Goal: Task Accomplishment & Management: Manage account settings

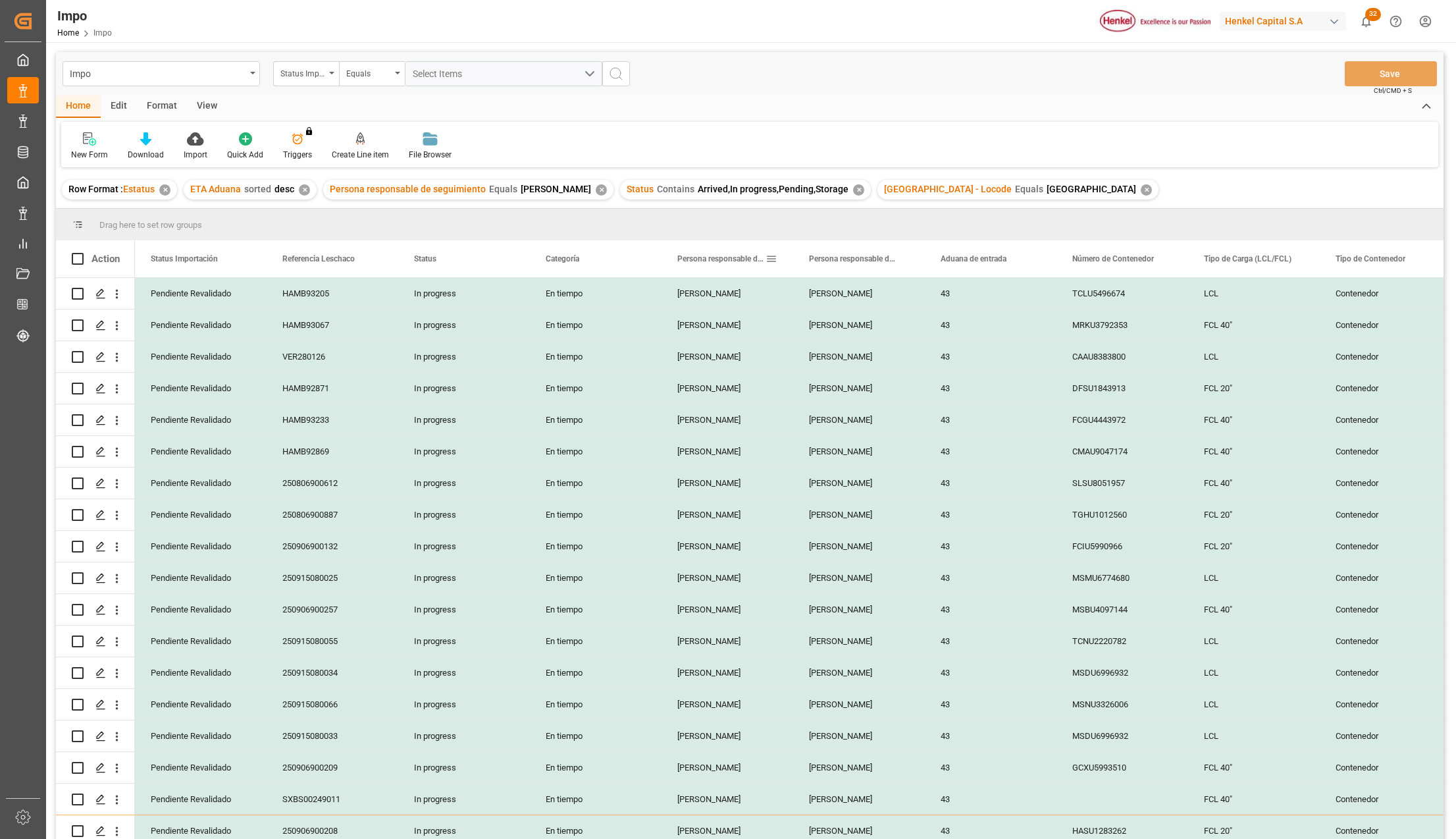
scroll to position [367, 0]
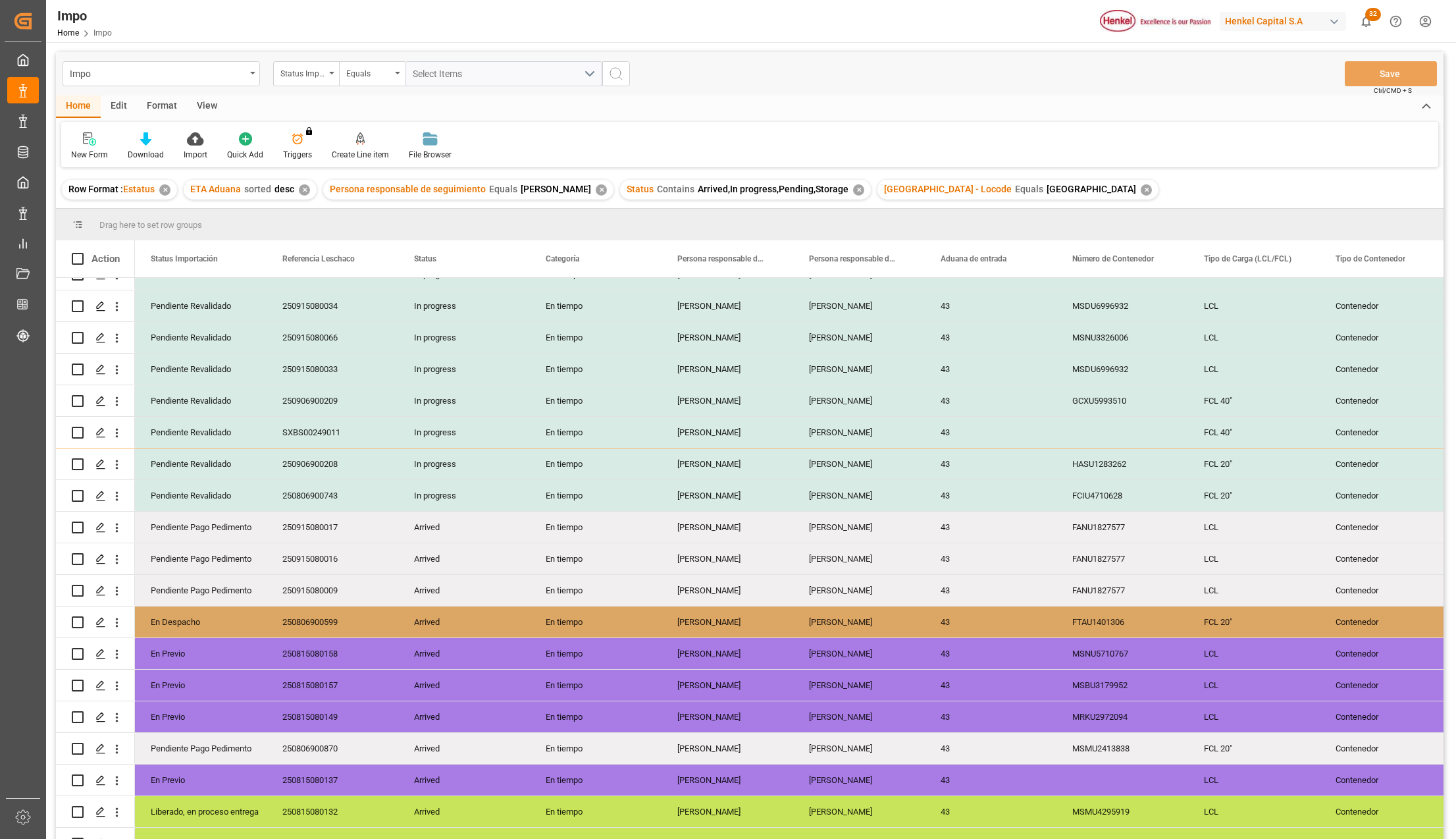
click at [209, 103] on div "View" at bounding box center [206, 107] width 40 height 22
click at [152, 141] on icon at bounding box center [149, 139] width 13 height 13
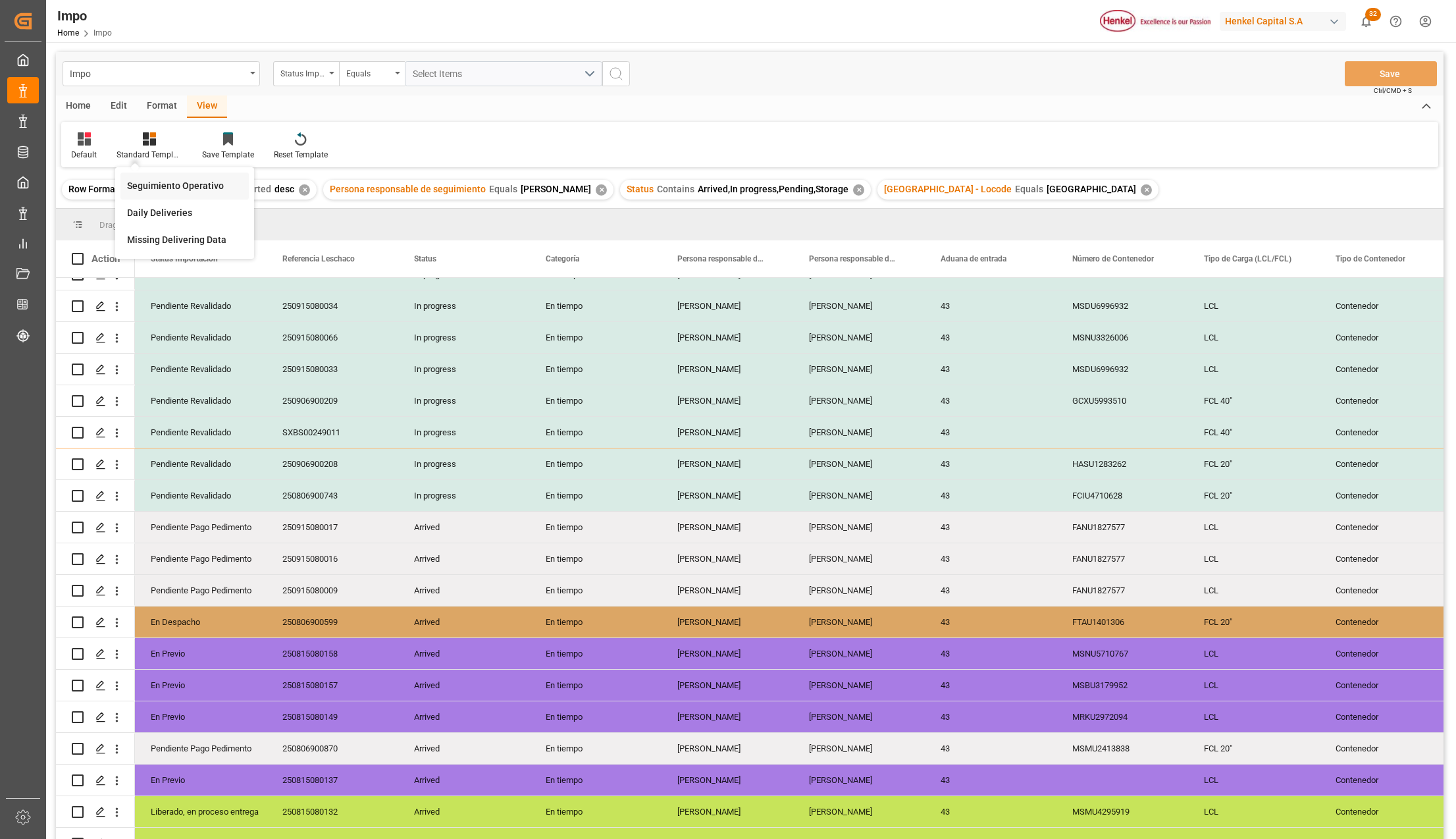
click at [154, 181] on div "Seguimiento Operativo" at bounding box center [183, 187] width 115 height 14
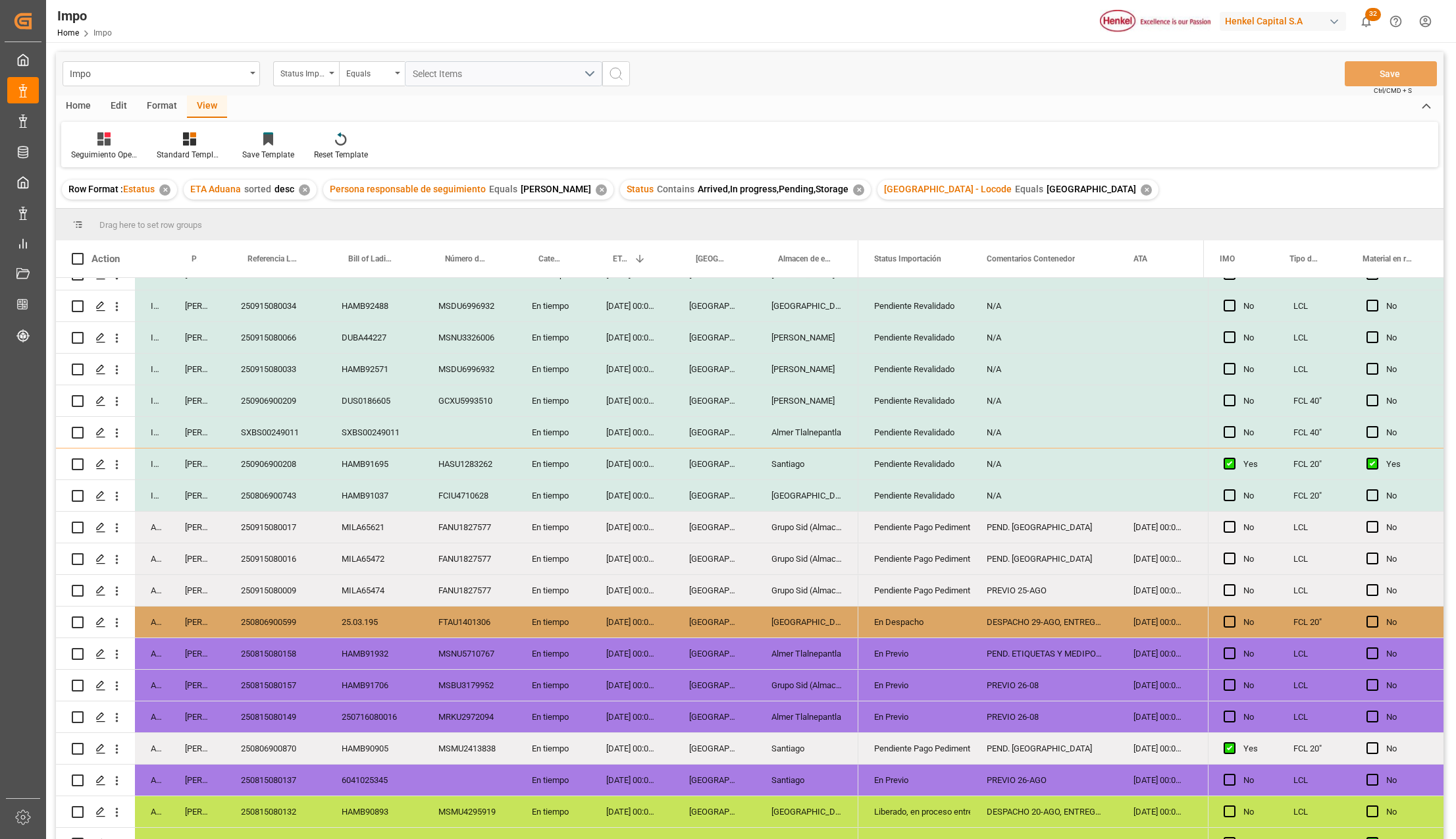
click at [364, 570] on div "MILA65472" at bounding box center [374, 558] width 97 height 31
click at [814, 684] on div "Grupo Sid (Almacenaje y Distribucion AVIOR)" at bounding box center [807, 684] width 103 height 31
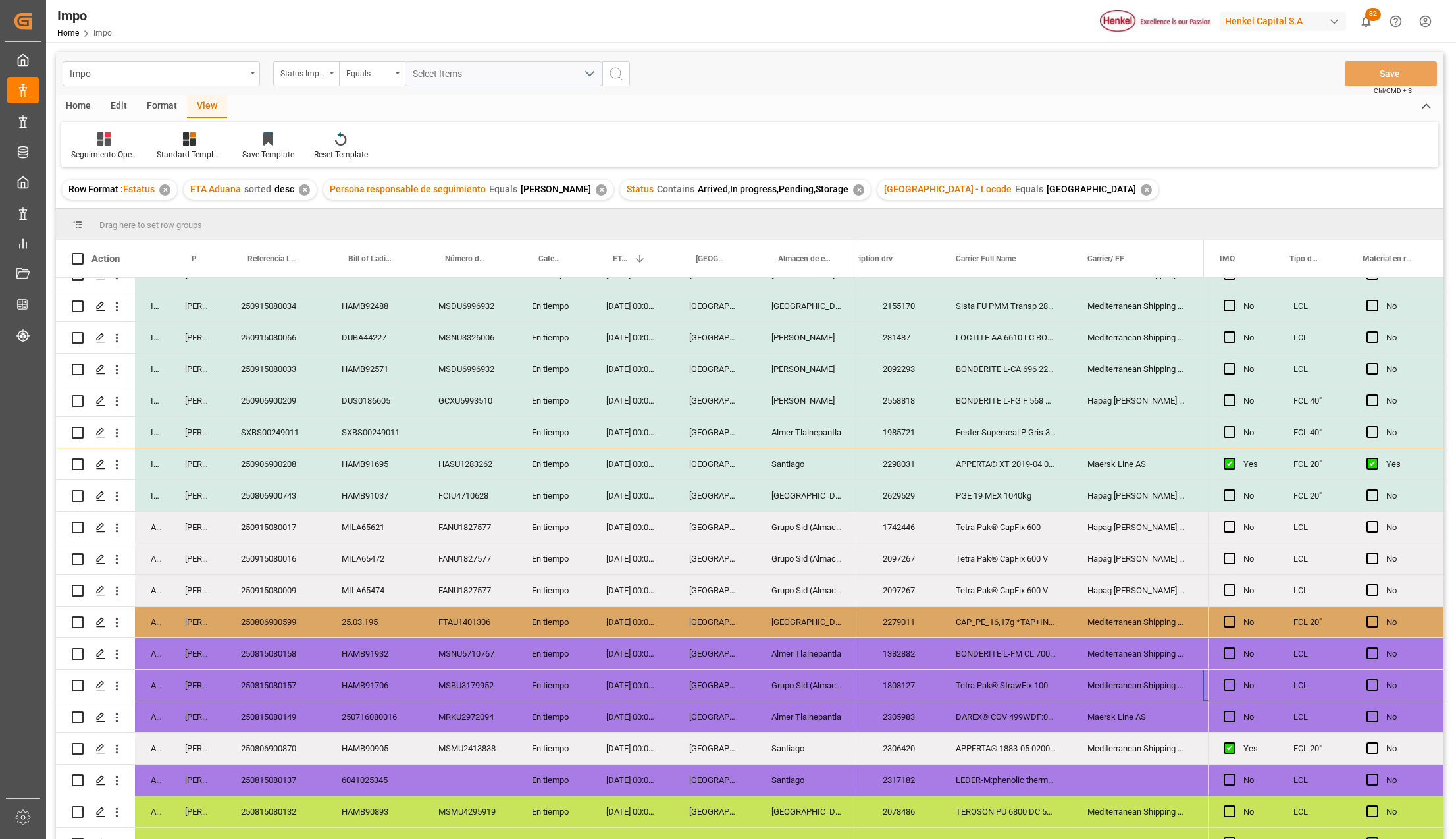
scroll to position [0, 0]
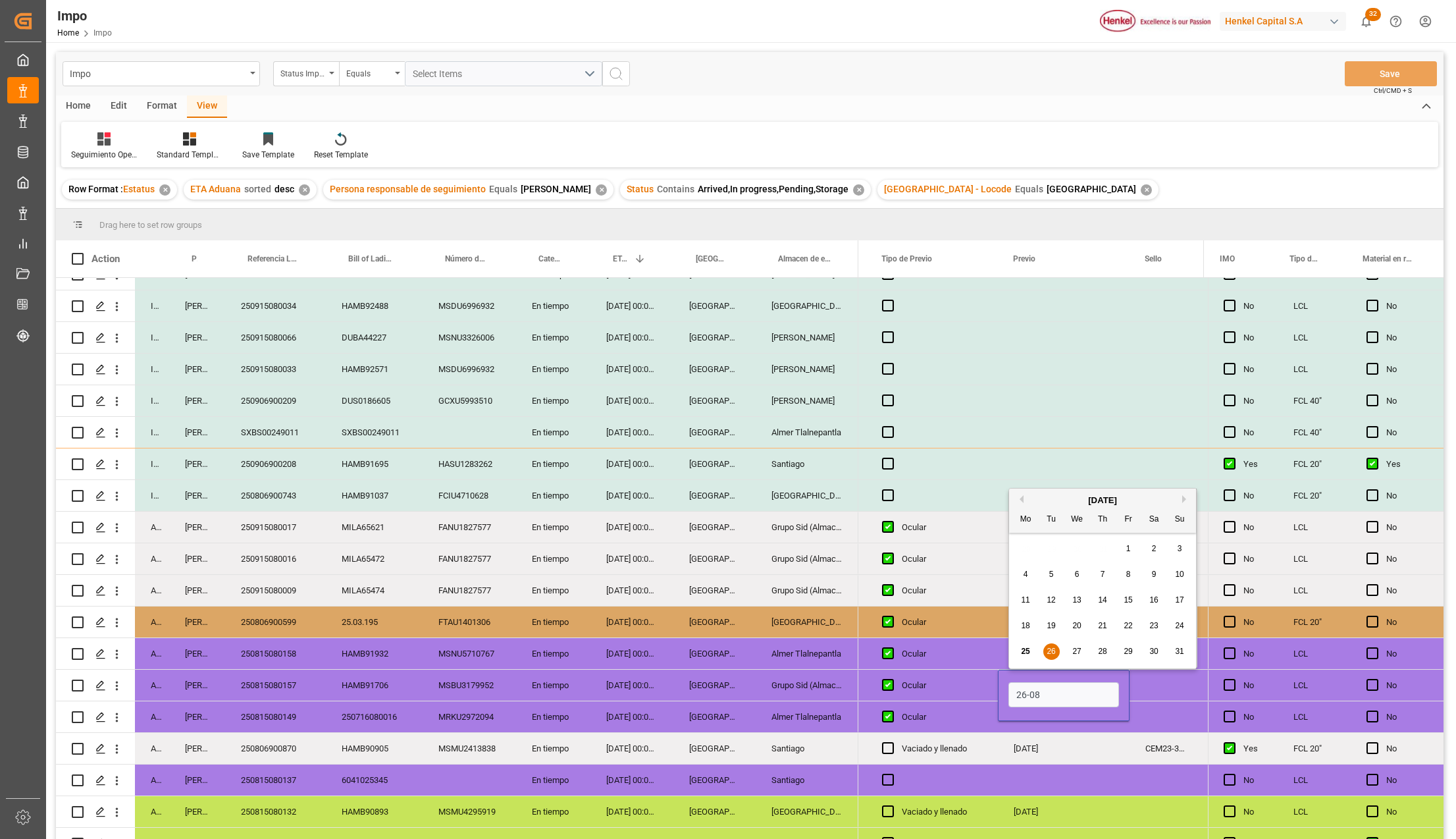
type input "[DATE]"
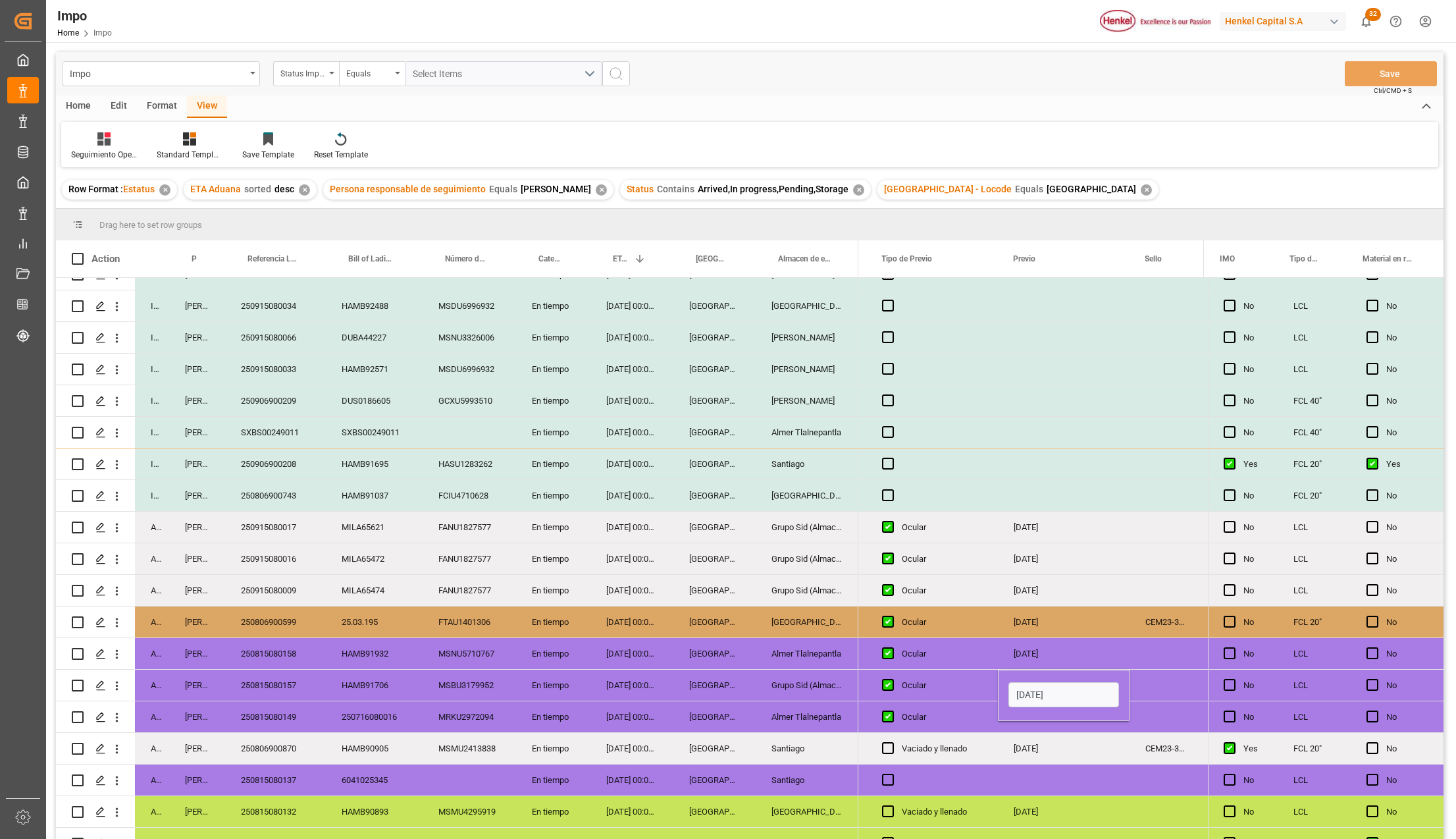
click at [801, 733] on div "Santiago" at bounding box center [807, 748] width 103 height 31
click at [1369, 77] on button "Save" at bounding box center [1390, 73] width 92 height 25
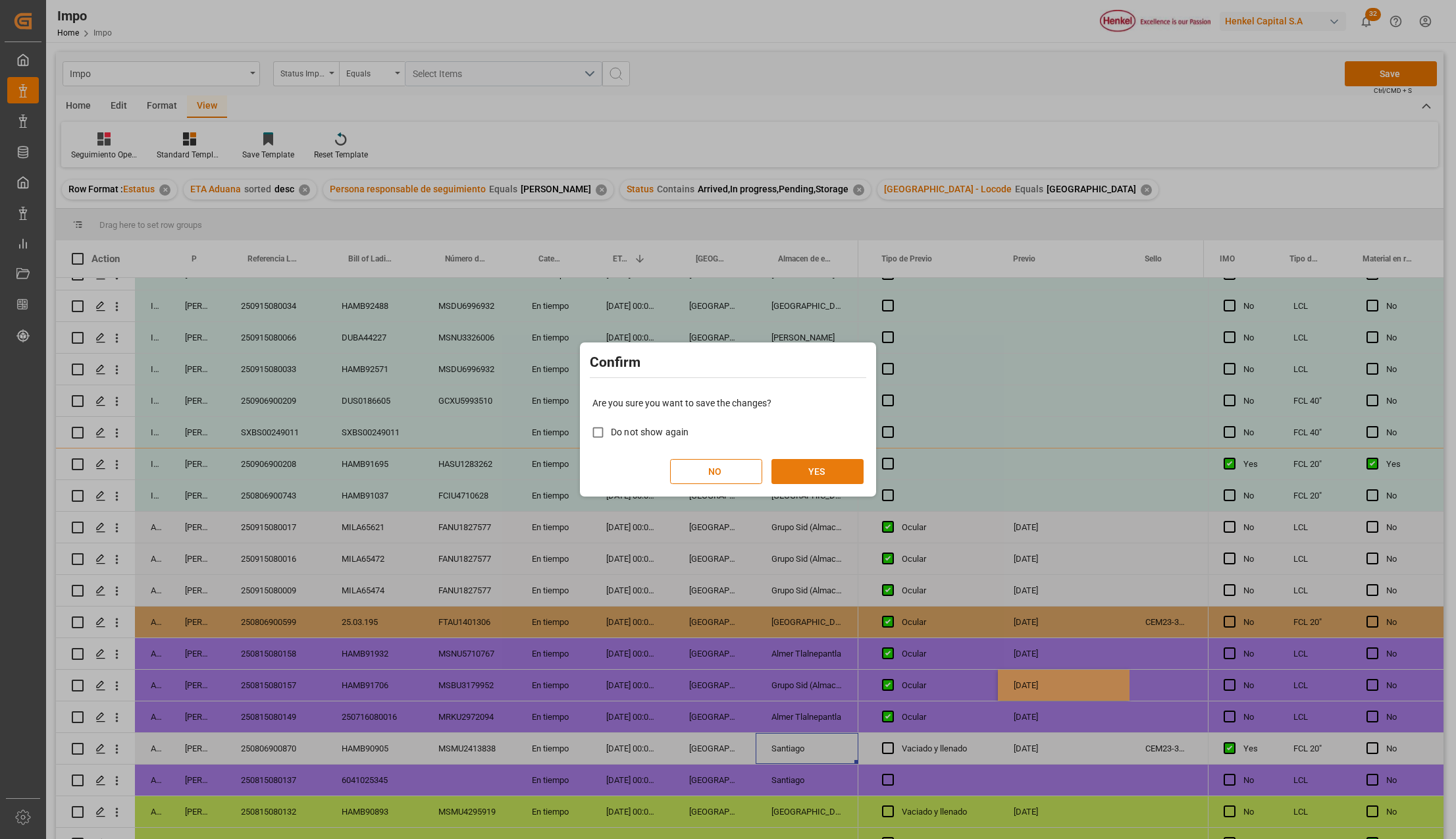
click at [815, 475] on button "YES" at bounding box center [817, 471] width 92 height 25
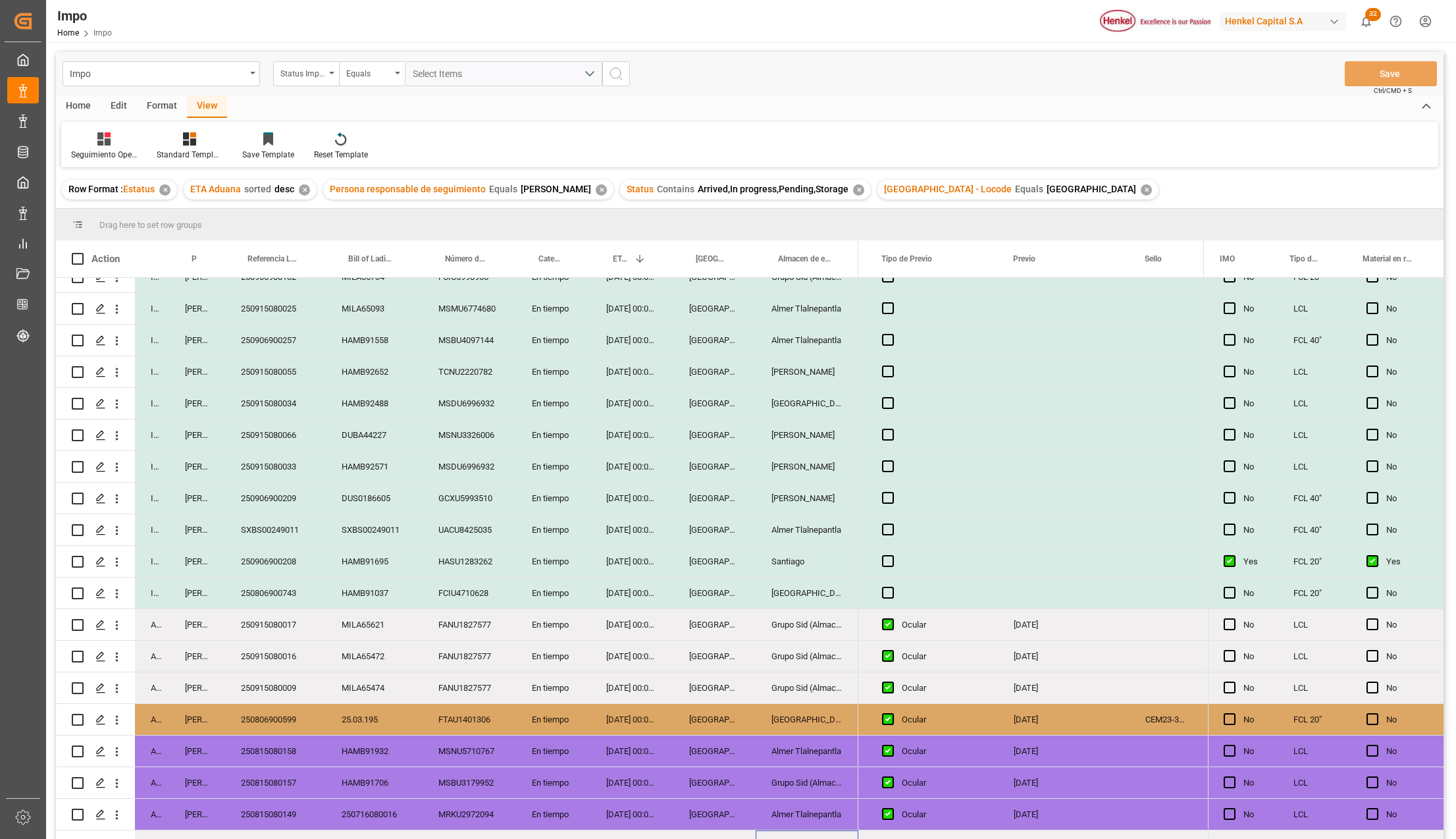
scroll to position [104, 0]
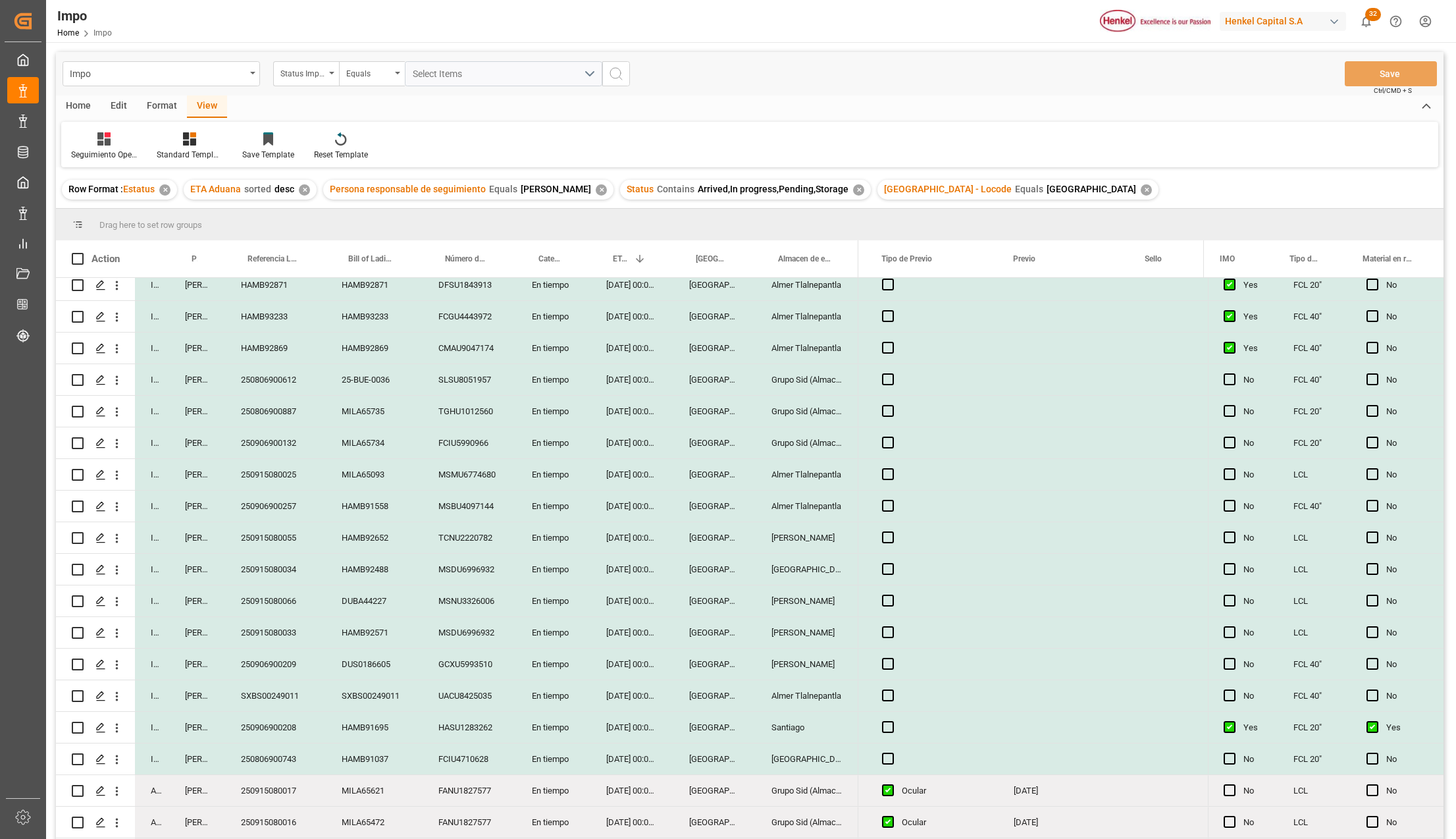
click at [84, 112] on div "Home" at bounding box center [78, 107] width 45 height 22
click at [190, 147] on div "Import" at bounding box center [195, 146] width 44 height 29
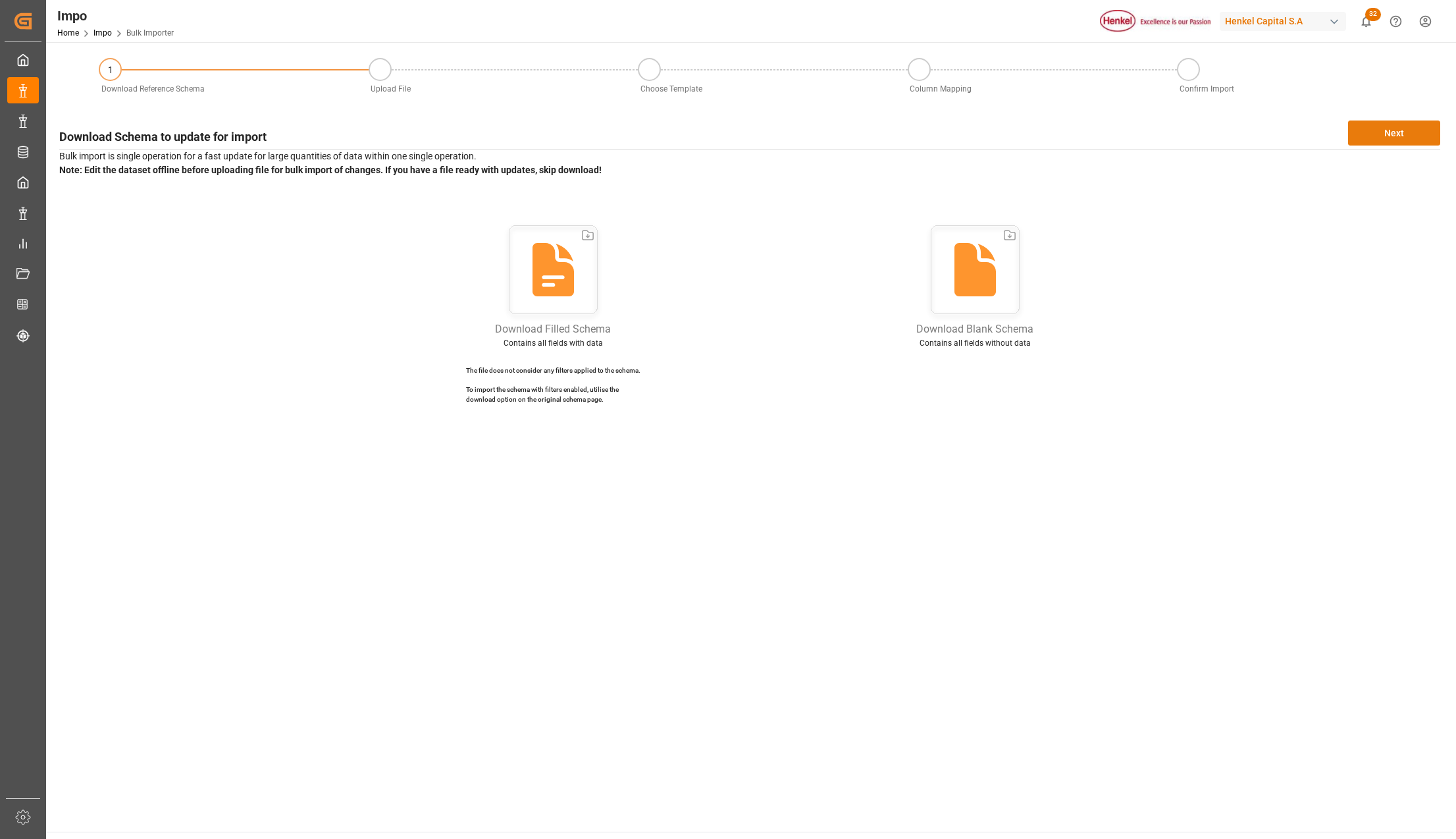
click at [1406, 139] on button "Next" at bounding box center [1394, 133] width 92 height 25
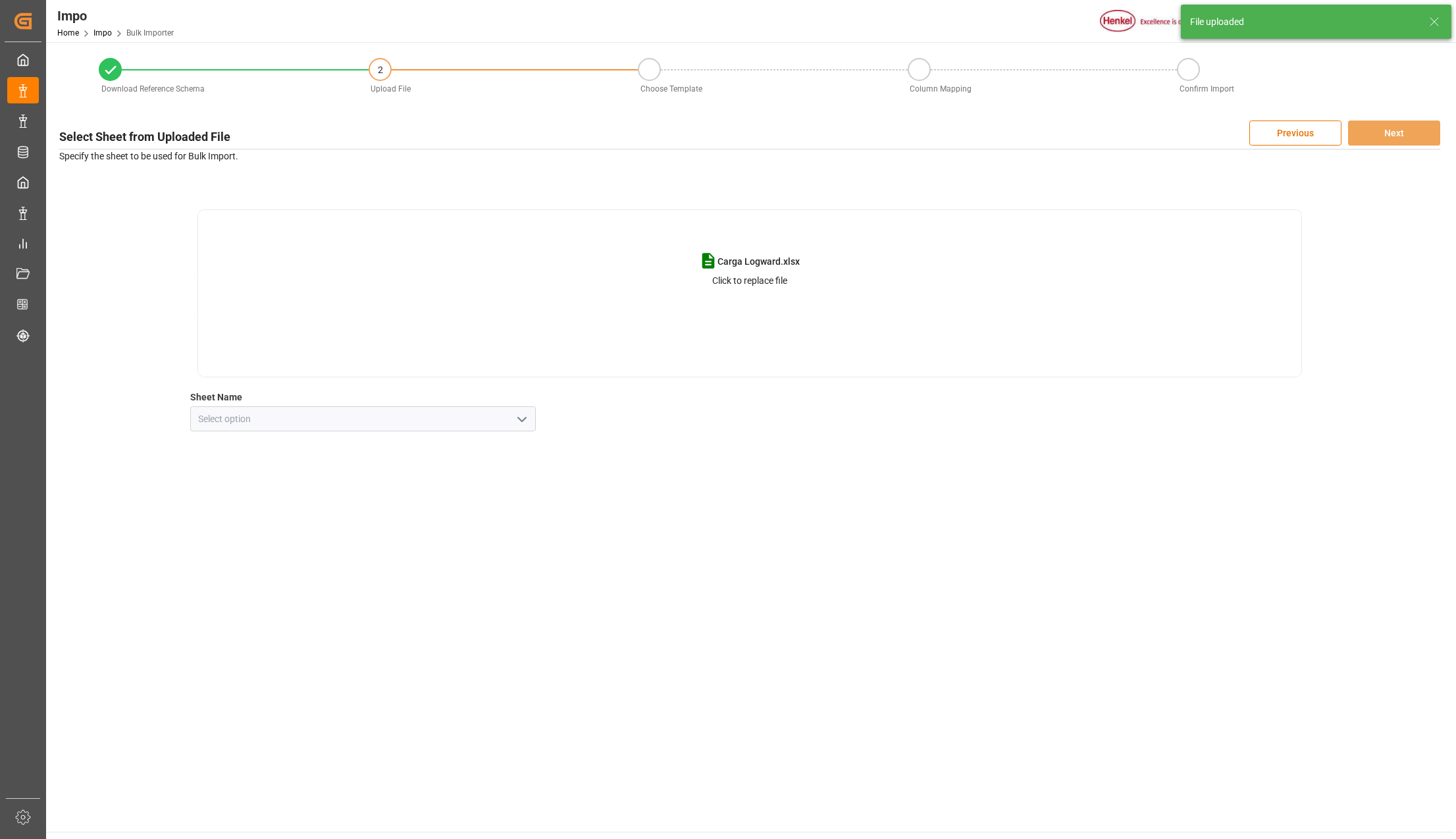
click at [522, 417] on icon "open menu" at bounding box center [522, 419] width 16 height 16
click at [243, 448] on div "CNT" at bounding box center [362, 448] width 344 height 30
type input "CNT"
click at [1408, 136] on button "Next" at bounding box center [1394, 133] width 92 height 25
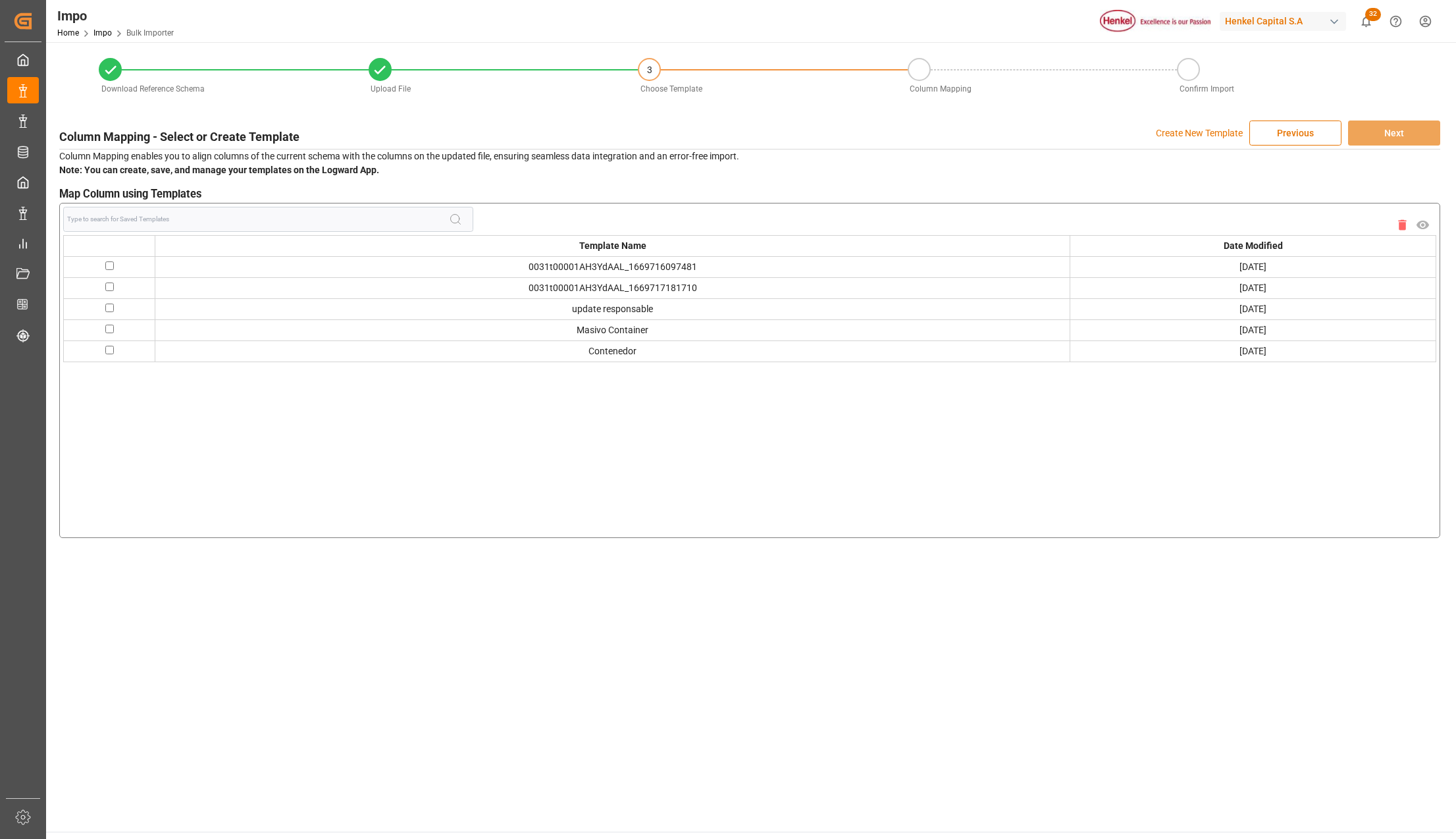
click at [108, 333] on td at bounding box center [110, 329] width 92 height 21
click at [108, 329] on input "checkbox" at bounding box center [110, 328] width 9 height 9
checkbox input "true"
drag, startPoint x: 576, startPoint y: 332, endPoint x: 669, endPoint y: 330, distance: 93.0
click at [669, 330] on td "Masivo Container" at bounding box center [612, 329] width 914 height 21
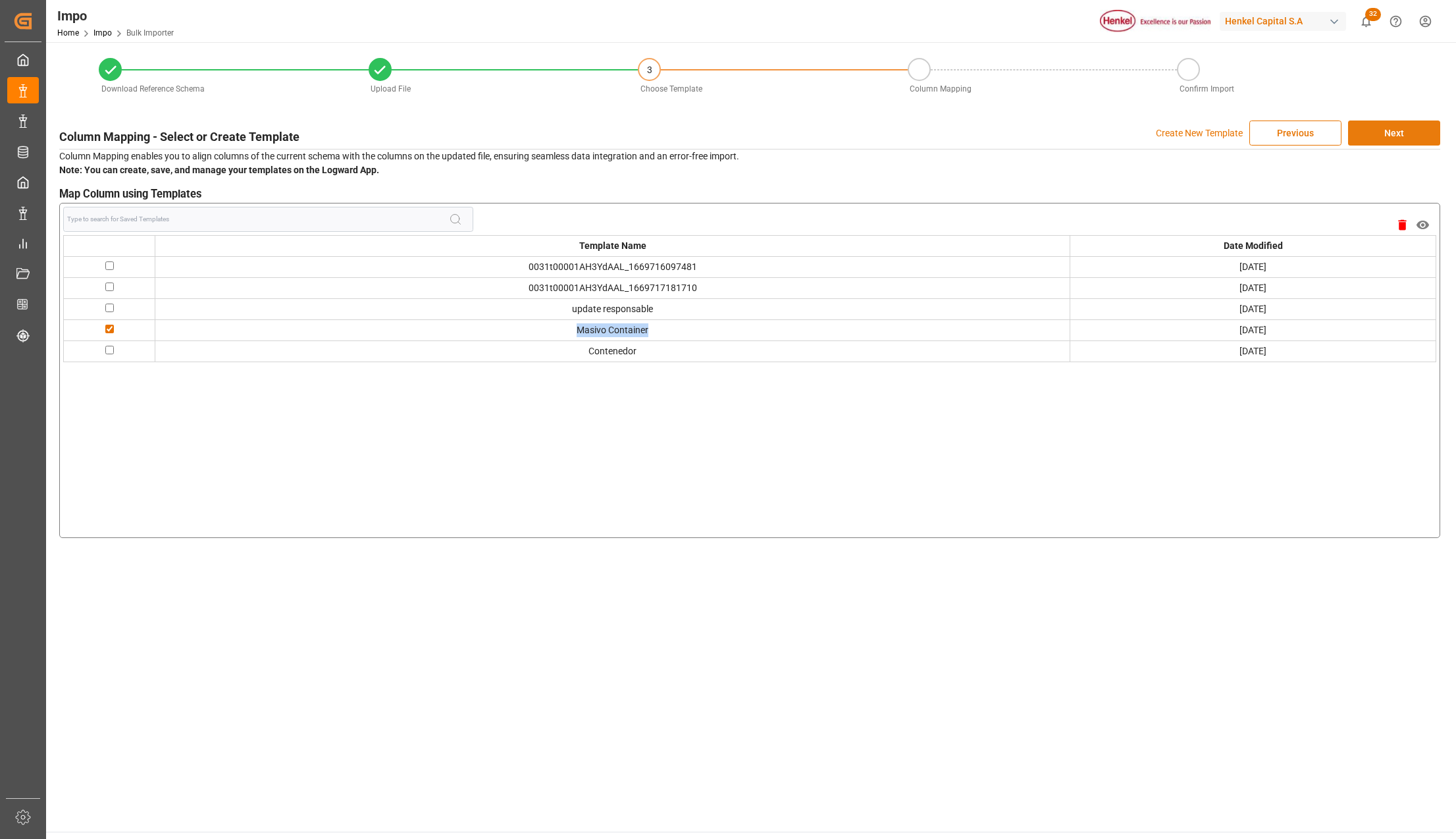
click at [1396, 132] on button "Next" at bounding box center [1394, 133] width 92 height 25
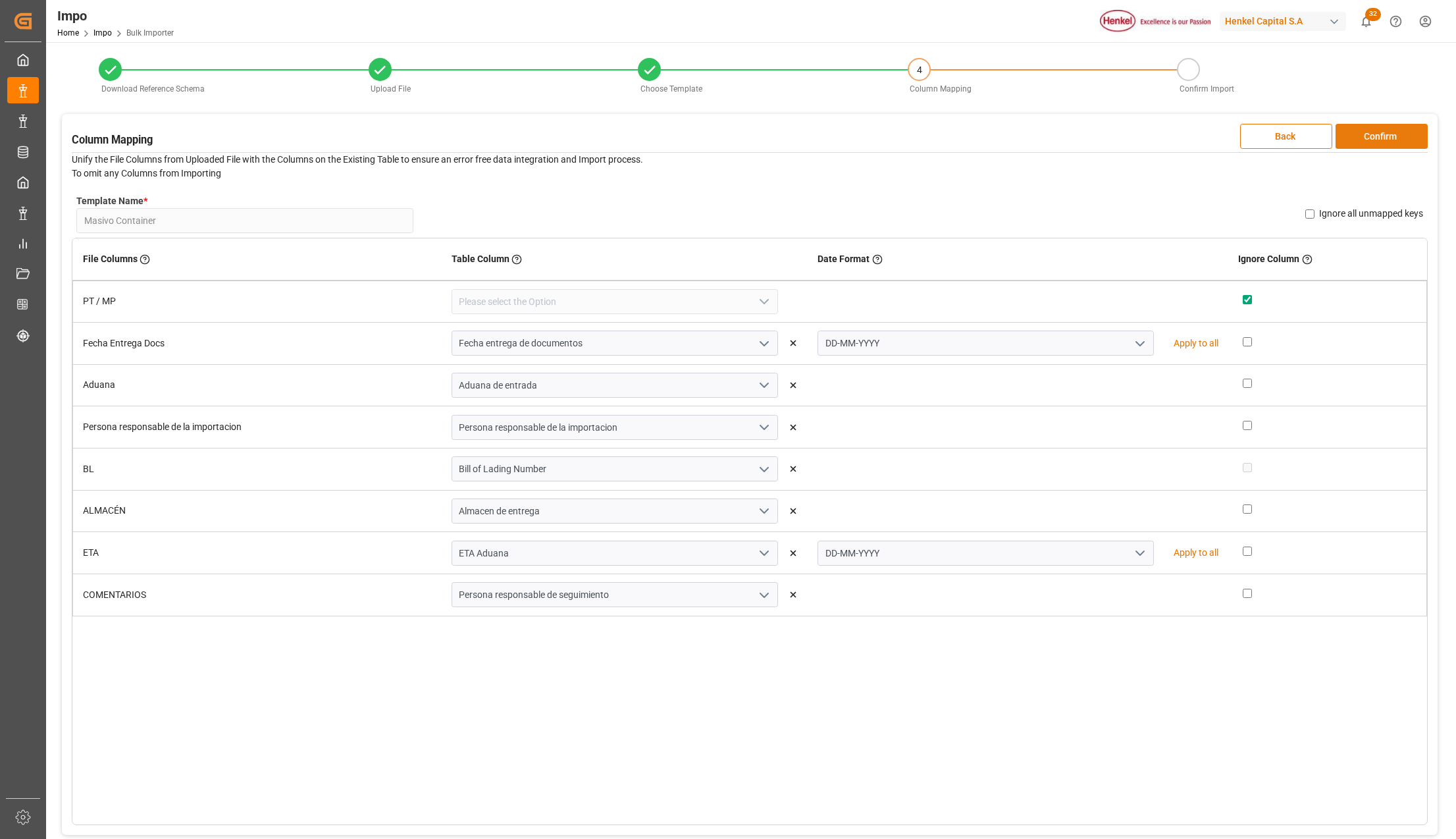
click at [1396, 143] on button "Confirm" at bounding box center [1381, 136] width 92 height 25
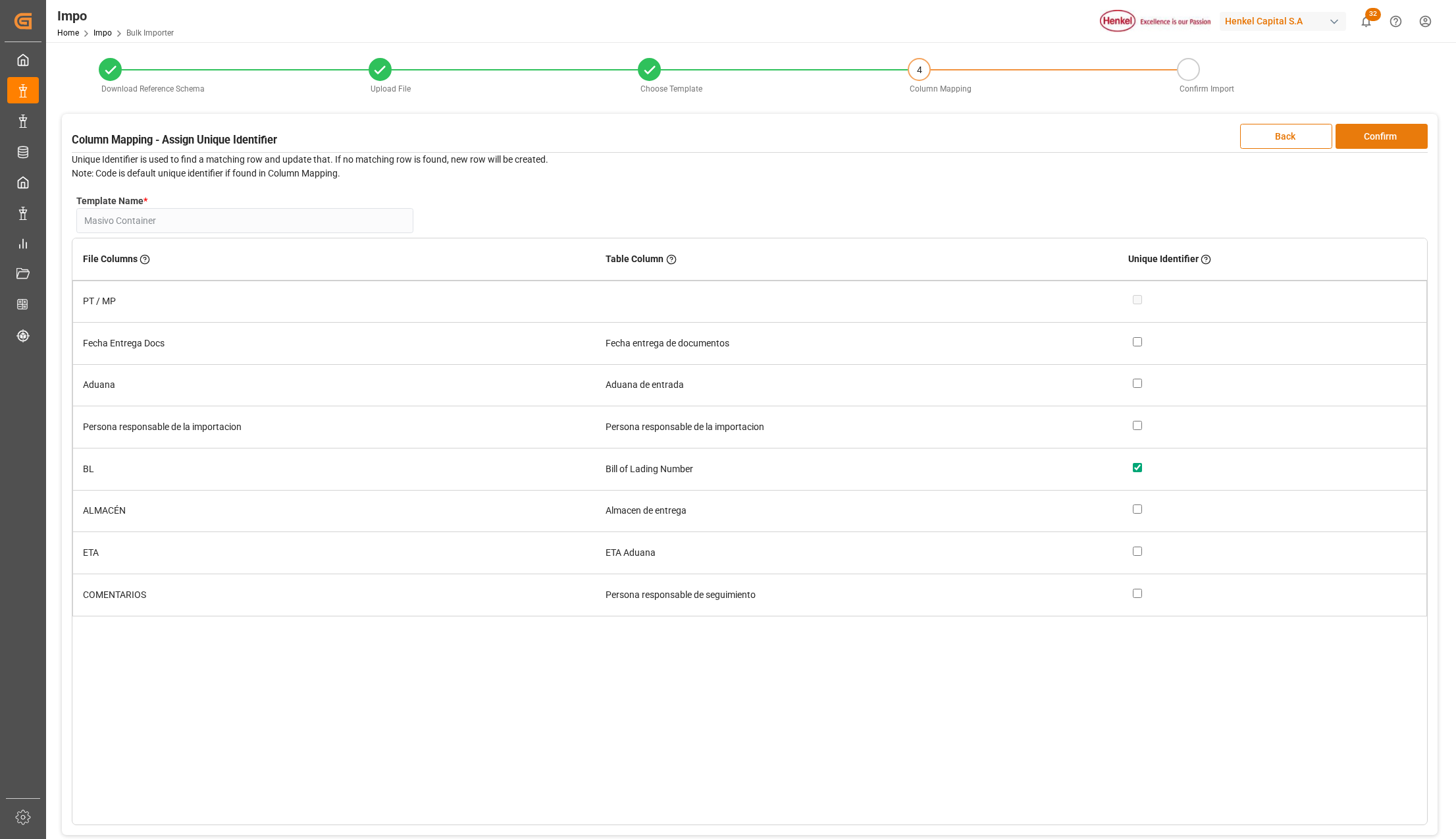
click at [1369, 139] on button "Confirm" at bounding box center [1381, 136] width 92 height 25
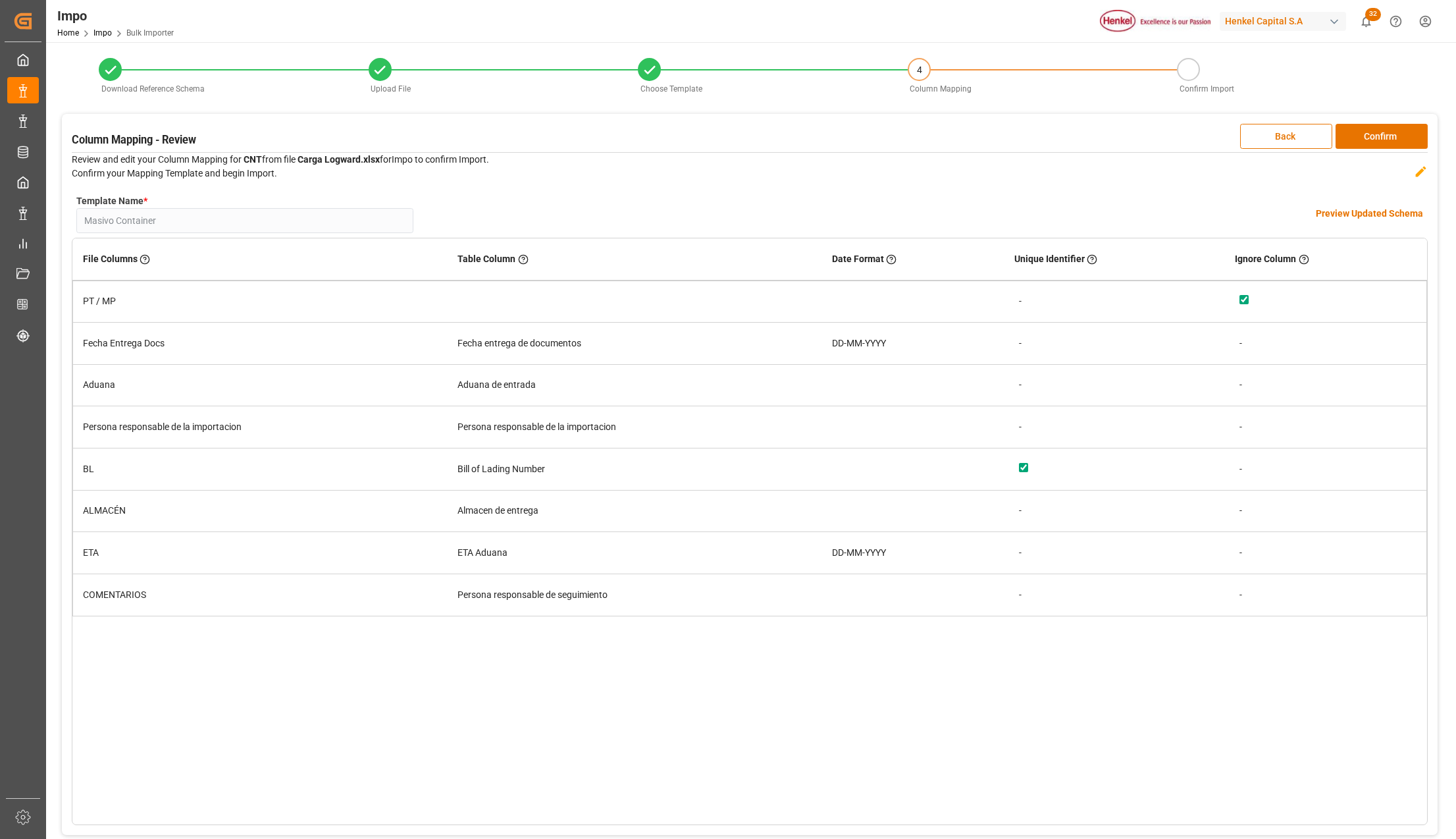
click at [1367, 211] on h4 "Preview Updated Schema" at bounding box center [1369, 213] width 108 height 14
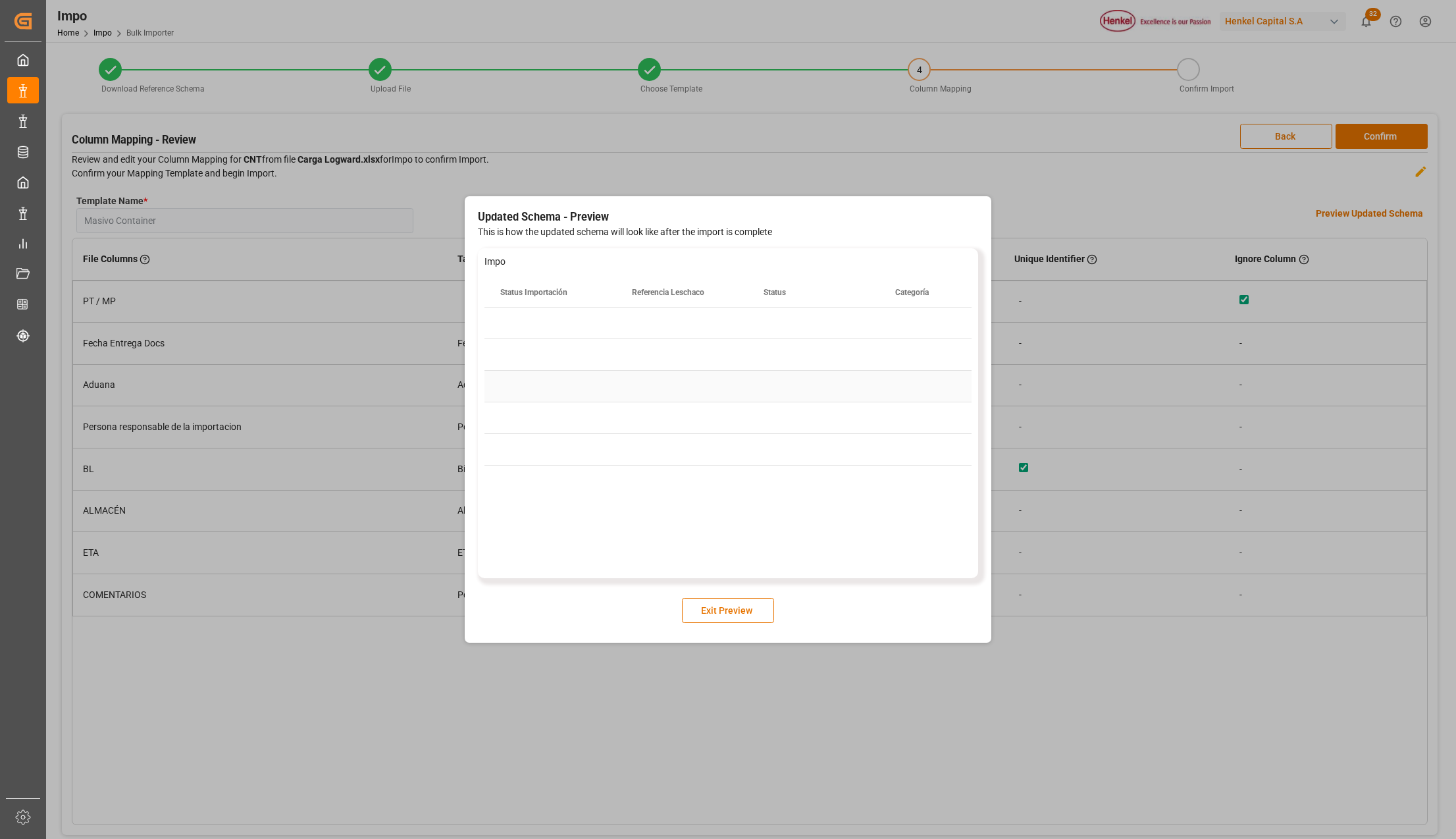
click at [608, 364] on div "Press SPACE to select this row." at bounding box center [550, 354] width 132 height 31
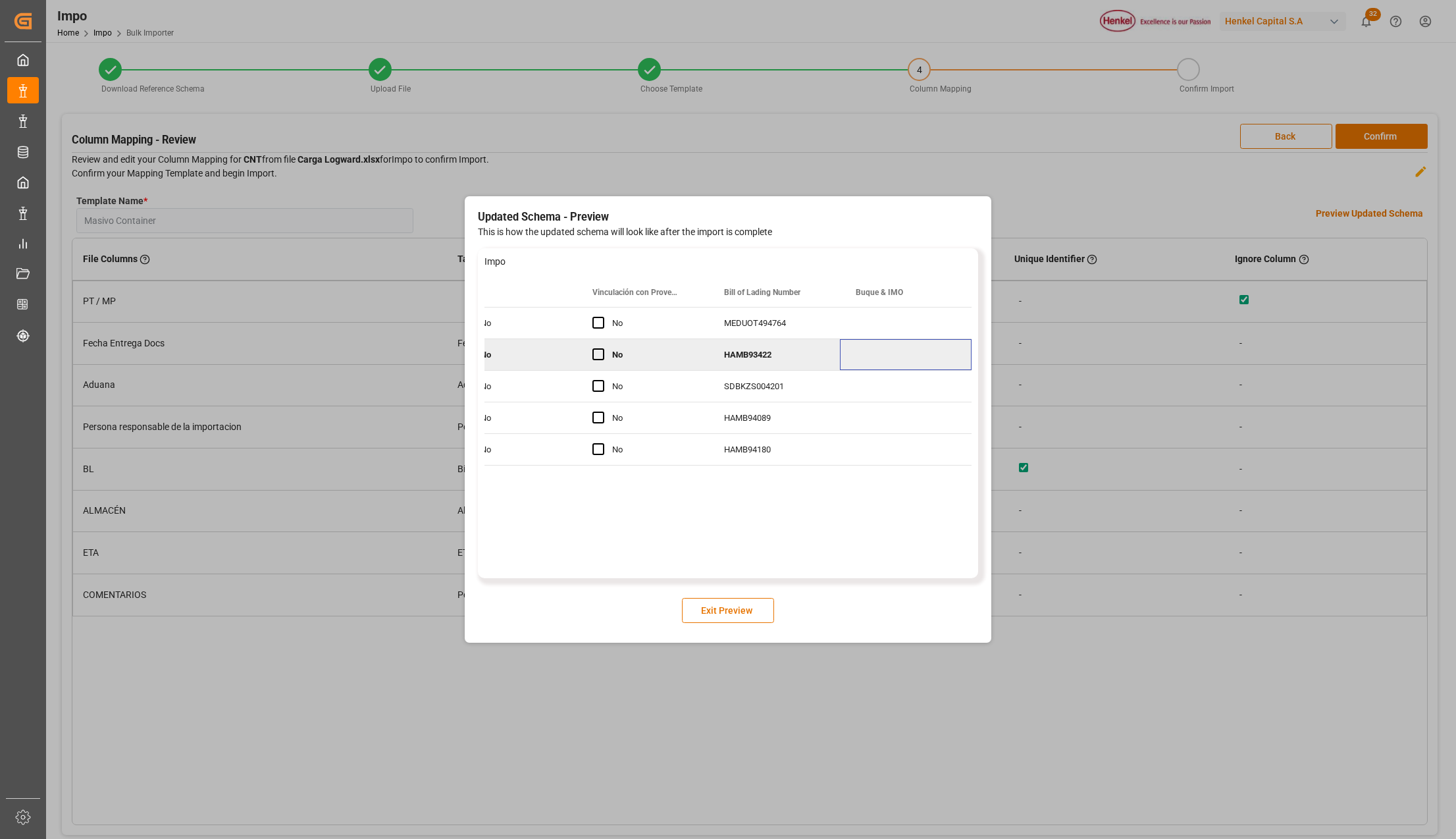
scroll to position [0, 3462]
click at [744, 604] on button "Exit Preview" at bounding box center [728, 610] width 92 height 25
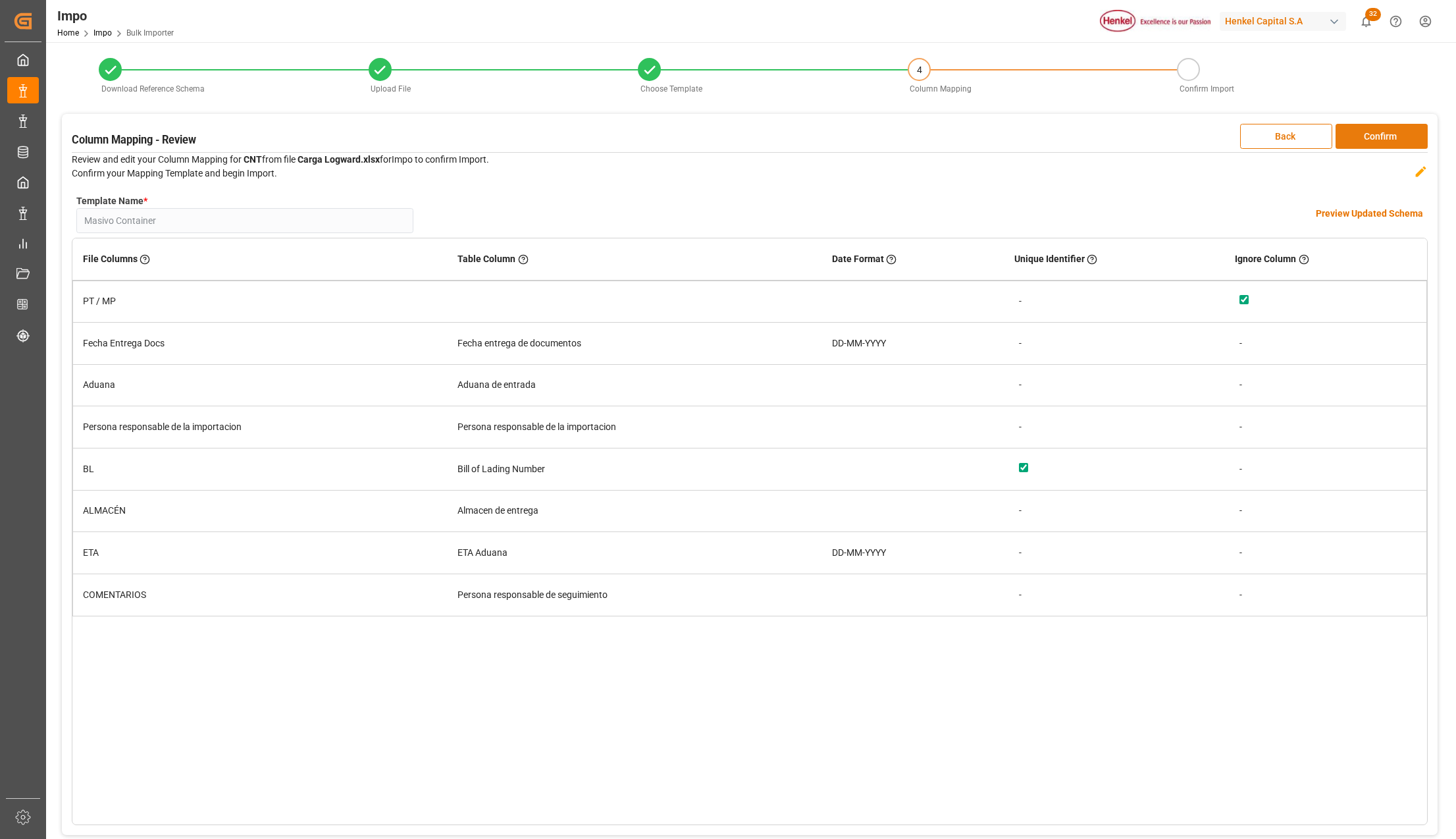
click at [1393, 139] on button "Confirm" at bounding box center [1381, 136] width 92 height 25
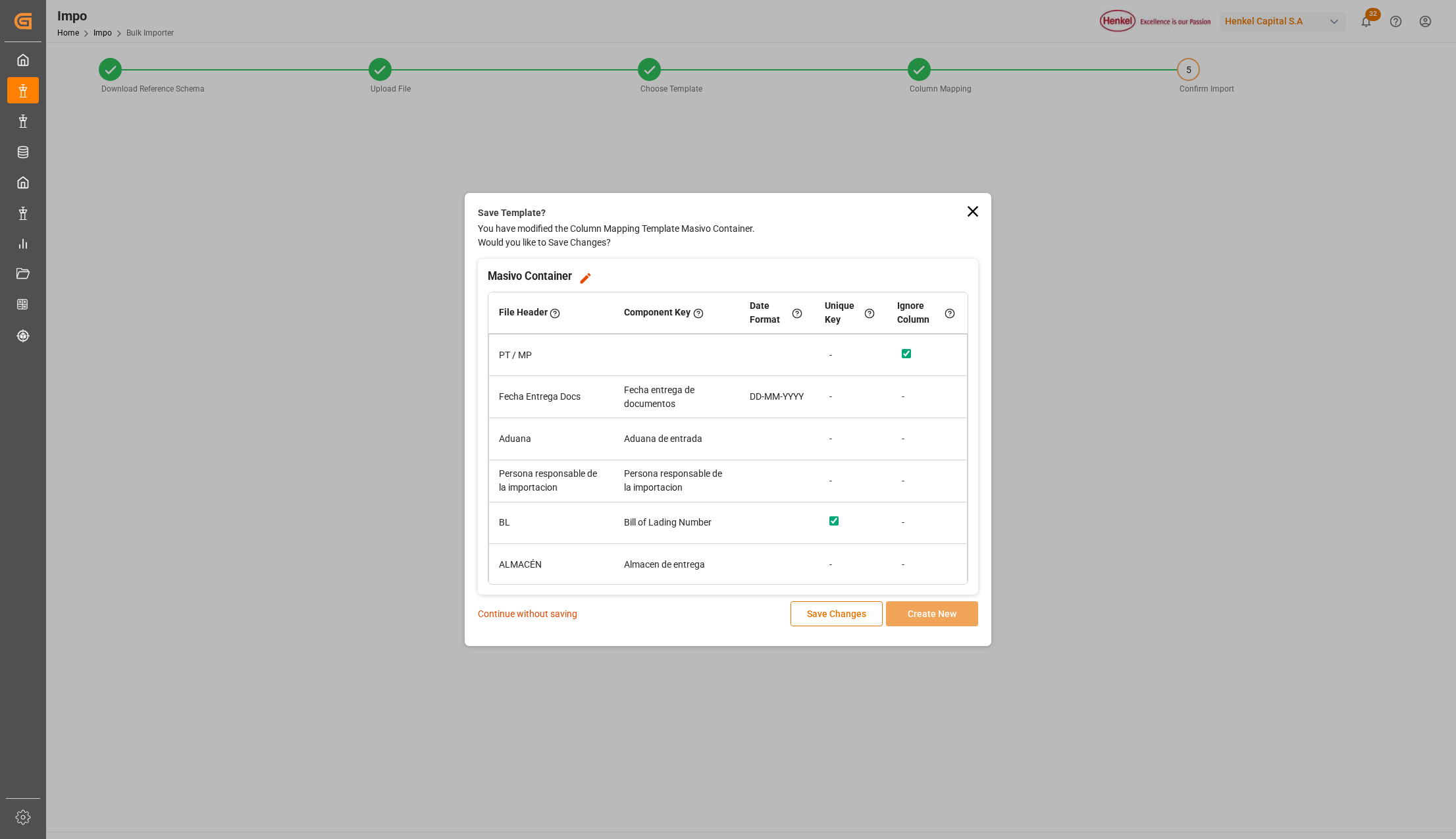
click at [562, 615] on p "Continue without saving" at bounding box center [528, 615] width 100 height 14
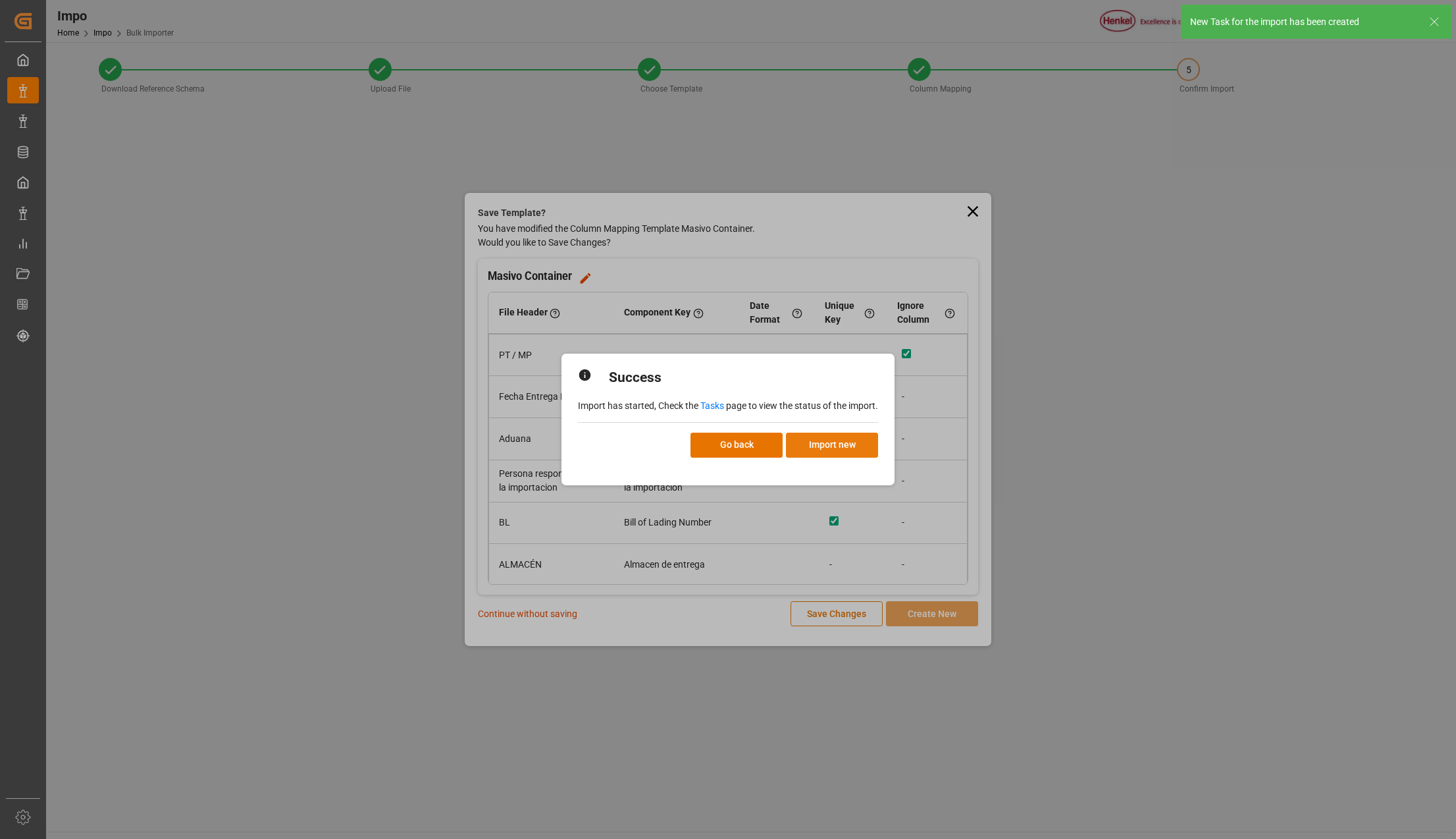
click at [857, 440] on button "Import new" at bounding box center [832, 445] width 92 height 25
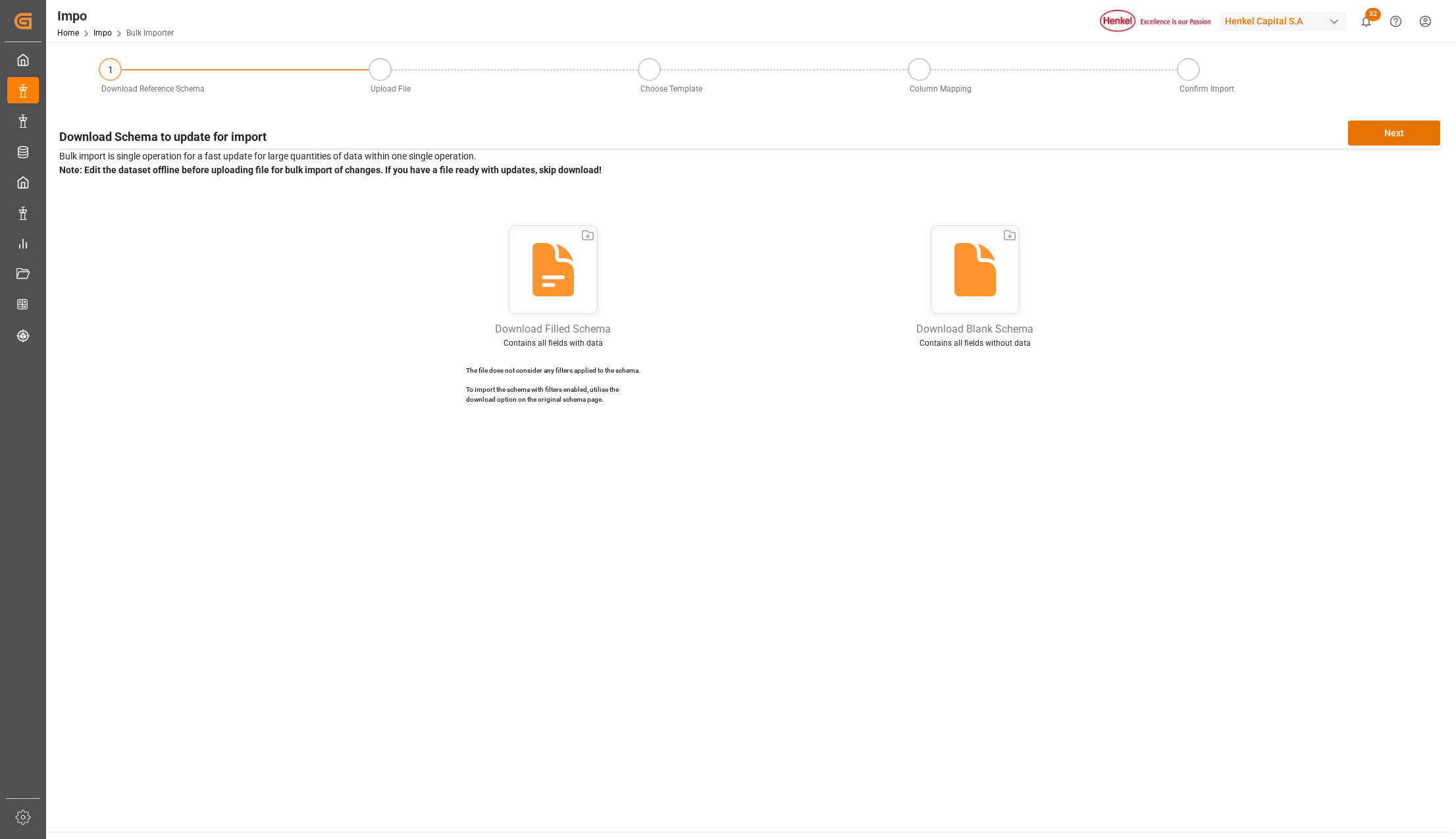
click at [793, 604] on main "1 Download Reference Schema Upload File Choose Template Column Mapping Confirm …" at bounding box center [749, 436] width 1407 height 789
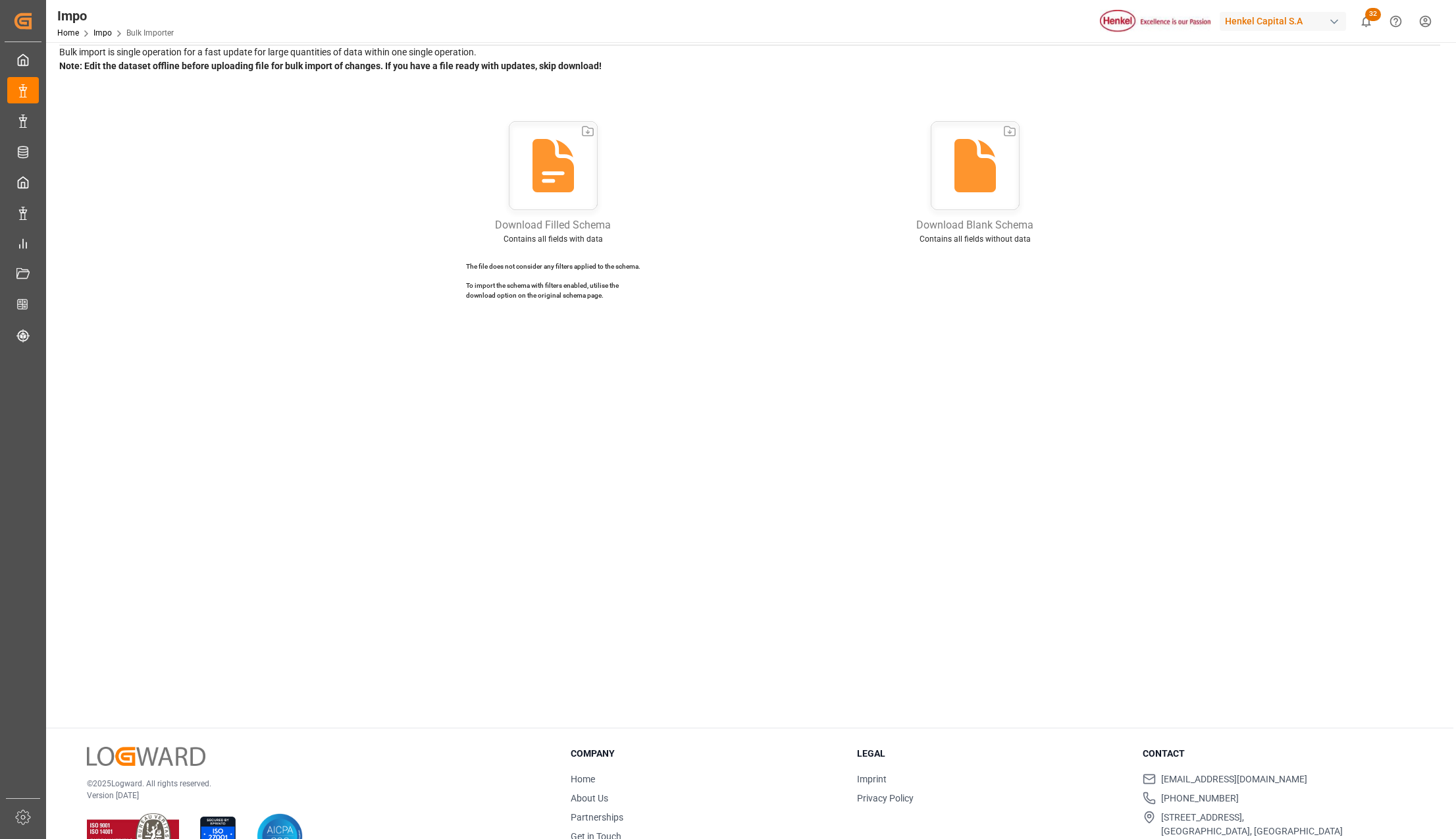
scroll to position [143, 0]
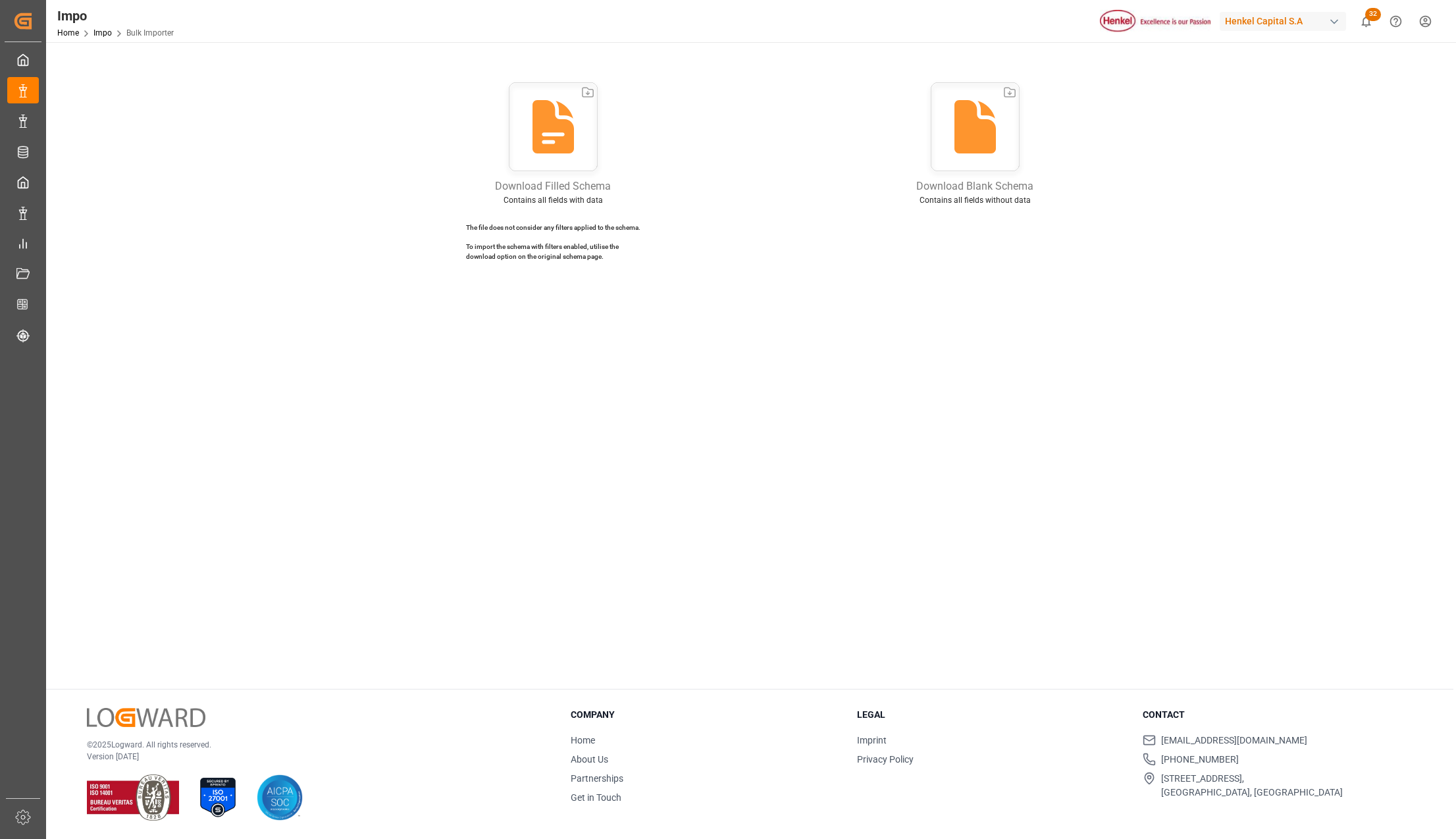
click at [544, 452] on main "1 Download Reference Schema Upload File Choose Template Column Mapping Confirm …" at bounding box center [749, 293] width 1407 height 789
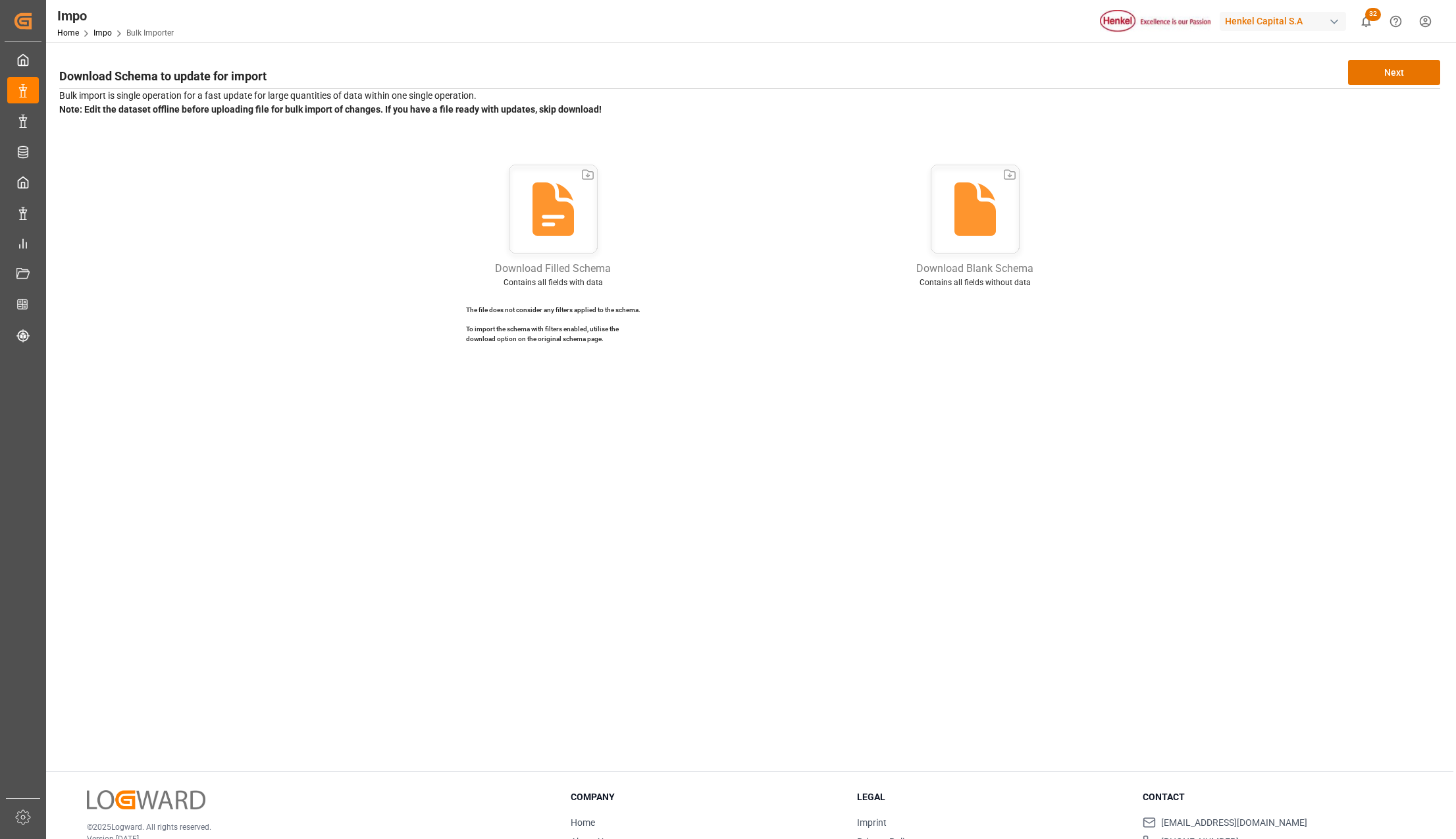
scroll to position [0, 0]
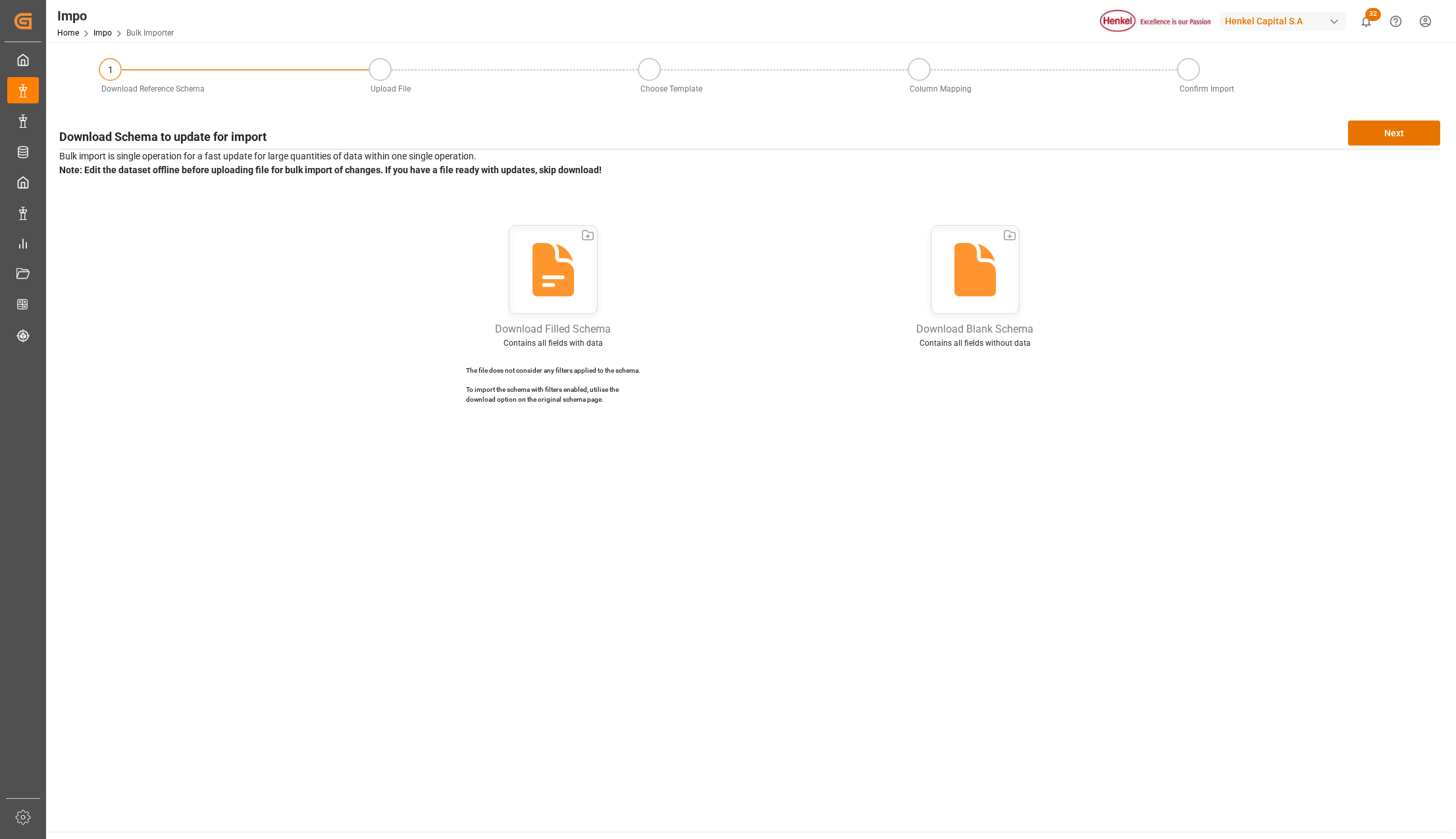
click at [688, 691] on main "1 Download Reference Schema Upload File Choose Template Column Mapping Confirm …" at bounding box center [749, 436] width 1407 height 789
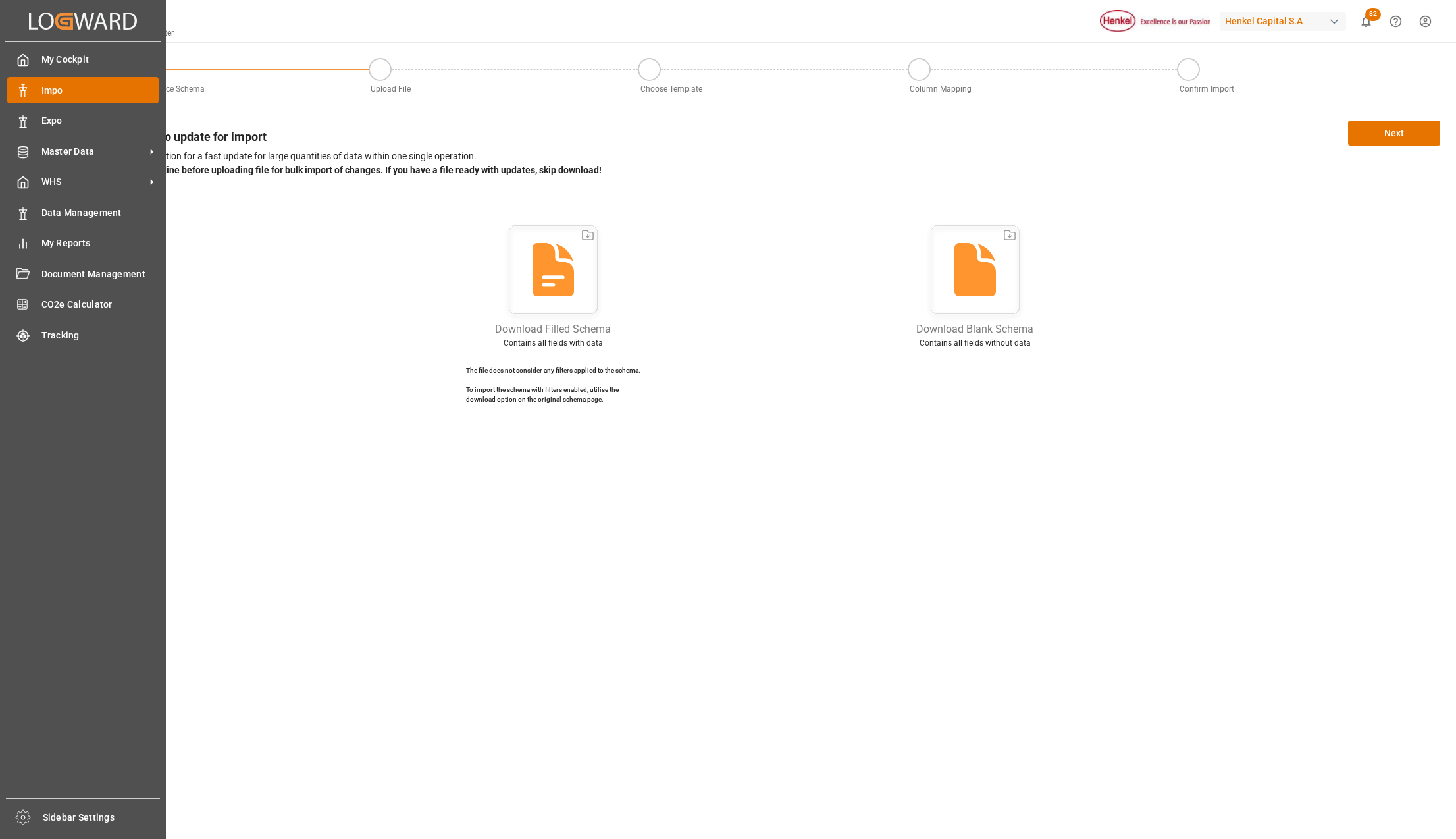
click at [48, 88] on span "Impo" at bounding box center [101, 91] width 118 height 14
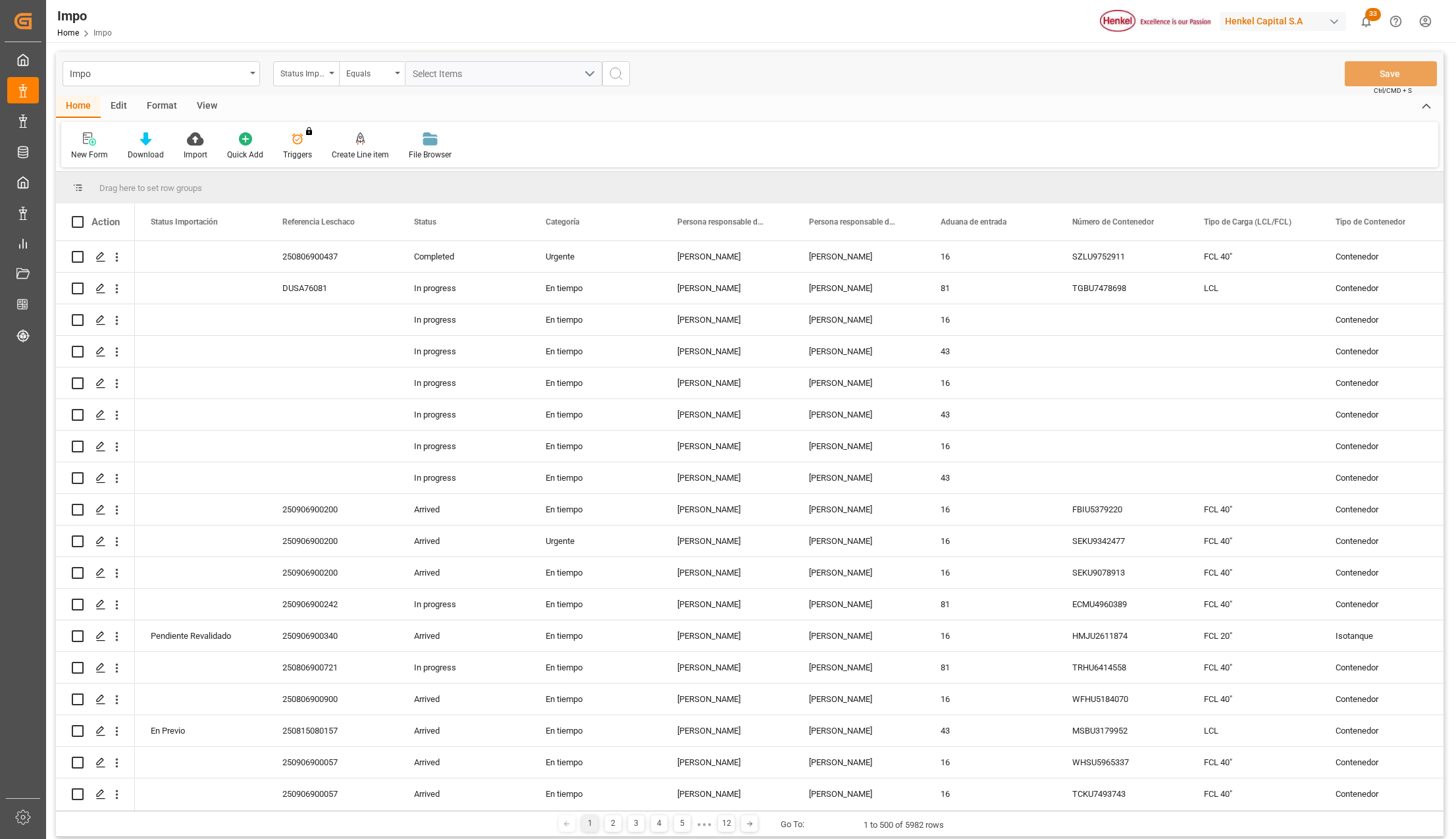
click at [196, 110] on div "View" at bounding box center [206, 107] width 40 height 22
click at [152, 136] on icon at bounding box center [153, 135] width 6 height 5
click at [170, 178] on div "Seguimiento Operativo" at bounding box center [184, 186] width 129 height 27
click at [156, 185] on span "Drag here to set row groups" at bounding box center [151, 188] width 103 height 10
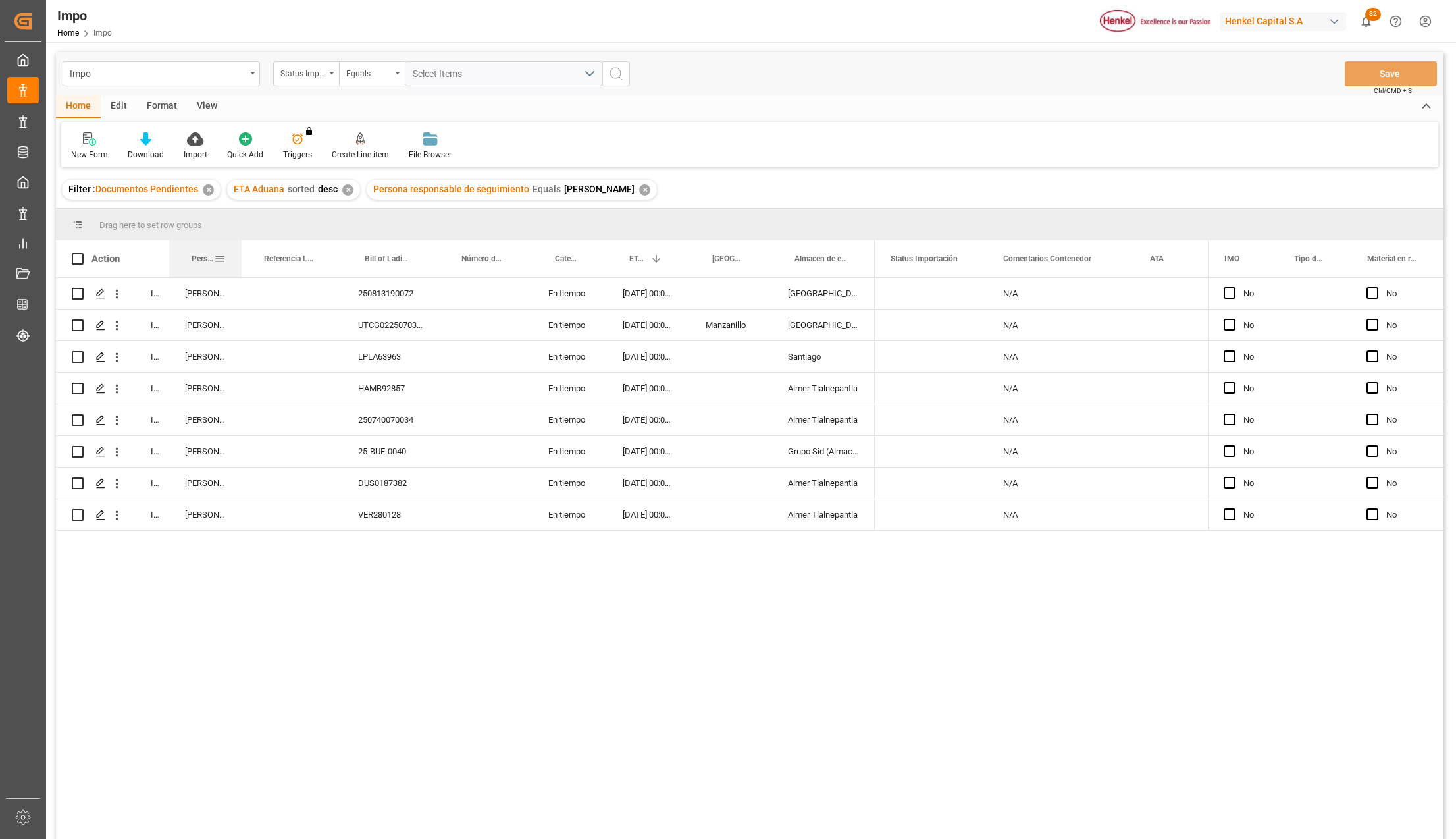
drag, startPoint x: 223, startPoint y: 243, endPoint x: 240, endPoint y: 243, distance: 17.0
click at [240, 243] on div at bounding box center [241, 258] width 5 height 37
click at [416, 648] on div "In progress Karla Chavez 250813190072 En tiempo 08-09-2025 00:00:00 Salamanca I…" at bounding box center [749, 561] width 1387 height 565
click at [639, 191] on div "✕" at bounding box center [644, 190] width 11 height 11
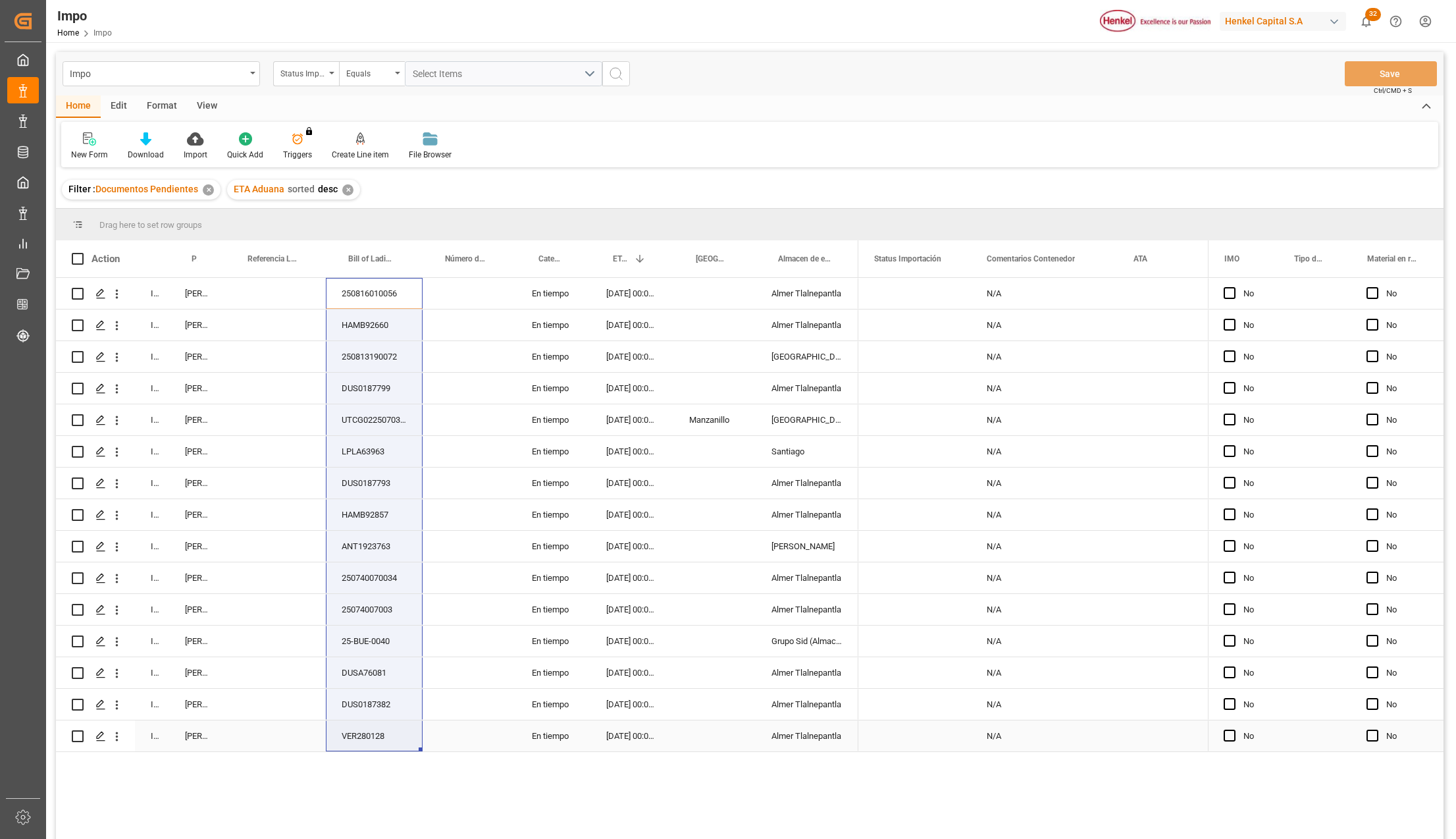
drag, startPoint x: 396, startPoint y: 289, endPoint x: 398, endPoint y: 722, distance: 433.0
click at [398, 722] on div "In progress Martha Gonzalez 250816010056 En tiempo 18-09-2025 00:00:00 Almer Tl…" at bounding box center [457, 515] width 803 height 474
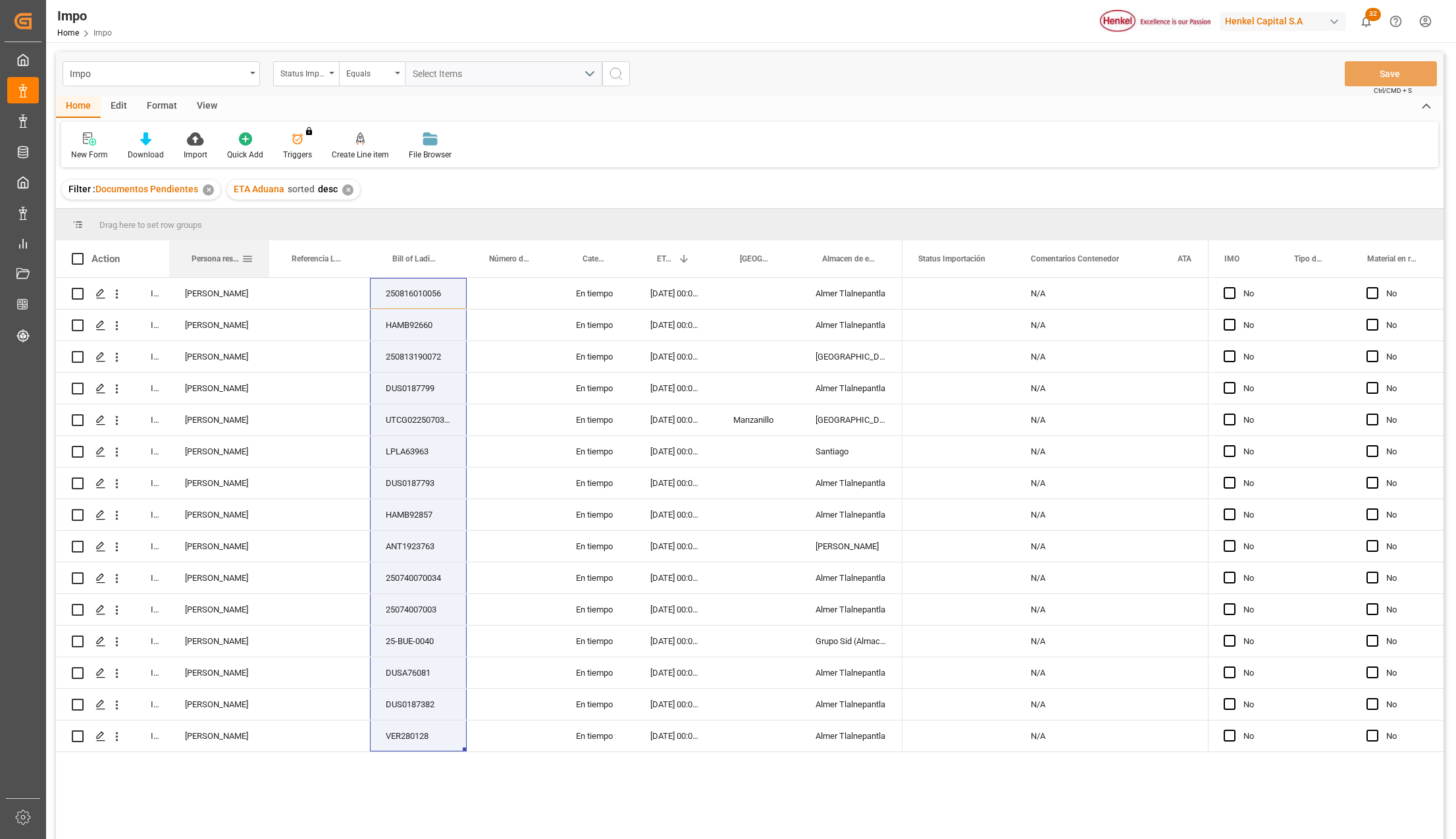
drag, startPoint x: 222, startPoint y: 243, endPoint x: 266, endPoint y: 243, distance: 44.0
click at [266, 243] on div at bounding box center [268, 258] width 5 height 37
click at [152, 101] on div "Format" at bounding box center [162, 107] width 50 height 22
click at [79, 143] on div at bounding box center [90, 139] width 39 height 14
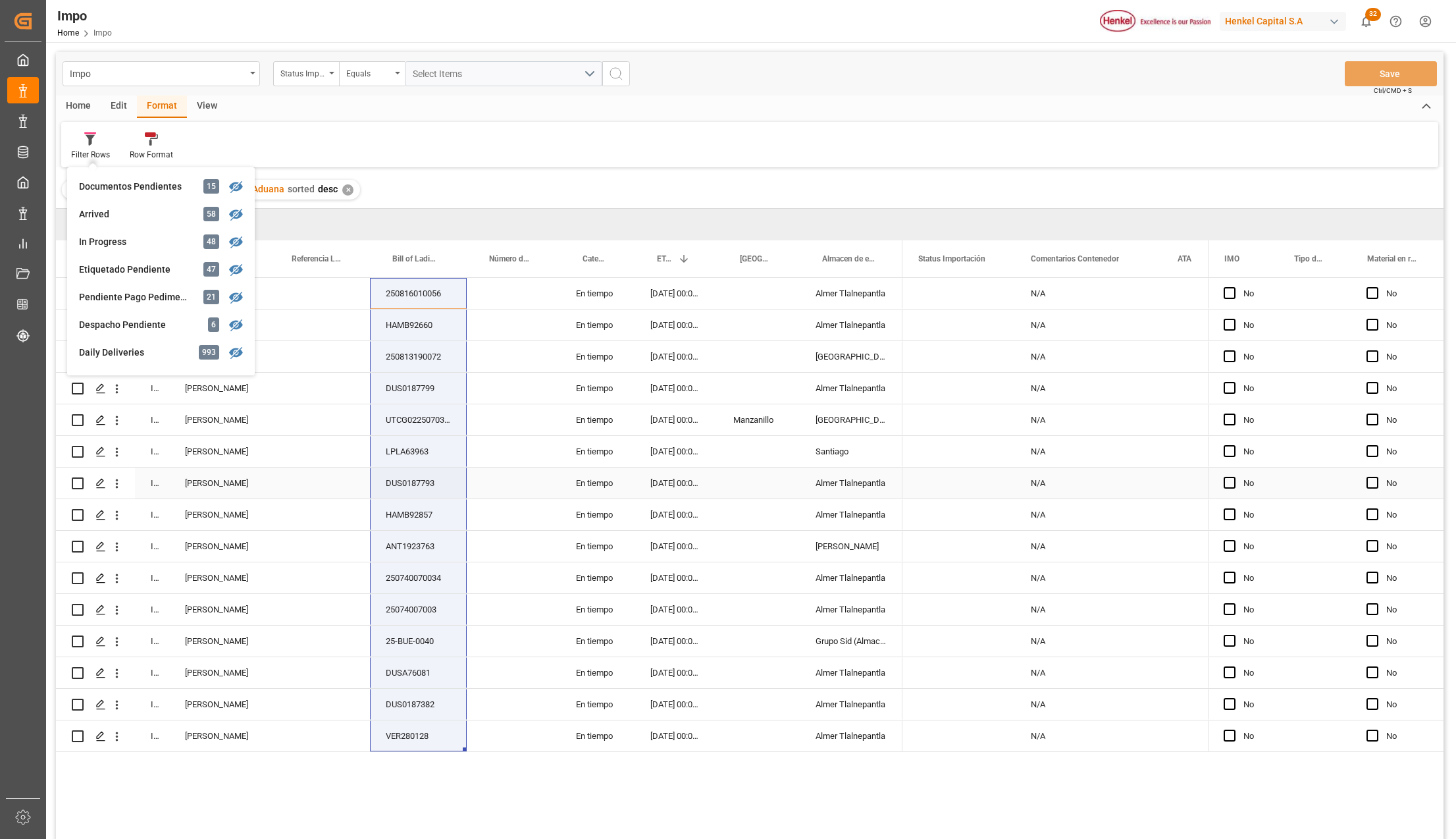
click at [441, 488] on div "DUS0187793" at bounding box center [418, 483] width 97 height 31
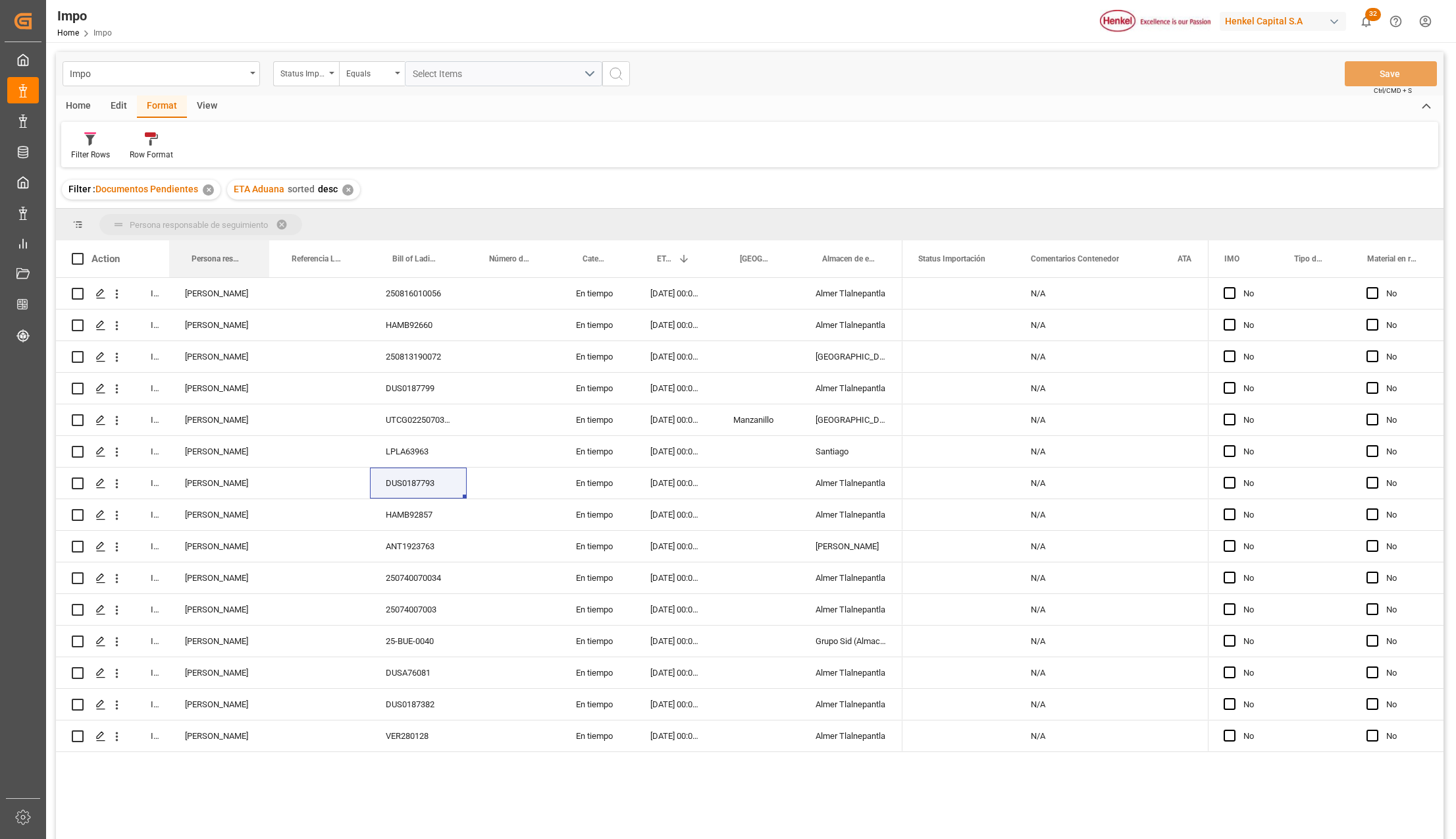
drag, startPoint x: 210, startPoint y: 248, endPoint x: 206, endPoint y: 227, distance: 21.4
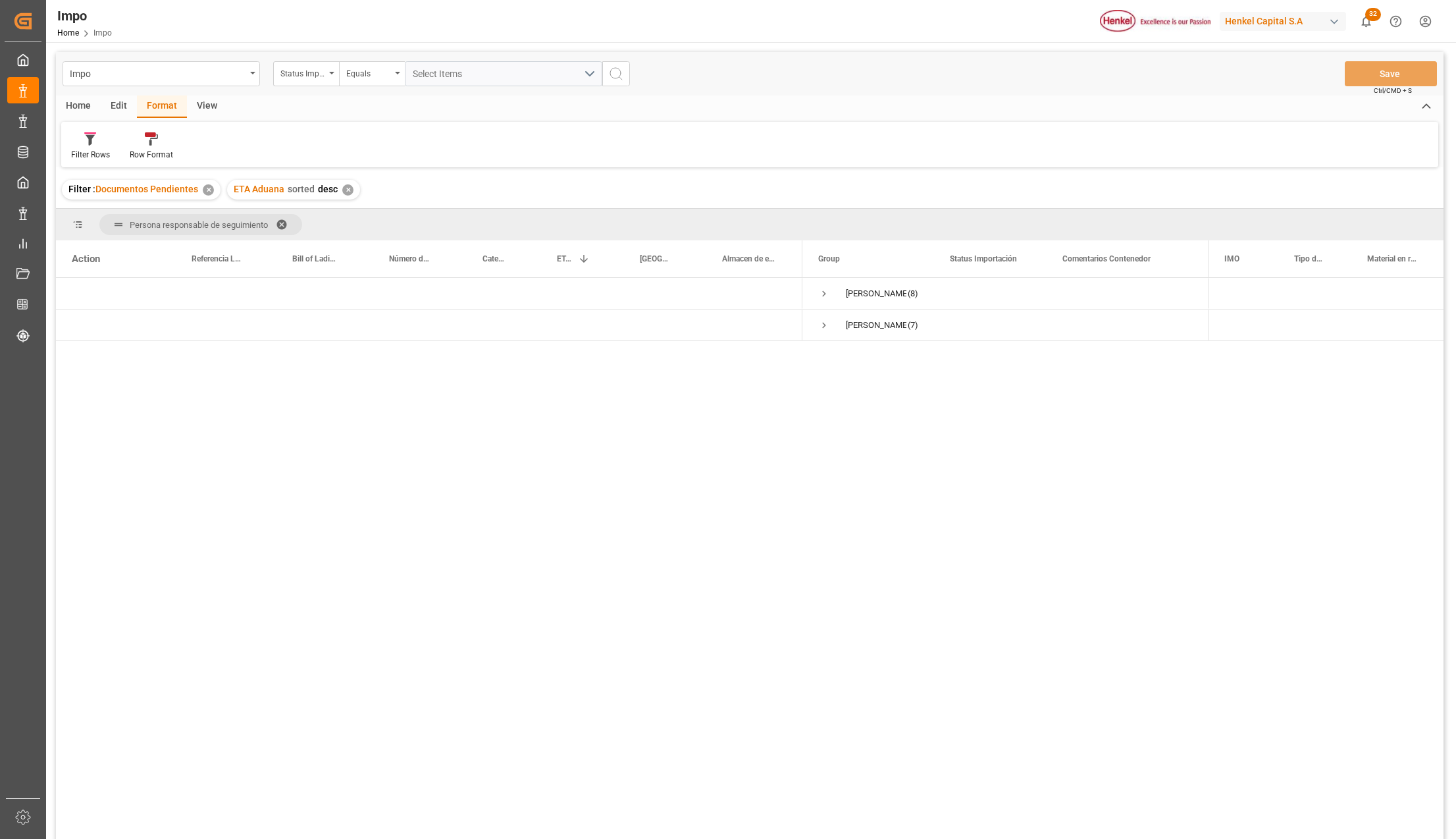
click at [304, 425] on div "Karla Chavez (8) Martha Gonzalez (7)" at bounding box center [749, 561] width 1387 height 565
click at [820, 289] on span "Press SPACE to select this row." at bounding box center [824, 293] width 12 height 12
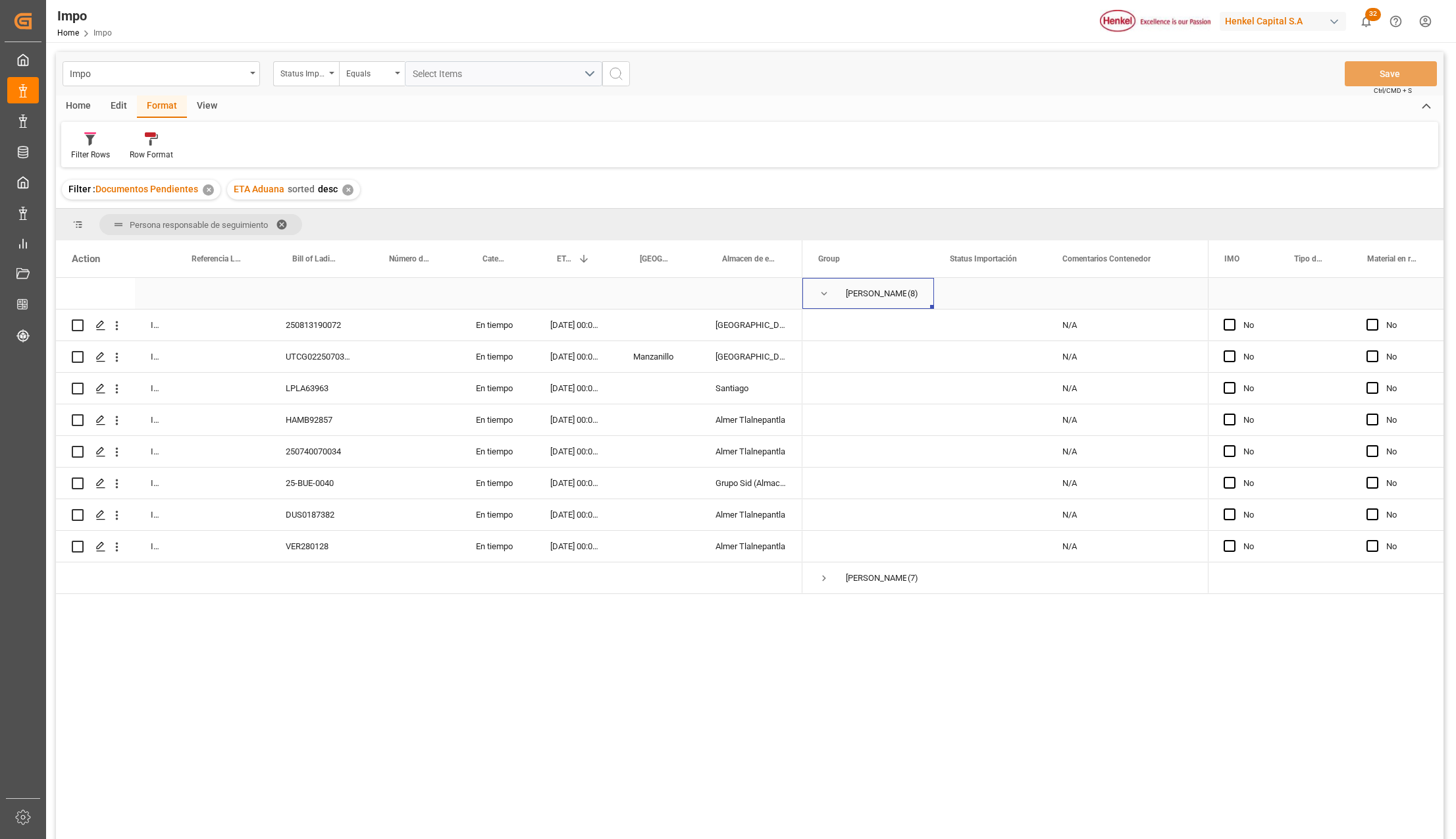
click at [825, 290] on span "Press SPACE to select this row." at bounding box center [824, 293] width 12 height 12
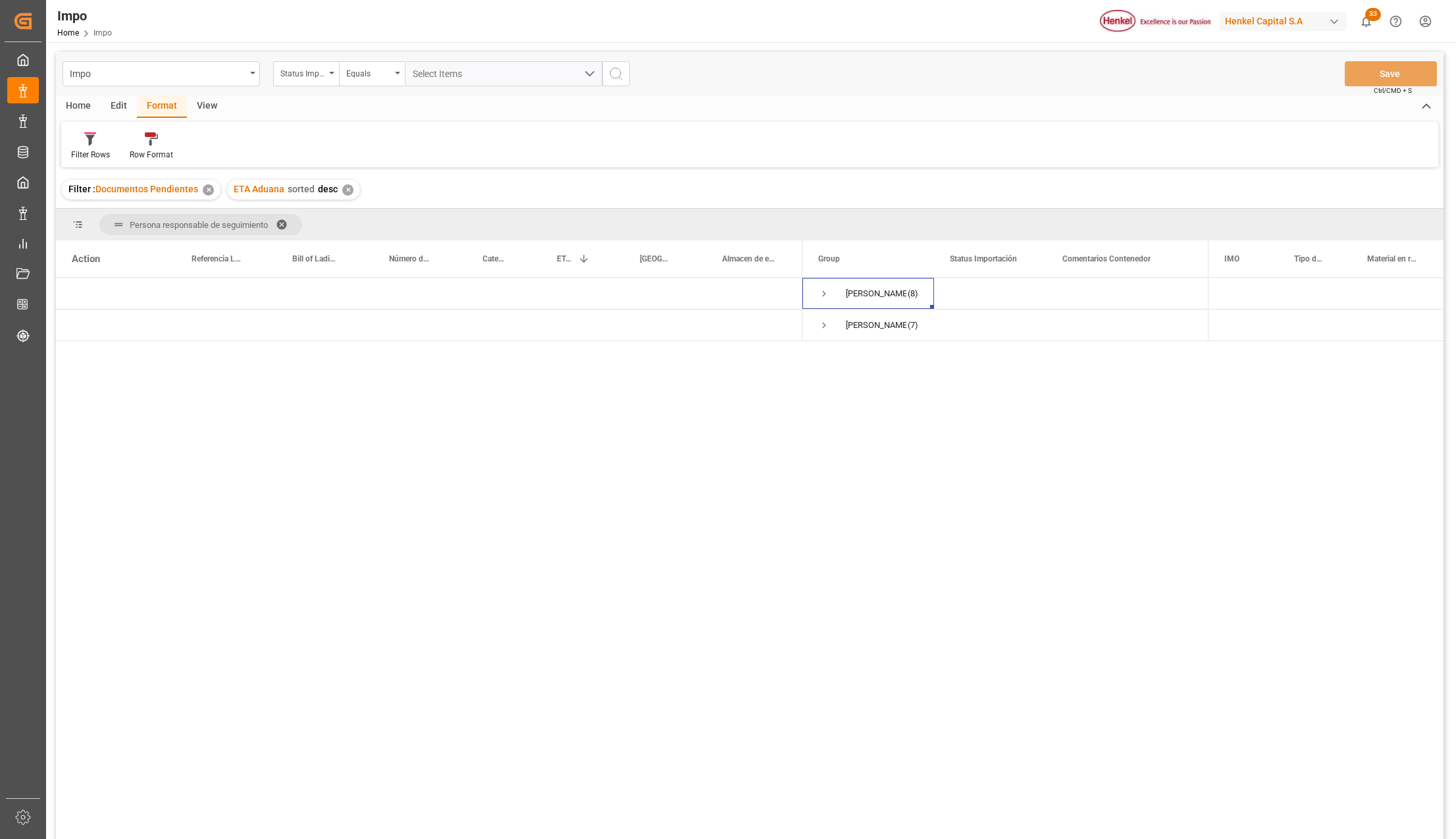
click at [380, 582] on div "Karla Chavez (8) Martha Gonzalez (7)" at bounding box center [749, 561] width 1387 height 565
click at [550, 640] on div "Karla Chavez (8) Martha Gonzalez (7)" at bounding box center [749, 561] width 1387 height 565
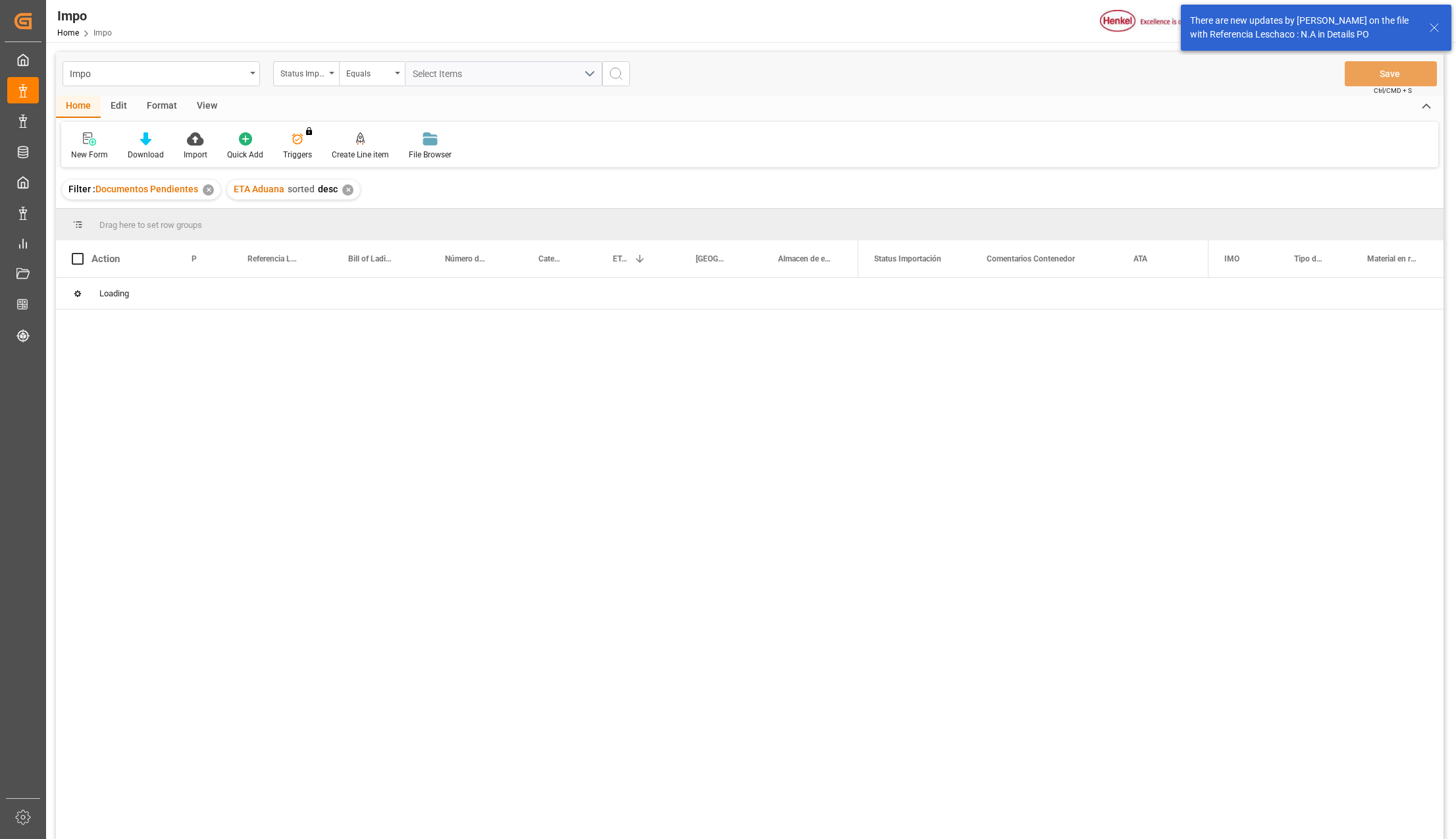
click at [1436, 36] on div "There are new updates by Karla Cardenas on the file with Referencia Leschaco : …" at bounding box center [1315, 28] width 270 height 46
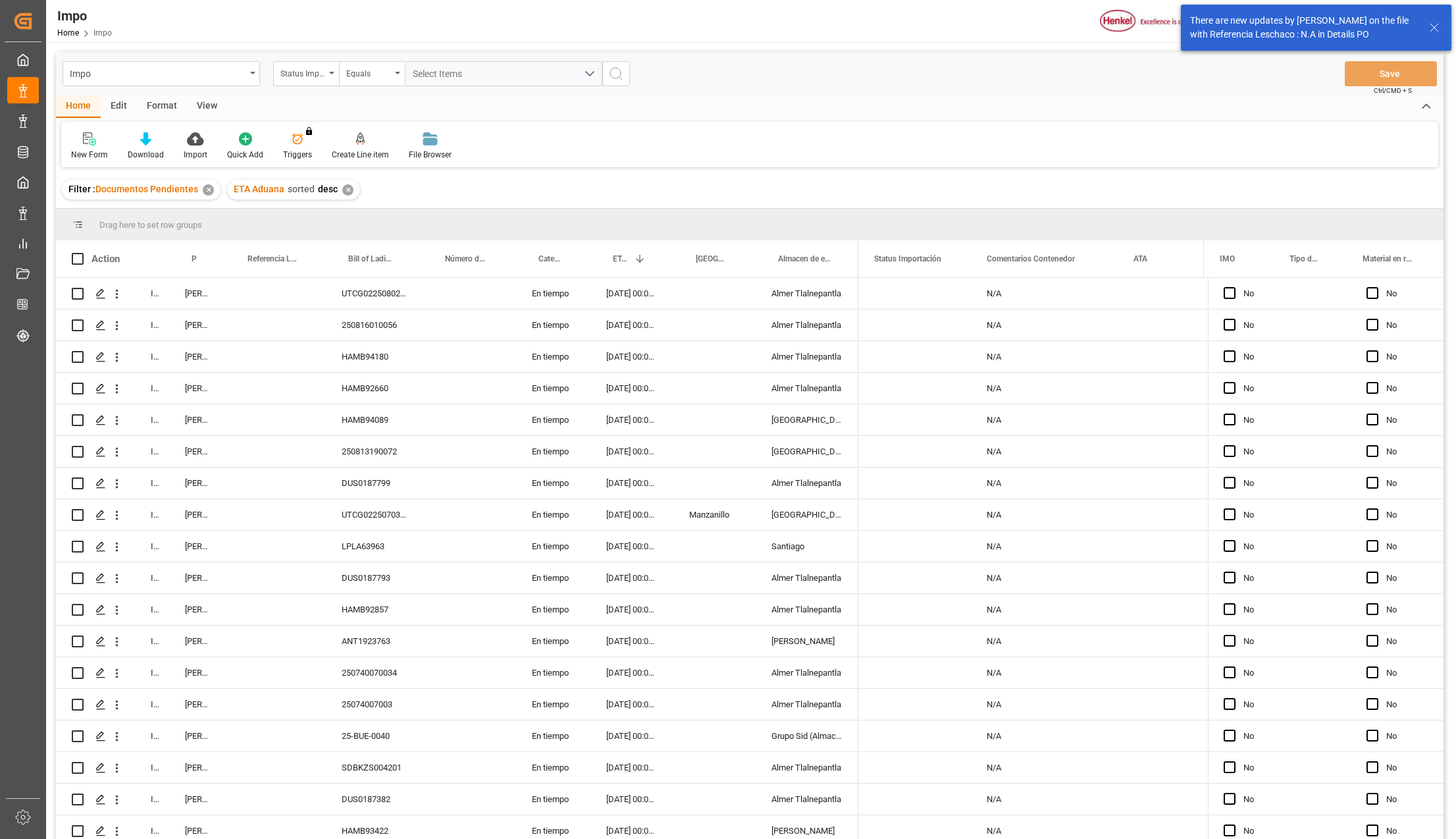
click at [1433, 30] on icon at bounding box center [1434, 28] width 16 height 16
click at [167, 111] on div "Format" at bounding box center [162, 107] width 50 height 22
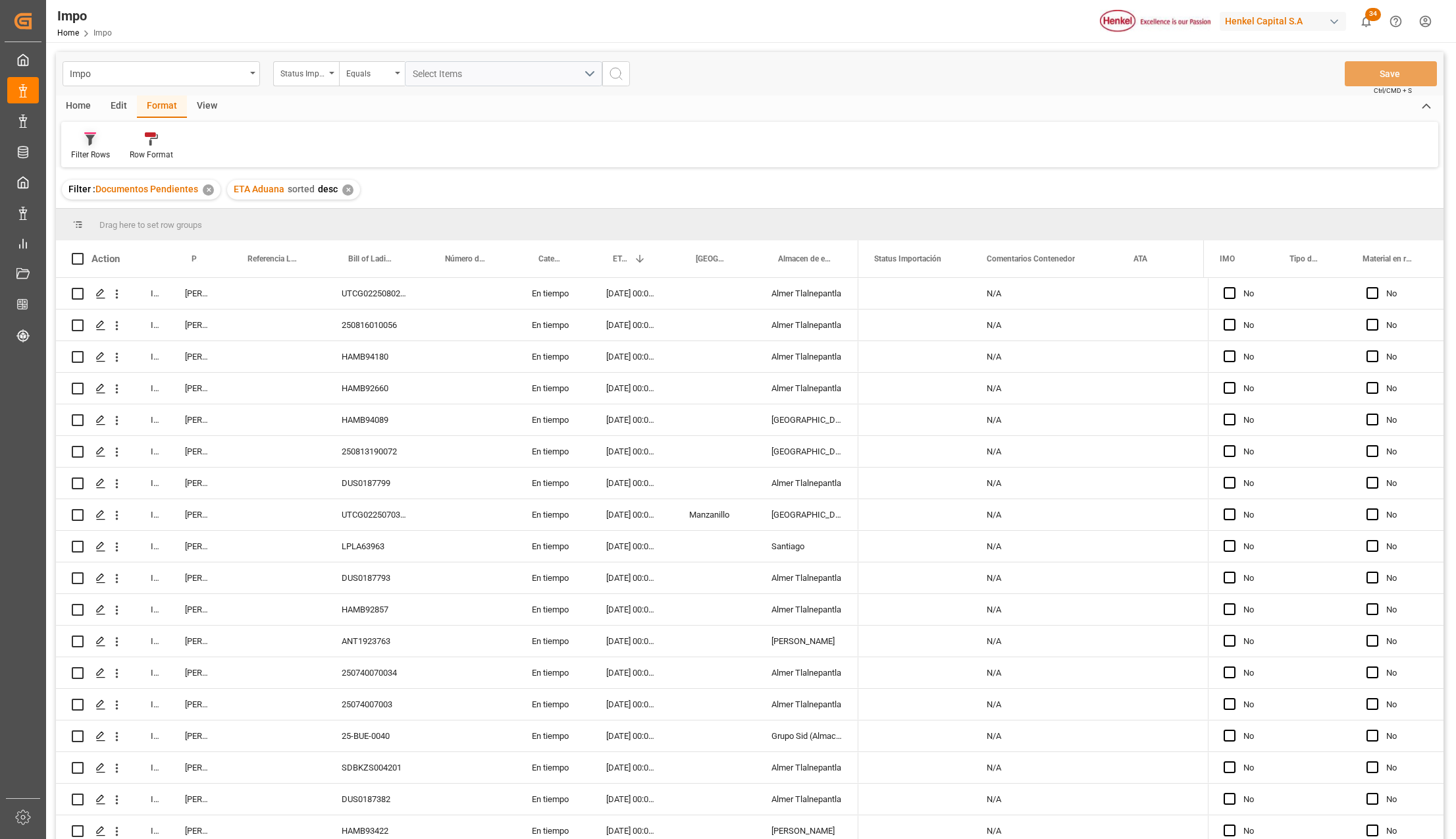
click at [90, 141] on icon at bounding box center [90, 140] width 9 height 11
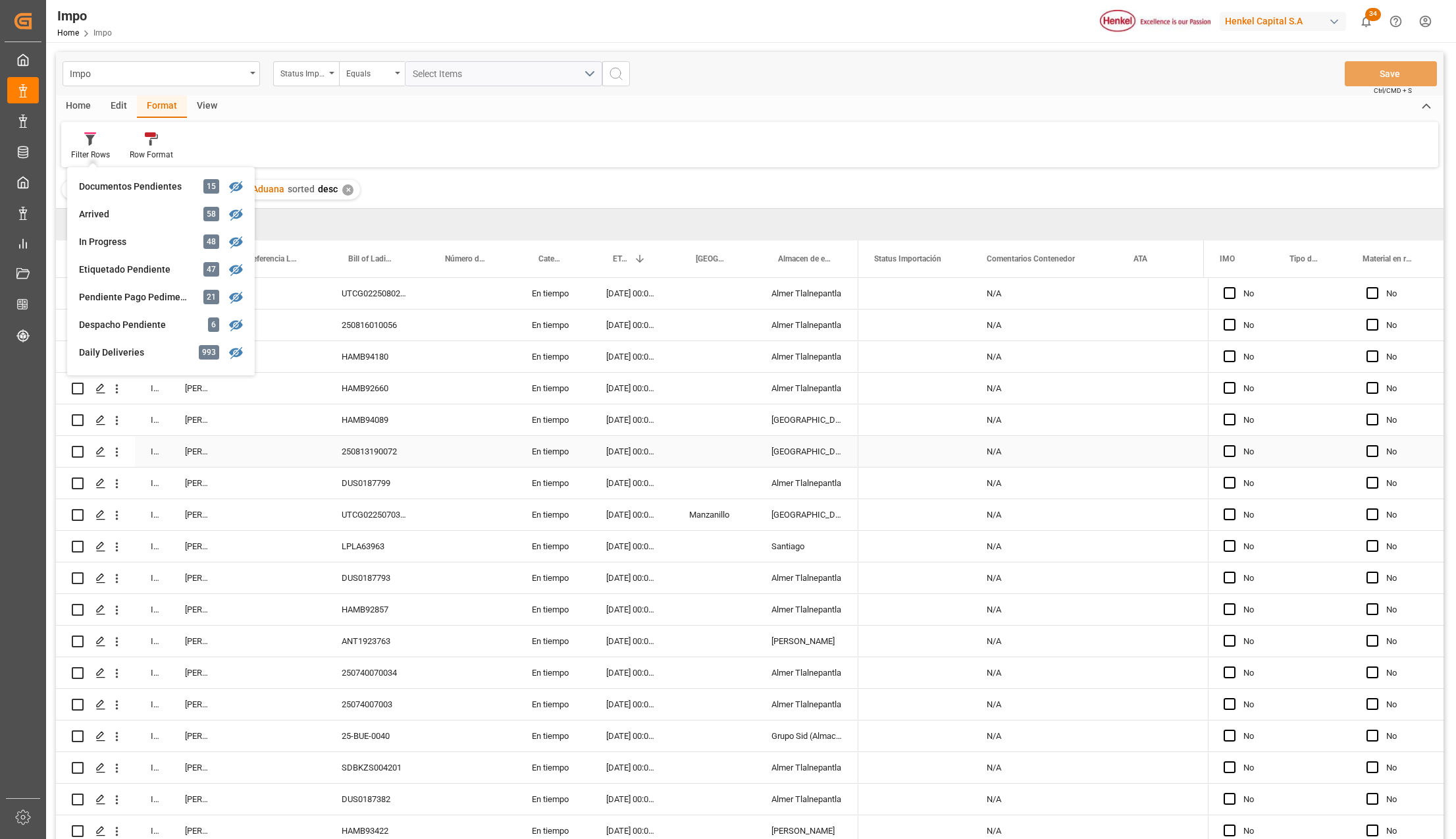
click at [464, 477] on div "Press SPACE to select this row." at bounding box center [470, 483] width 94 height 31
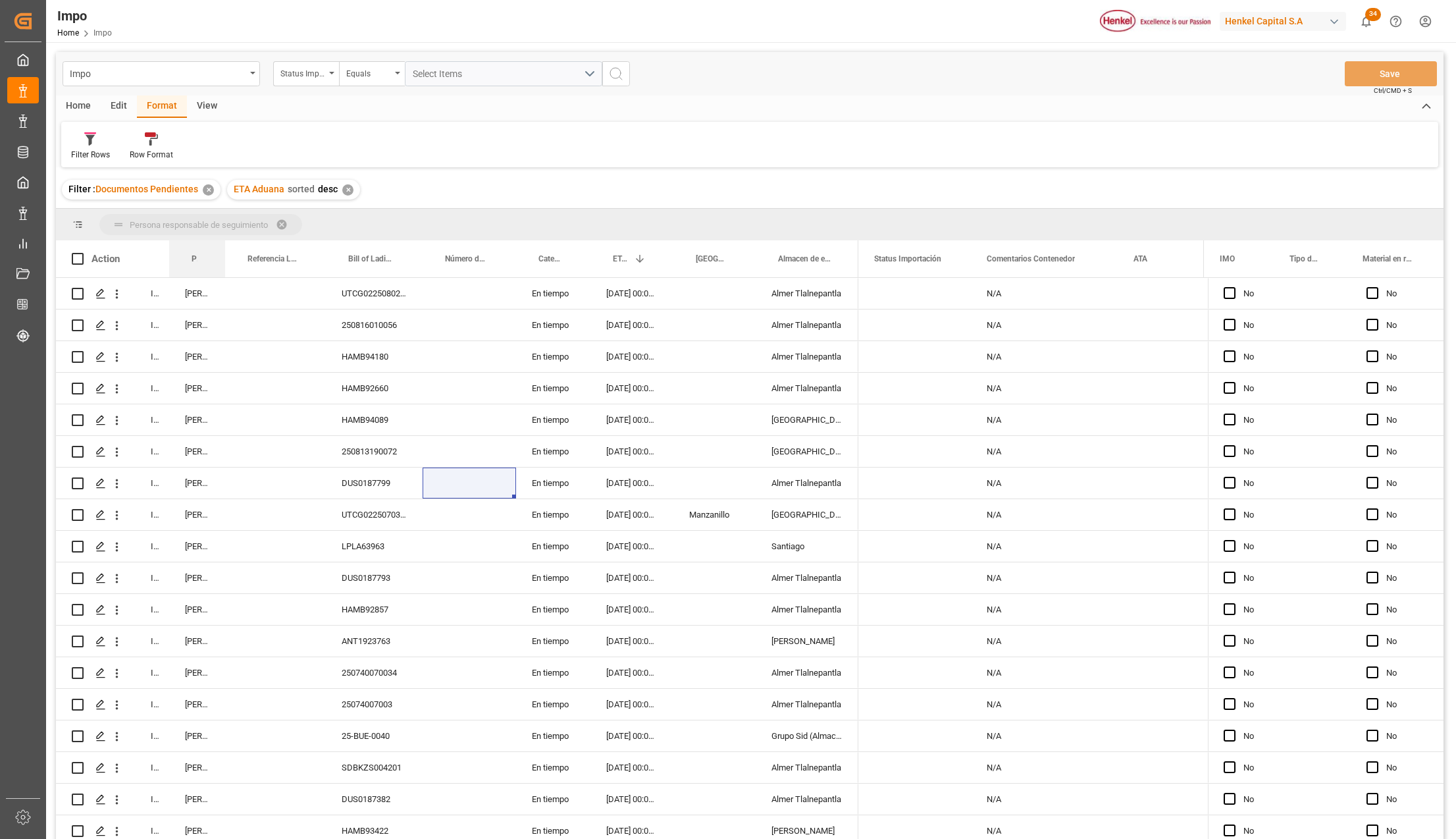
drag, startPoint x: 190, startPoint y: 256, endPoint x: 210, endPoint y: 235, distance: 29.0
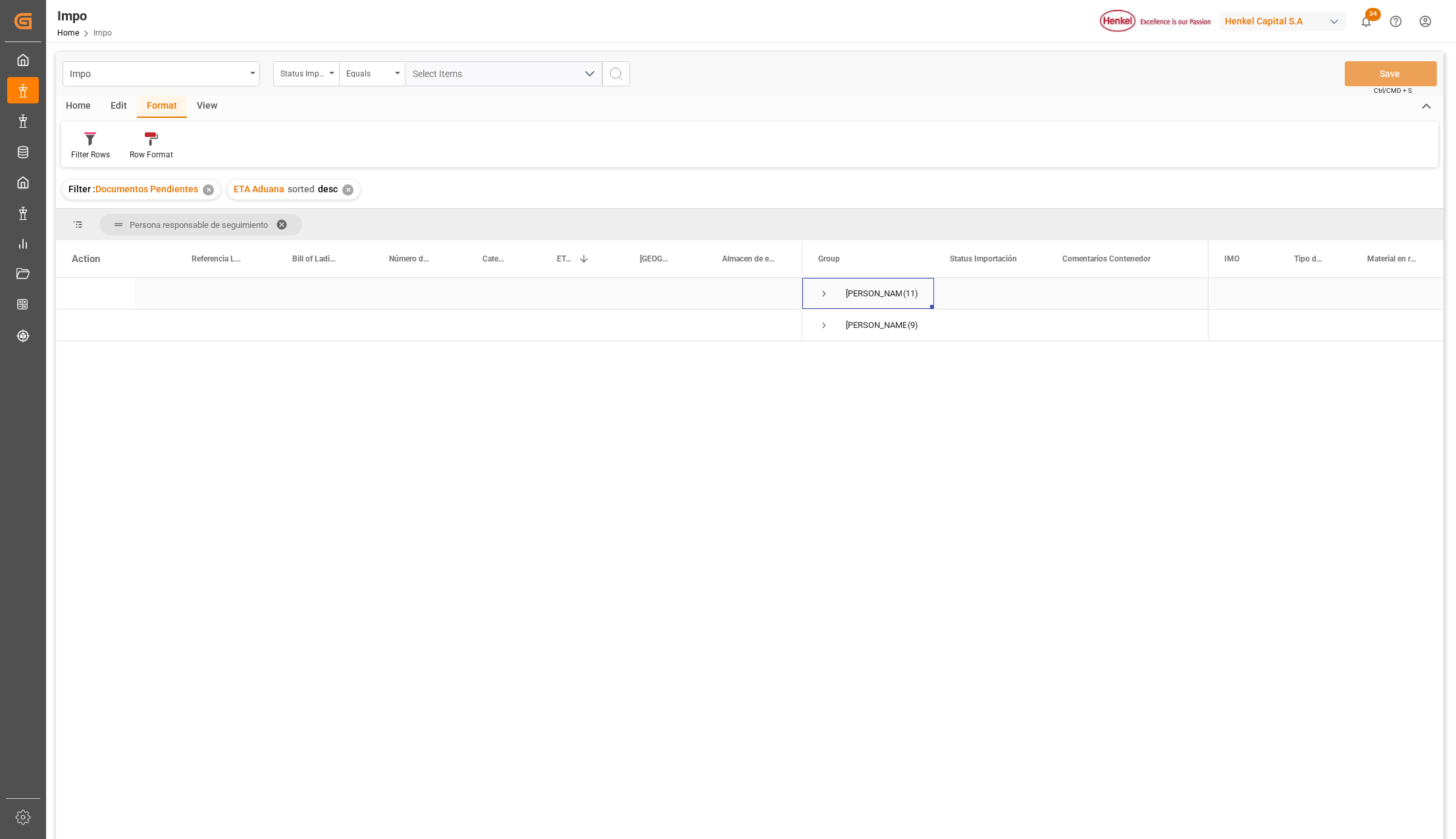
click at [826, 293] on span "Press SPACE to select this row." at bounding box center [824, 293] width 12 height 12
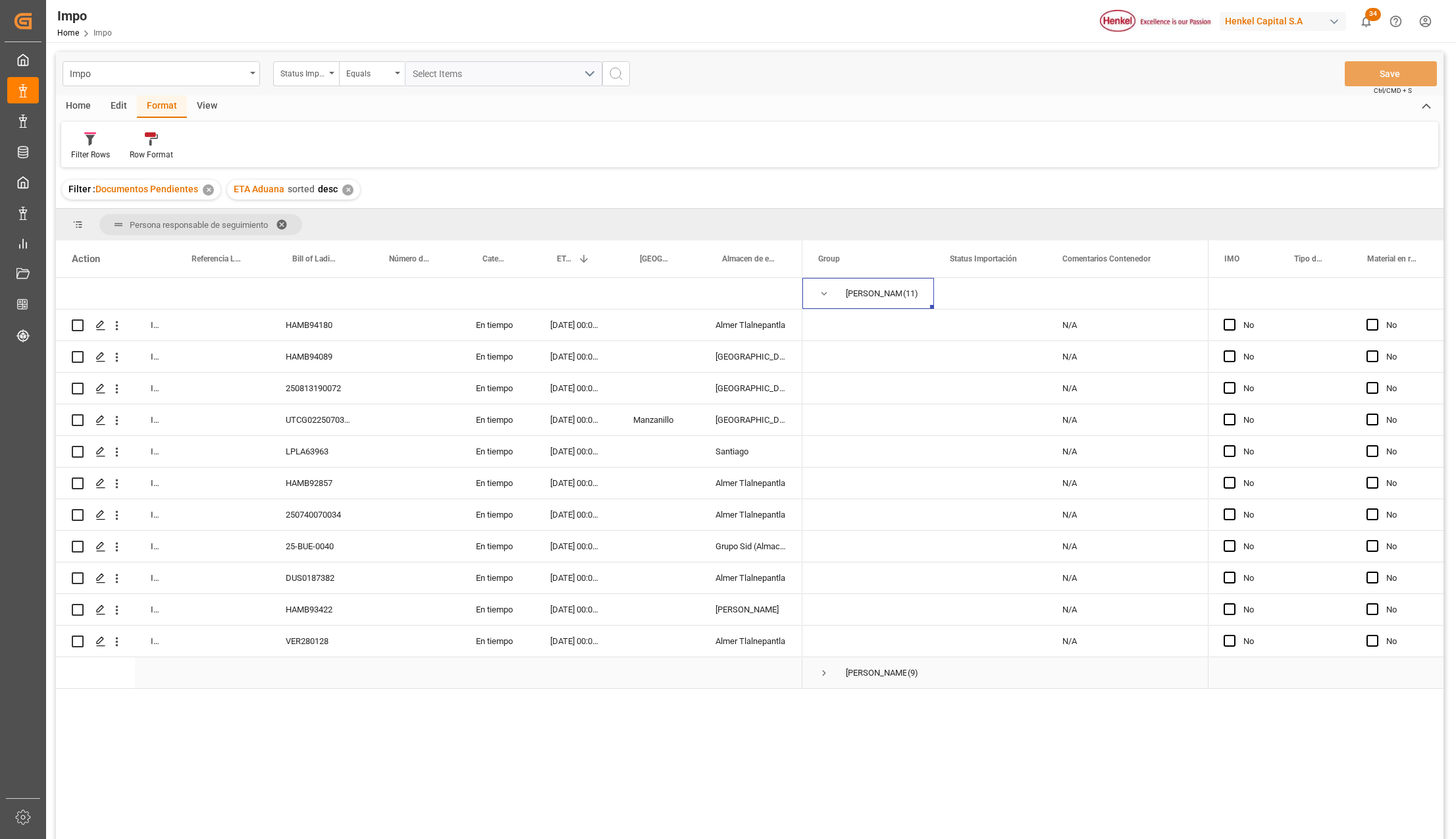
click at [819, 672] on span "Press SPACE to select this row." at bounding box center [824, 673] width 12 height 12
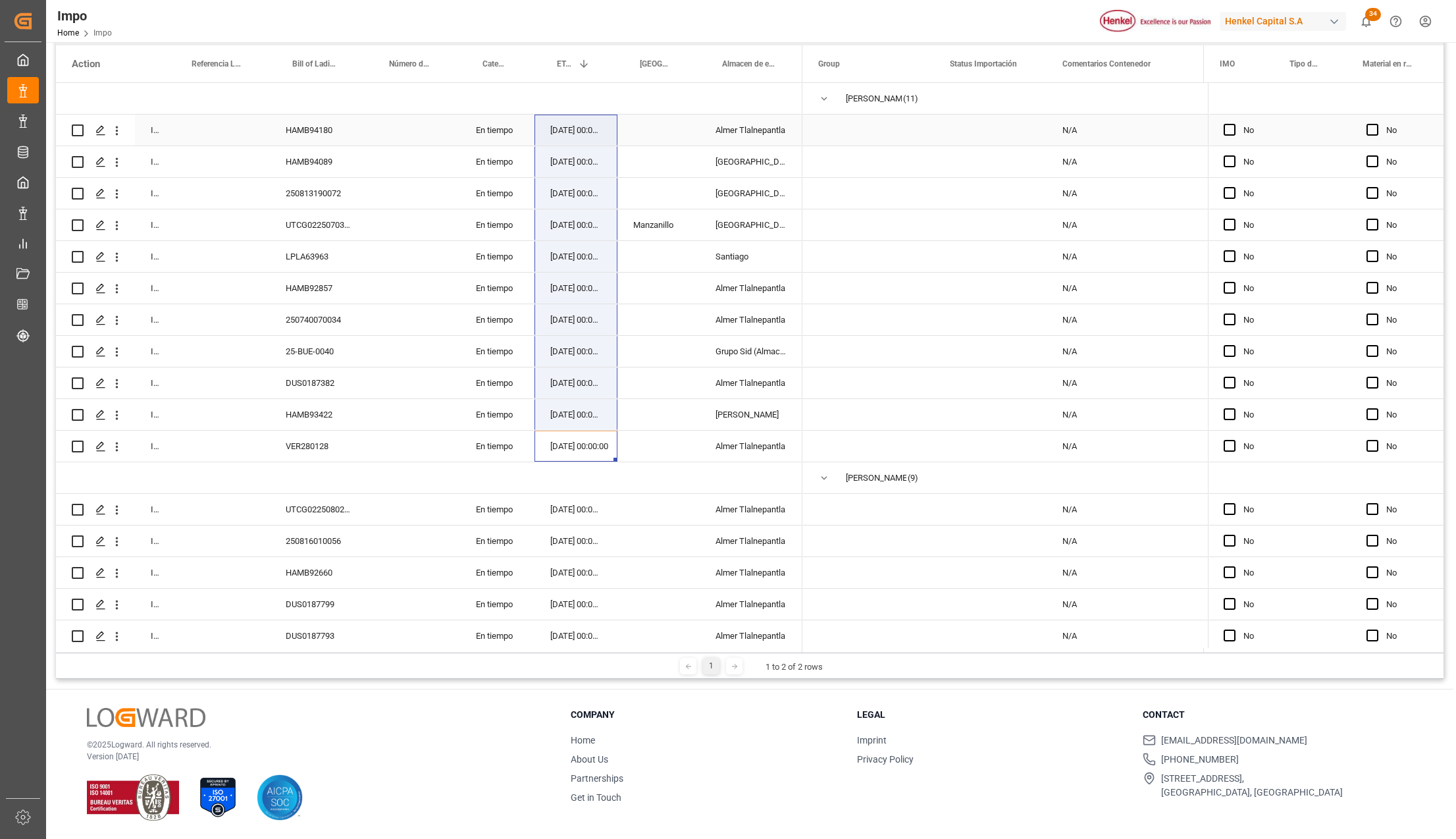
drag, startPoint x: 581, startPoint y: 445, endPoint x: 570, endPoint y: 136, distance: 309.2
click at [570, 136] on div "In progress HAMB94180 En tiempo 11-09-2025 00:00:00 Almer Tlalnepantla In progr…" at bounding box center [429, 430] width 746 height 695
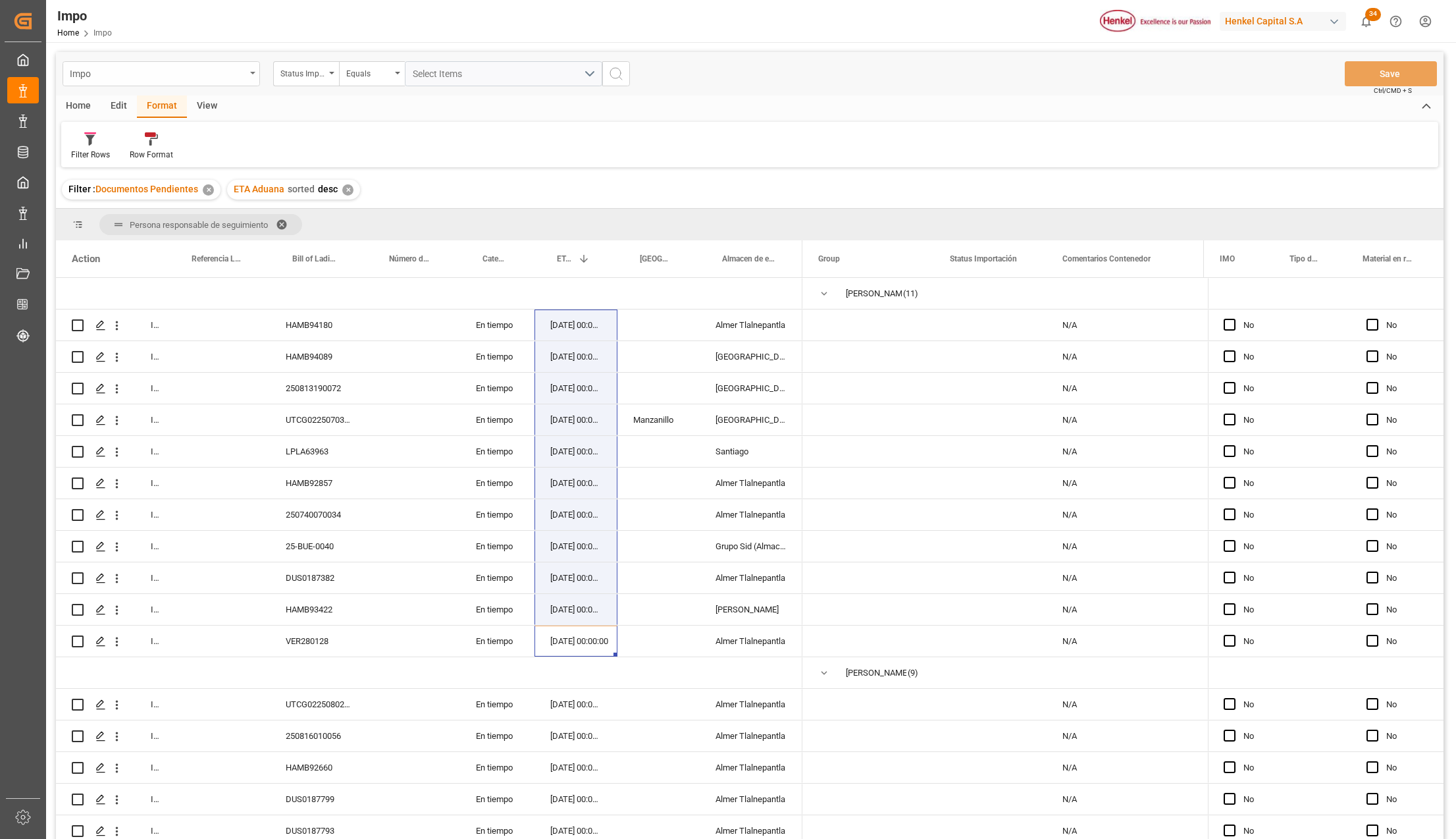
click at [245, 67] on div "Impo" at bounding box center [162, 73] width 197 height 25
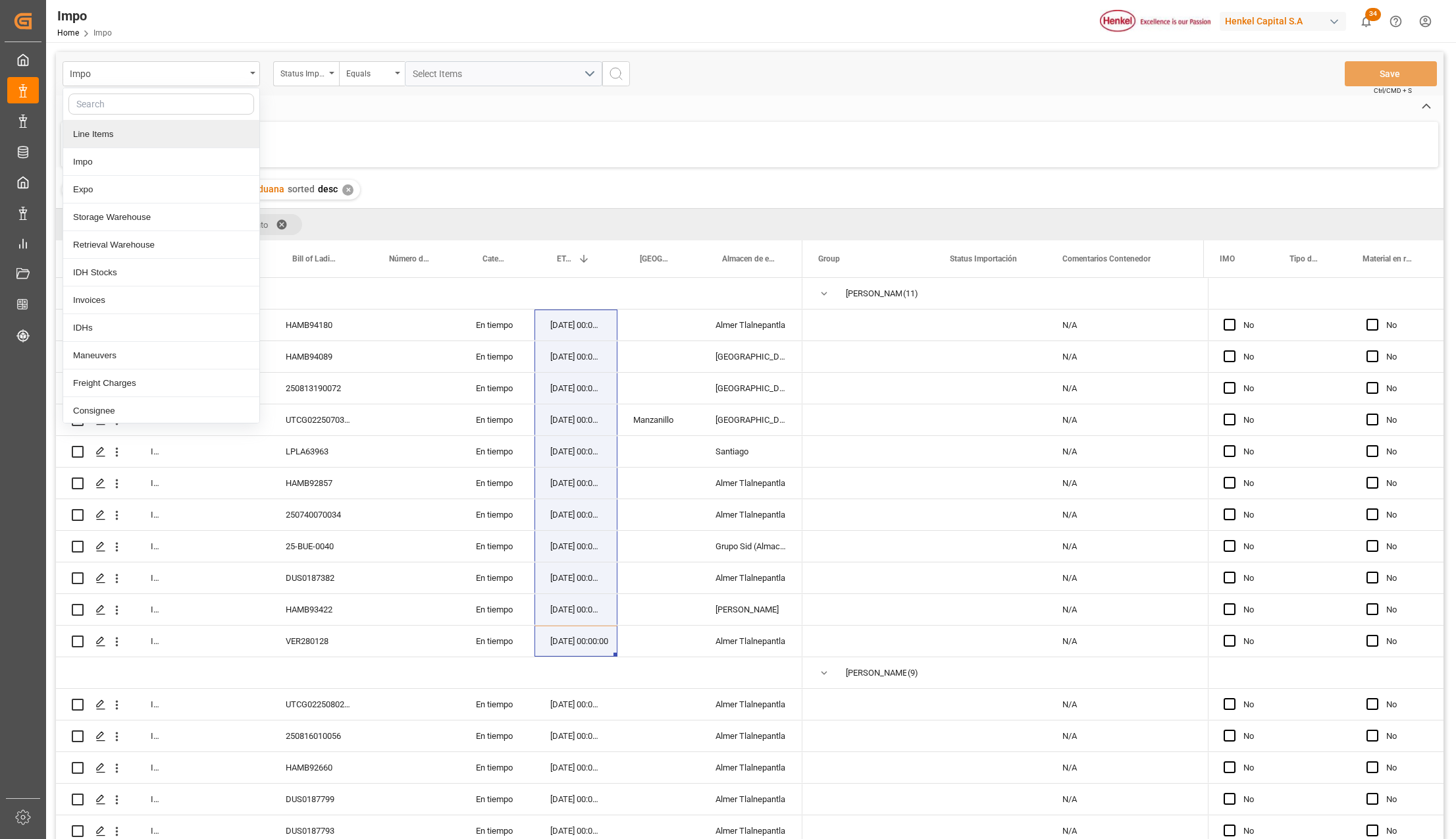
click at [131, 143] on div "Line Items" at bounding box center [161, 135] width 196 height 28
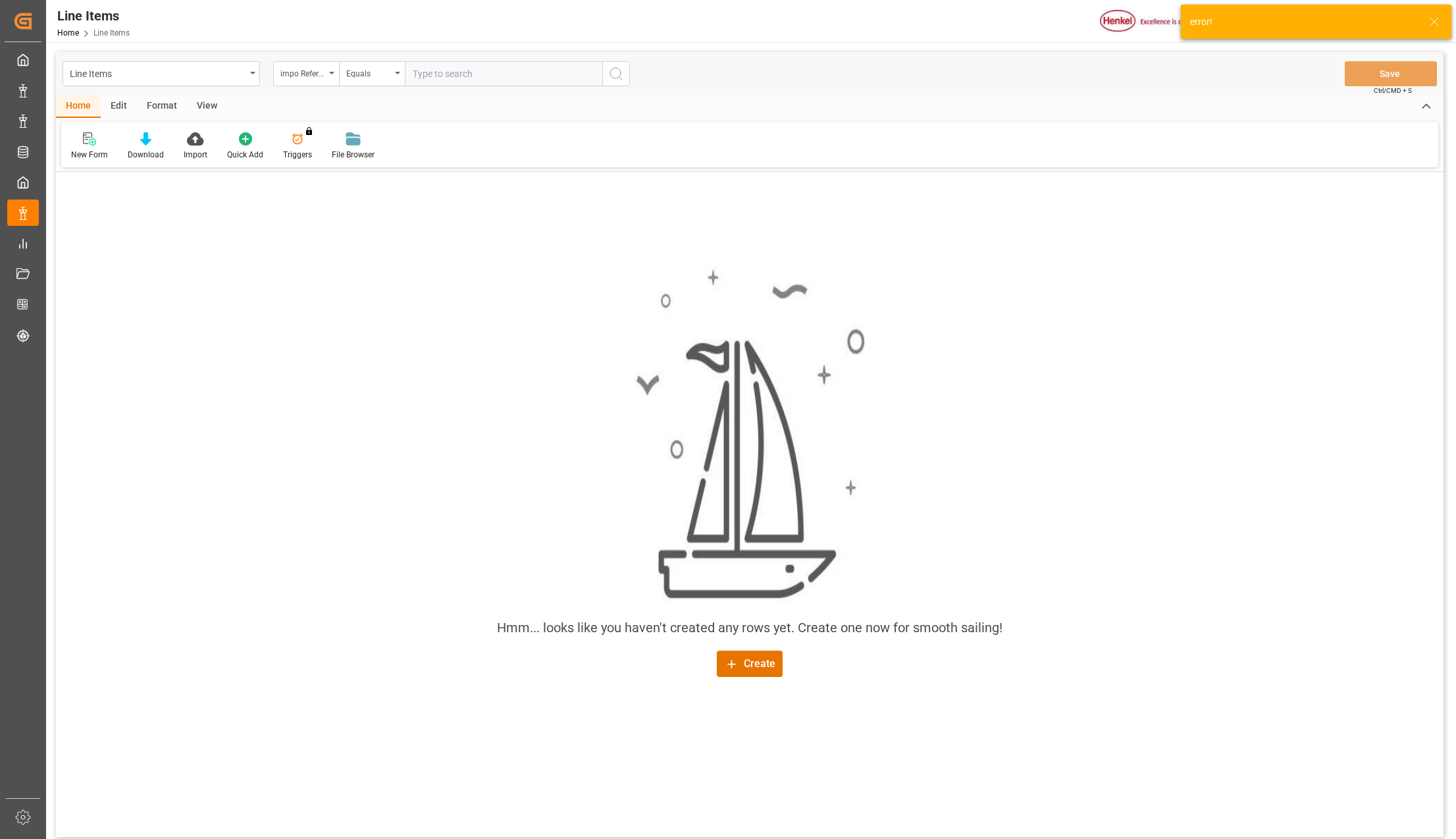
click at [1070, 335] on div "Hmm... looks like you haven't created any rows yet. Create one now for smooth s…" at bounding box center [749, 472] width 1387 height 432
click at [1433, 22] on icon at bounding box center [1434, 22] width 16 height 16
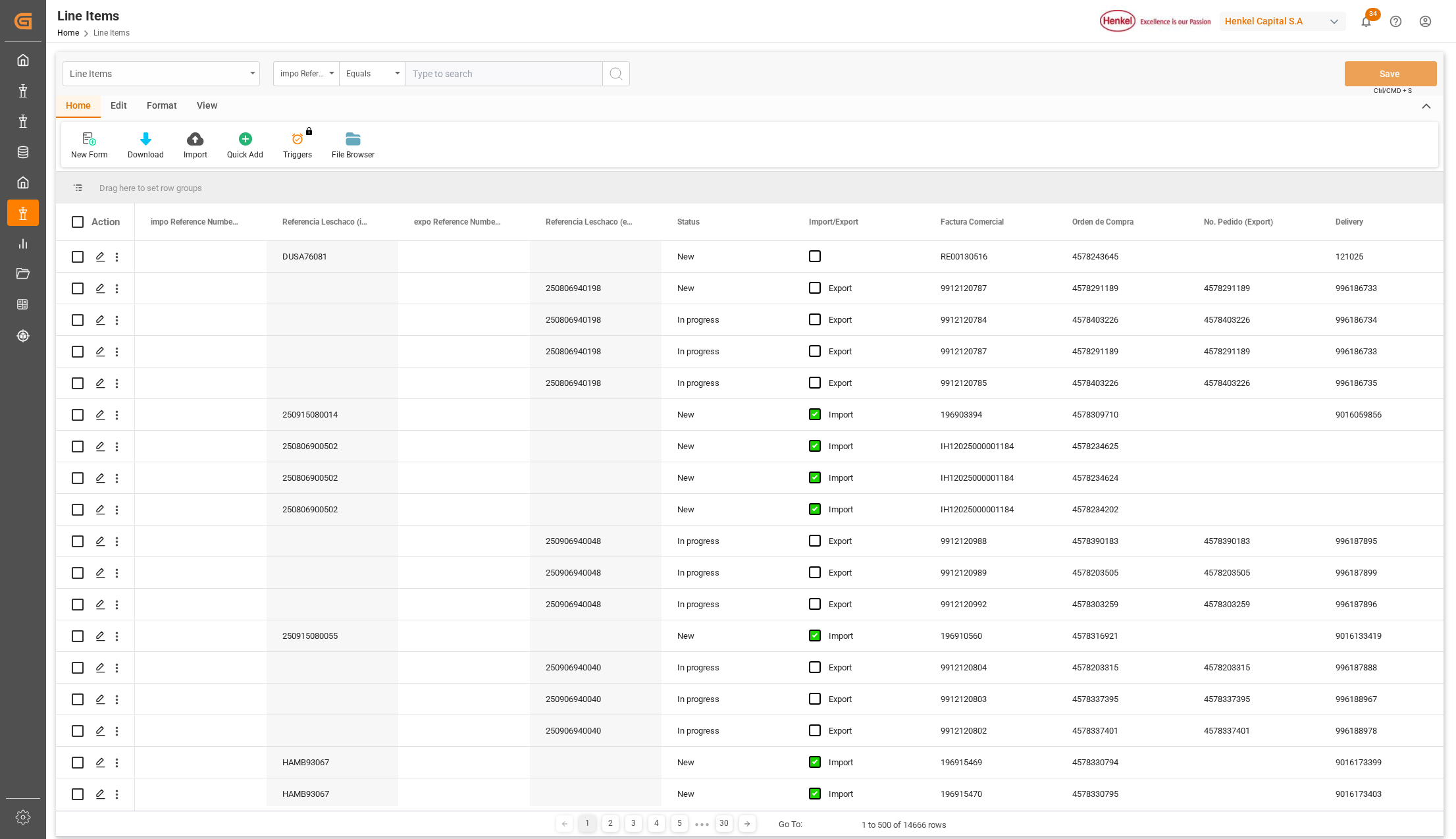
click at [252, 67] on div "Line Items" at bounding box center [162, 73] width 197 height 25
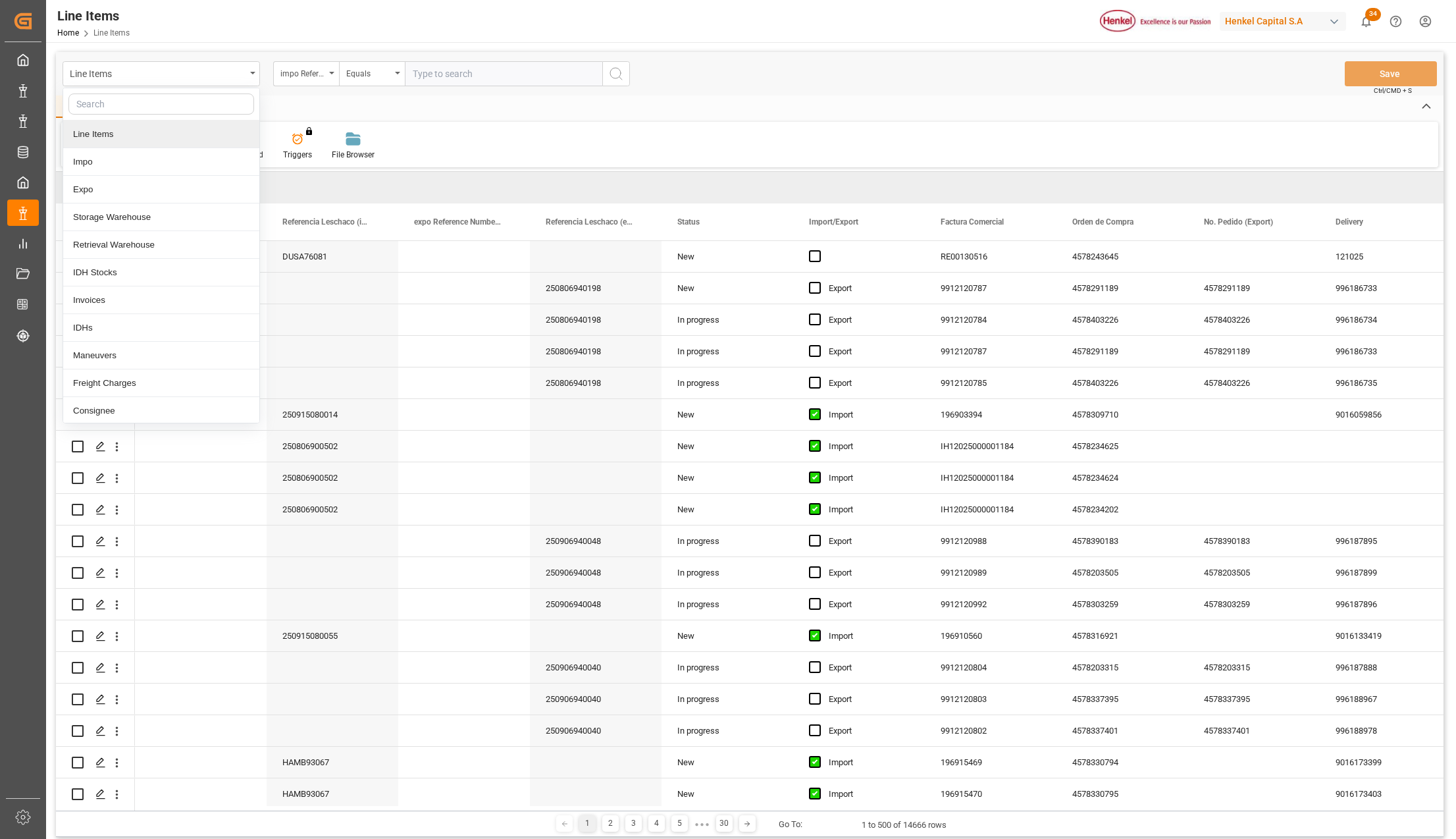
click at [100, 133] on div "Line Items" at bounding box center [161, 135] width 196 height 28
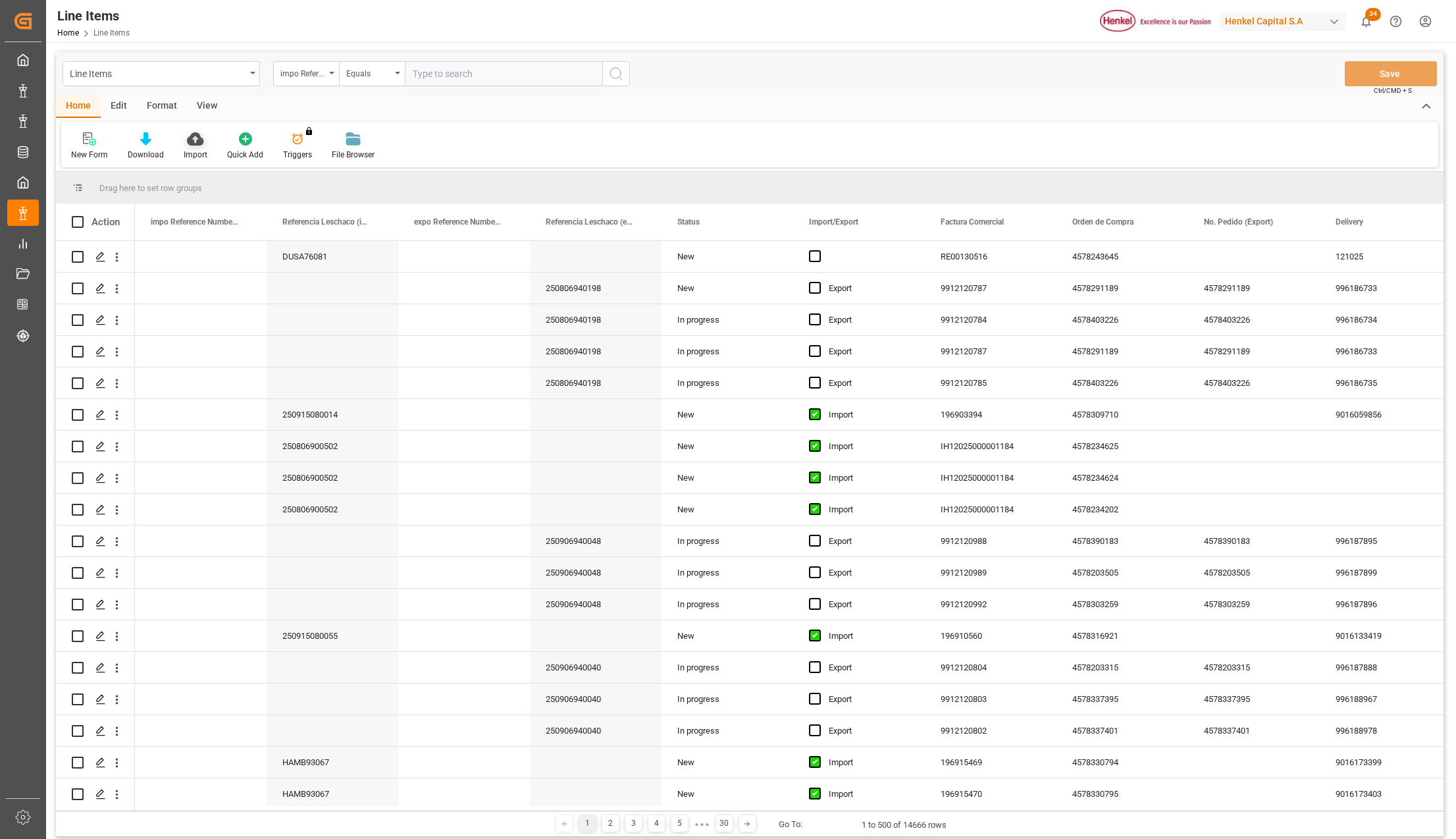
click at [195, 152] on div "Import" at bounding box center [195, 155] width 24 height 12
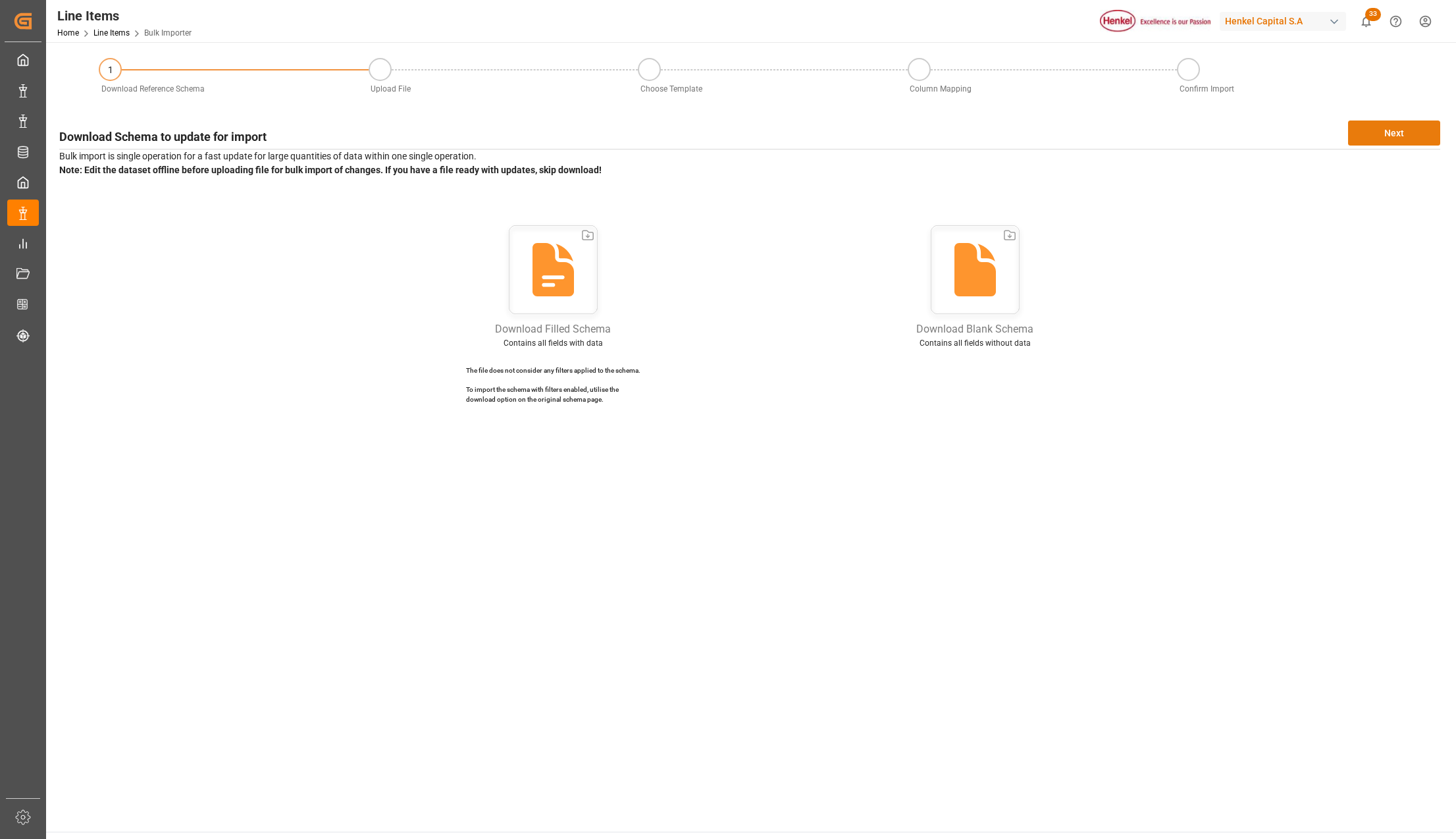
click at [1375, 133] on button "Next" at bounding box center [1394, 133] width 92 height 25
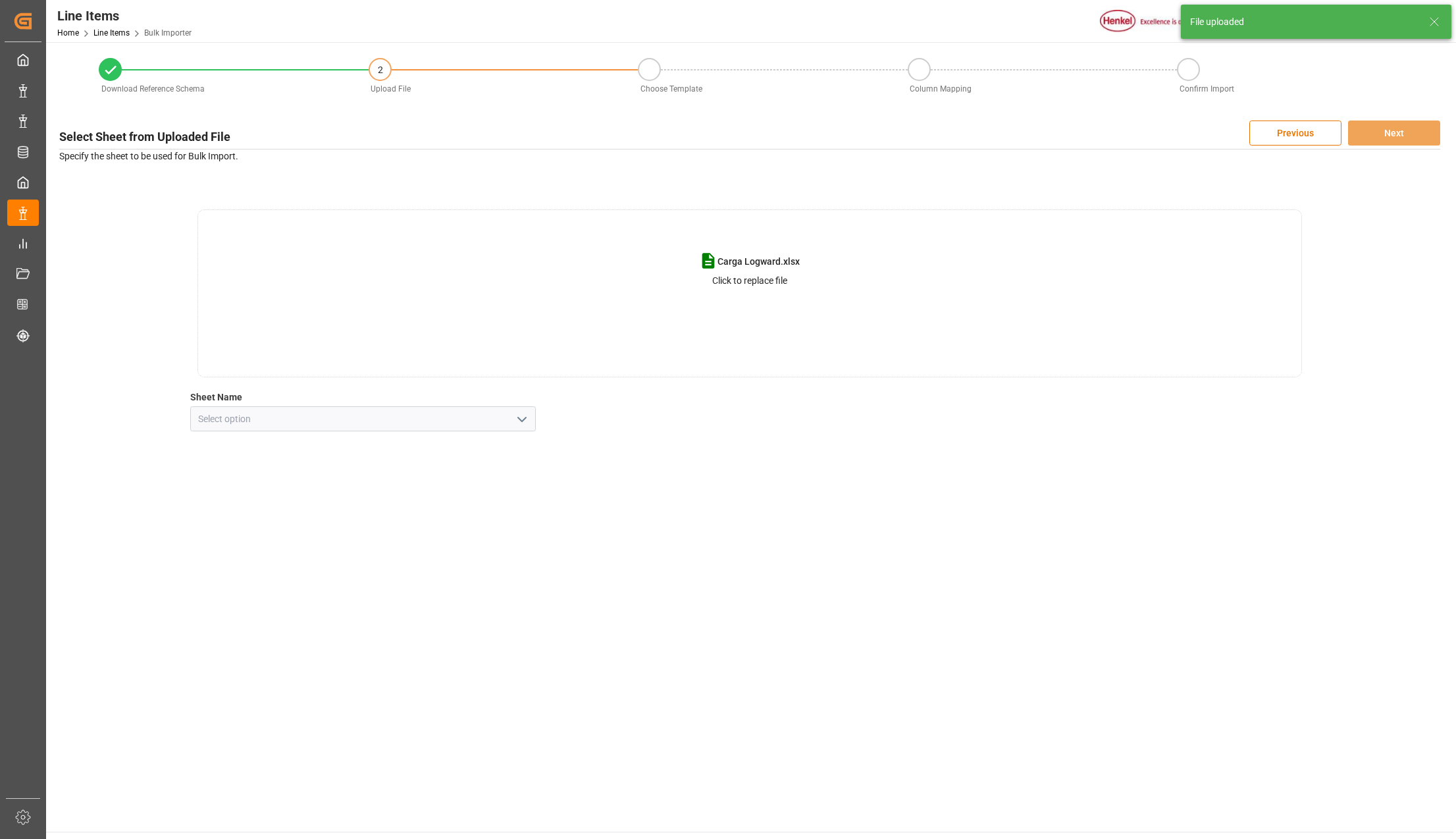
click at [525, 419] on icon "open menu" at bounding box center [522, 419] width 16 height 16
click at [247, 481] on div "Line Item" at bounding box center [362, 478] width 344 height 30
type input "Line Item"
click at [1401, 128] on button "Next" at bounding box center [1394, 133] width 92 height 25
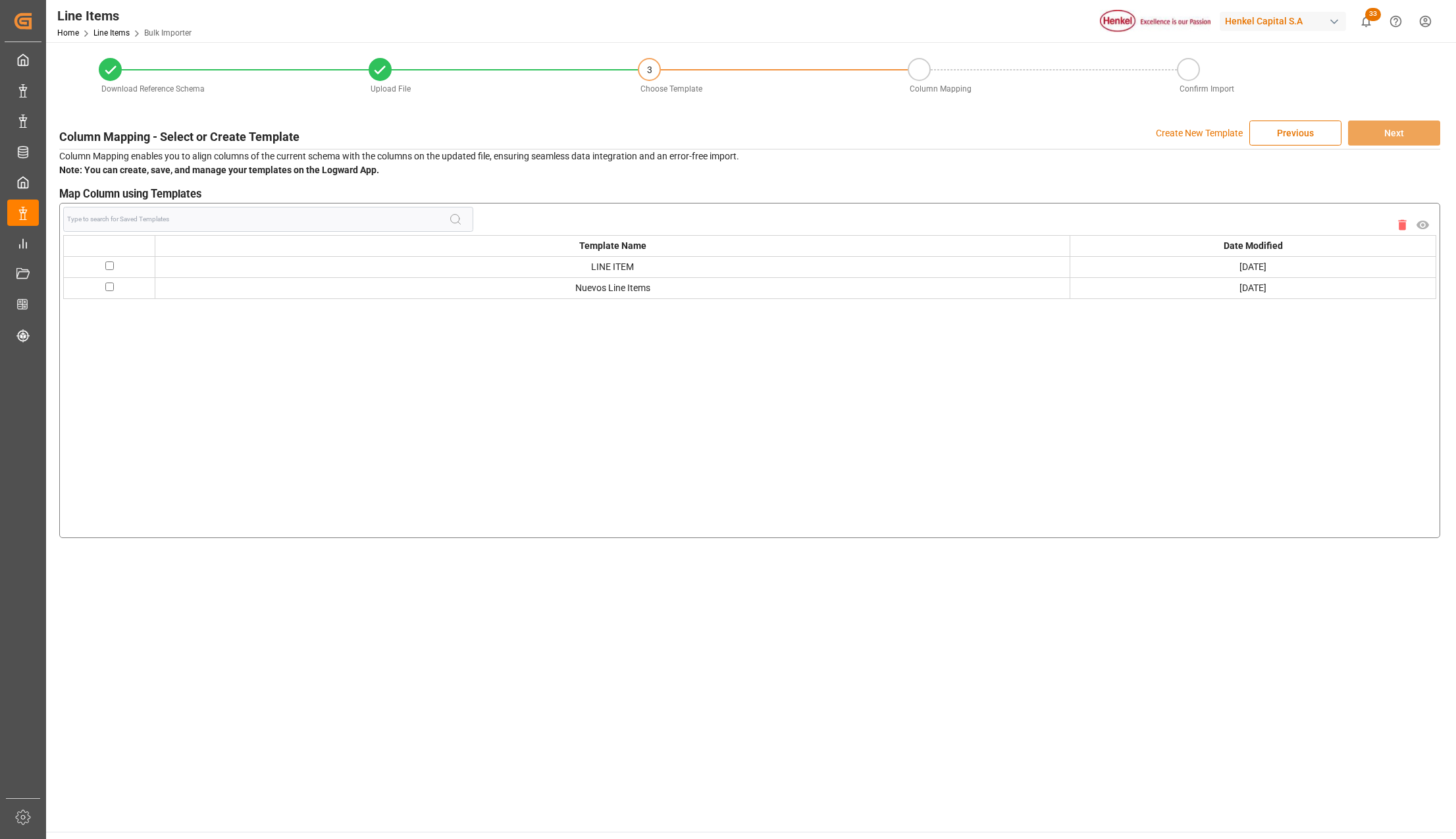
click at [112, 287] on input "checkbox" at bounding box center [110, 286] width 9 height 9
checkbox input "true"
click at [1406, 133] on button "Next" at bounding box center [1394, 133] width 92 height 25
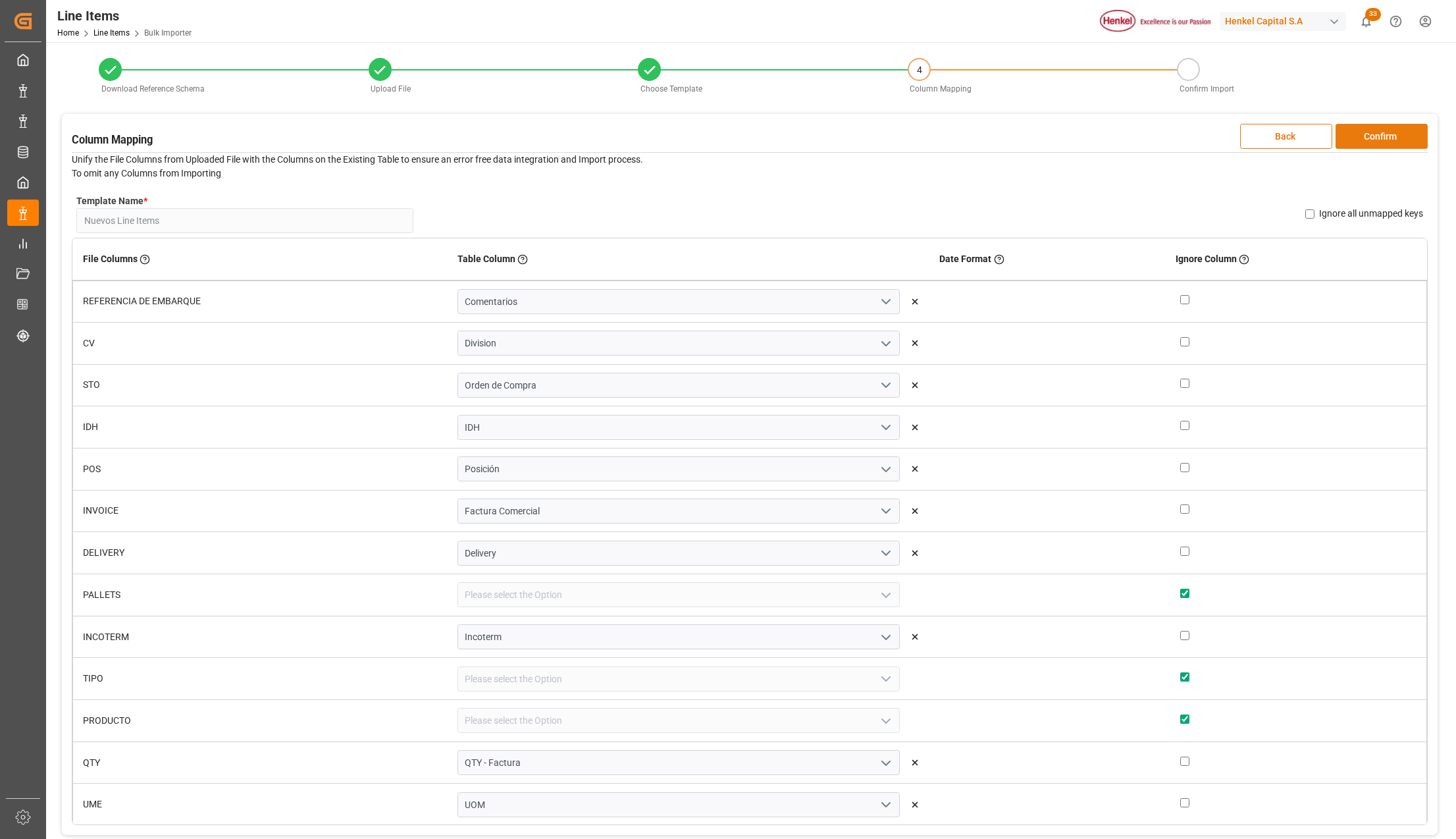
click at [1398, 143] on button "Confirm" at bounding box center [1381, 136] width 92 height 25
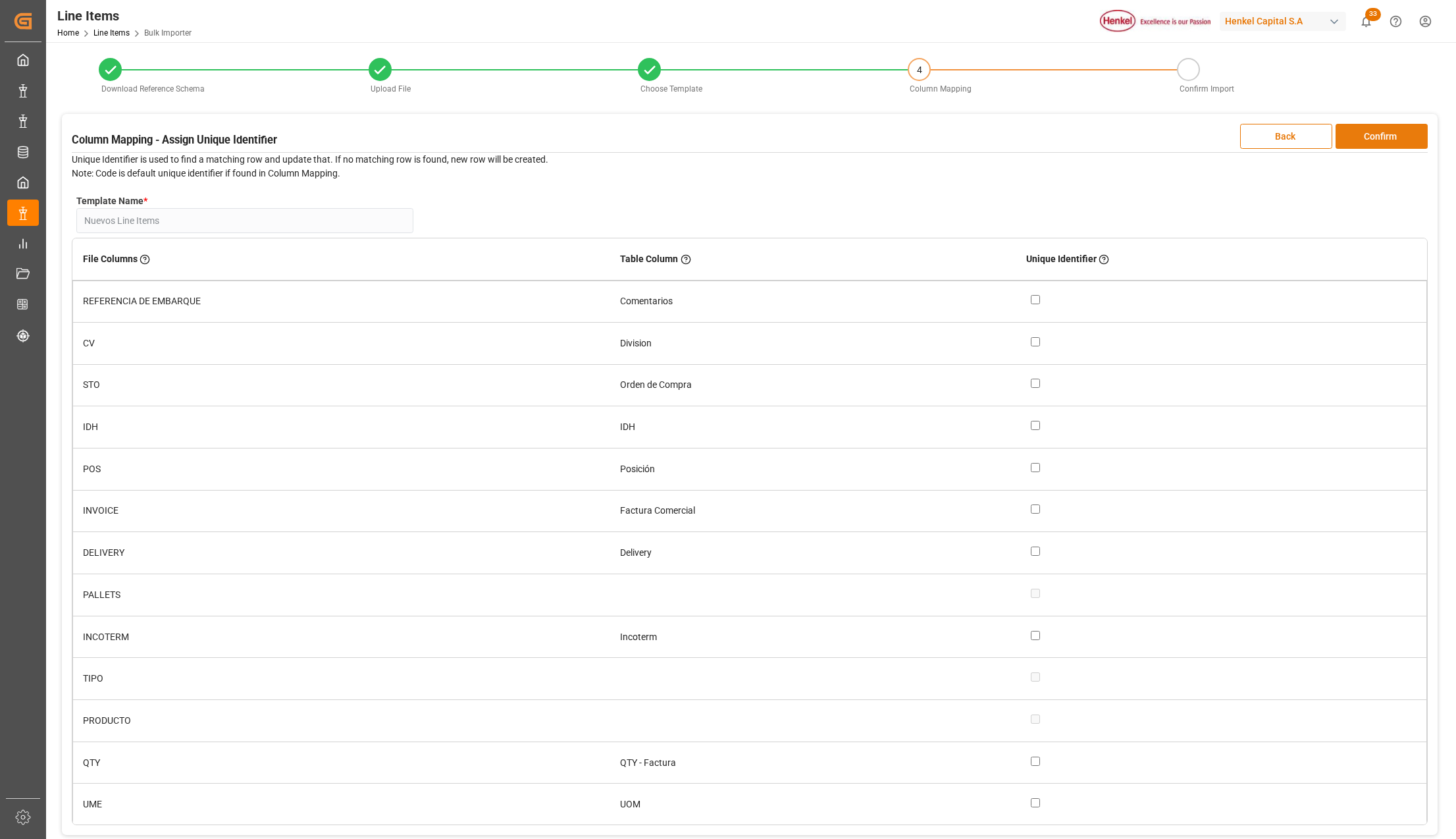
click at [1396, 143] on button "Confirm" at bounding box center [1381, 136] width 92 height 25
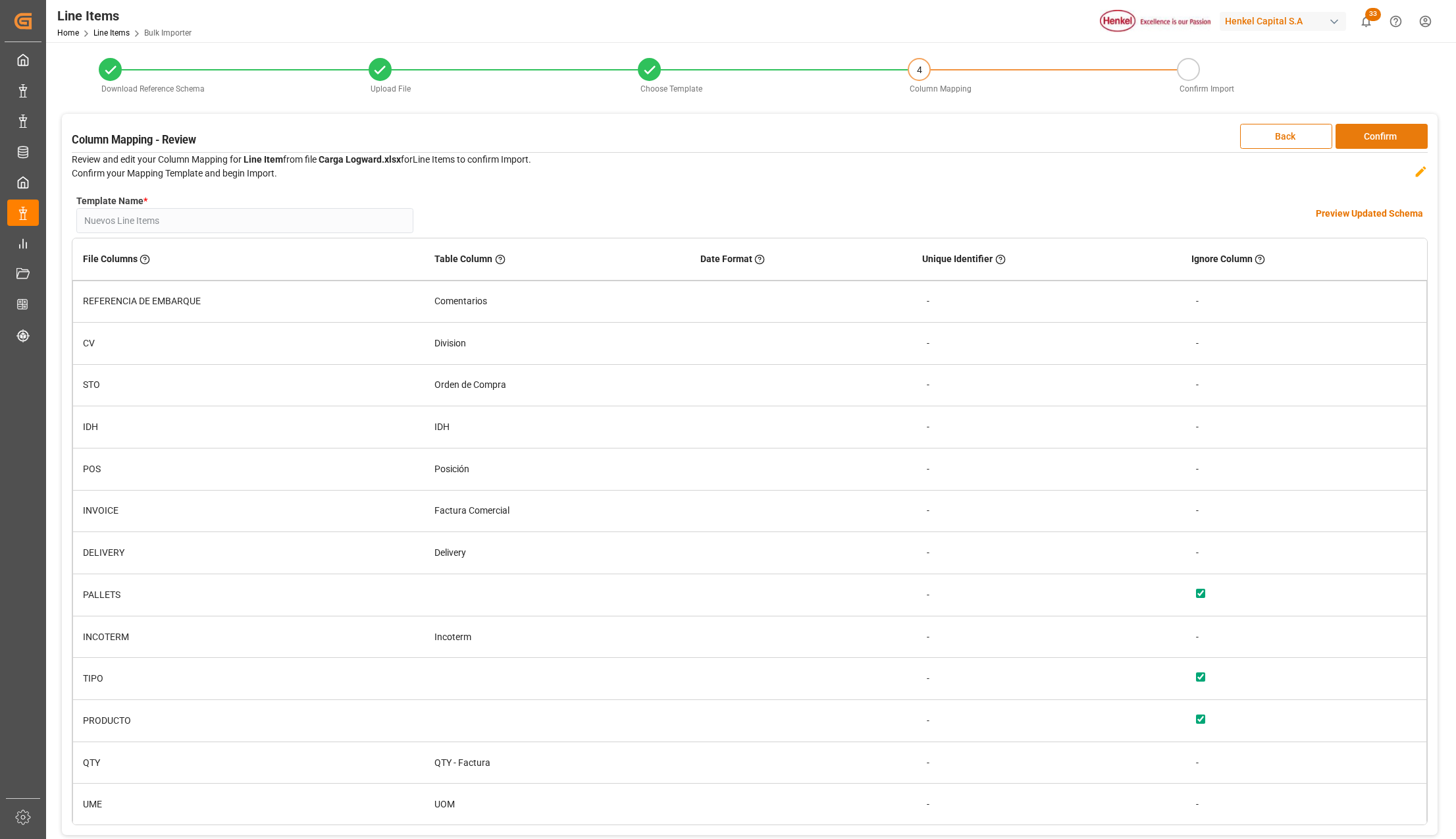
click at [1395, 143] on button "Confirm" at bounding box center [1381, 136] width 92 height 25
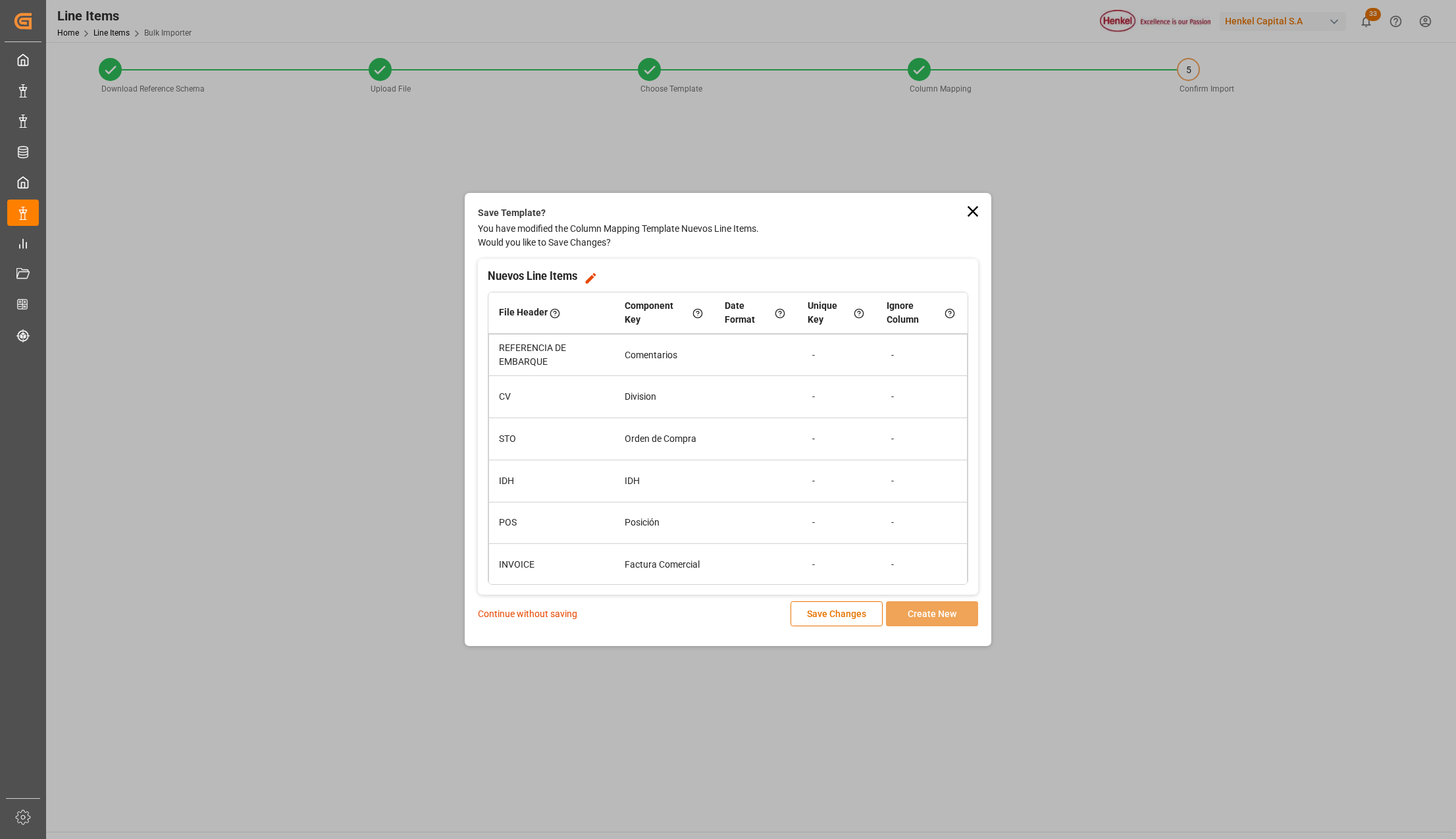
drag, startPoint x: 534, startPoint y: 613, endPoint x: 546, endPoint y: 617, distance: 12.6
click at [534, 612] on p "Continue without saving" at bounding box center [528, 615] width 100 height 14
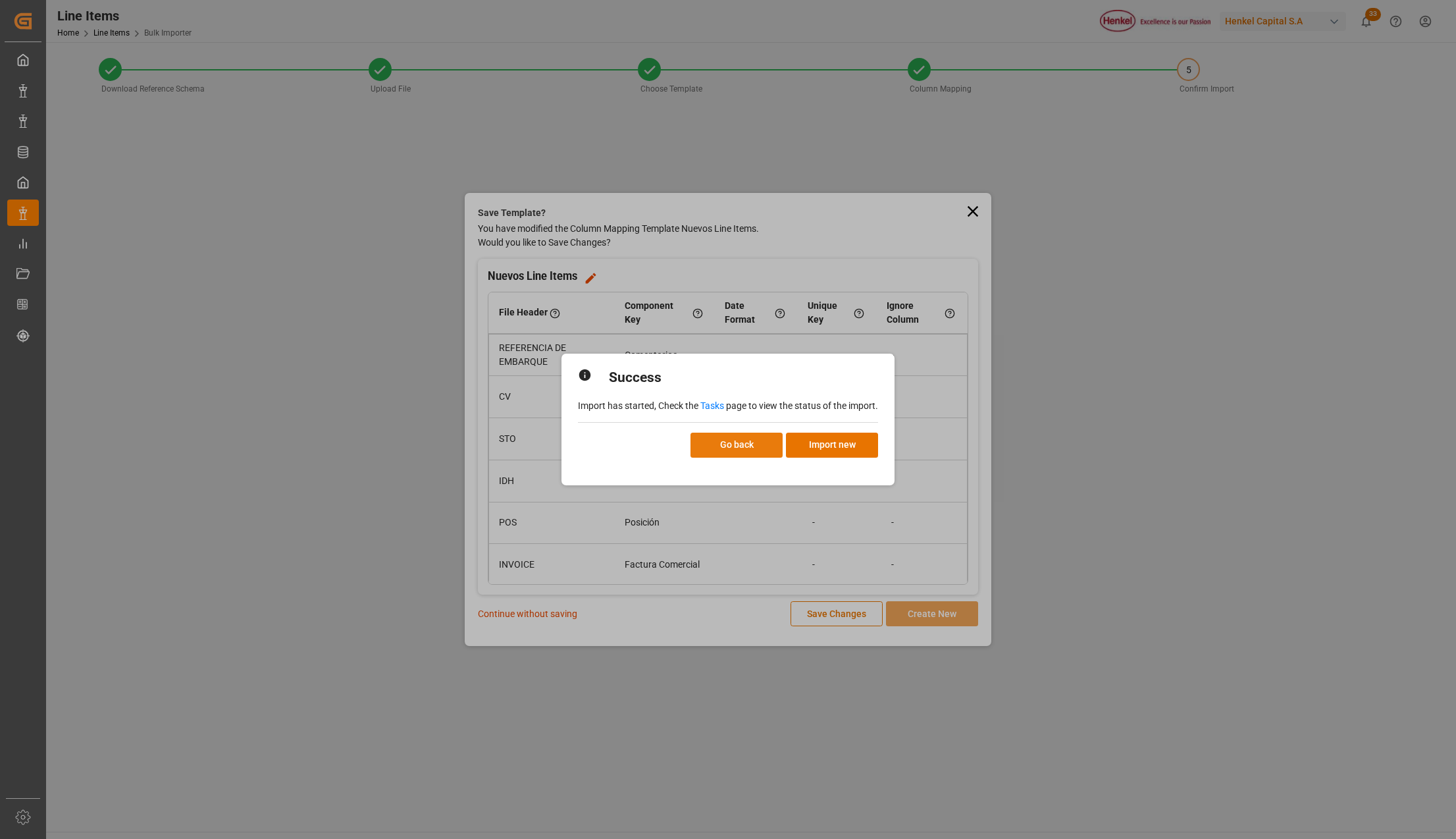
click at [769, 441] on button "Go back" at bounding box center [736, 445] width 92 height 25
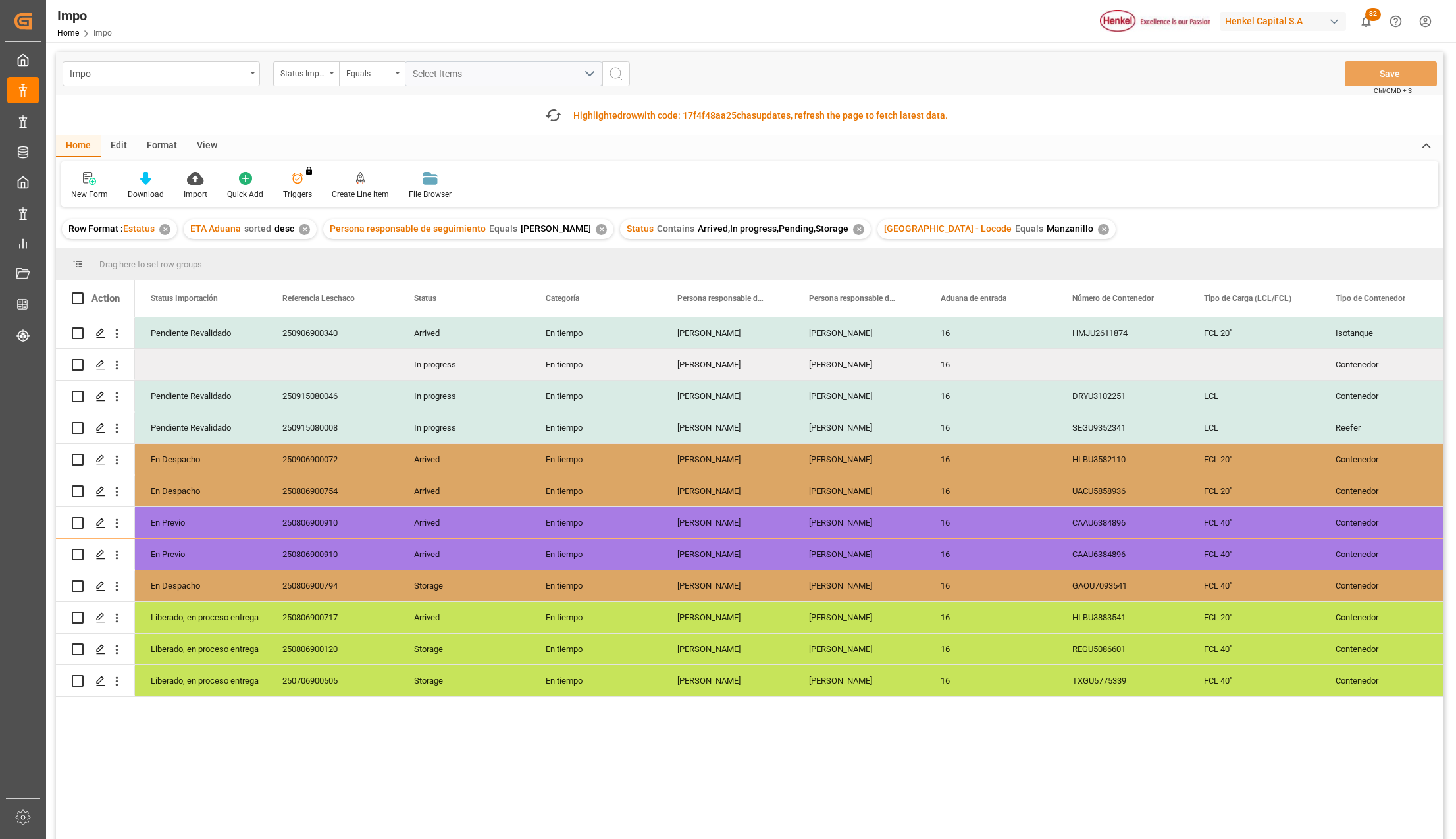
click at [1098, 227] on div "✕" at bounding box center [1103, 228] width 11 height 11
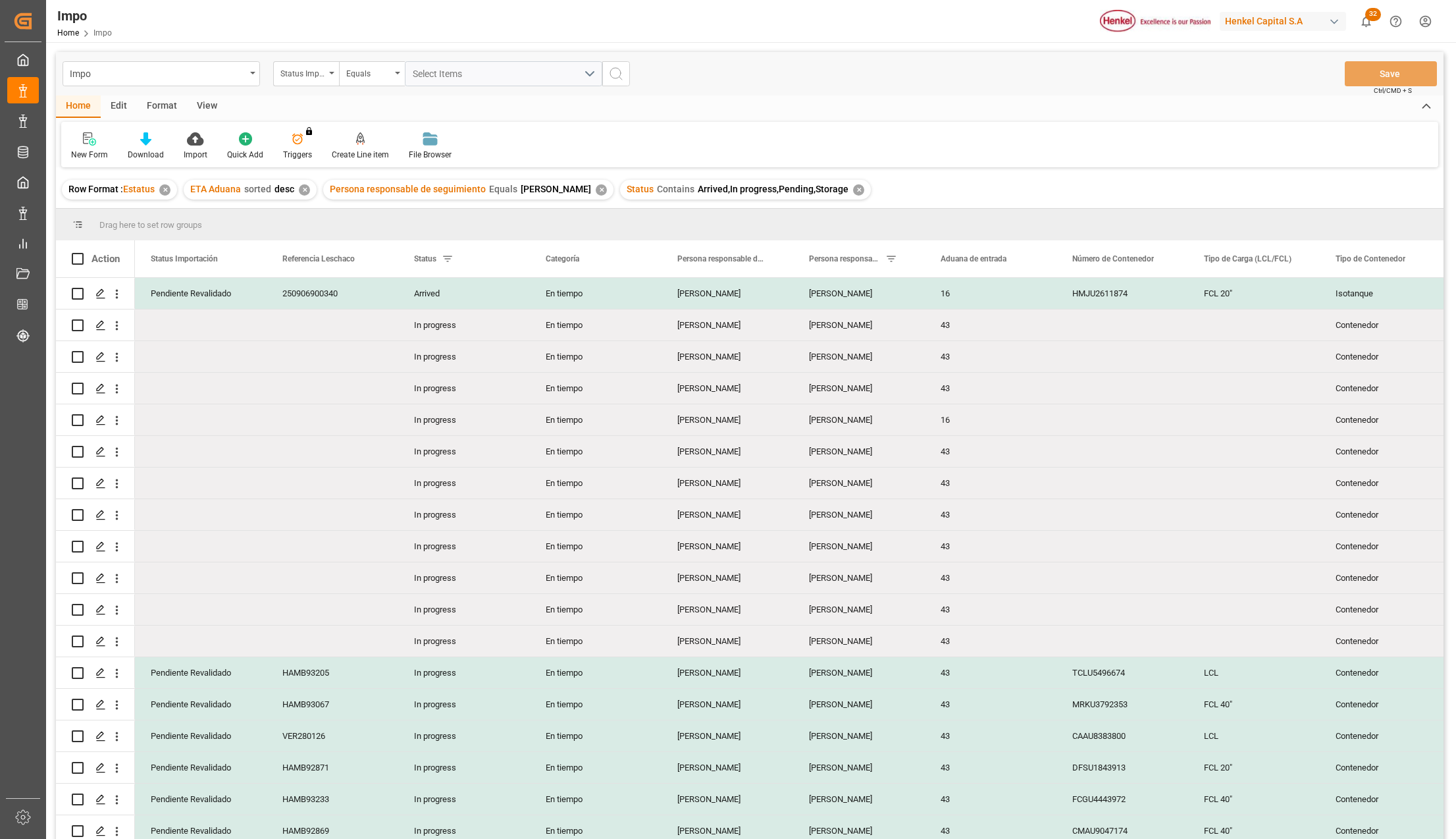
click at [209, 112] on div "View" at bounding box center [206, 107] width 40 height 22
click at [146, 144] on icon at bounding box center [149, 139] width 13 height 13
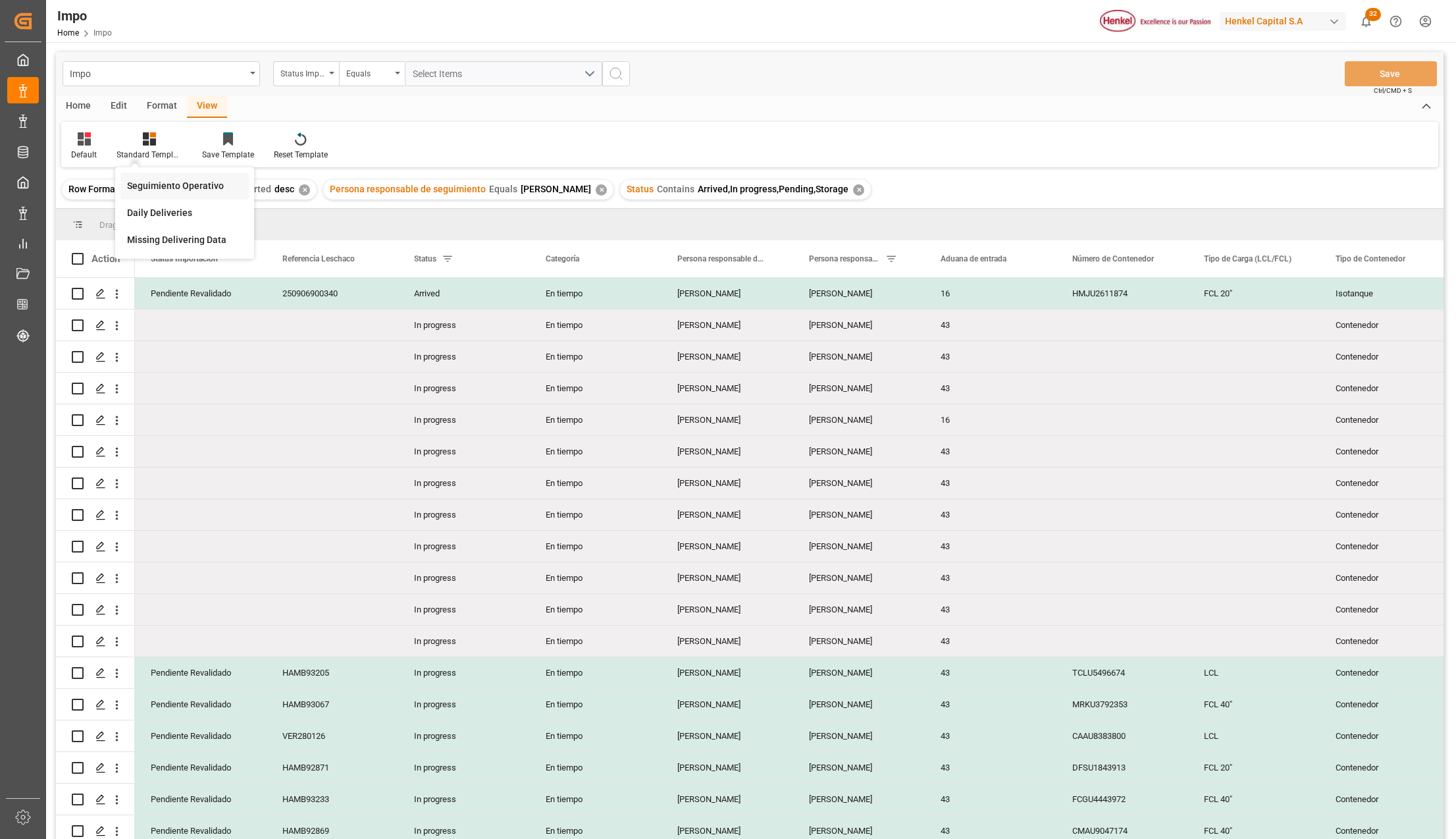
click at [152, 181] on div "Seguimiento Operativo" at bounding box center [183, 187] width 115 height 14
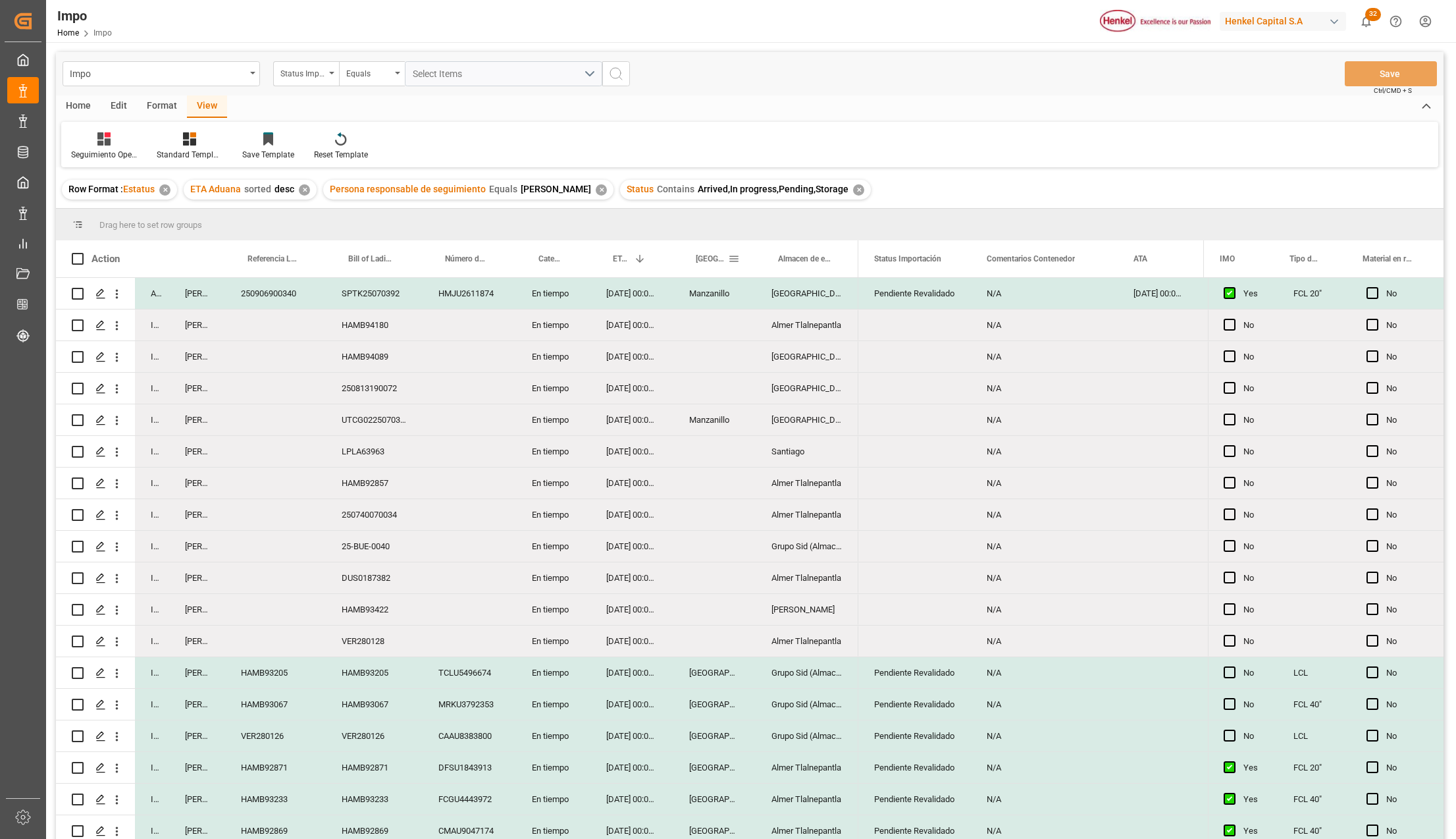
click at [735, 258] on span at bounding box center [734, 258] width 12 height 12
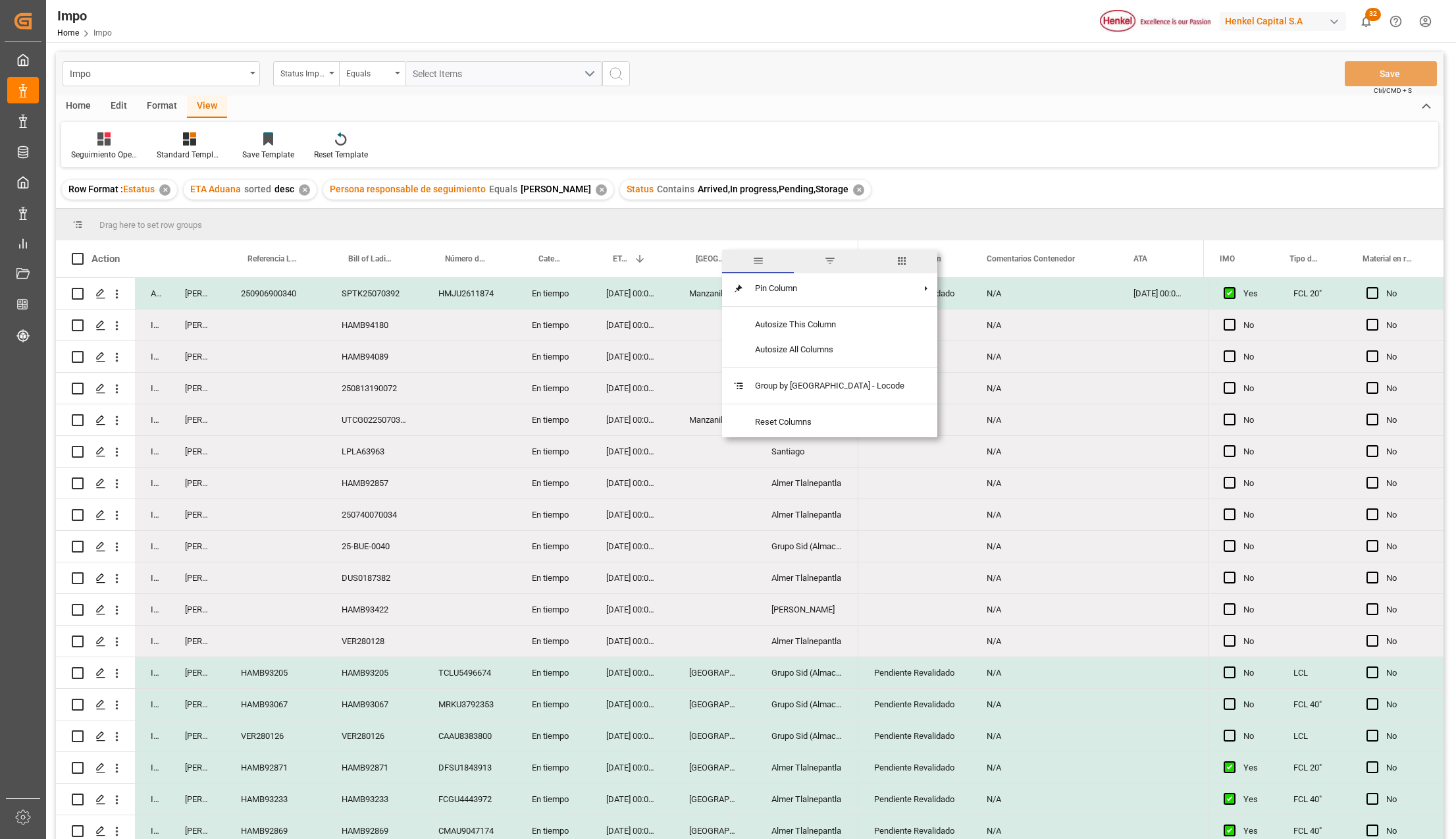
click at [824, 259] on span "filter" at bounding box center [830, 260] width 12 height 12
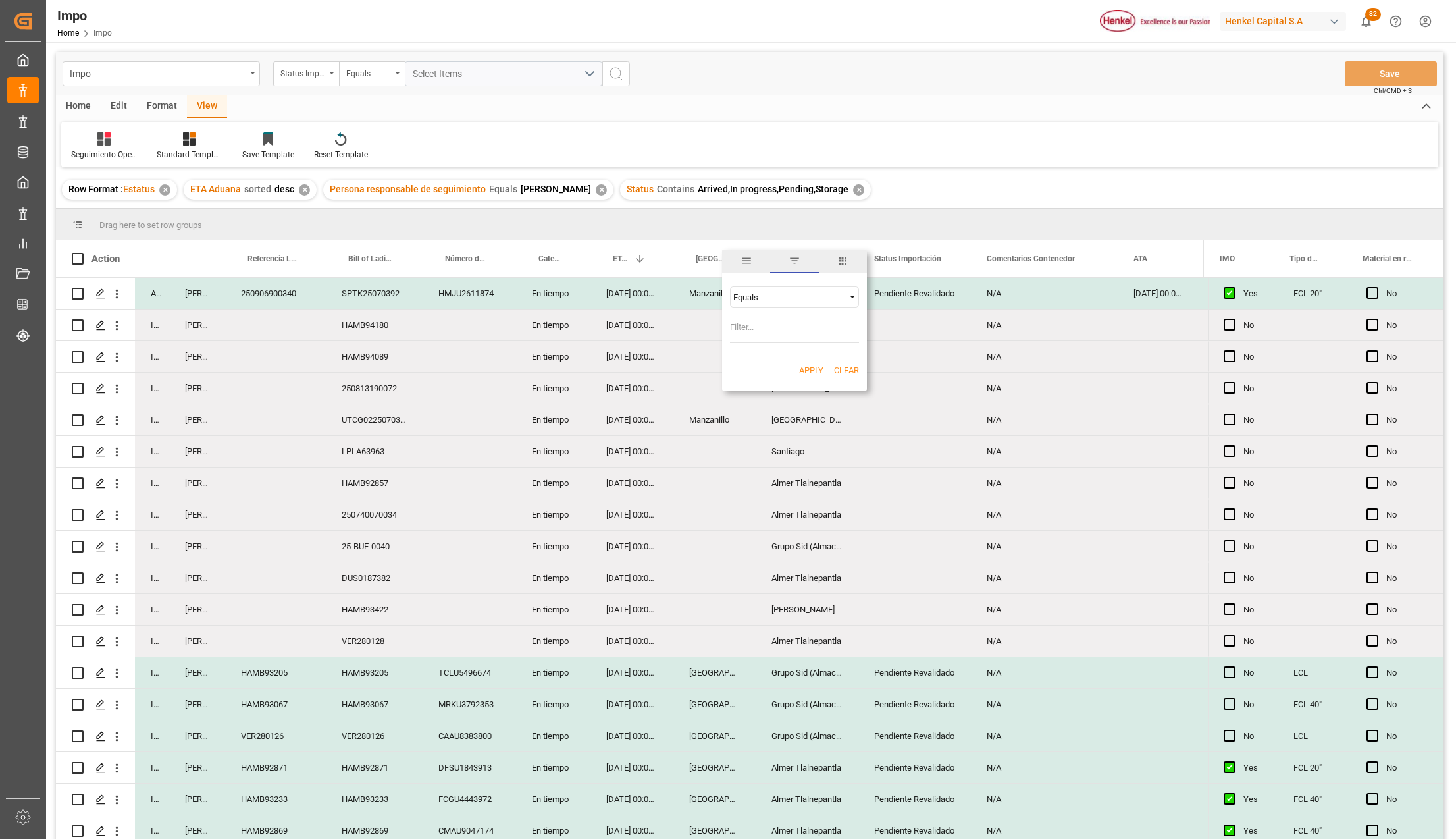
click at [762, 327] on input "Filter Value" at bounding box center [794, 329] width 129 height 26
type input "v"
type input "[GEOGRAPHIC_DATA]"
click at [811, 371] on button "Apply" at bounding box center [811, 370] width 24 height 13
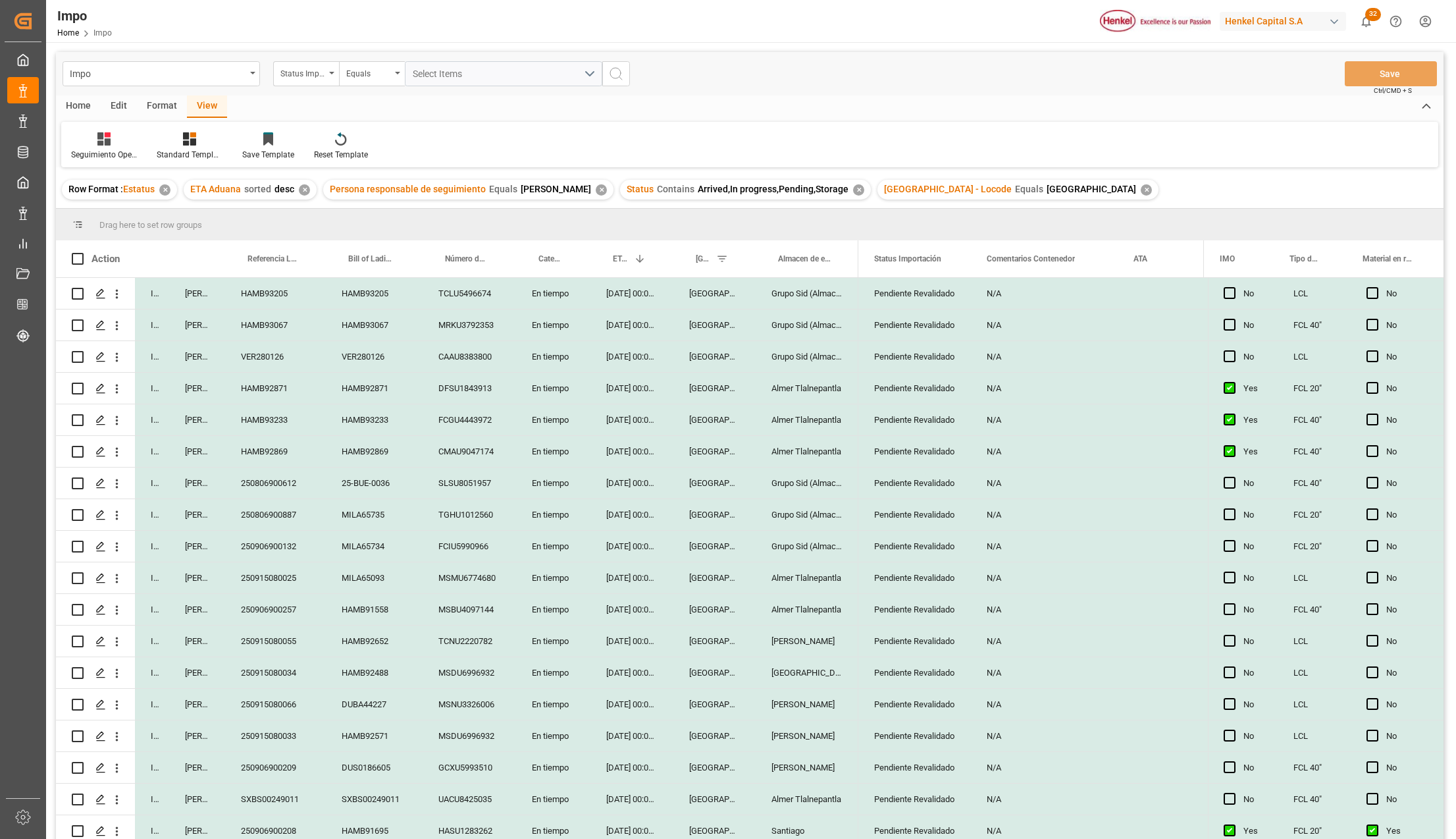
click at [527, 483] on div "En tiempo" at bounding box center [552, 483] width 75 height 31
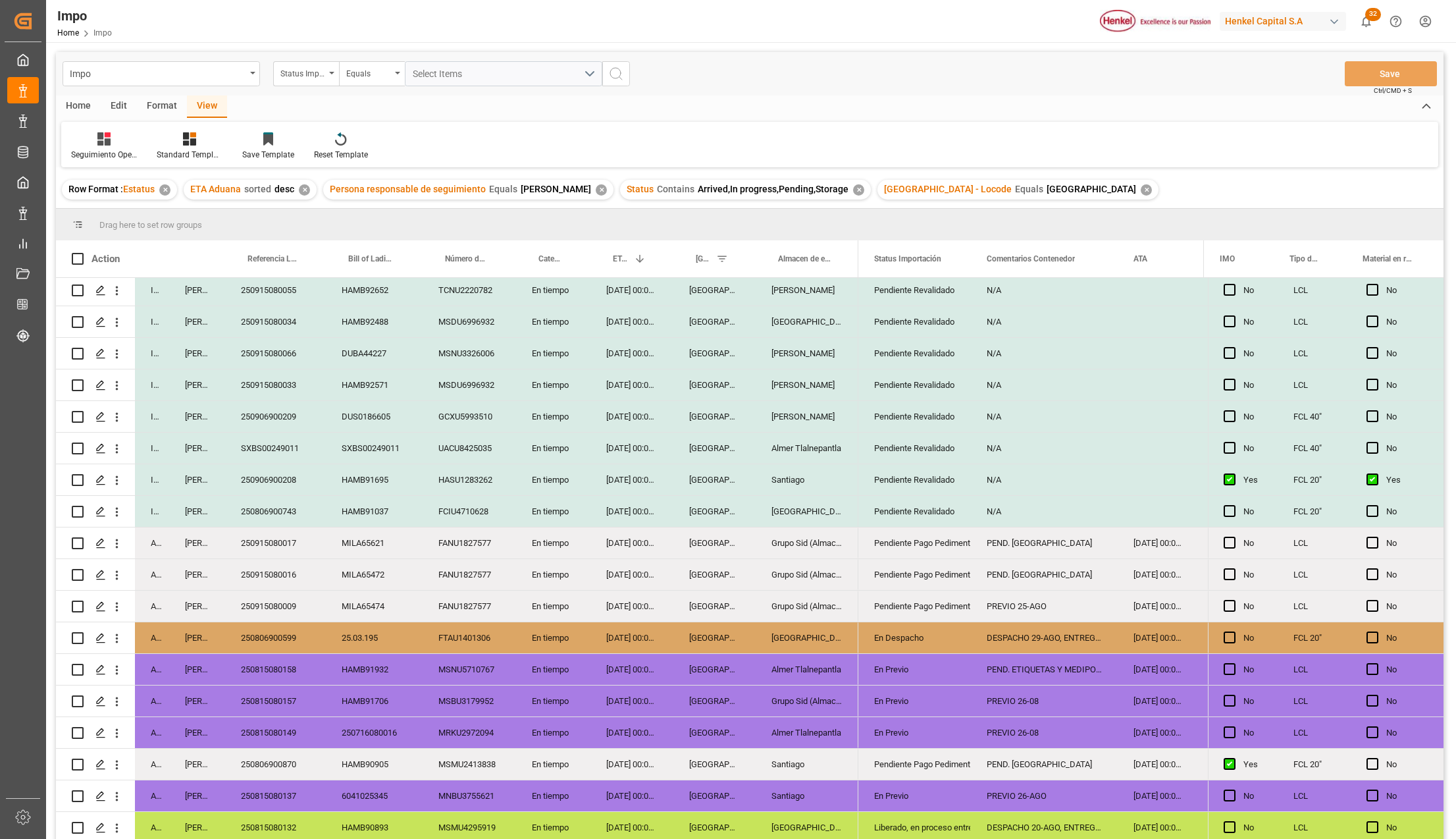
scroll to position [450, 0]
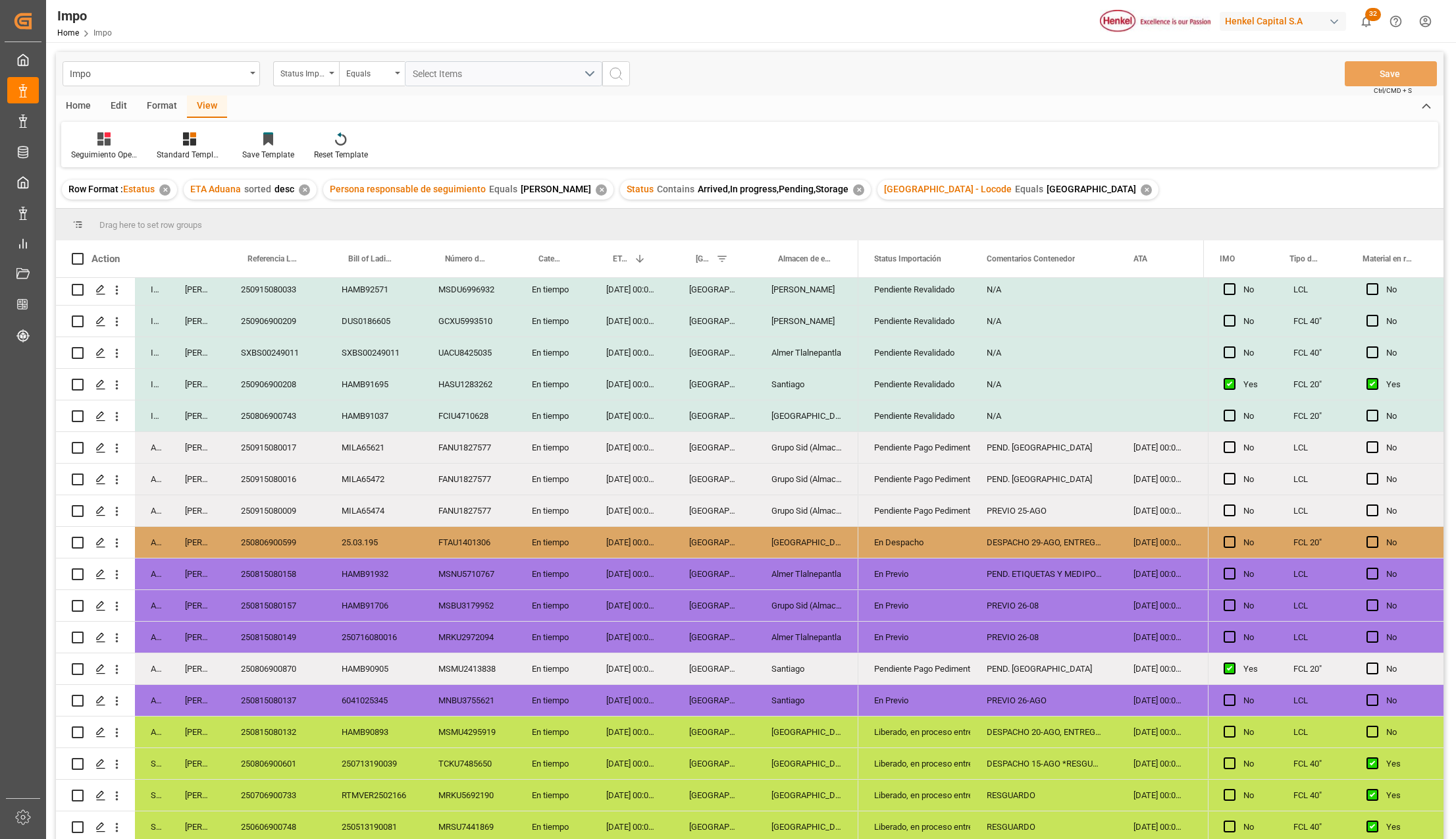
click at [930, 325] on div "Pendiente Revalidado" at bounding box center [913, 321] width 81 height 30
click at [948, 327] on polyline "open menu" at bounding box center [946, 329] width 8 height 4
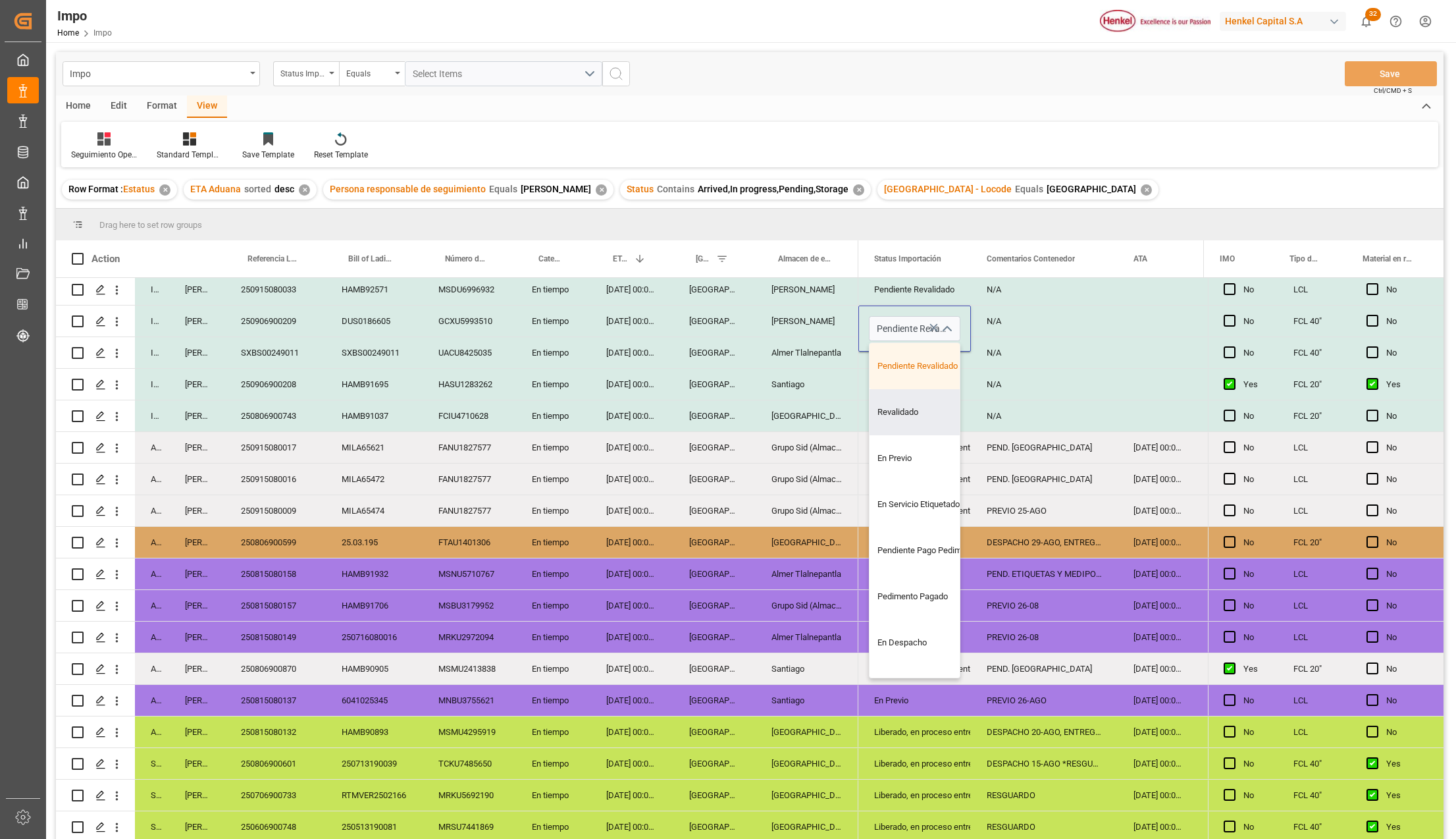
click at [907, 410] on div "Revalidado" at bounding box center [931, 412] width 124 height 46
type input "Revalidado"
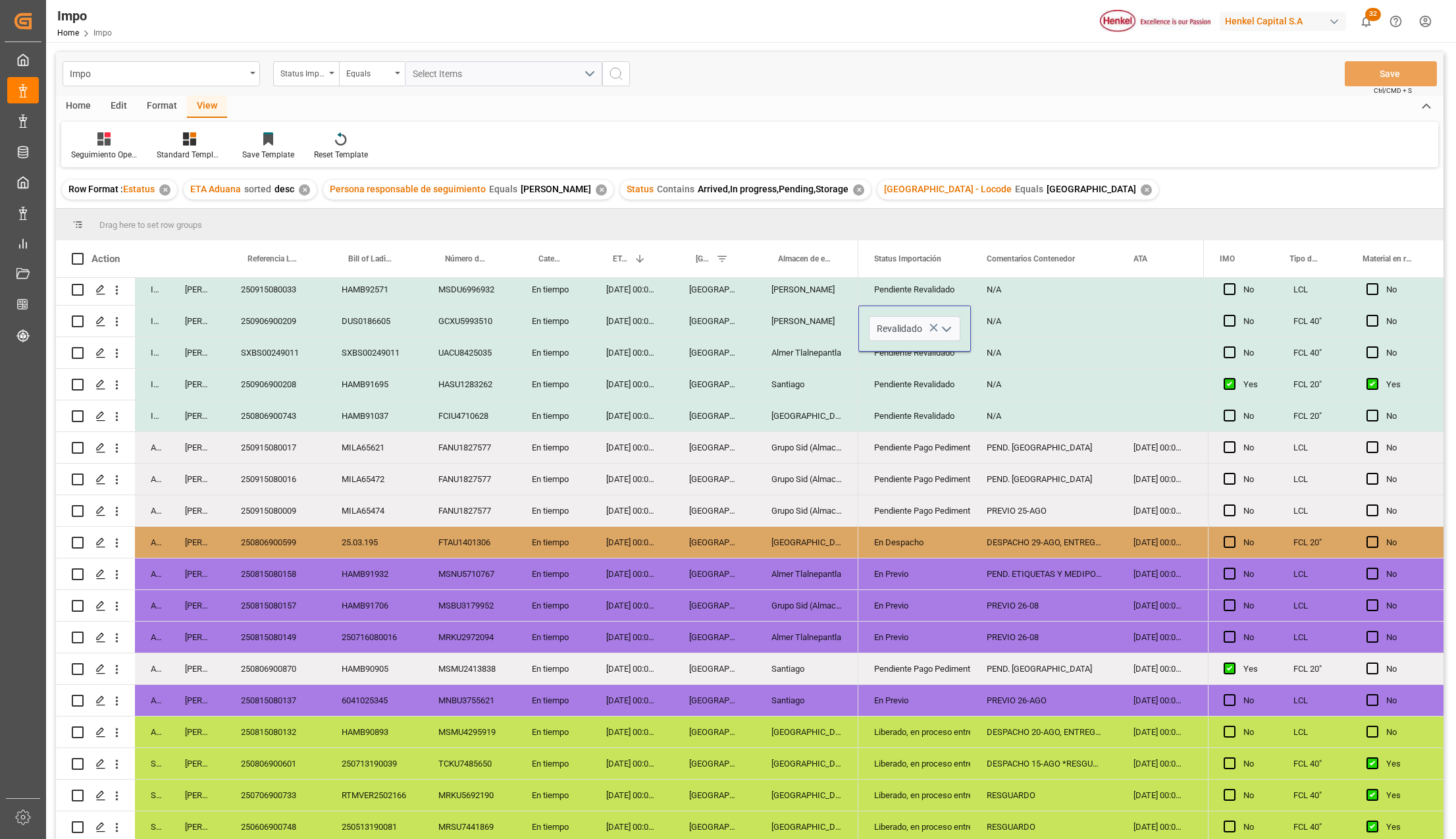
click at [988, 416] on div "N/A" at bounding box center [1043, 415] width 147 height 31
click at [994, 322] on div "N/A" at bounding box center [1043, 320] width 147 height 31
click at [994, 321] on div "N/A" at bounding box center [1043, 320] width 147 height 31
click at [1005, 408] on div "N/A" at bounding box center [1043, 415] width 147 height 31
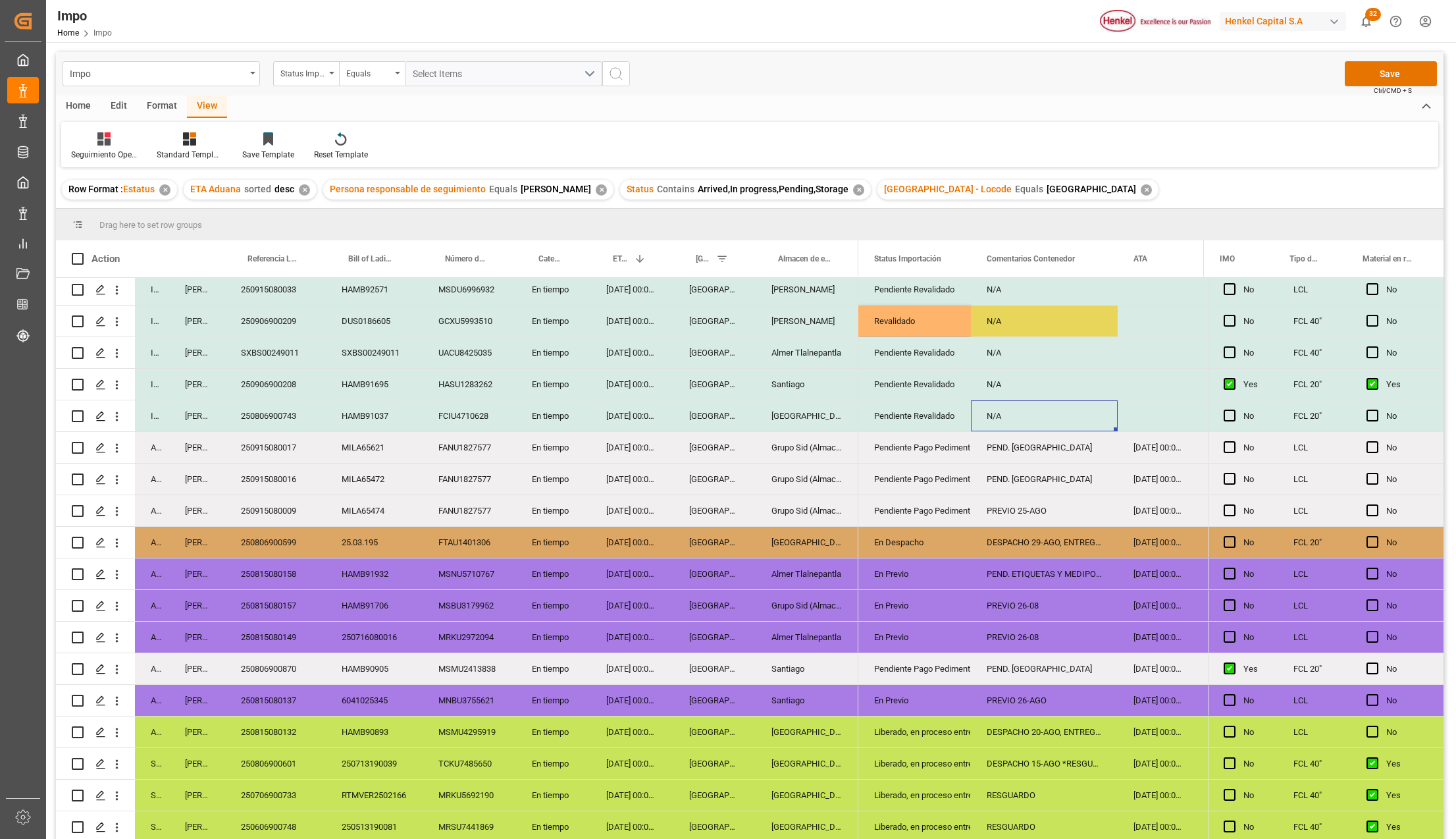
click at [626, 325] on div "[DATE] 00:00:00" at bounding box center [631, 320] width 83 height 31
click at [480, 309] on div "GCXU5993510" at bounding box center [470, 320] width 94 height 31
click at [344, 316] on div "DUS0186605" at bounding box center [374, 320] width 97 height 31
click at [493, 320] on div "GCXU5993510" at bounding box center [470, 320] width 94 height 31
click at [462, 307] on div "GCXU5993510" at bounding box center [470, 320] width 94 height 31
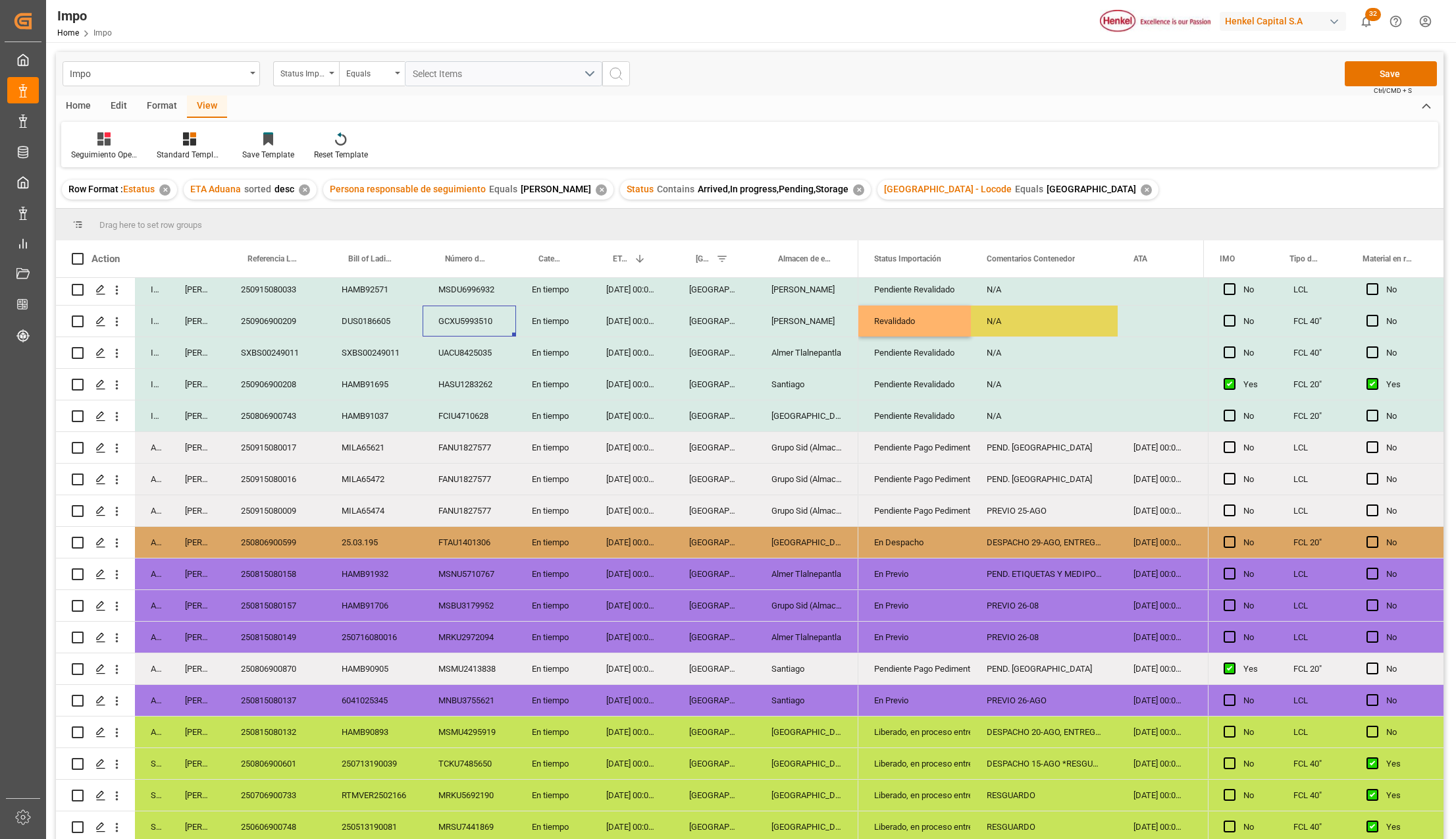
click at [926, 330] on div "Revalidado" at bounding box center [913, 321] width 81 height 30
click at [1000, 319] on div "N/A" at bounding box center [1043, 320] width 147 height 31
click at [1000, 319] on input "N/A" at bounding box center [1044, 328] width 126 height 25
type input "PEND. PREVIO"
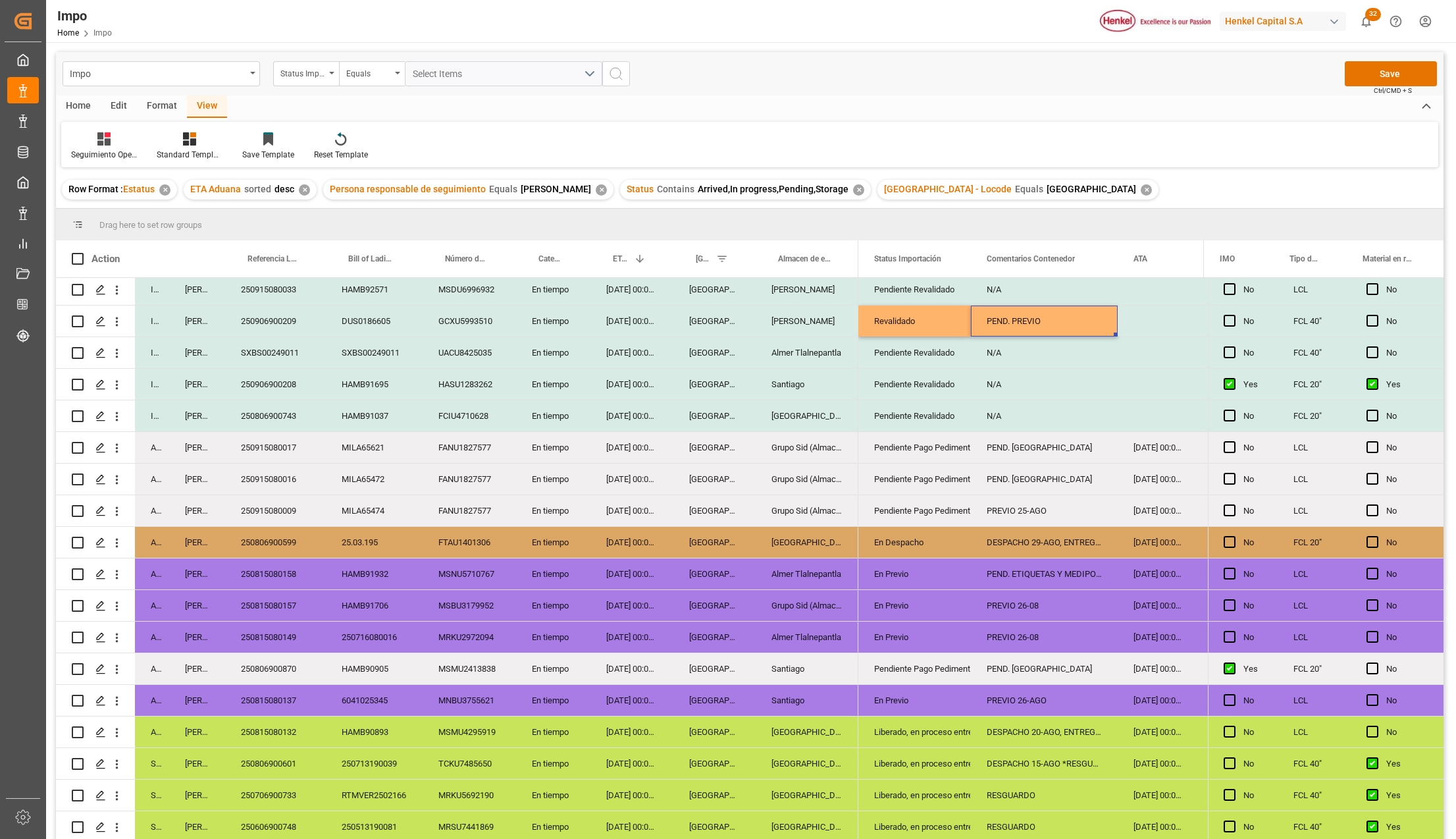
click at [1093, 345] on div "N/A" at bounding box center [1043, 352] width 147 height 31
click at [1136, 318] on div "Press SPACE to select this row." at bounding box center [1158, 320] width 80 height 31
click at [1140, 318] on div "Press SPACE to select this row." at bounding box center [1158, 320] width 80 height 31
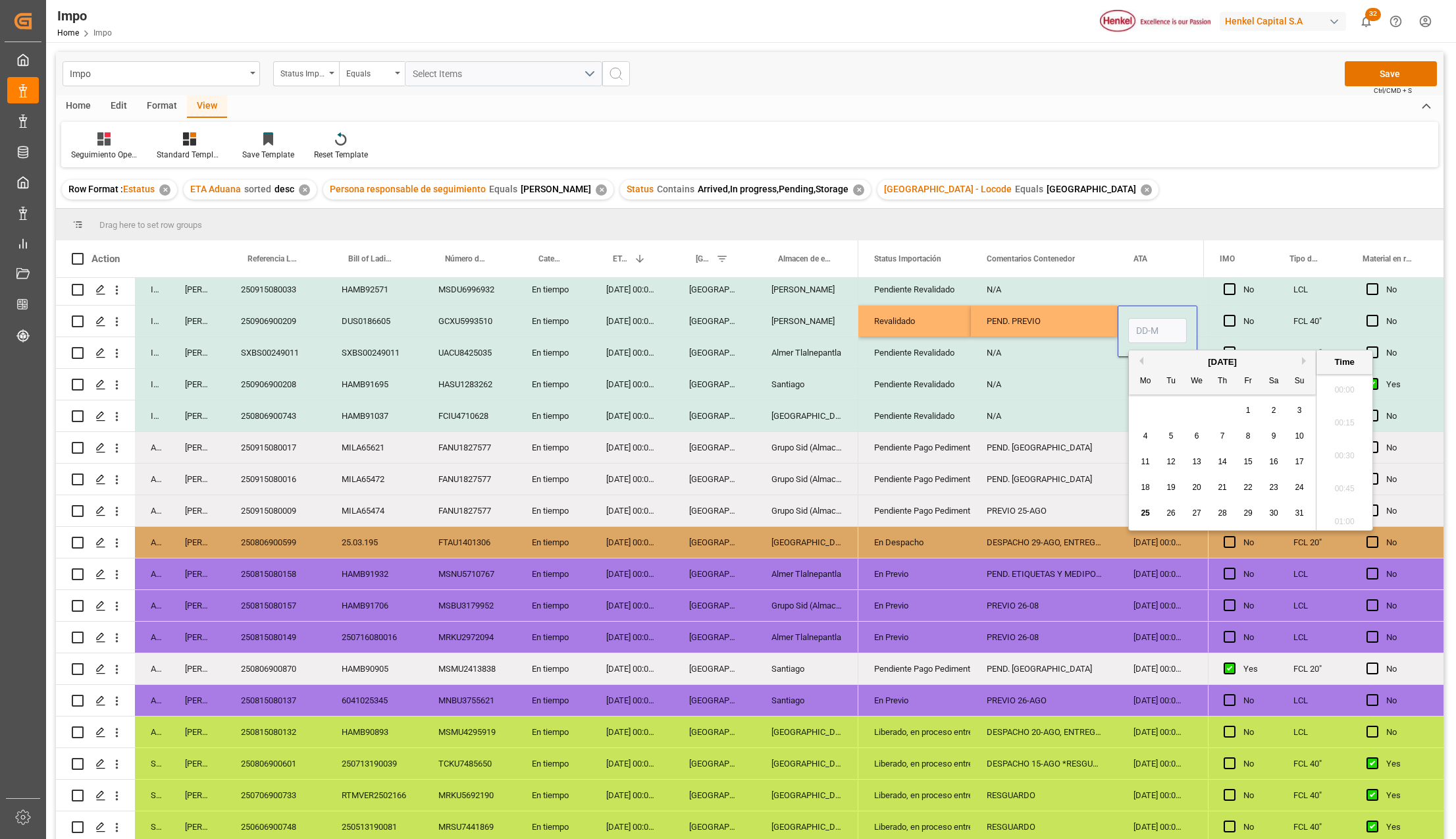
scroll to position [1979, 0]
drag, startPoint x: 1141, startPoint y: 322, endPoint x: 1149, endPoint y: 325, distance: 8.5
click at [1141, 322] on input "Press SPACE to select this row." at bounding box center [1157, 330] width 59 height 25
type input "25-08-2025 00:00"
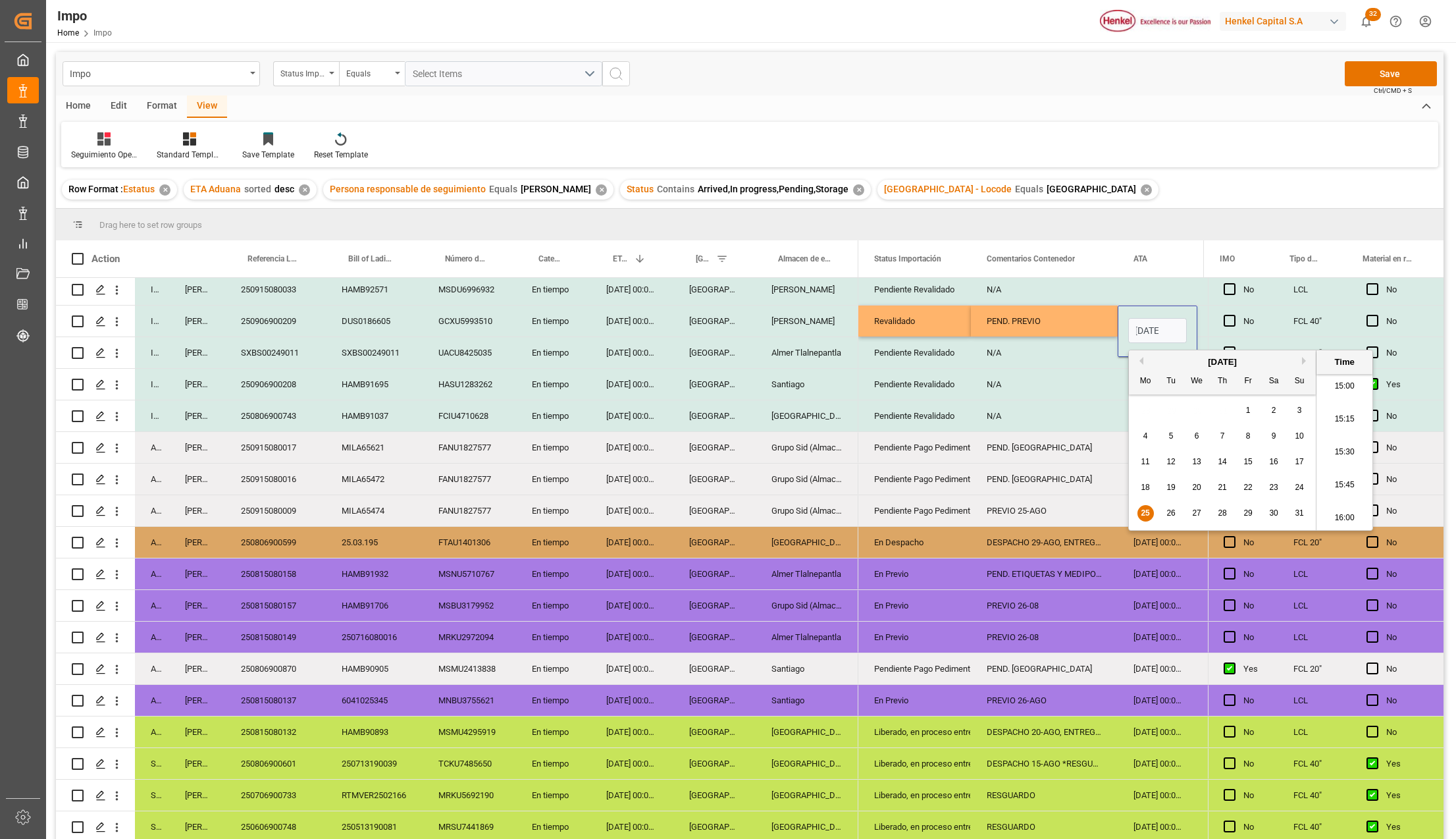
scroll to position [0, 0]
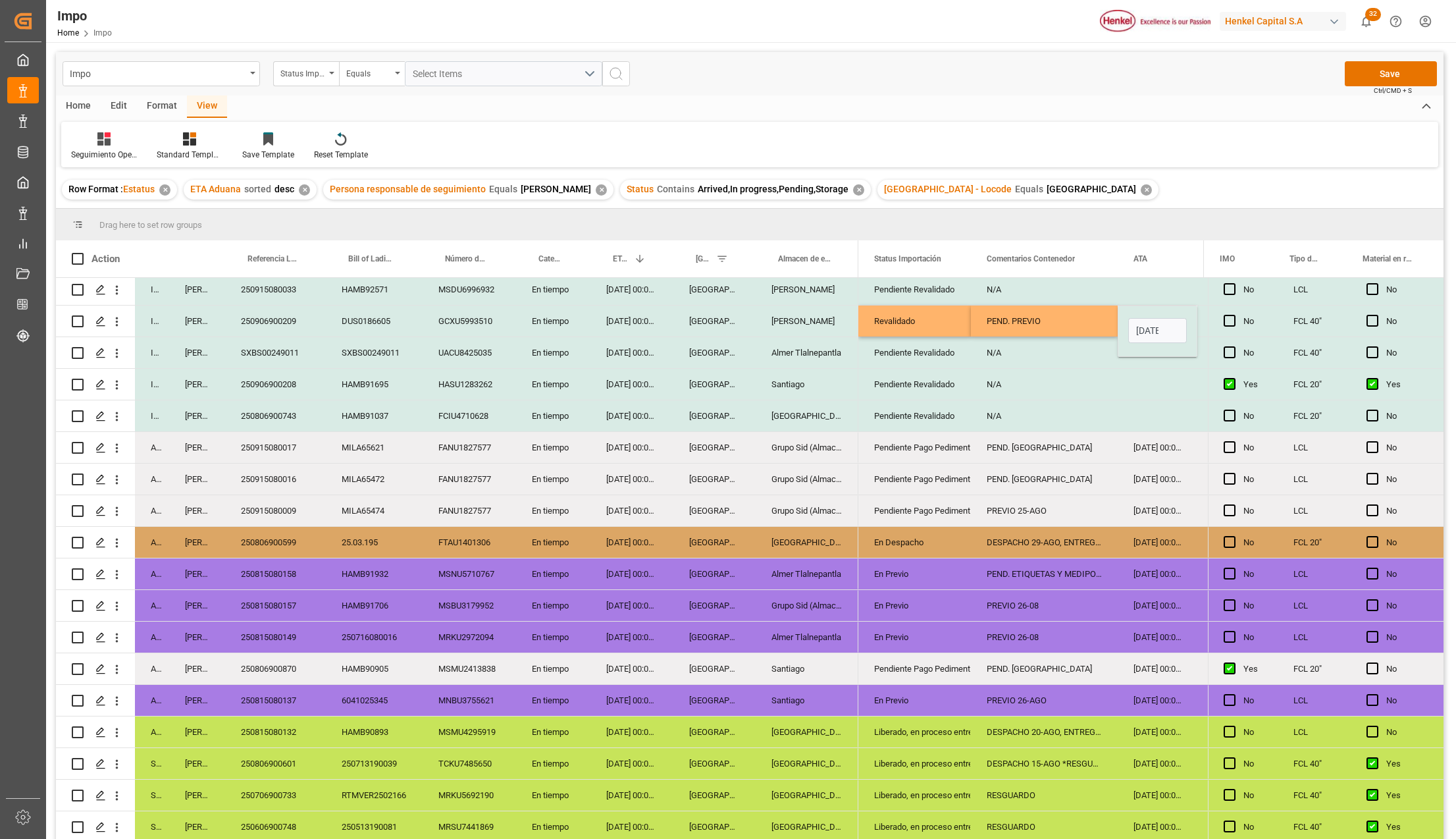
click at [1138, 369] on div "Press SPACE to select this row." at bounding box center [1158, 384] width 80 height 31
click at [1109, 317] on div "PEND. PREVIO" at bounding box center [1043, 320] width 147 height 31
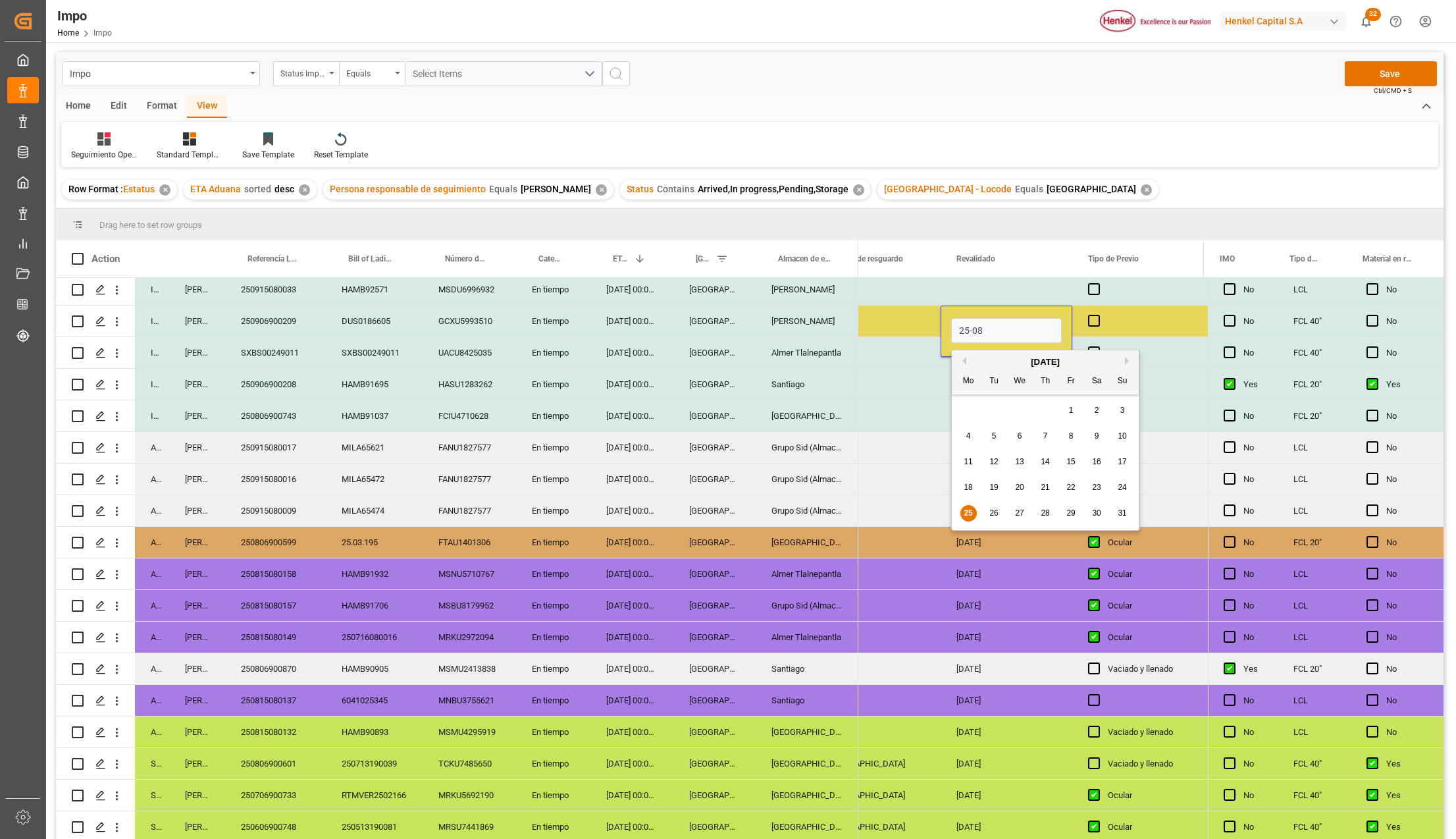
type input "25-08-2025"
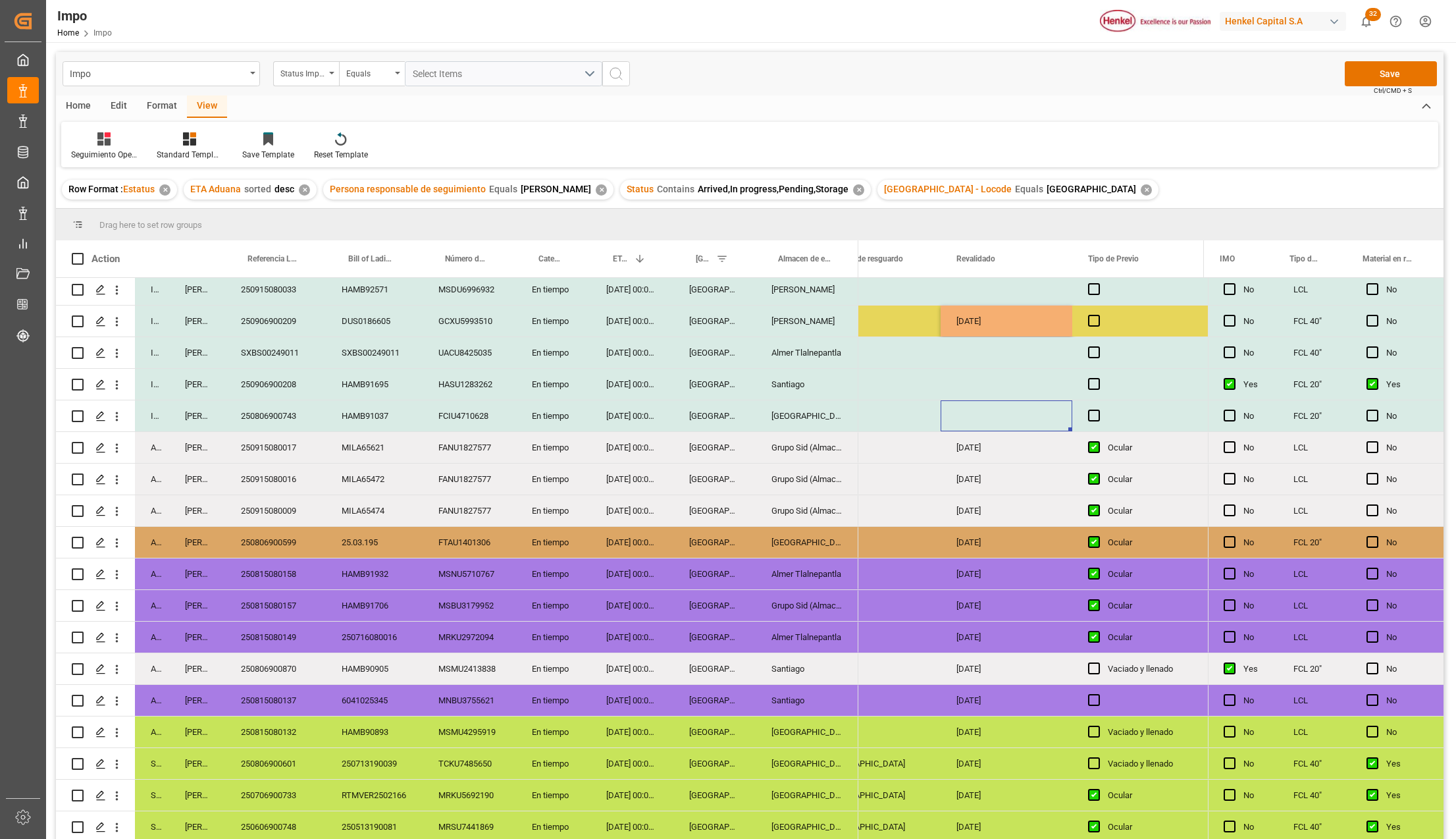
click at [1037, 408] on div "Press SPACE to select this row." at bounding box center [1006, 415] width 132 height 31
click at [1369, 81] on button "Save" at bounding box center [1390, 73] width 92 height 25
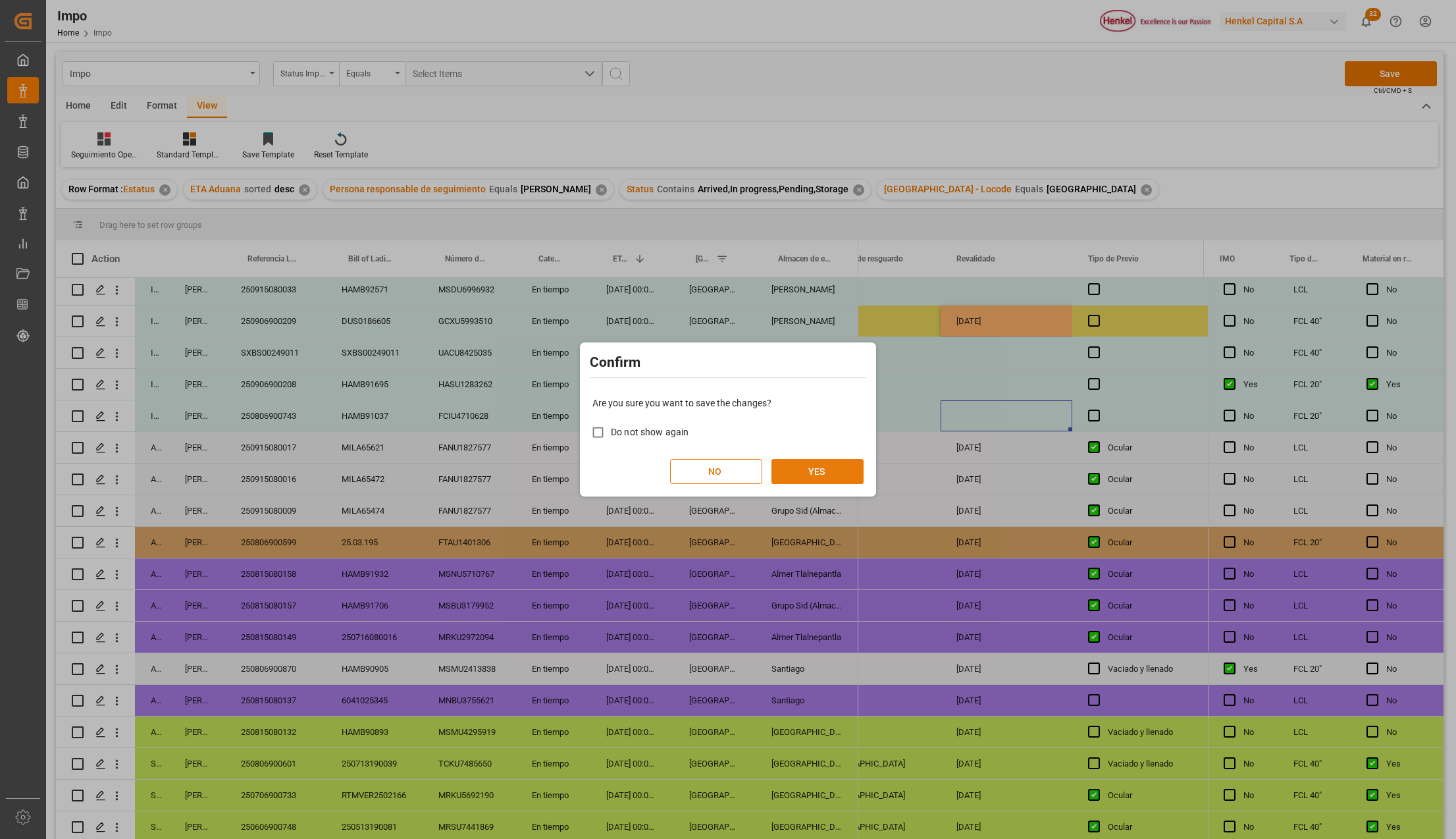
click at [812, 470] on button "YES" at bounding box center [817, 471] width 92 height 25
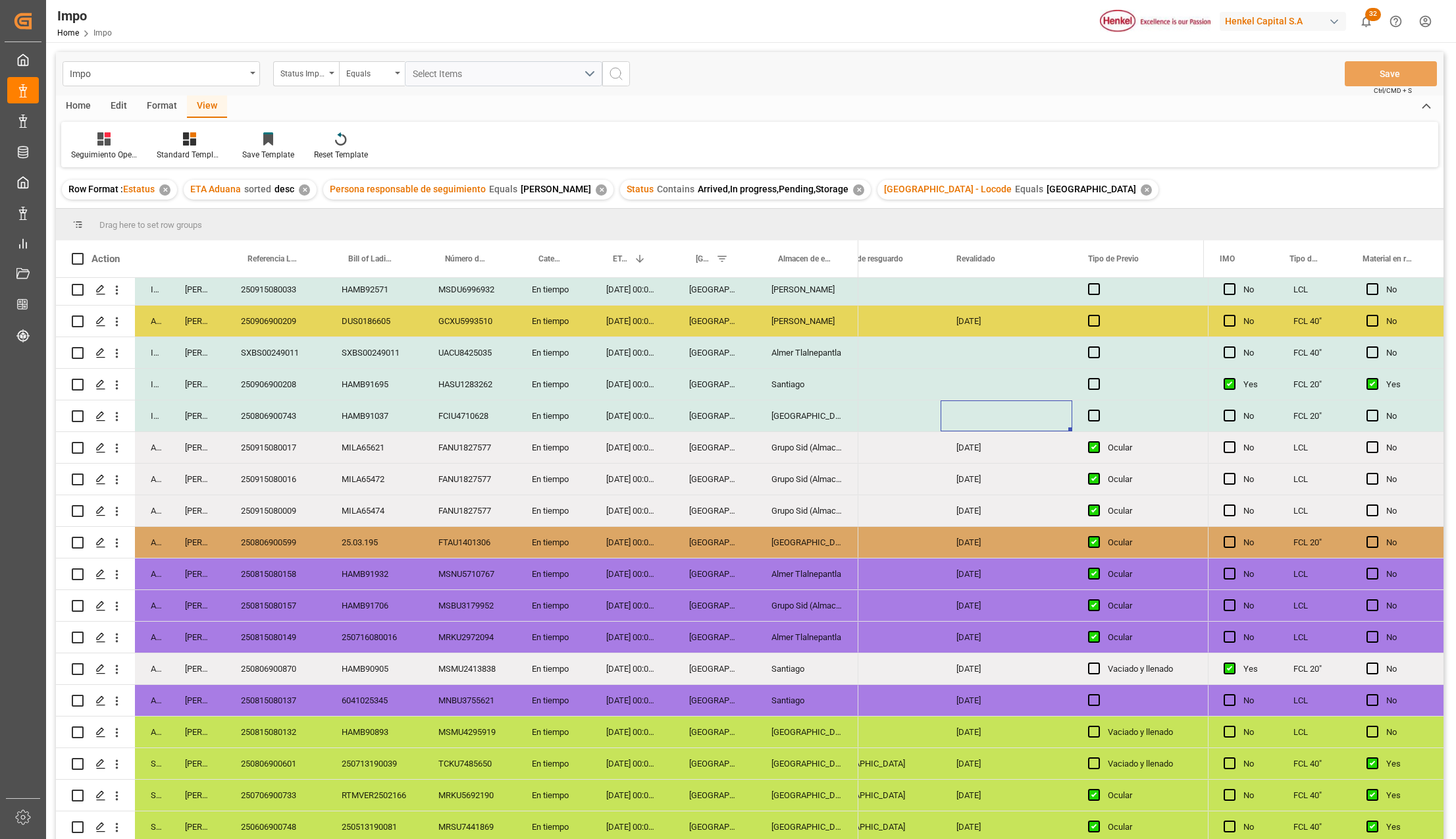
click at [801, 377] on div "Santiago" at bounding box center [807, 384] width 103 height 31
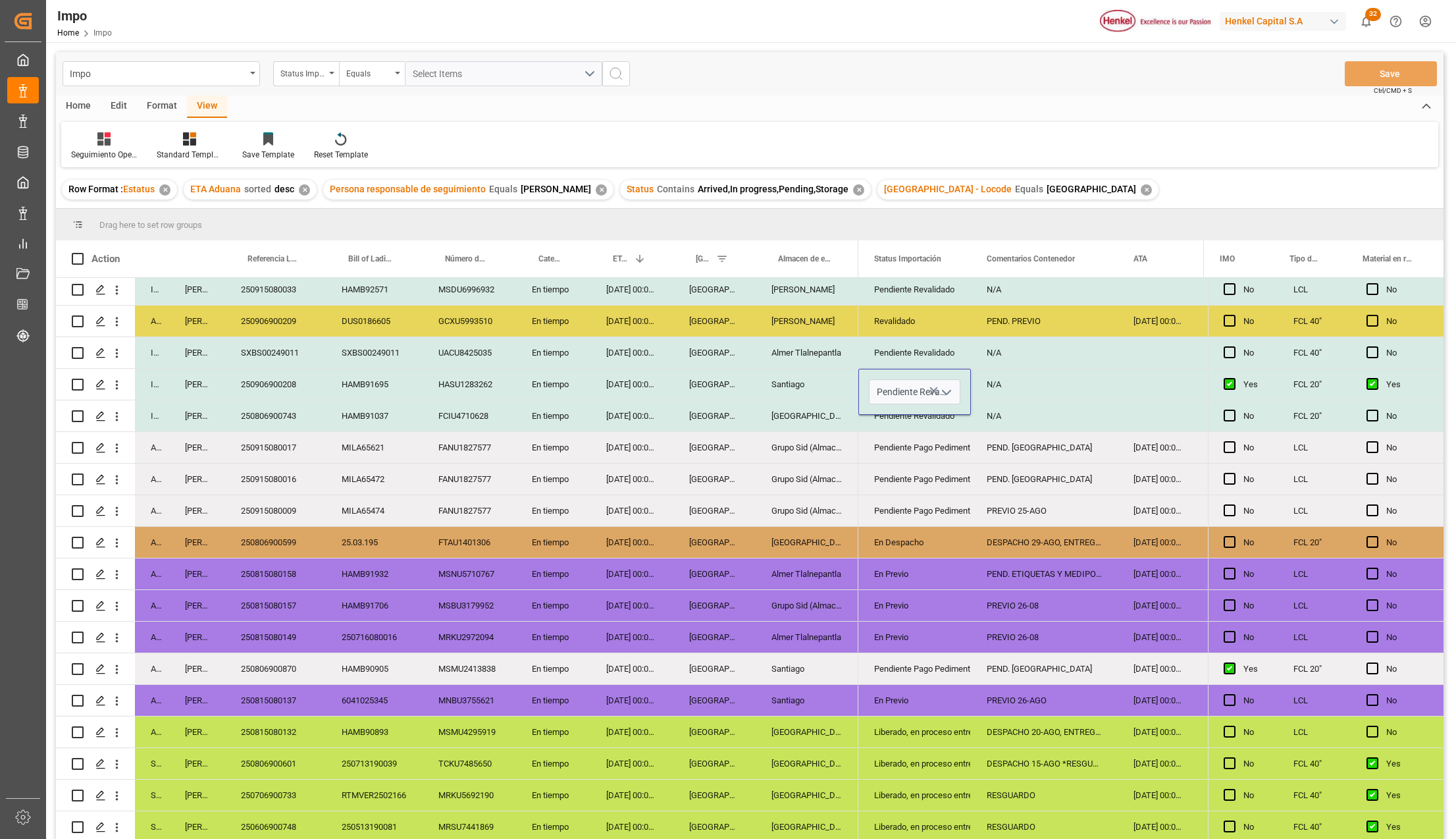
click at [946, 390] on icon "open menu" at bounding box center [946, 392] width 16 height 16
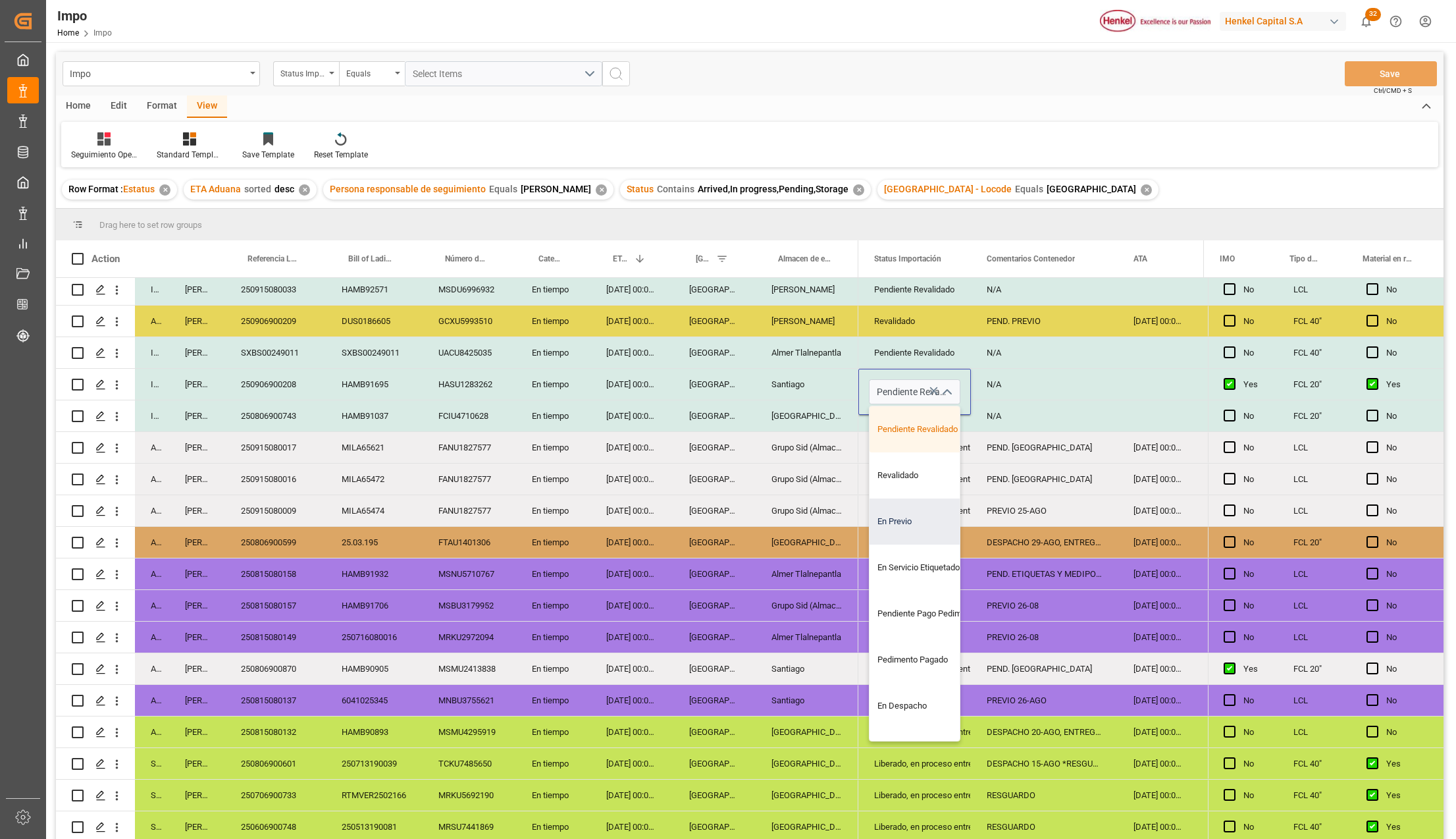
click at [905, 524] on div "En Previo" at bounding box center [931, 522] width 124 height 46
type input "En Previo"
click at [998, 527] on div "DESPACHO 29-AGO, ENTREGAR 01-SEPT." at bounding box center [1043, 542] width 147 height 31
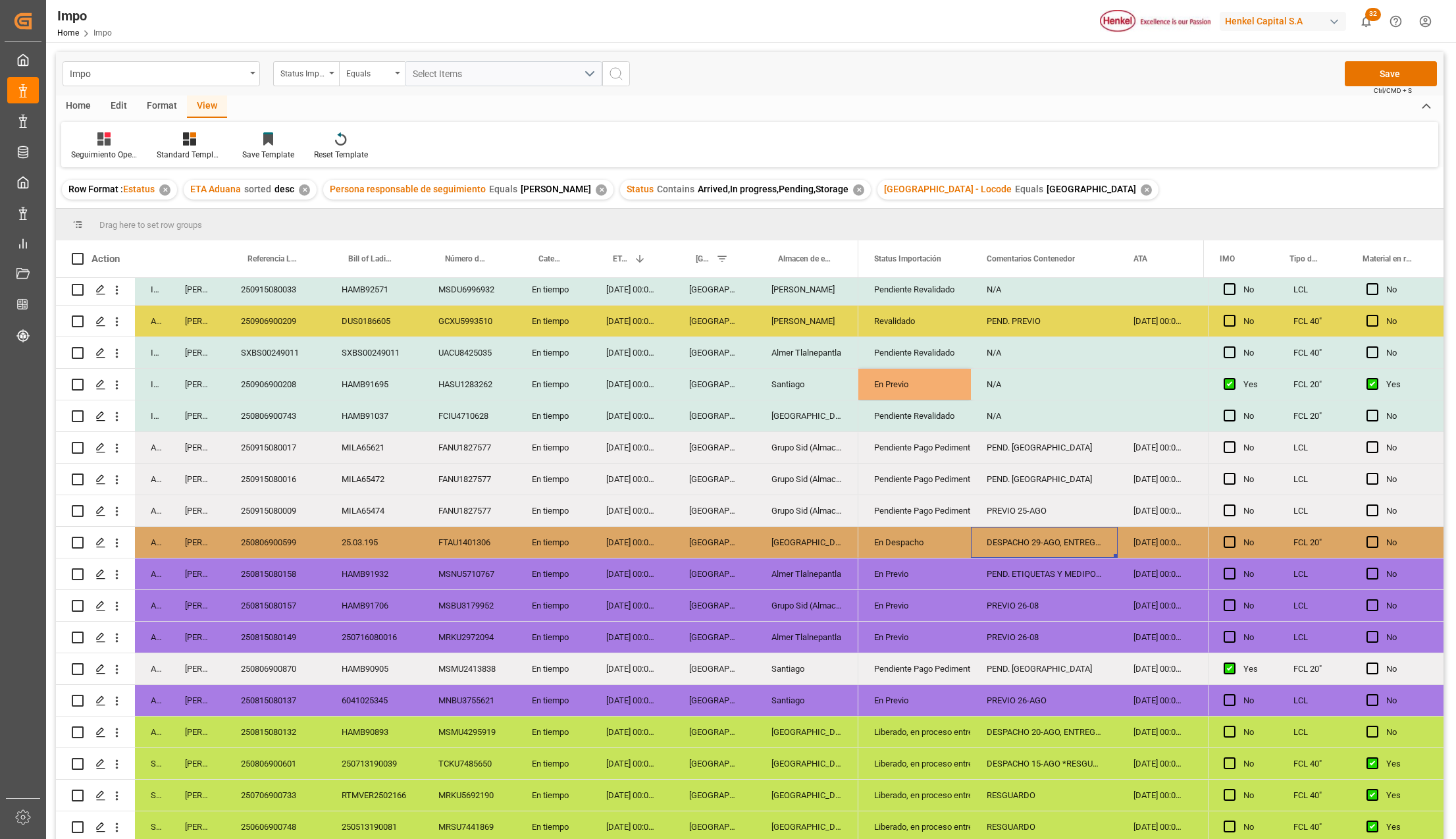
click at [990, 386] on div "N/A" at bounding box center [1043, 384] width 147 height 31
click at [990, 386] on input "N/A" at bounding box center [1044, 391] width 126 height 25
type input "PREVIO 28-AGO"
click at [1032, 527] on div "DESPACHO 29-AGO, ENTREGAR 01-SEPT." at bounding box center [1043, 542] width 147 height 31
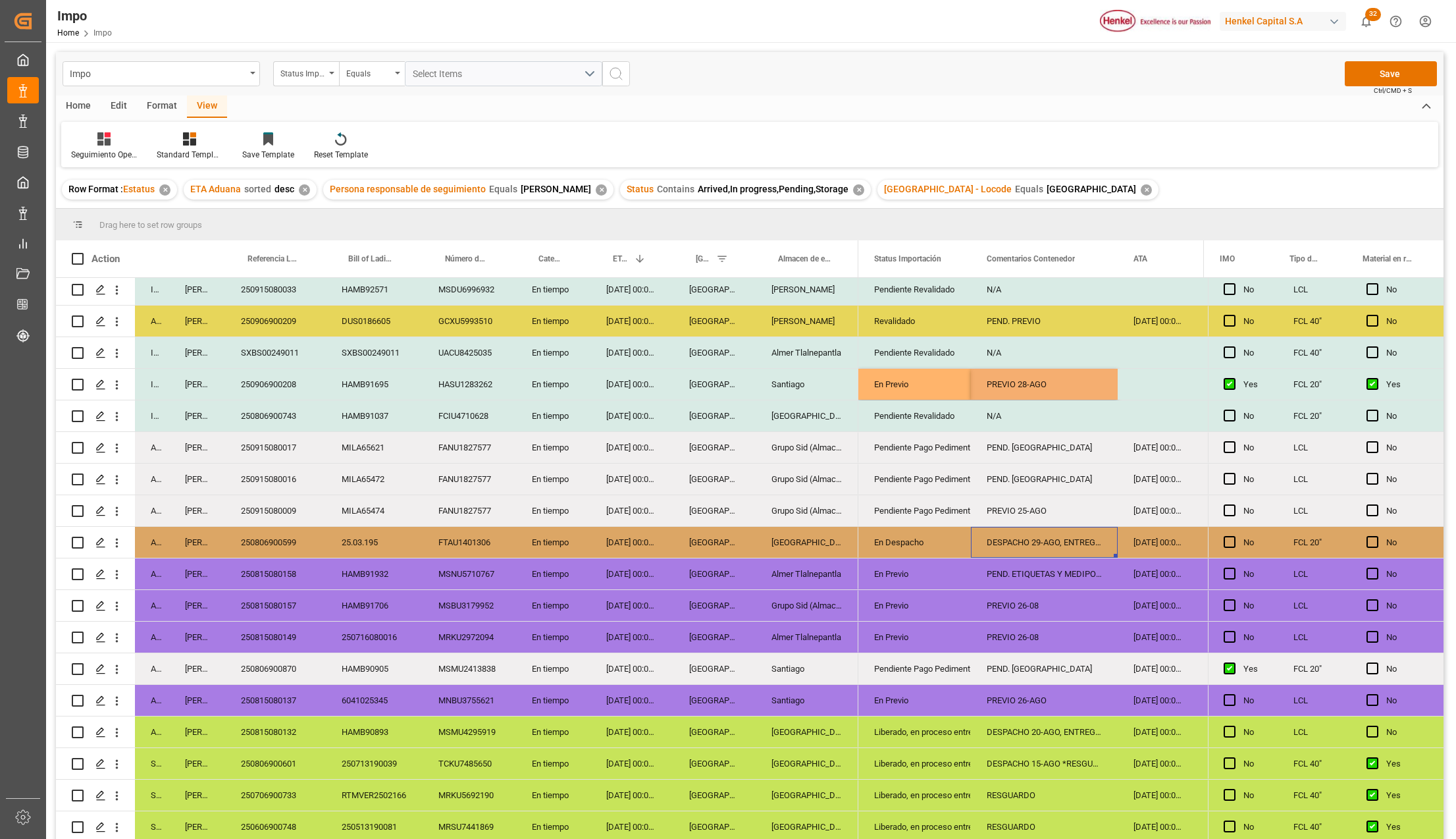
click at [1034, 382] on div "PREVIO 28-AGO" at bounding box center [1043, 384] width 147 height 31
click at [1170, 319] on div "25-08-2025 00:00:00" at bounding box center [1158, 320] width 80 height 31
click at [1157, 373] on div "Press SPACE to select this row." at bounding box center [1158, 384] width 80 height 31
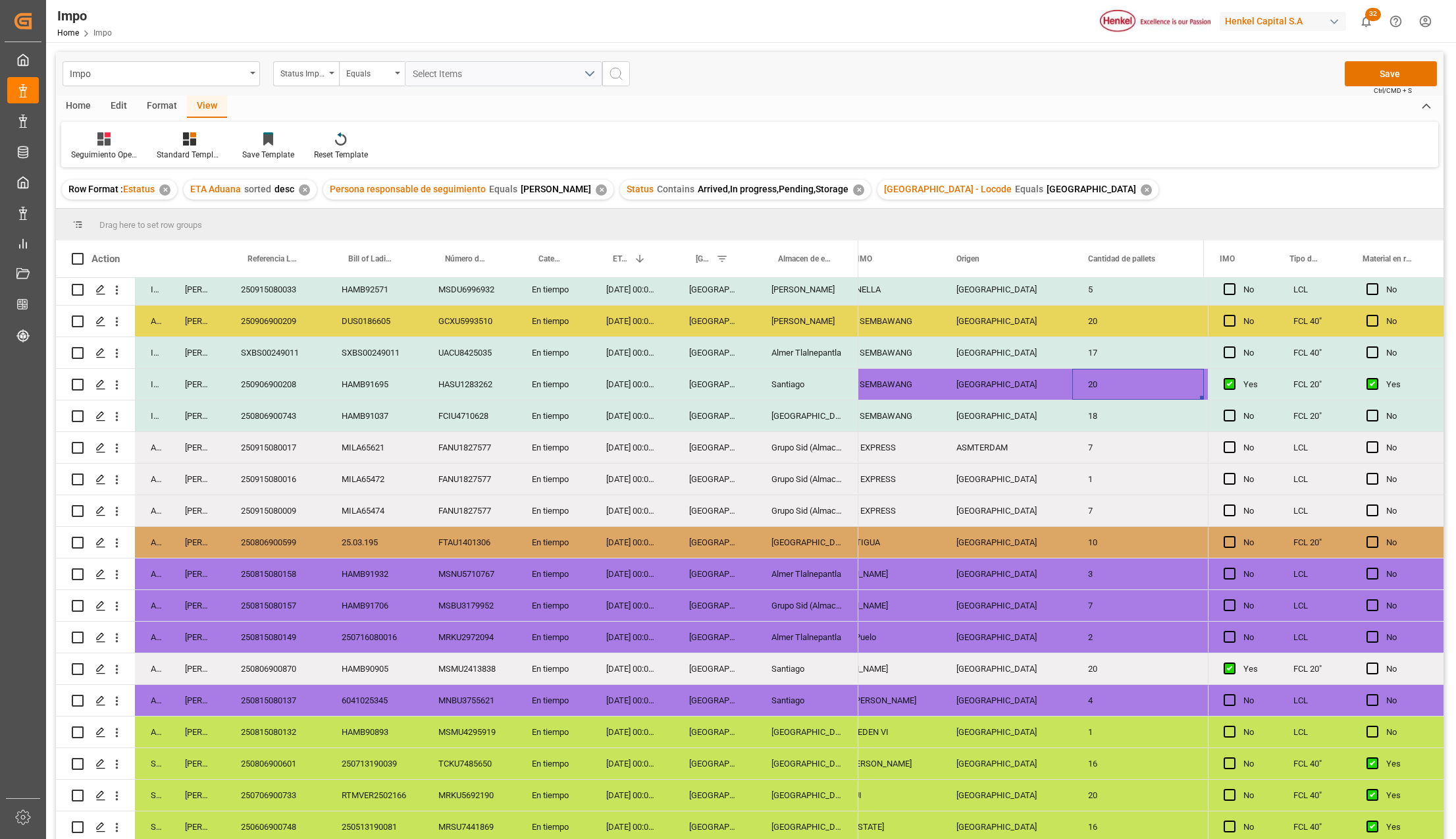
scroll to position [0, 1701]
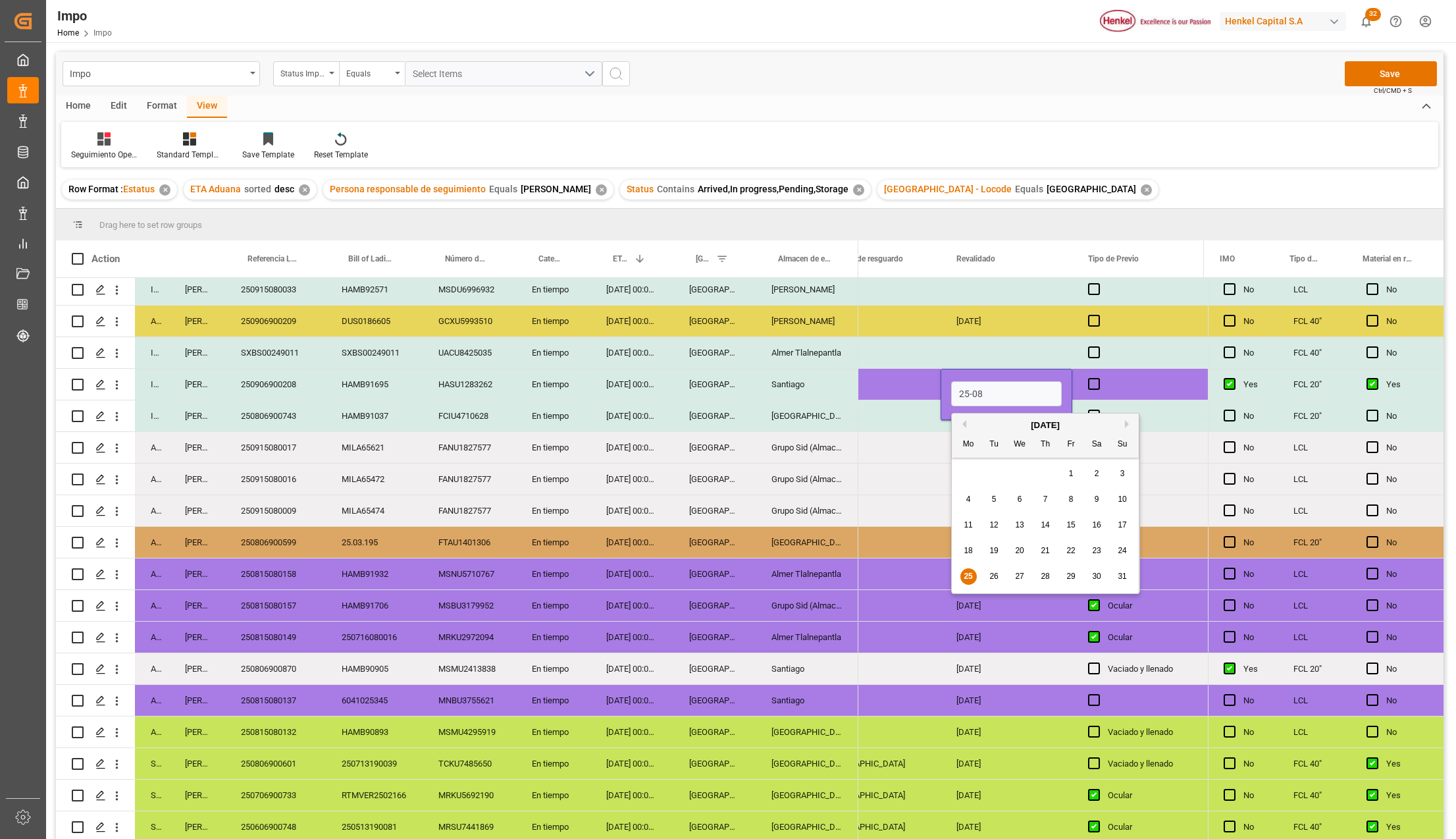
type input "25-08-2025"
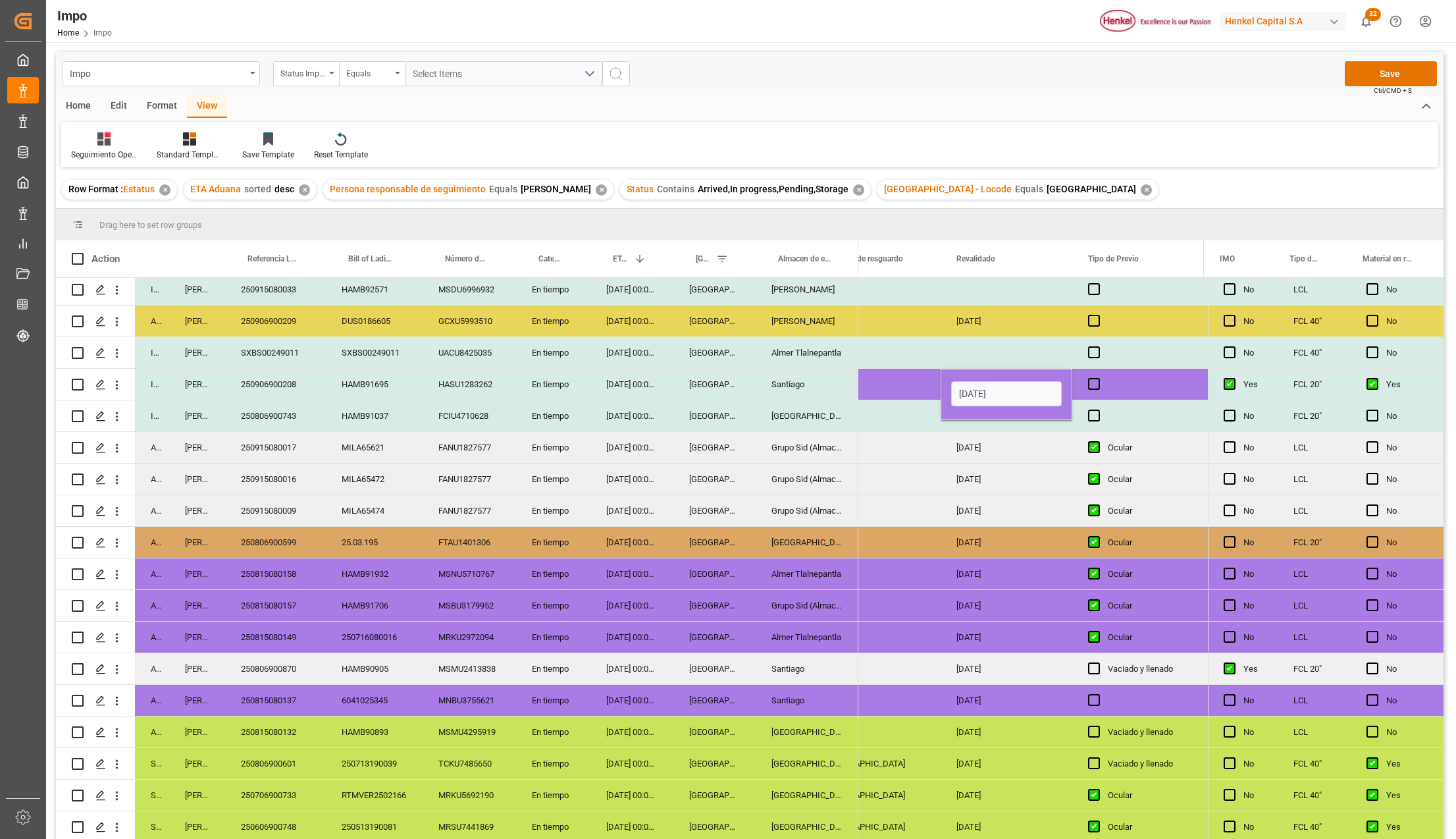
click at [1043, 511] on div "22-08-2025" at bounding box center [1006, 510] width 132 height 31
click at [1095, 385] on span "Press SPACE to select this row." at bounding box center [1094, 384] width 12 height 12
click at [1098, 378] on input "Press SPACE to select this row." at bounding box center [1098, 378] width 0 height 0
click at [1363, 81] on button "Save" at bounding box center [1390, 73] width 92 height 25
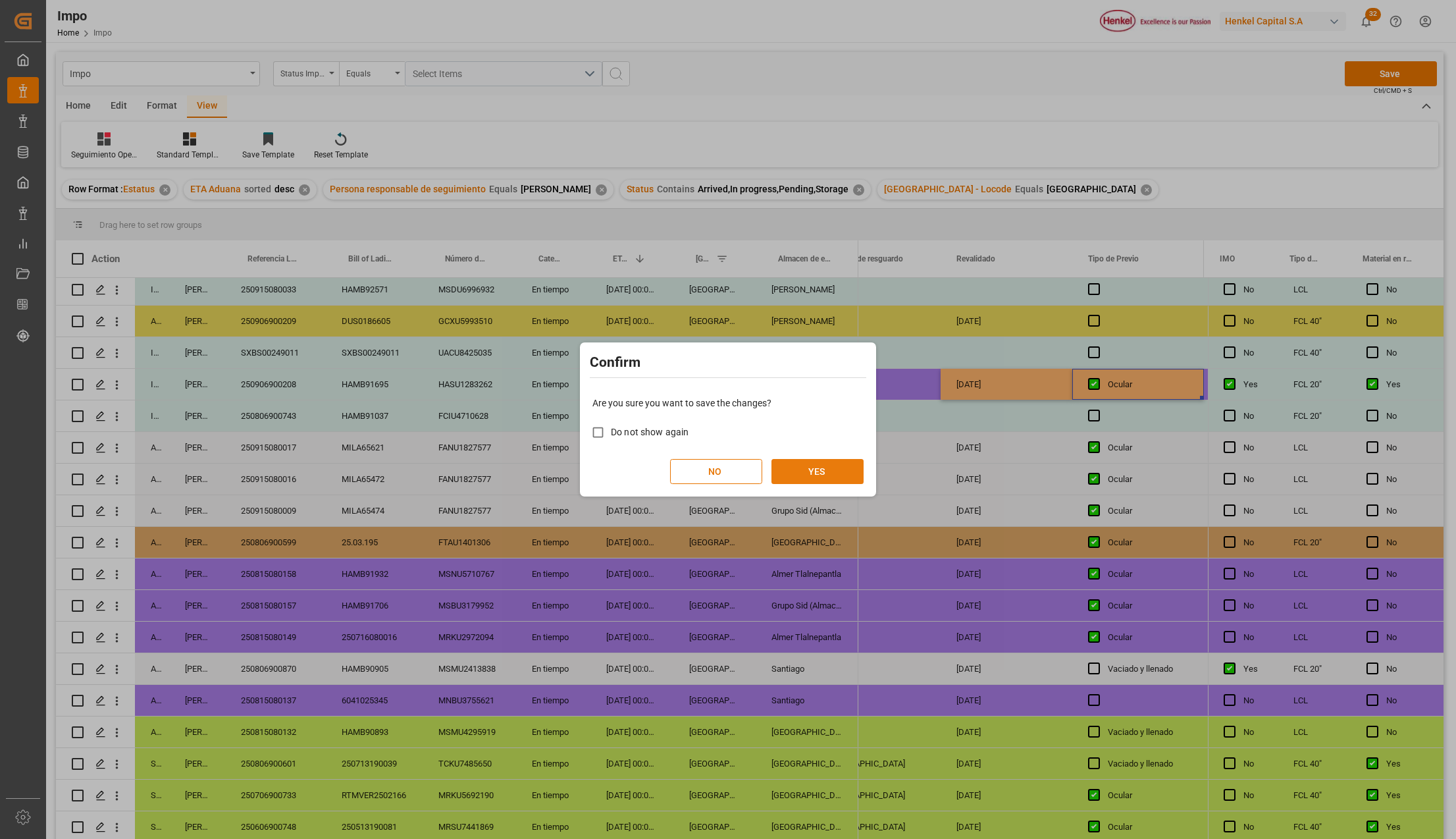
click at [803, 470] on button "YES" at bounding box center [817, 471] width 92 height 25
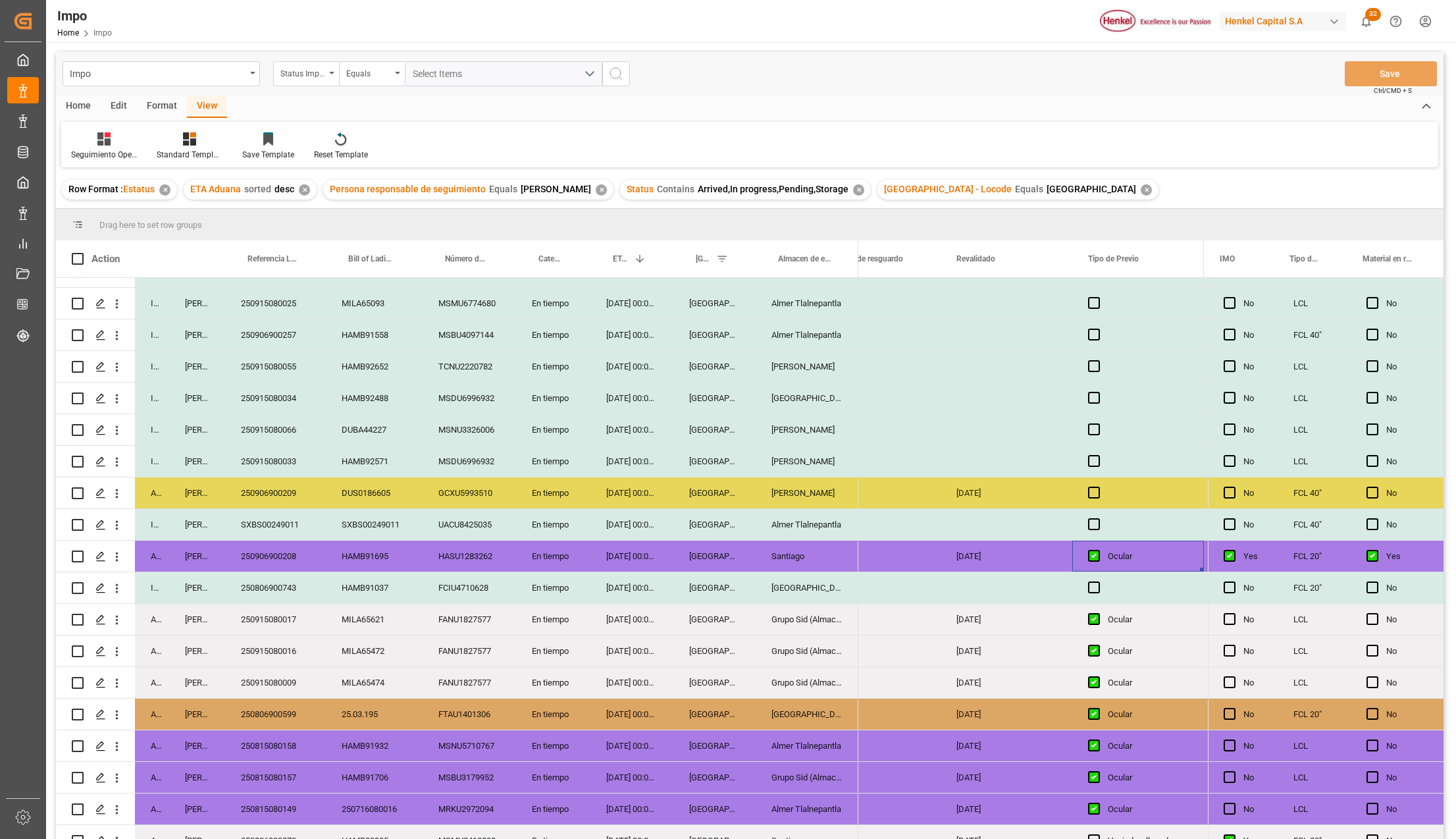
click at [279, 559] on div "250906900208" at bounding box center [275, 556] width 101 height 31
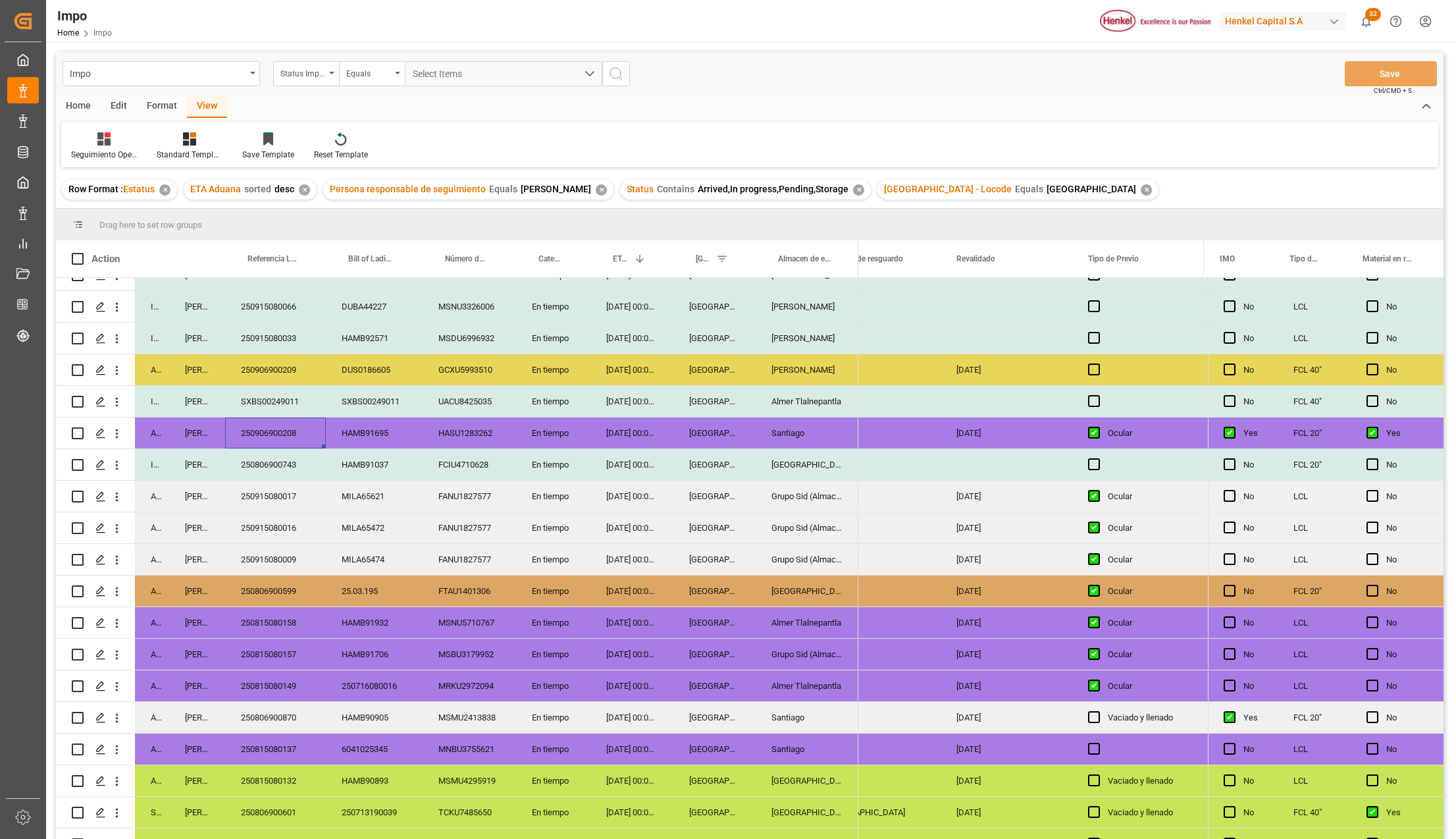
scroll to position [439, 0]
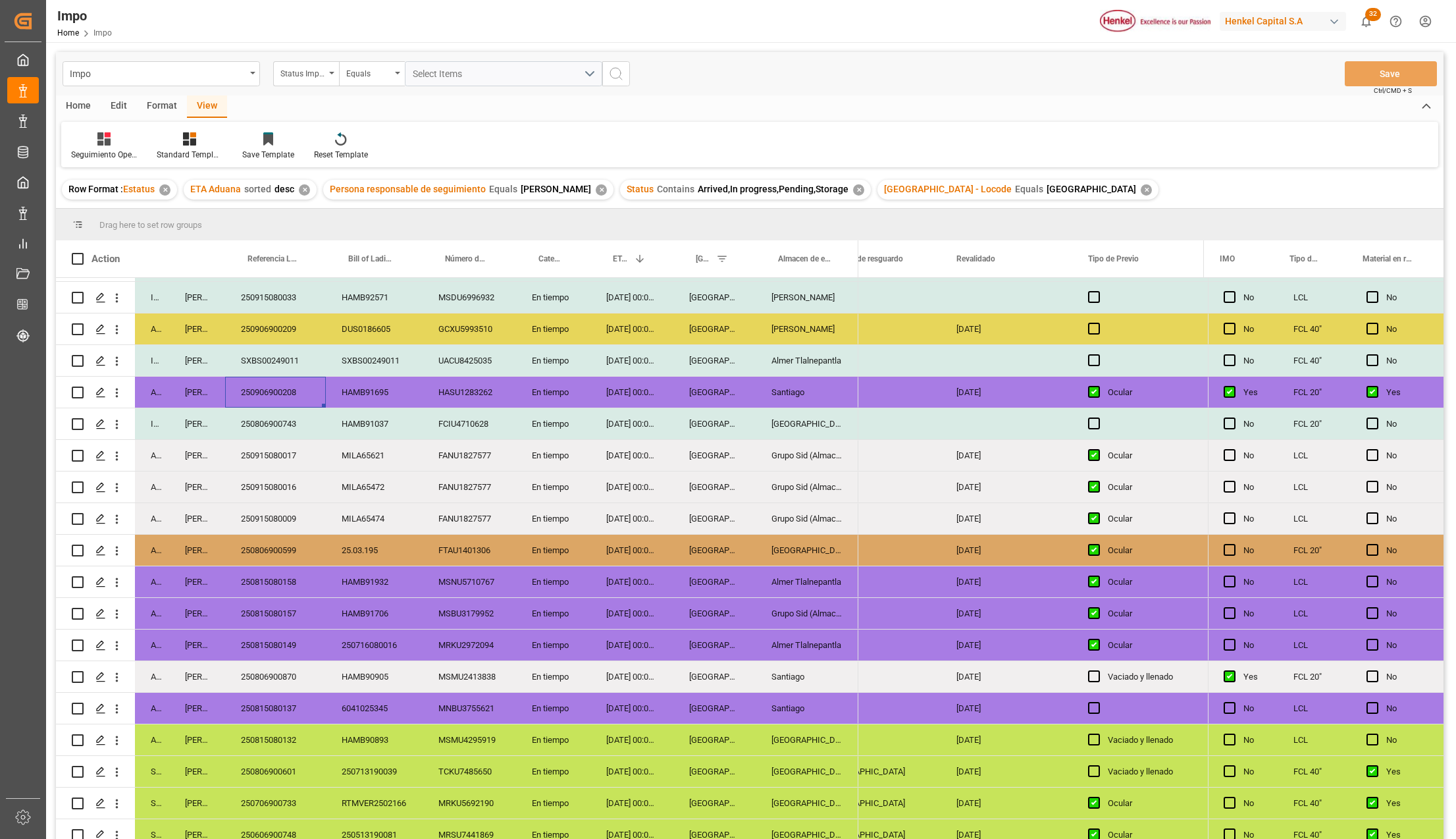
click at [651, 530] on div "21-08-2025 00:00:00" at bounding box center [631, 518] width 83 height 31
click at [746, 327] on div "Veracruz" at bounding box center [714, 328] width 82 height 31
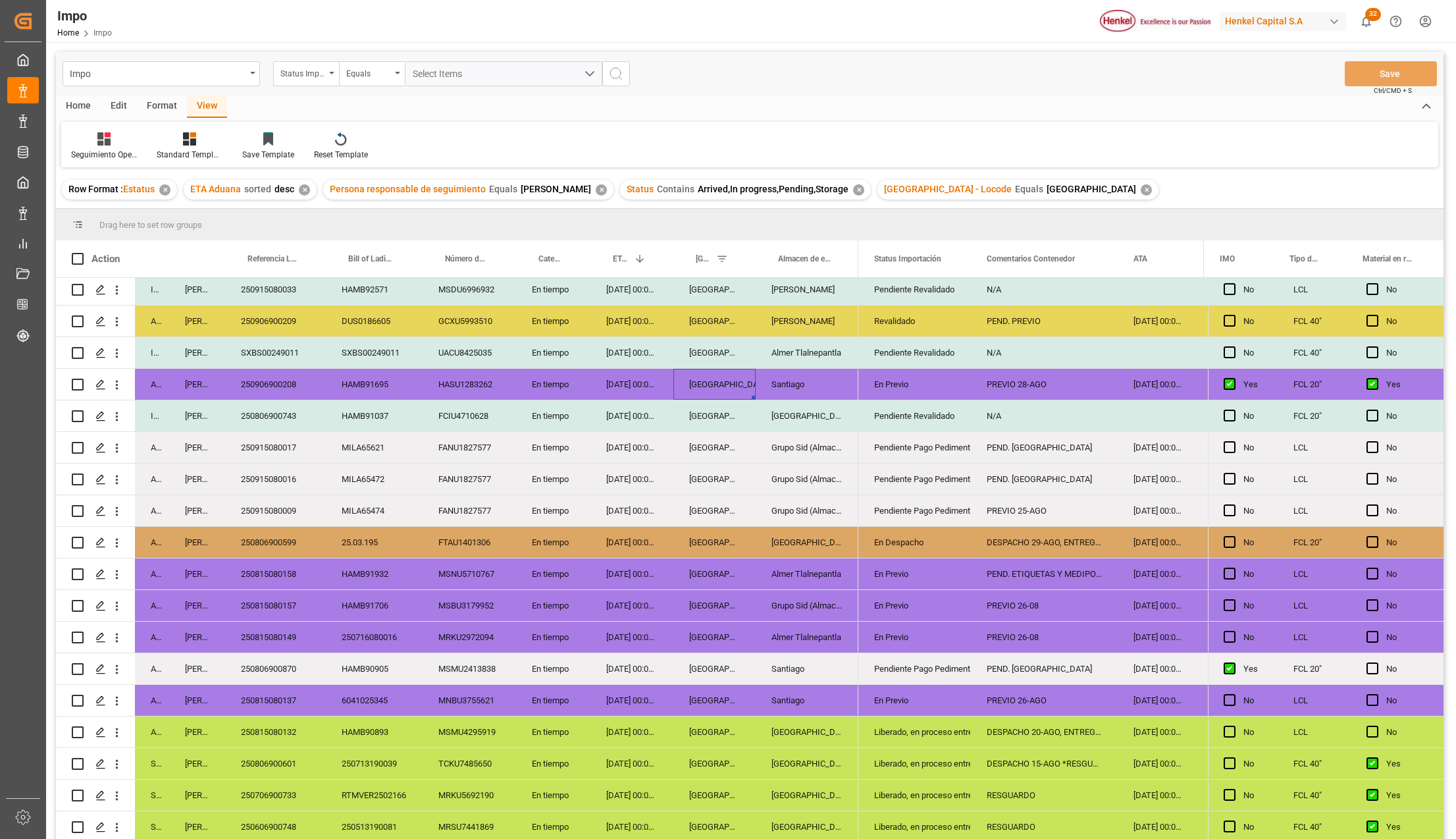
scroll to position [450, 0]
drag, startPoint x: 910, startPoint y: 253, endPoint x: 909, endPoint y: 232, distance: 21.0
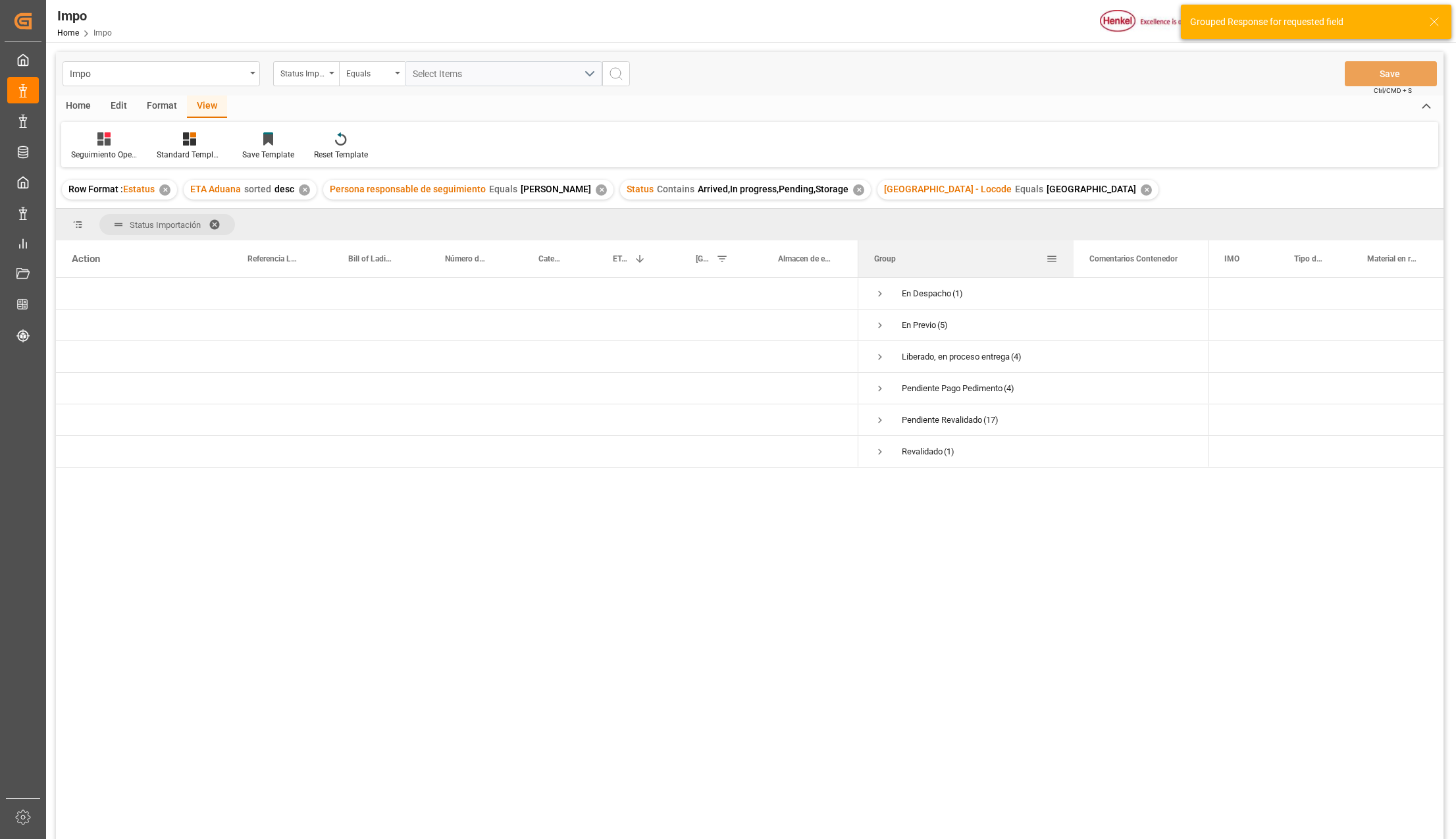
drag, startPoint x: 988, startPoint y: 246, endPoint x: 1124, endPoint y: 251, distance: 136.1
click at [1076, 250] on div at bounding box center [1073, 258] width 5 height 37
click at [880, 419] on span "Press SPACE to select this row." at bounding box center [880, 420] width 12 height 12
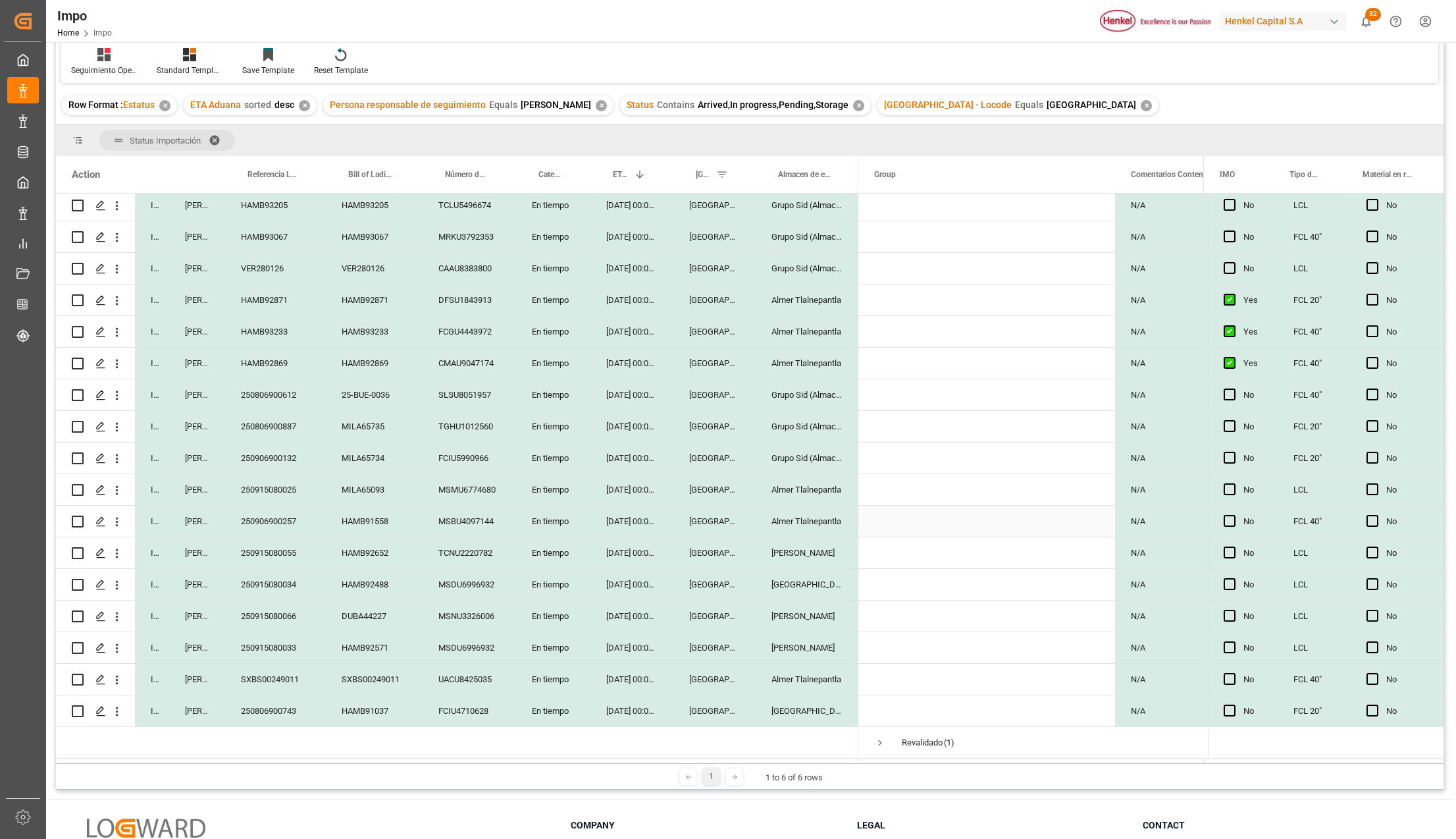
scroll to position [195, 0]
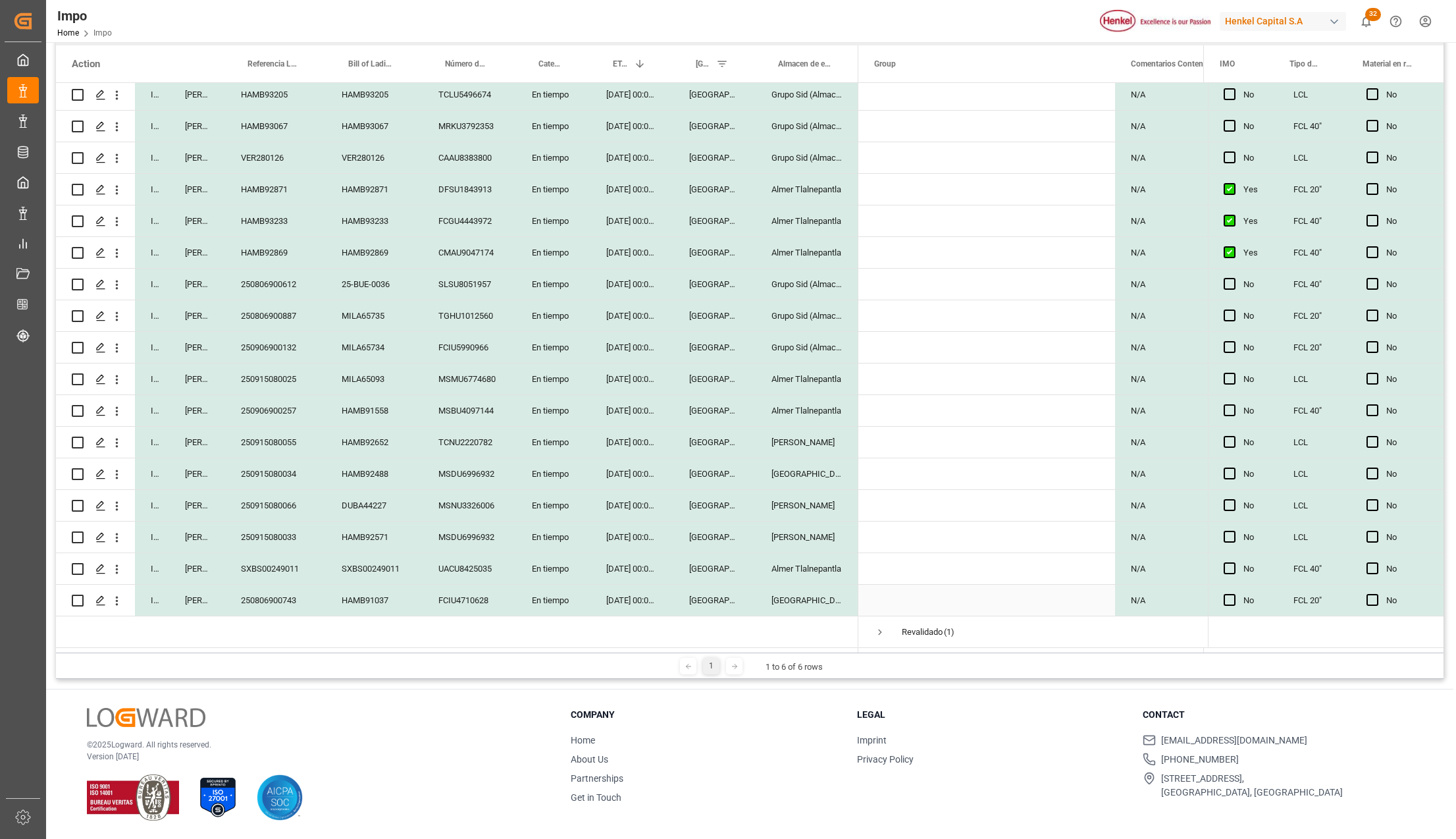
click at [611, 586] on div "25-08-2025 00:00:00" at bounding box center [631, 600] width 83 height 31
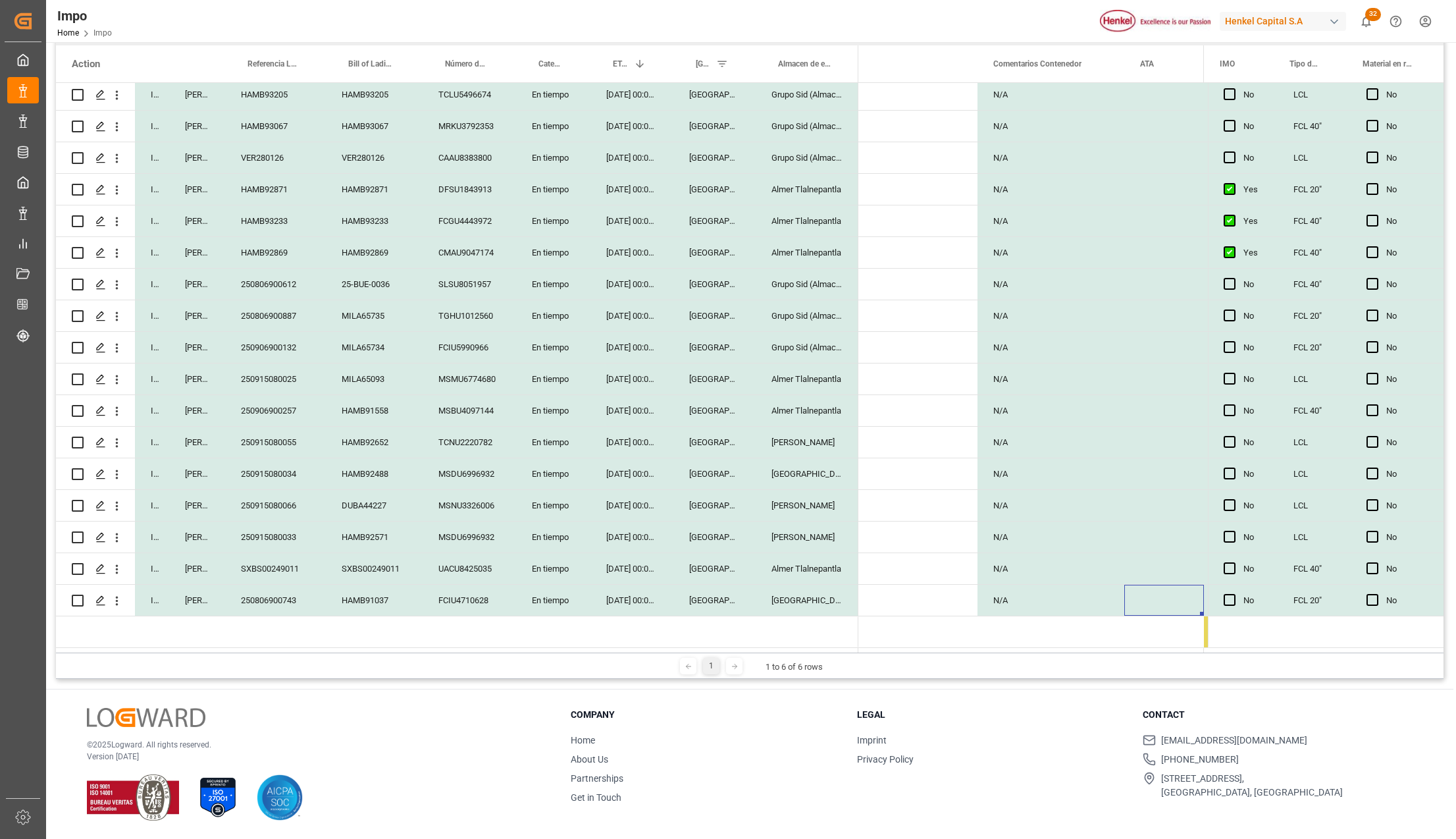
scroll to position [0, 203]
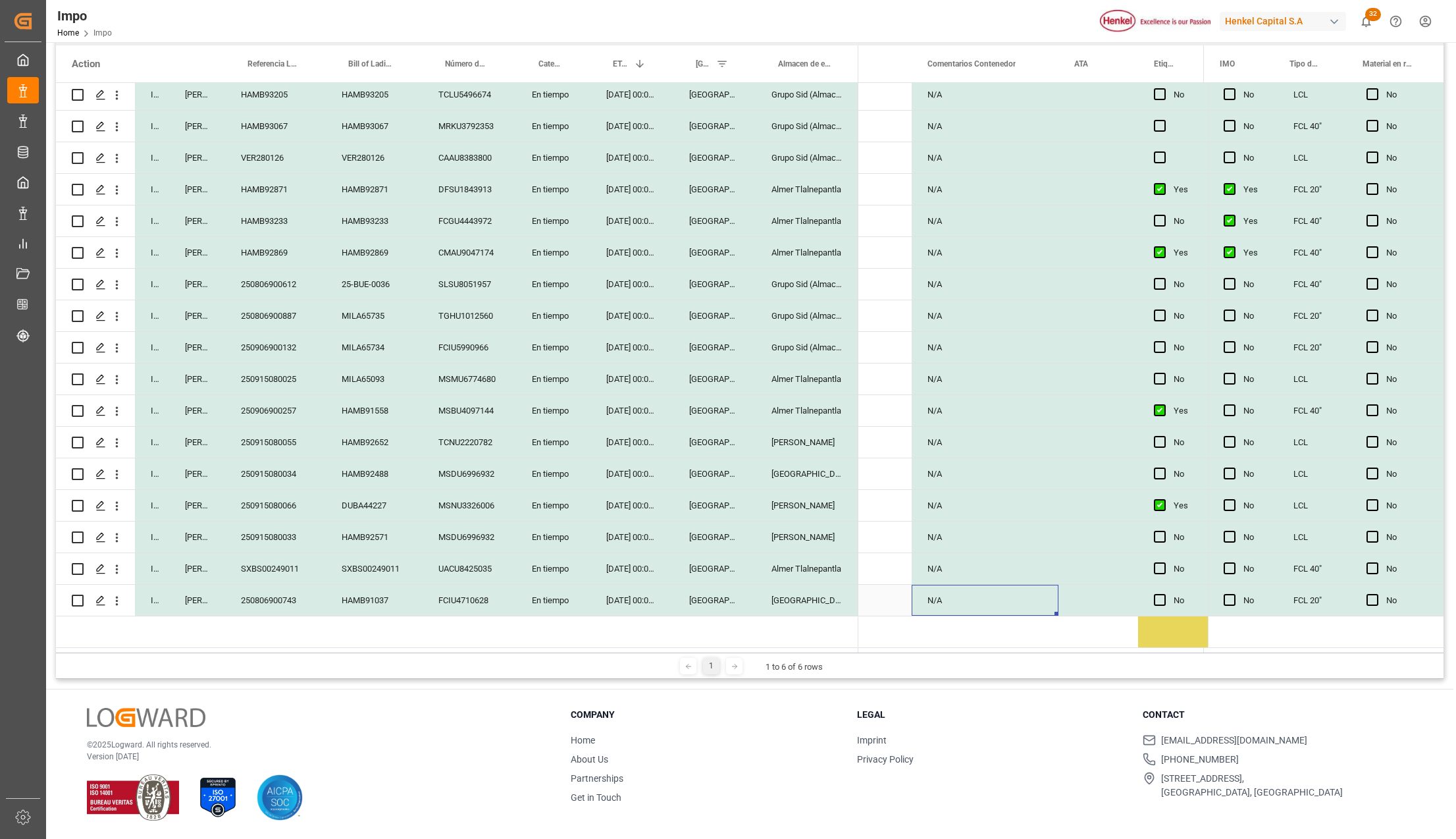
click at [470, 596] on div "FCIU4710628" at bounding box center [470, 600] width 94 height 31
click at [346, 593] on div "HAMB91037" at bounding box center [374, 600] width 97 height 31
click at [291, 591] on div "250806900743" at bounding box center [275, 600] width 101 height 31
click at [351, 601] on div "HAMB91037" at bounding box center [374, 600] width 97 height 31
click at [446, 593] on div "FCIU4710628" at bounding box center [470, 600] width 94 height 31
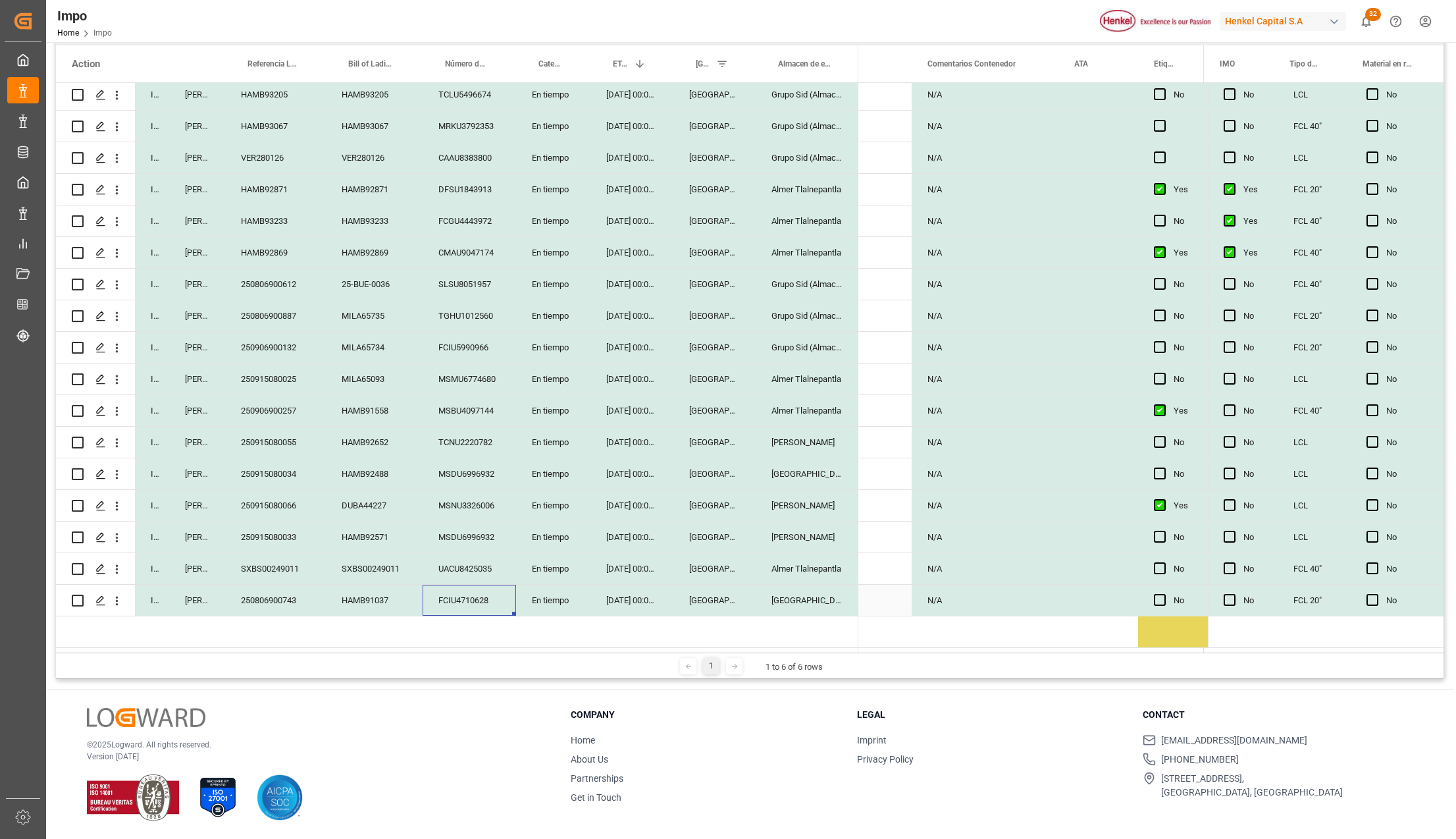
click at [972, 597] on div "N/A" at bounding box center [984, 600] width 147 height 31
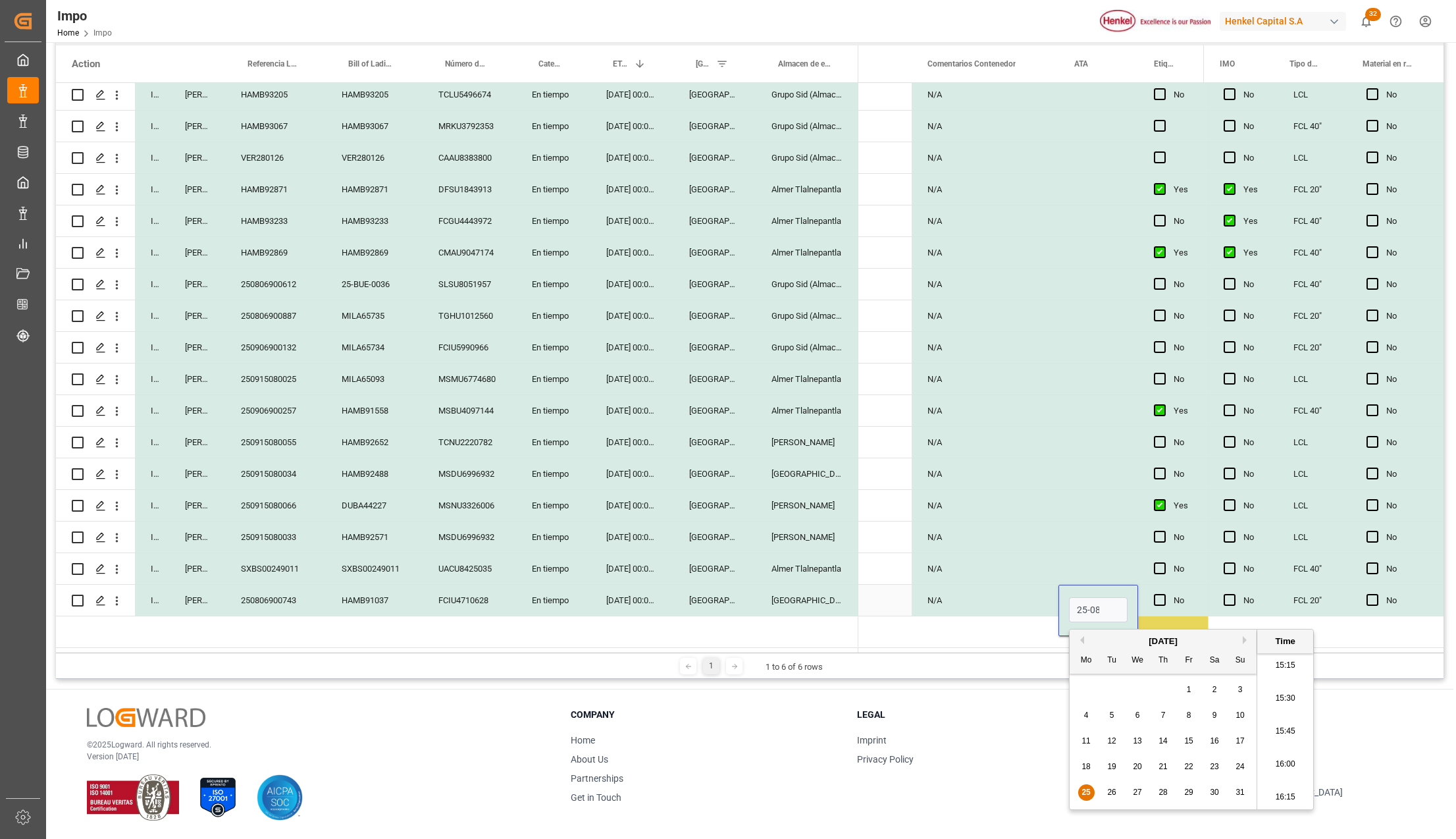
scroll to position [0, 1]
type input "25-08-2025 00:00"
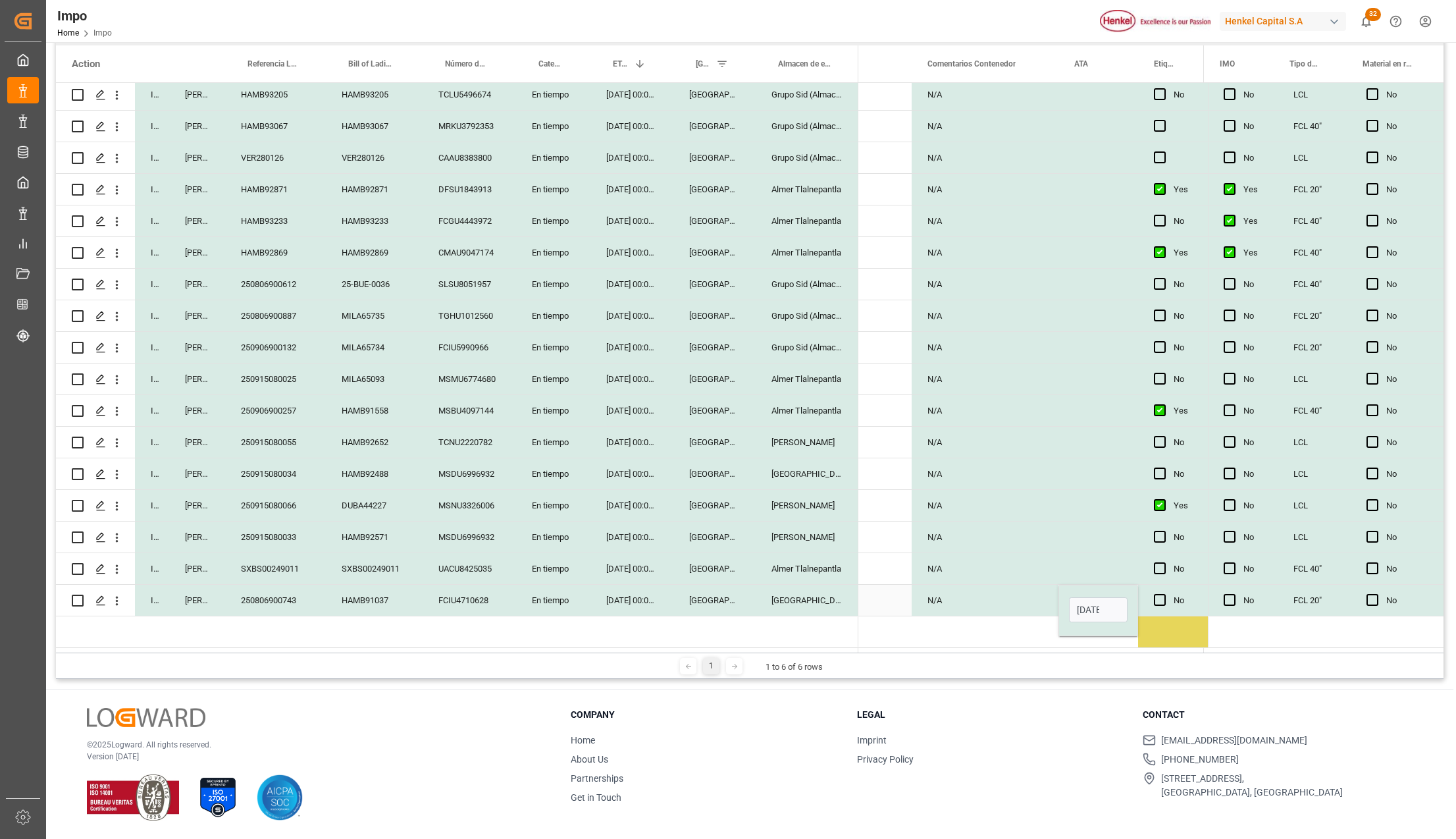
click at [996, 600] on div "N/A" at bounding box center [984, 600] width 147 height 31
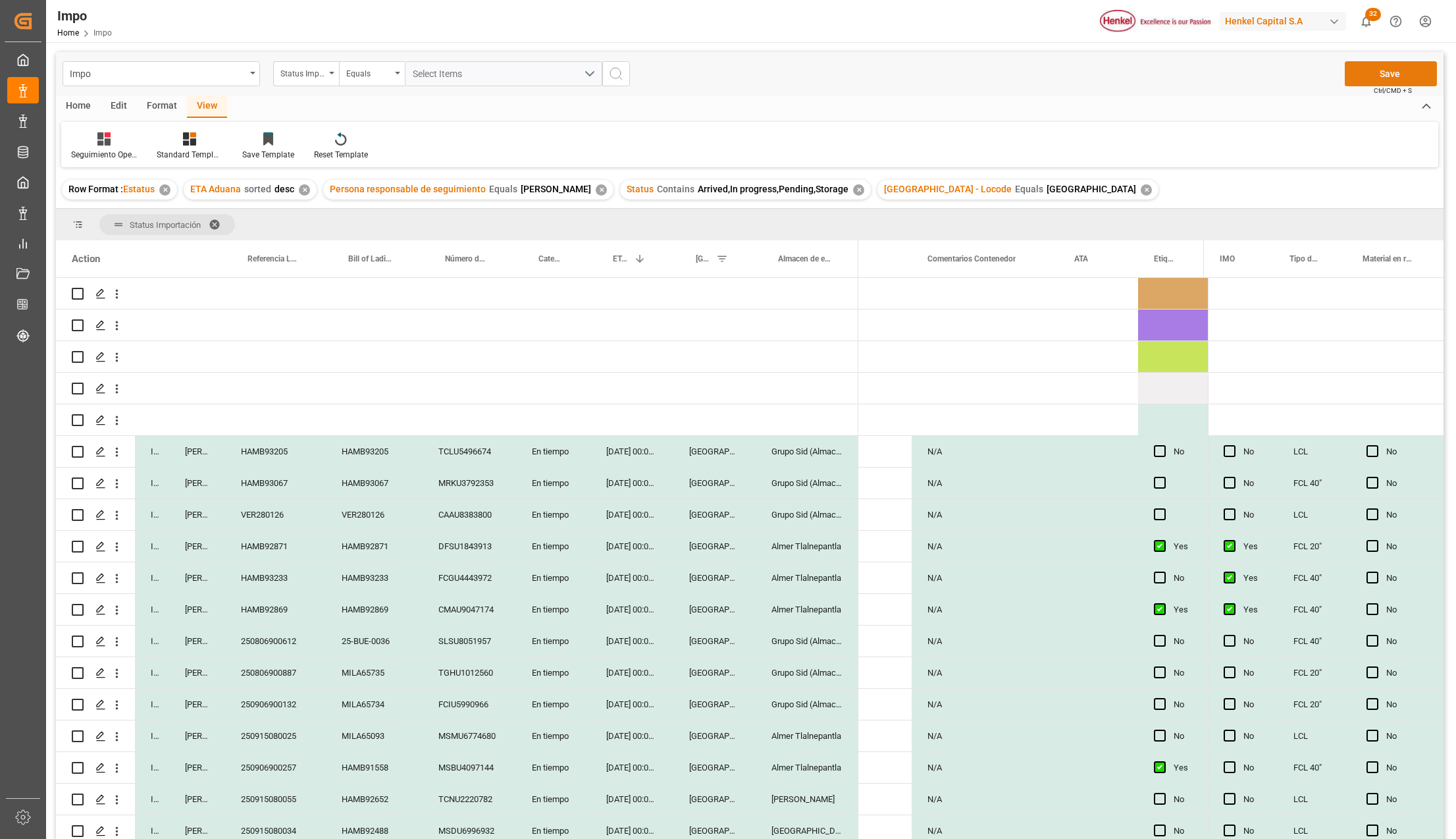
click at [1375, 78] on button "Save" at bounding box center [1390, 73] width 92 height 25
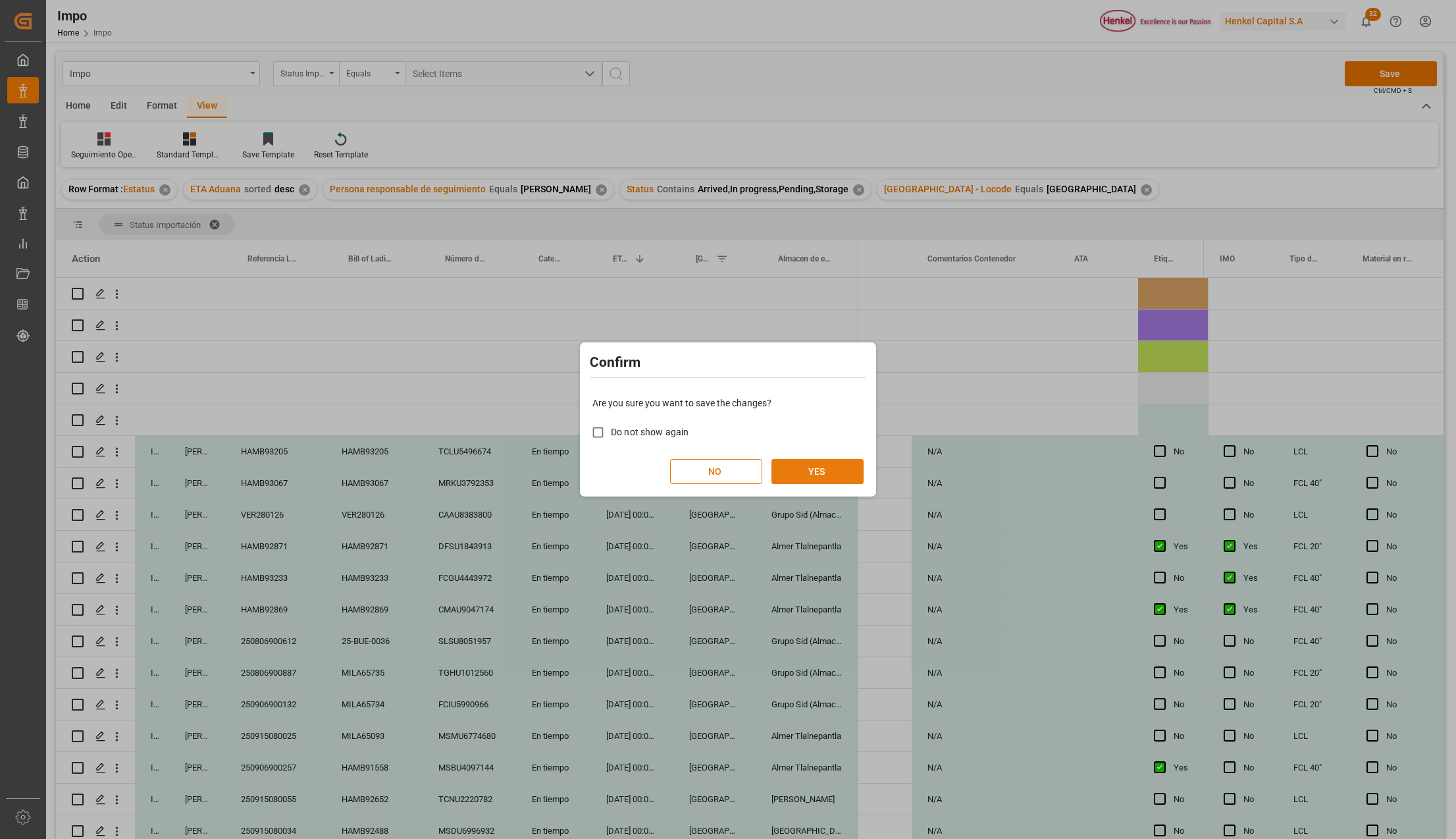
click at [815, 470] on button "YES" at bounding box center [817, 471] width 92 height 25
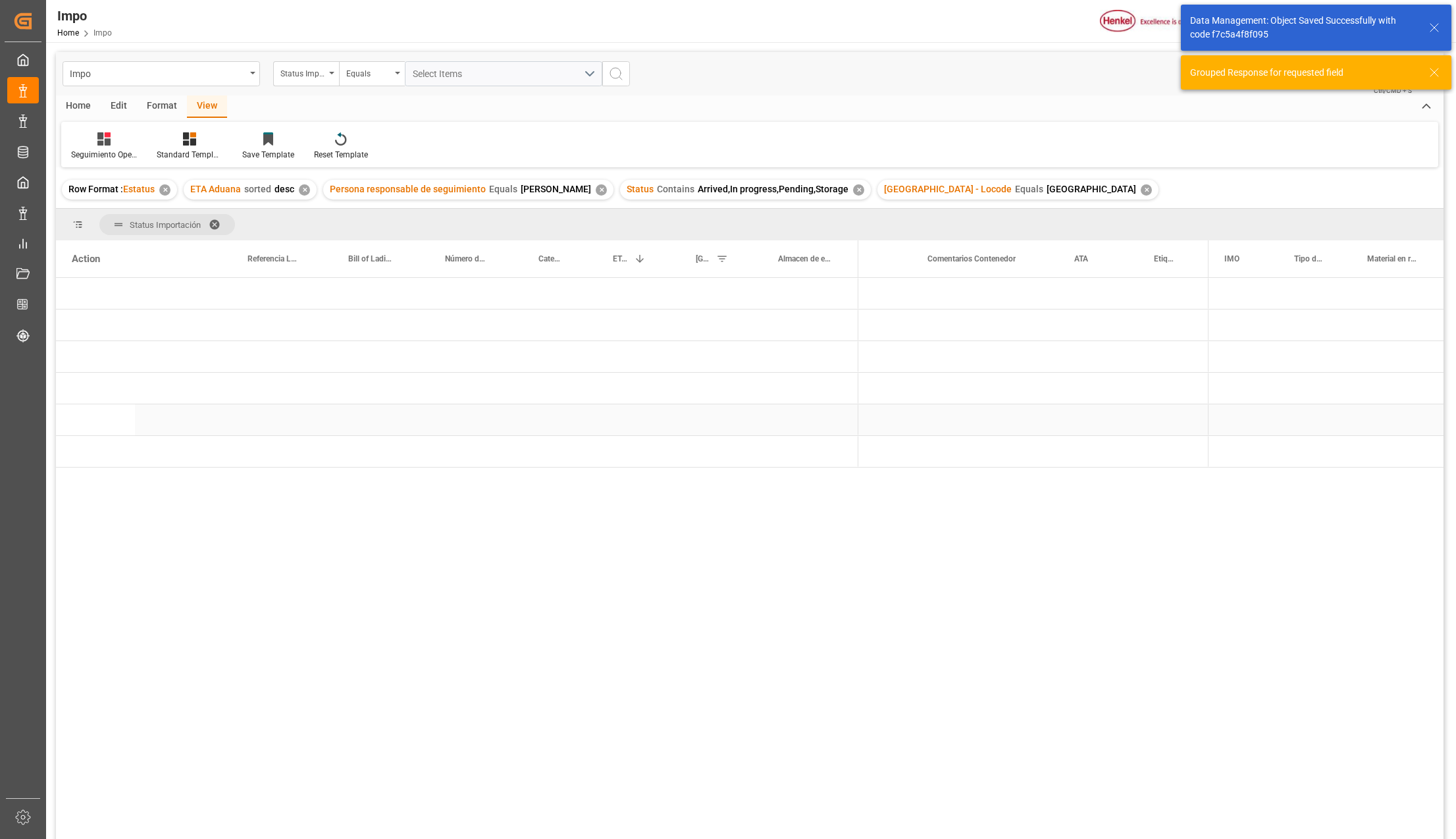
click at [774, 431] on div "Press SPACE to select this row." at bounding box center [807, 419] width 103 height 31
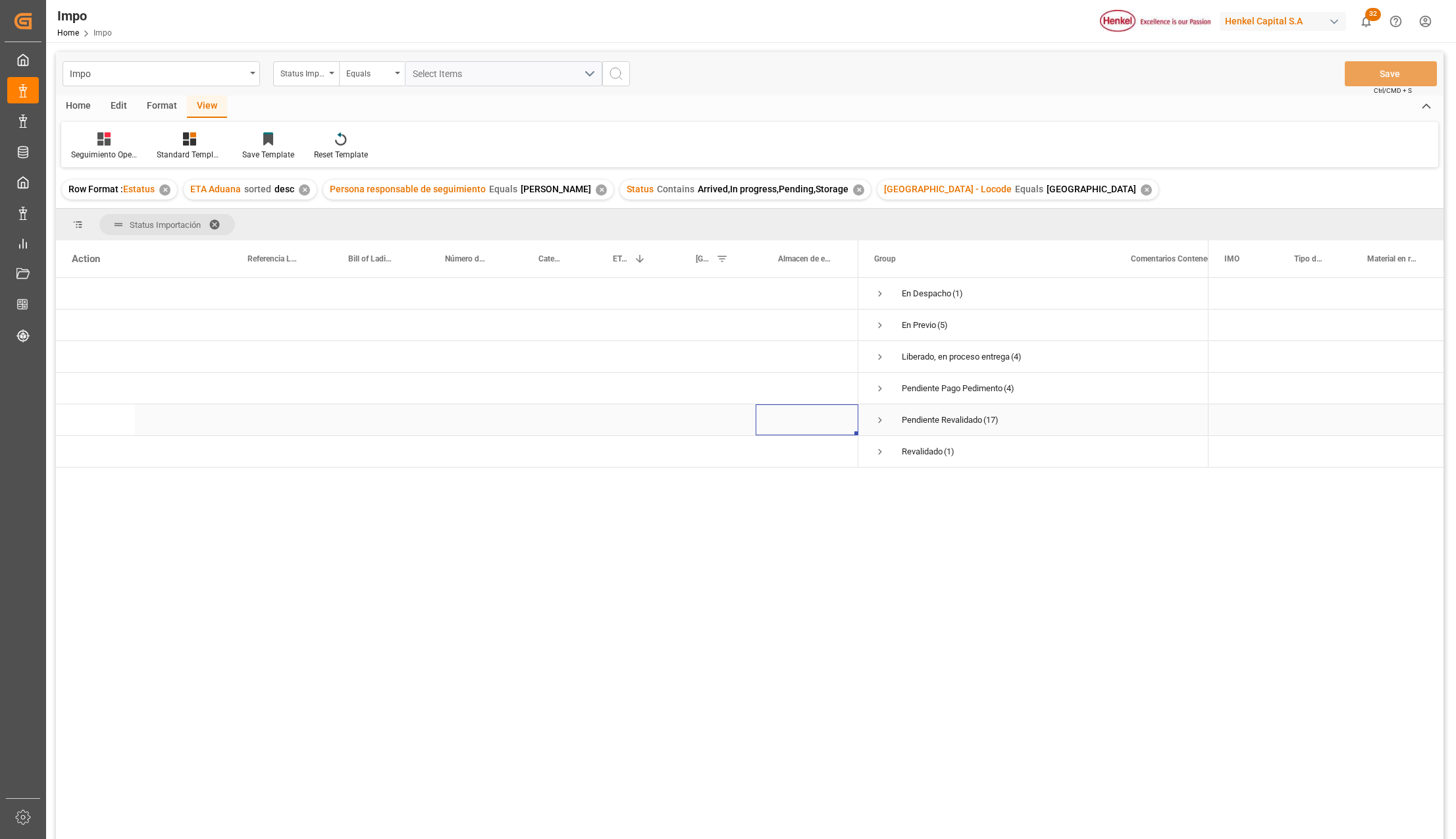
click at [880, 420] on span "Press SPACE to select this row." at bounding box center [880, 420] width 12 height 12
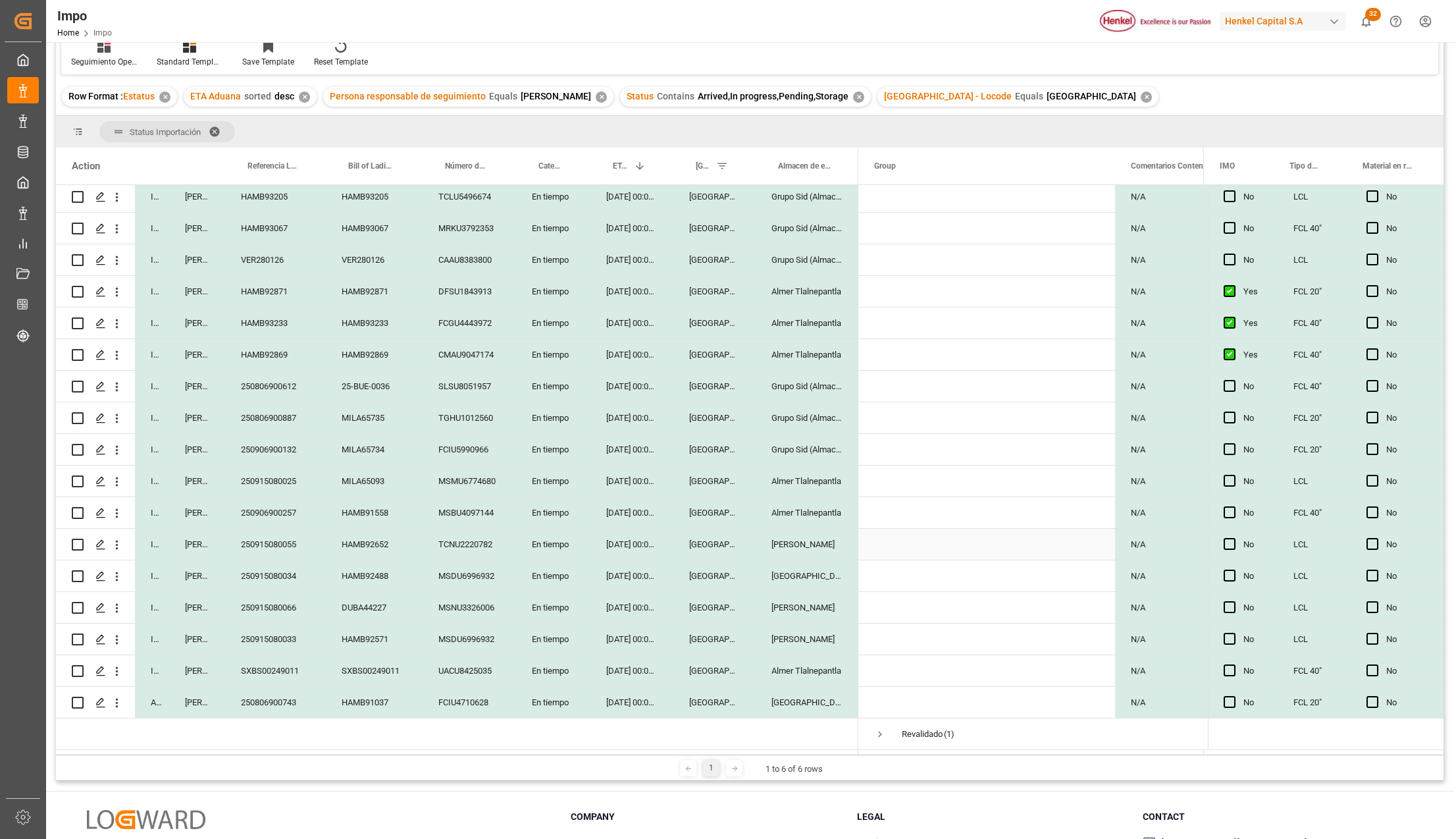
scroll to position [195, 0]
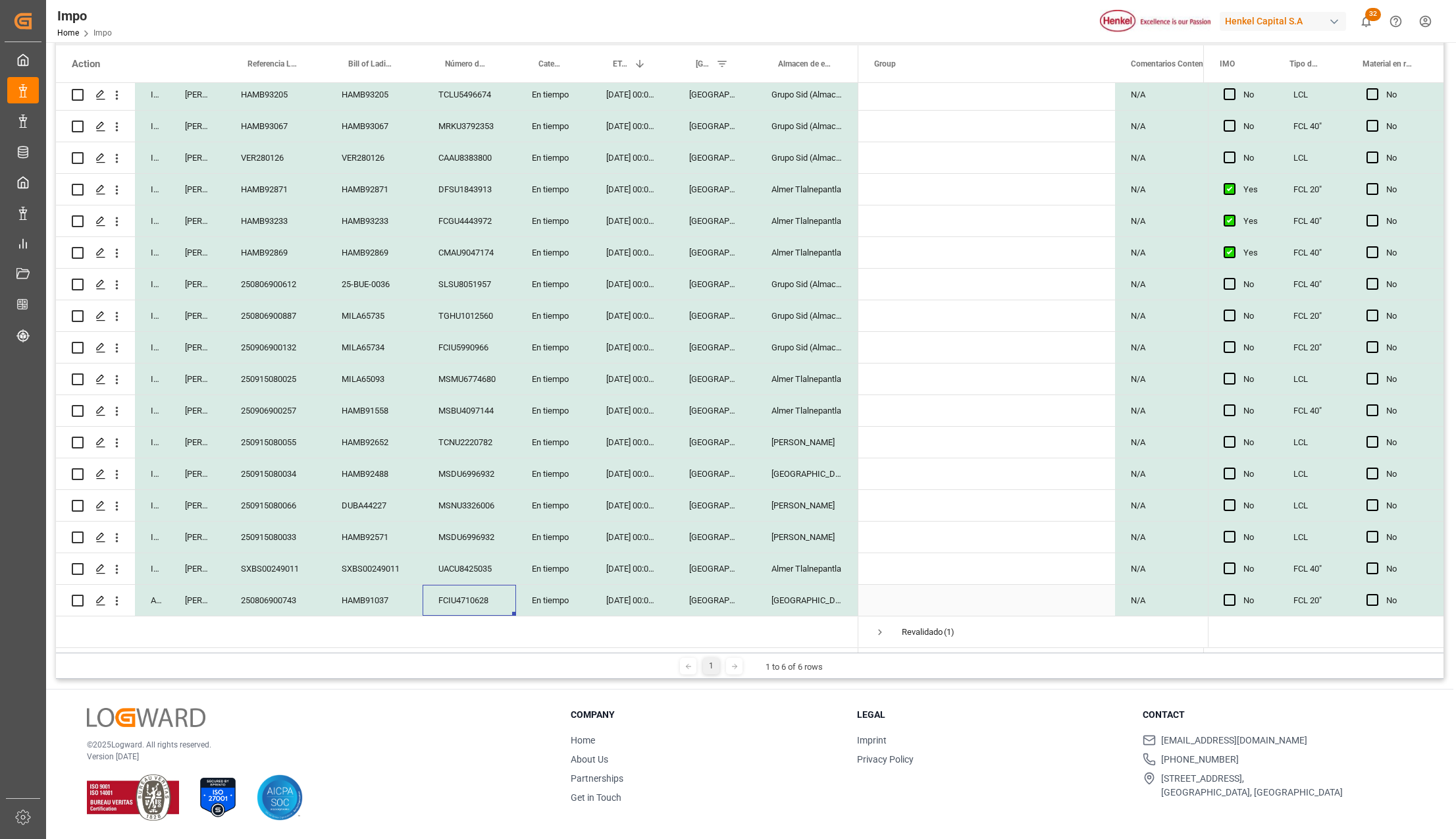
click at [460, 596] on div "FCIU4710628" at bounding box center [470, 600] width 94 height 31
click at [622, 592] on div "25-08-2025 00:00:00" at bounding box center [631, 600] width 83 height 31
click at [372, 596] on div "HAMB91037" at bounding box center [374, 600] width 97 height 31
click at [450, 596] on div "FCIU4710628" at bounding box center [470, 600] width 94 height 31
click at [764, 594] on div "Salamanca" at bounding box center [807, 600] width 103 height 31
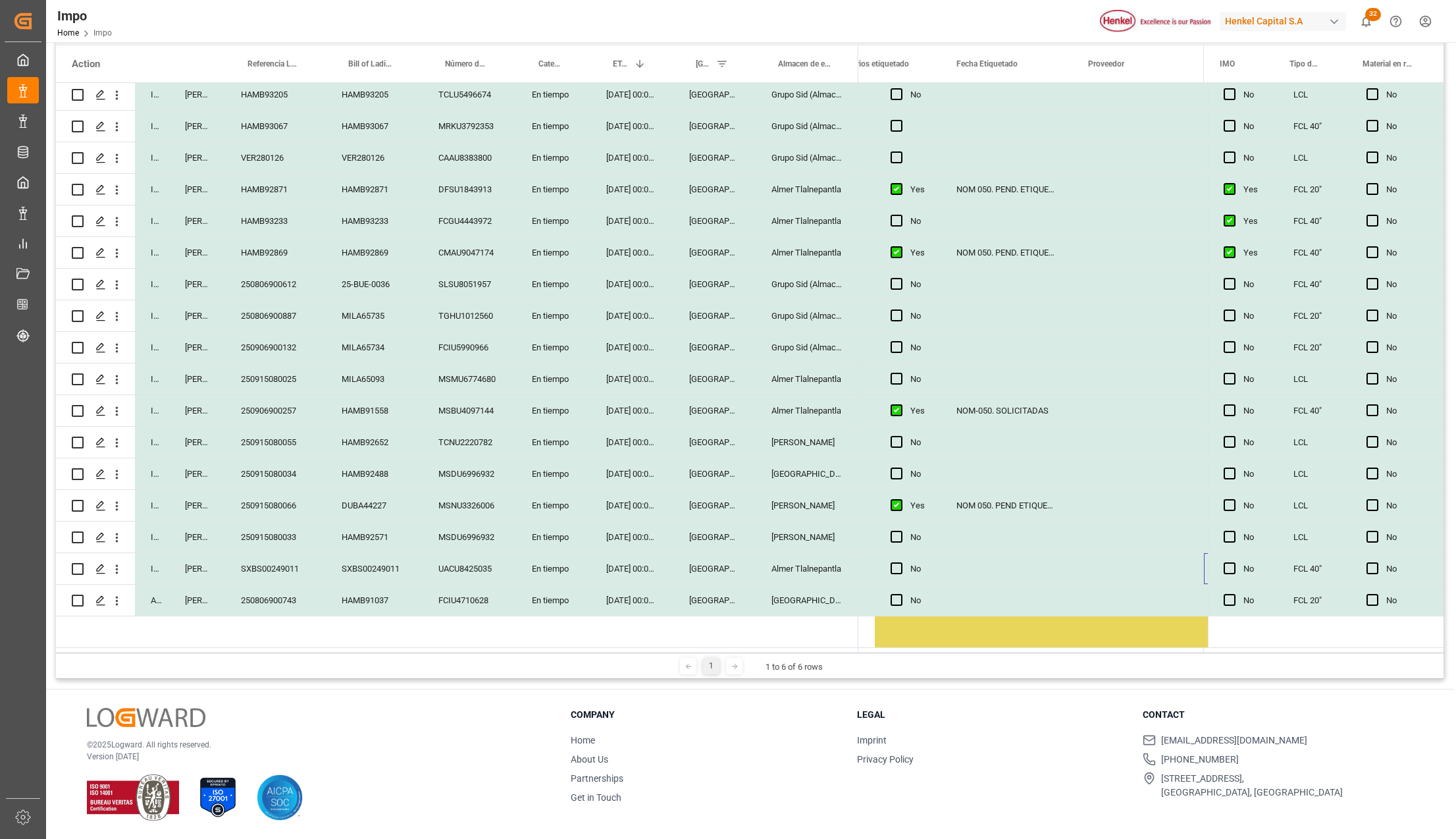
scroll to position [0, 598]
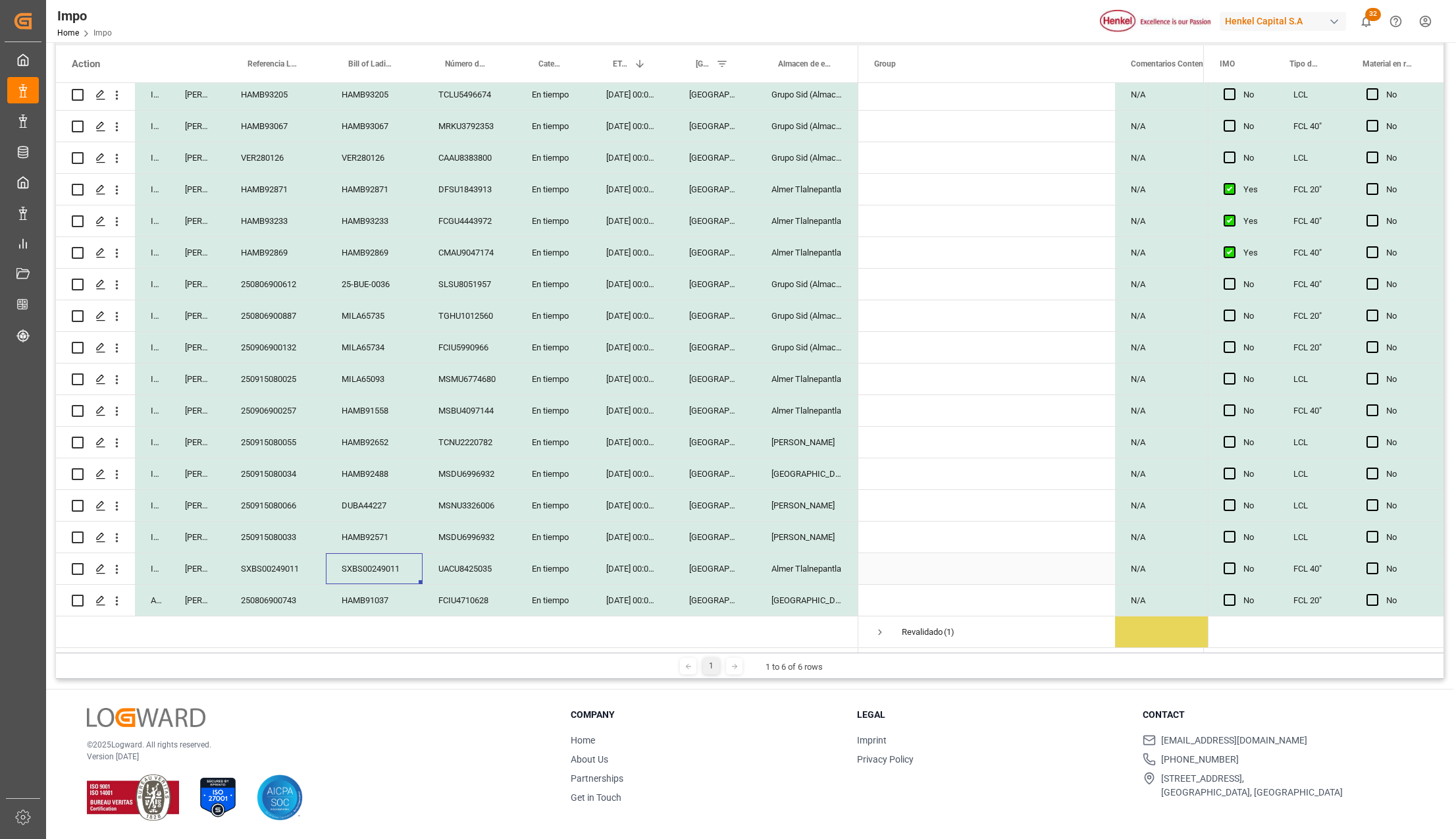
click at [367, 556] on div "SXBS00249011" at bounding box center [374, 568] width 97 height 31
click at [293, 565] on div "SXBS00249011" at bounding box center [275, 568] width 101 height 31
click at [816, 564] on div "Almer Tlalnepantla" at bounding box center [807, 568] width 103 height 31
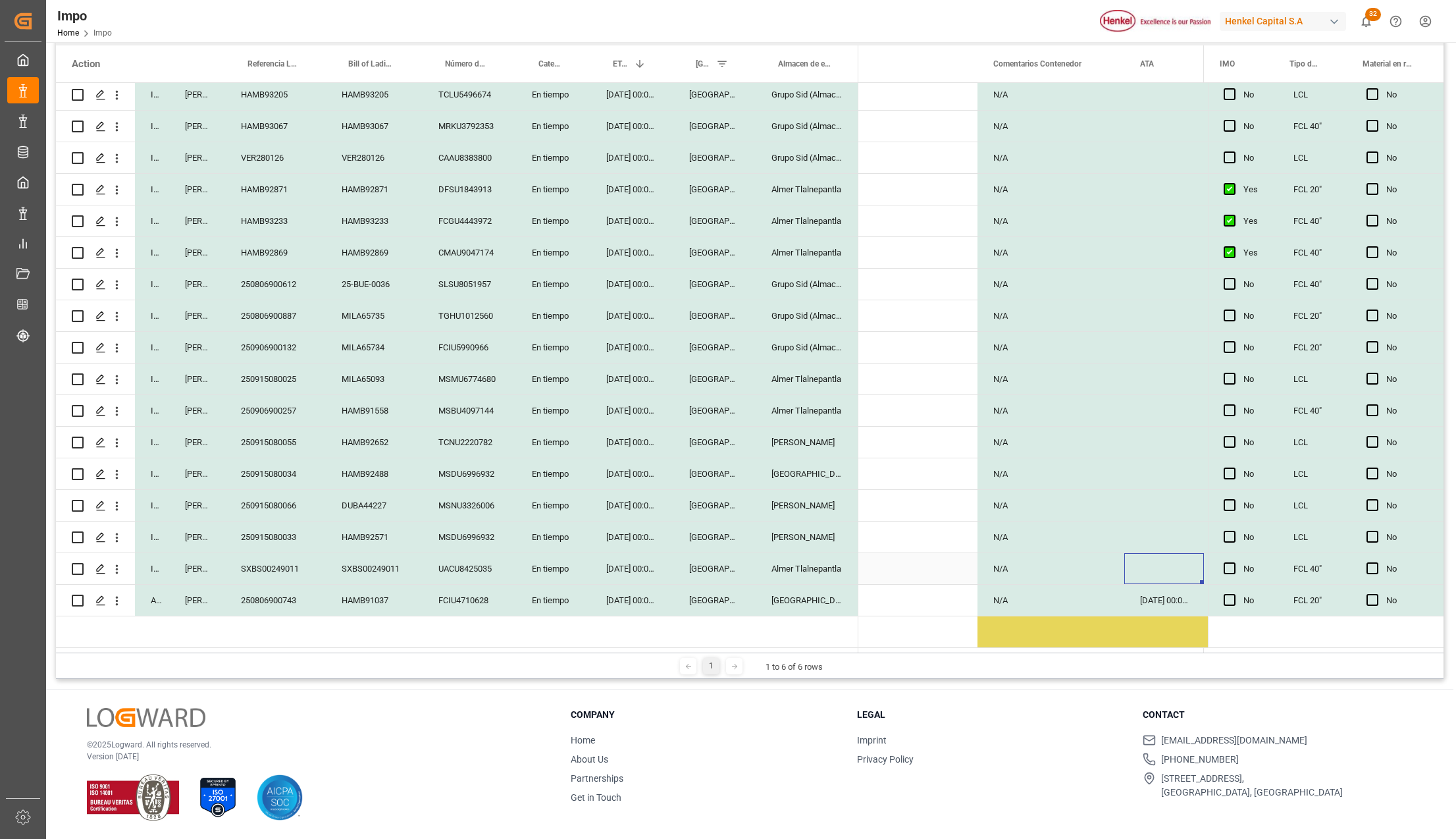
scroll to position [0, 203]
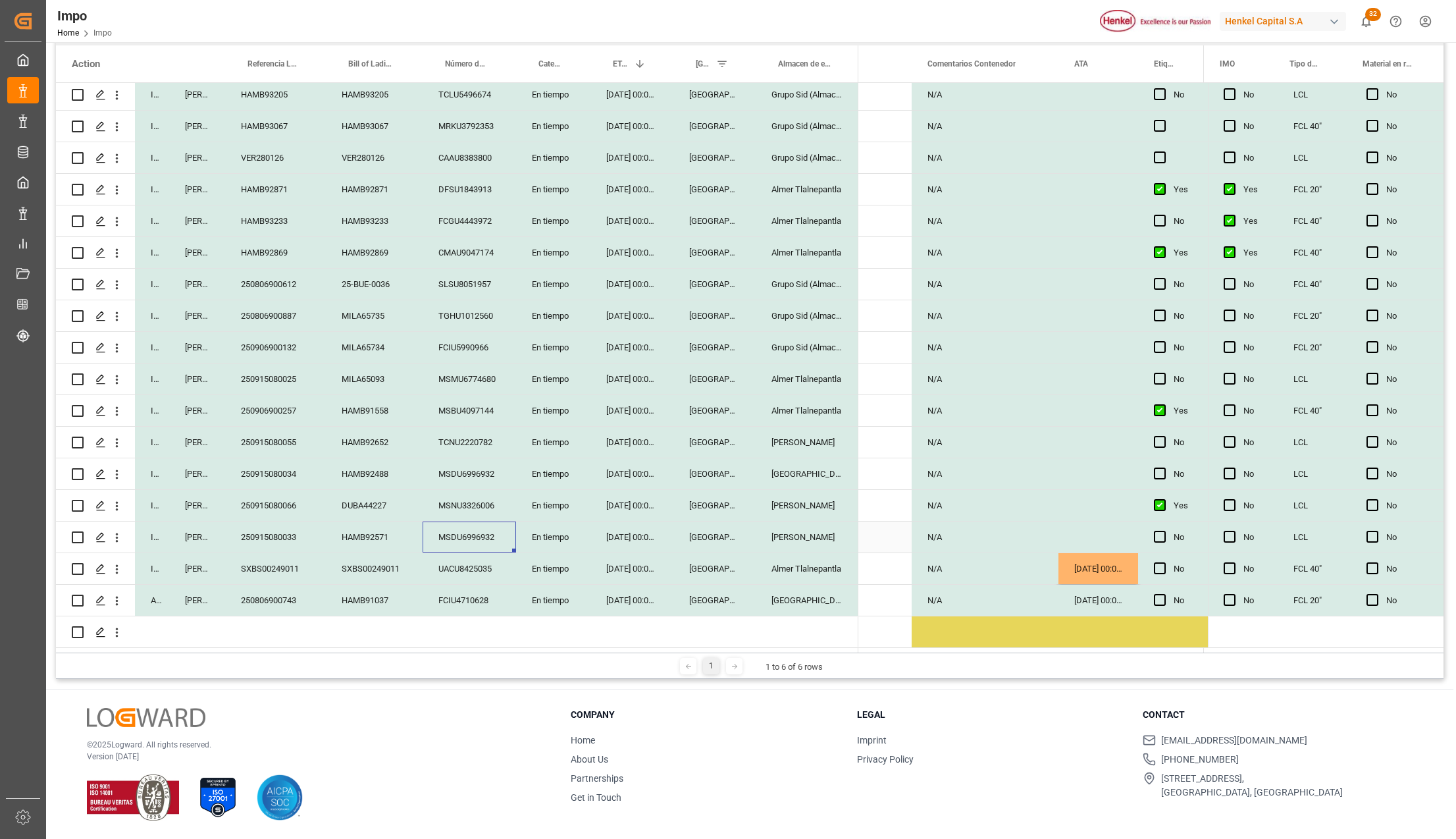
click at [491, 536] on div "MSDU6996932" at bounding box center [470, 537] width 94 height 31
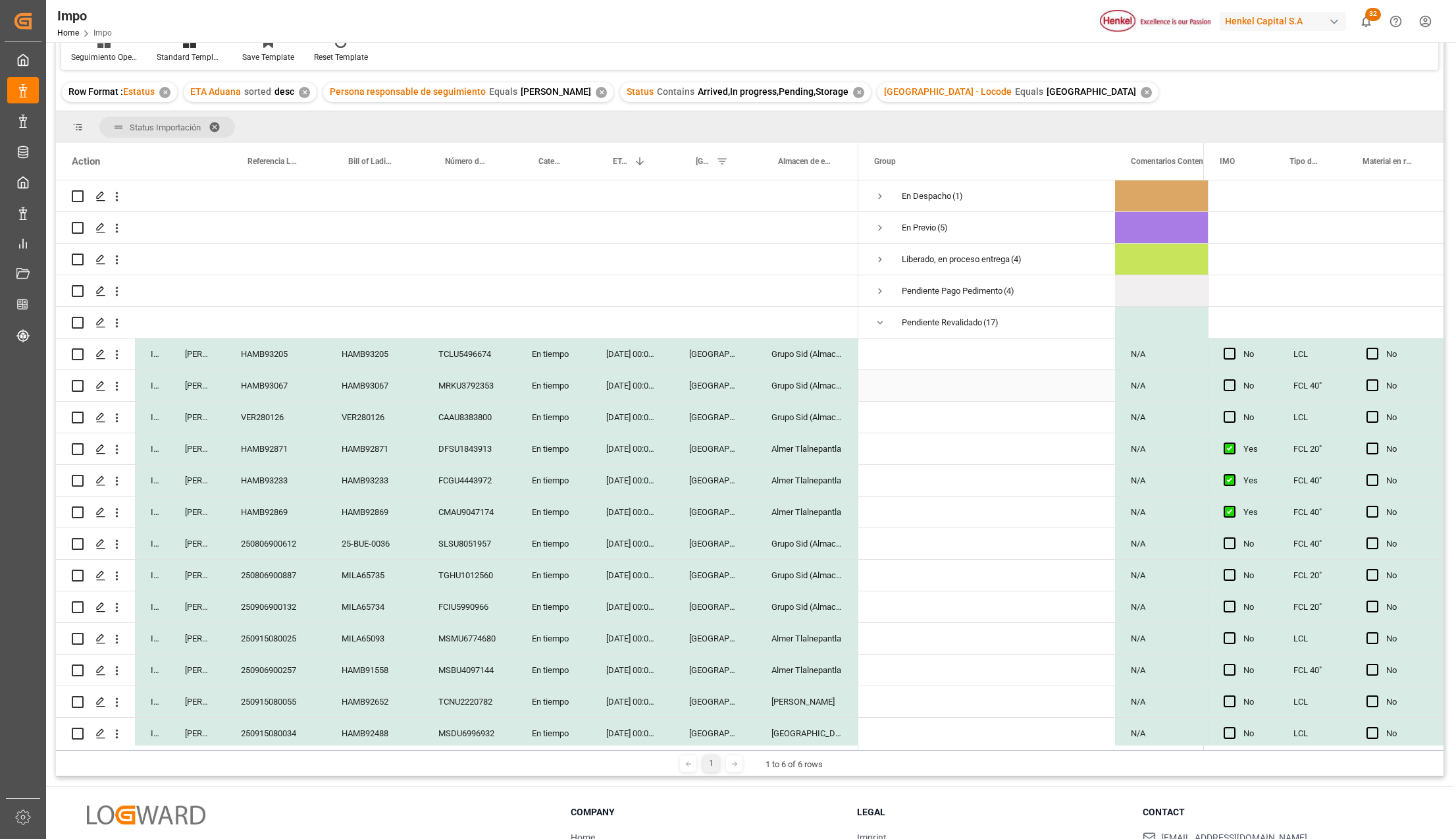
scroll to position [0, 0]
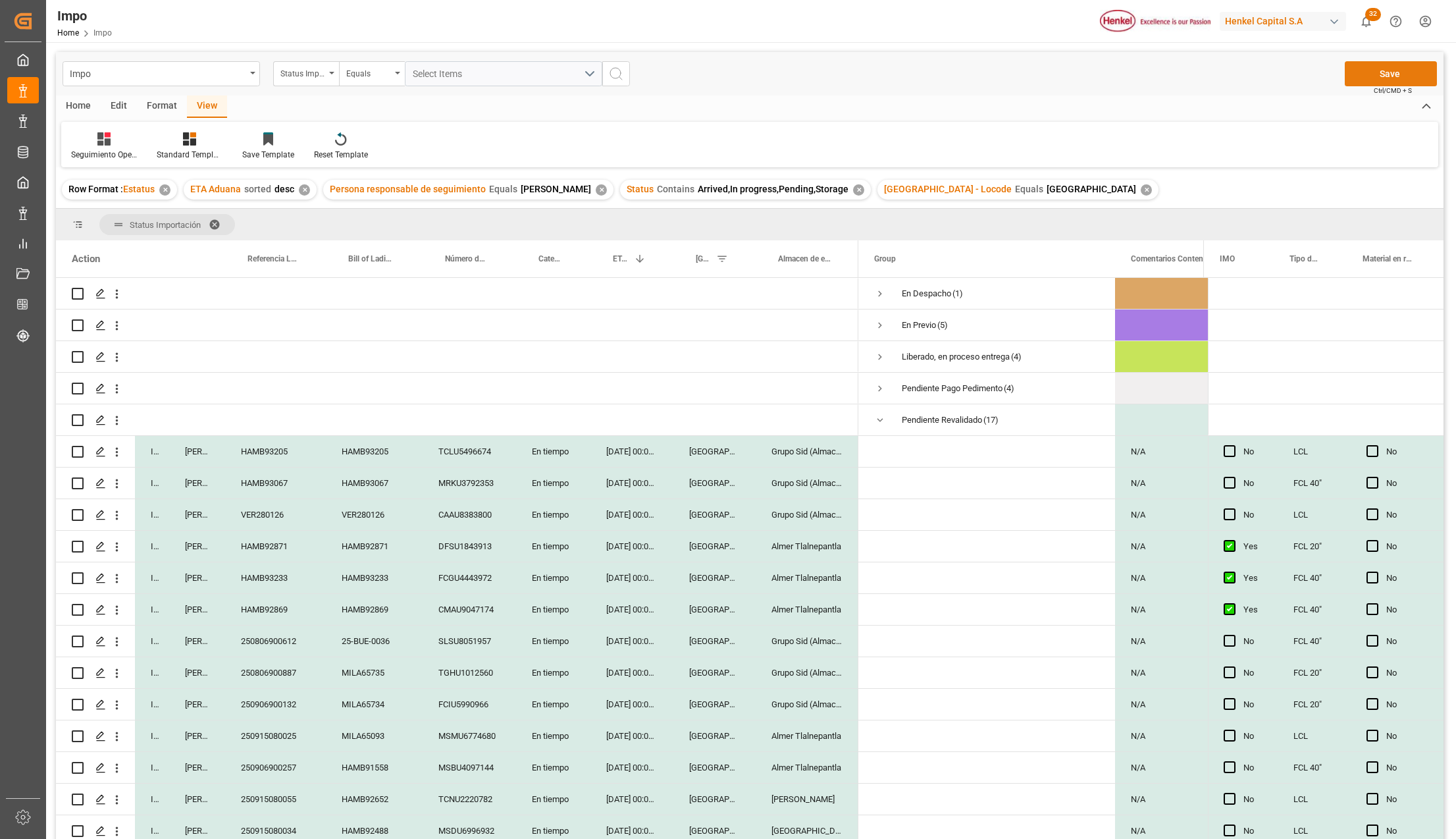
click at [1365, 77] on button "Save" at bounding box center [1390, 73] width 92 height 25
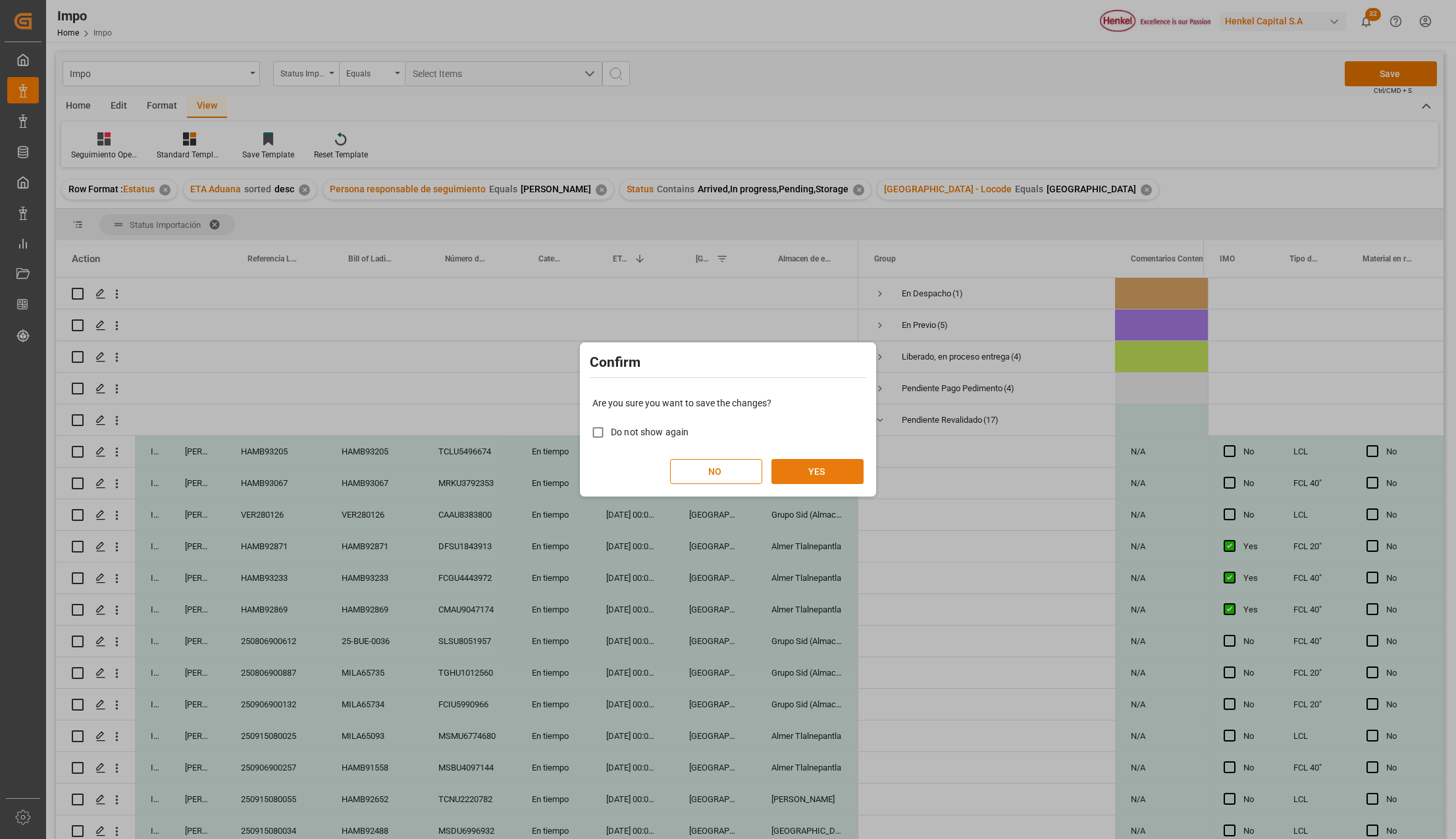
click at [828, 469] on button "YES" at bounding box center [817, 471] width 92 height 25
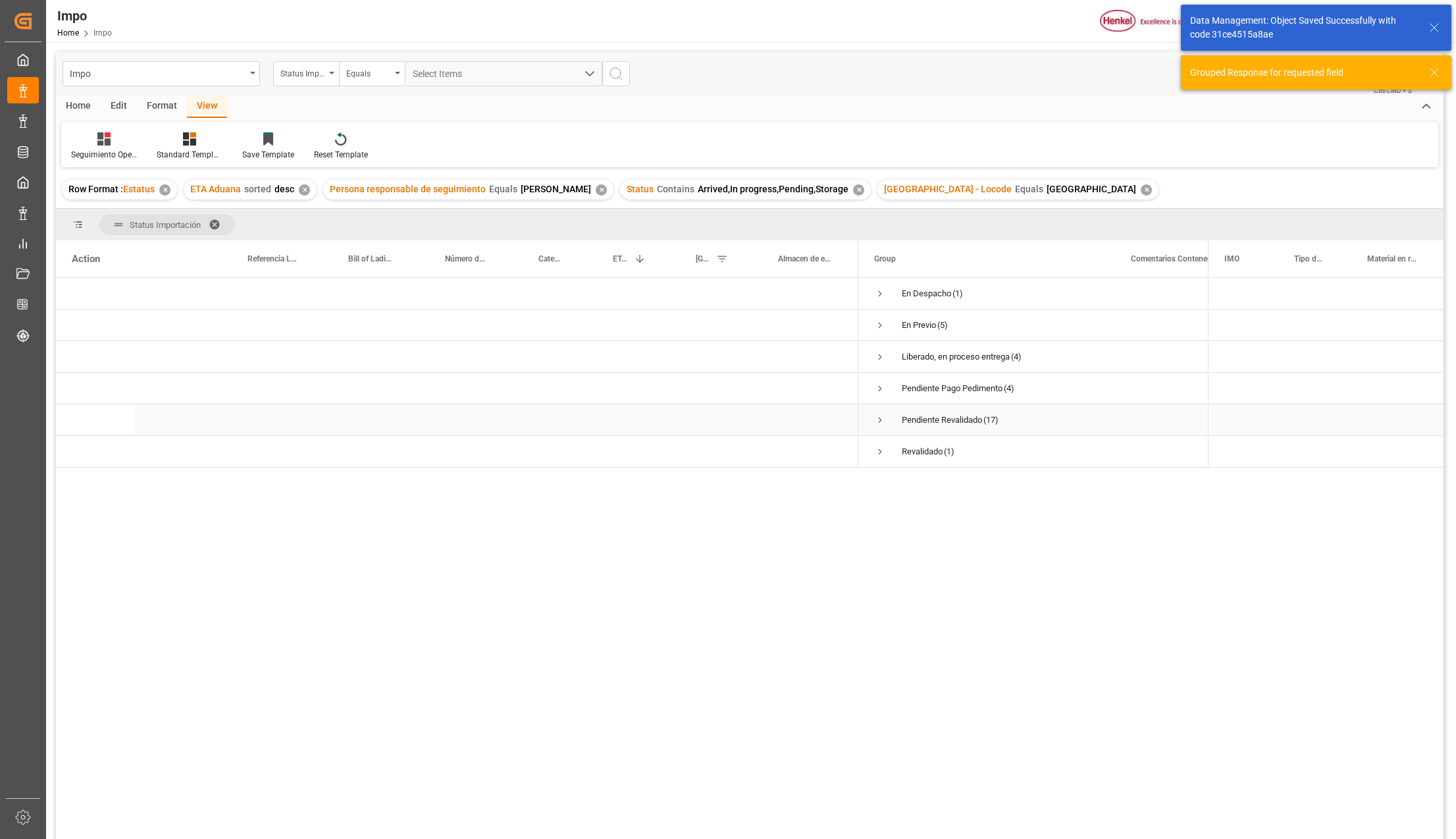
click at [878, 419] on span "Press SPACE to select this row." at bounding box center [880, 420] width 12 height 12
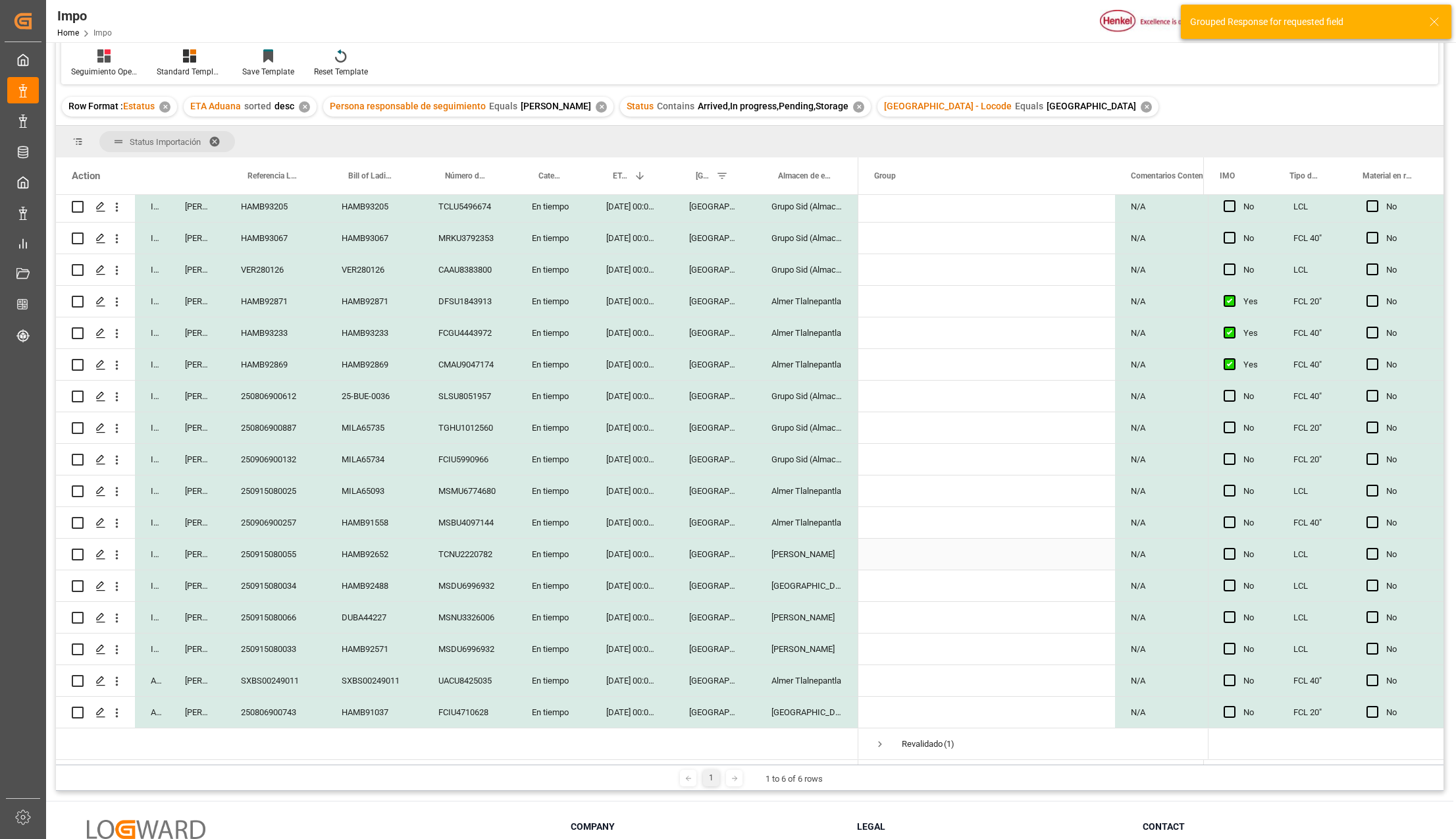
scroll to position [195, 0]
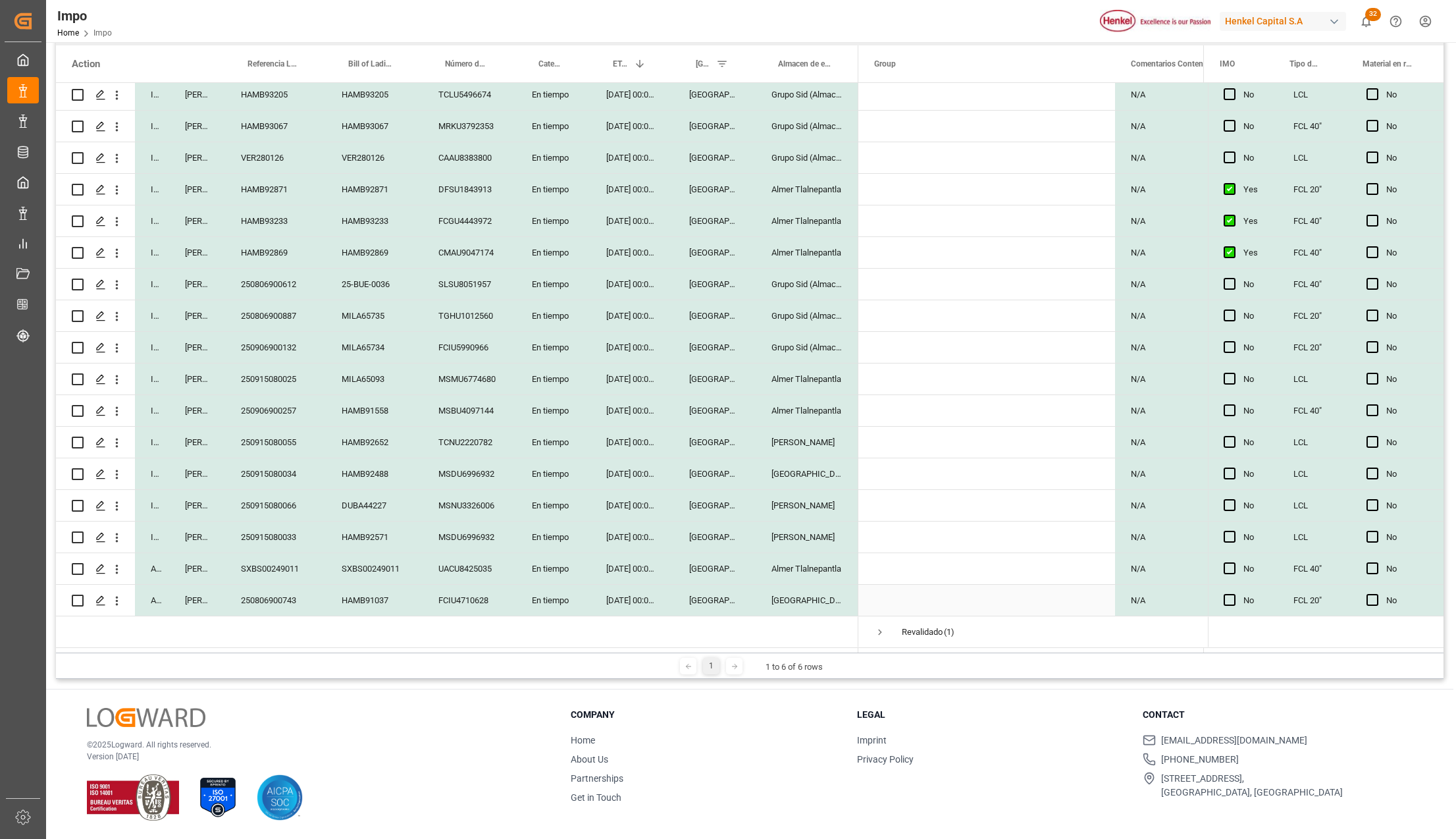
click at [698, 596] on div "Veracruz" at bounding box center [714, 600] width 82 height 31
click at [711, 575] on div "Veracruz" at bounding box center [714, 568] width 82 height 31
click at [504, 557] on div "UACU8425035" at bounding box center [470, 568] width 94 height 31
click at [450, 533] on div "MSDU6996932" at bounding box center [470, 537] width 94 height 31
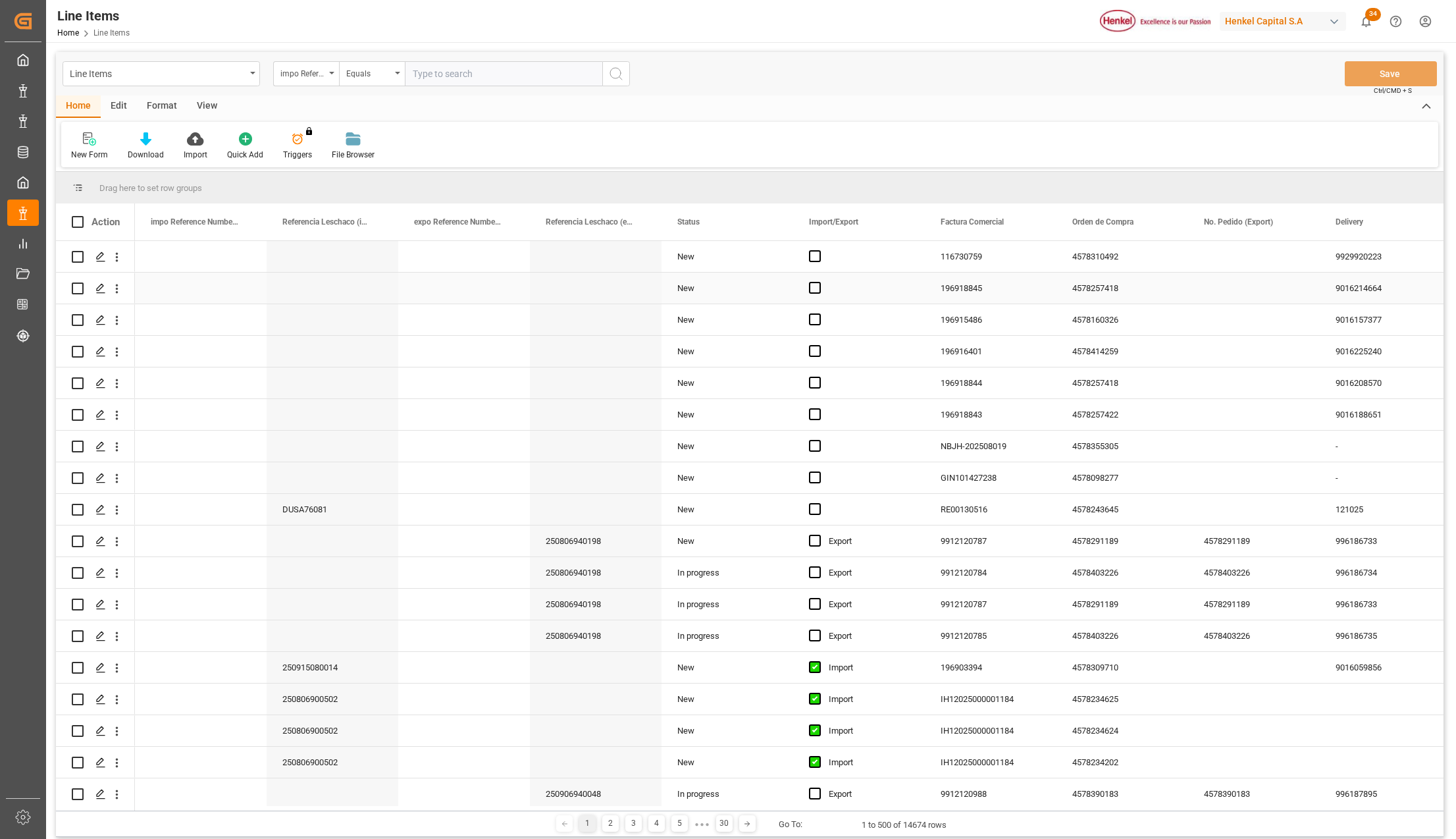
click at [619, 299] on div "Press SPACE to select this row." at bounding box center [595, 287] width 132 height 31
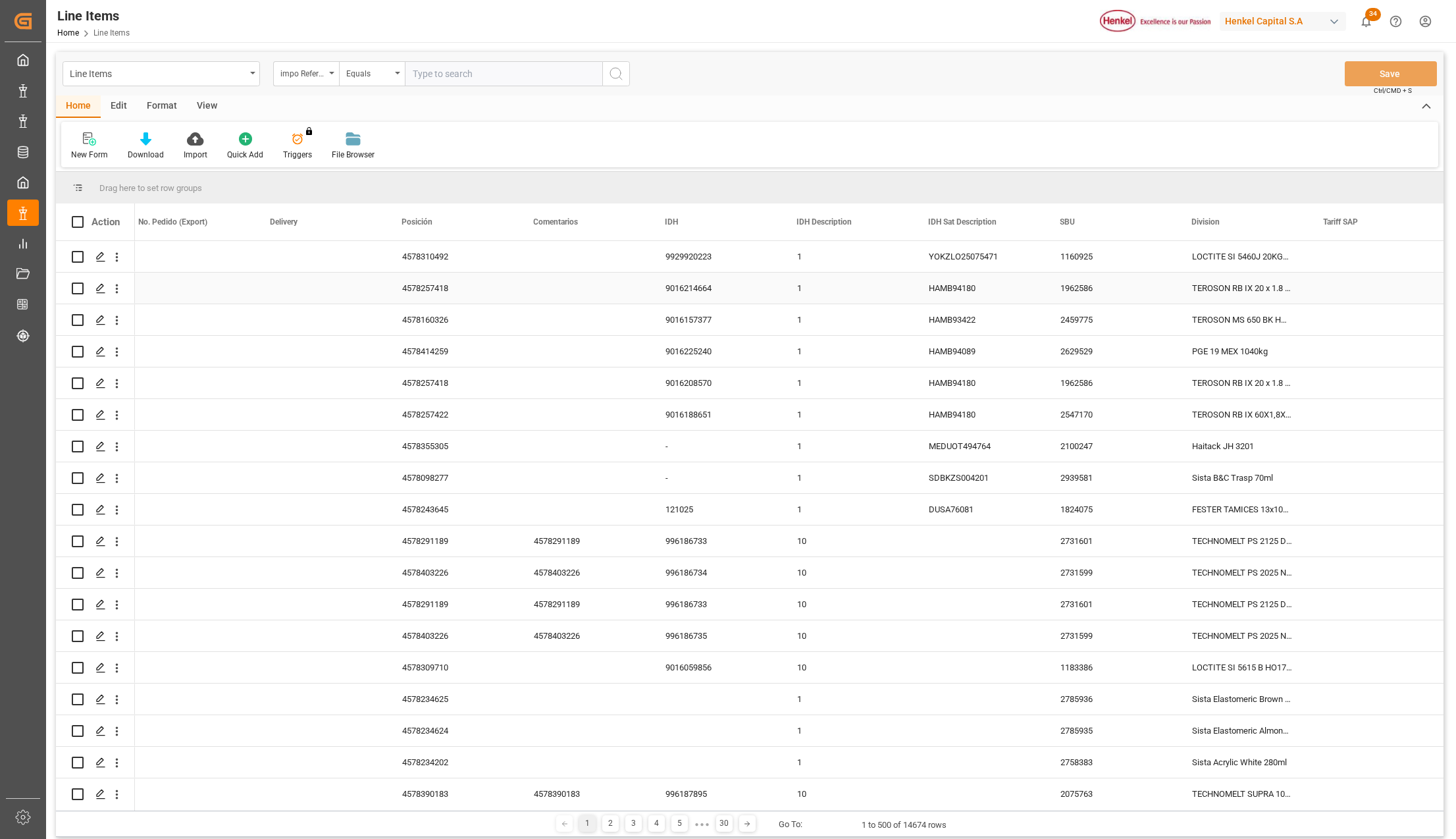
scroll to position [0, 1065]
